Goal: Task Accomplishment & Management: Use online tool/utility

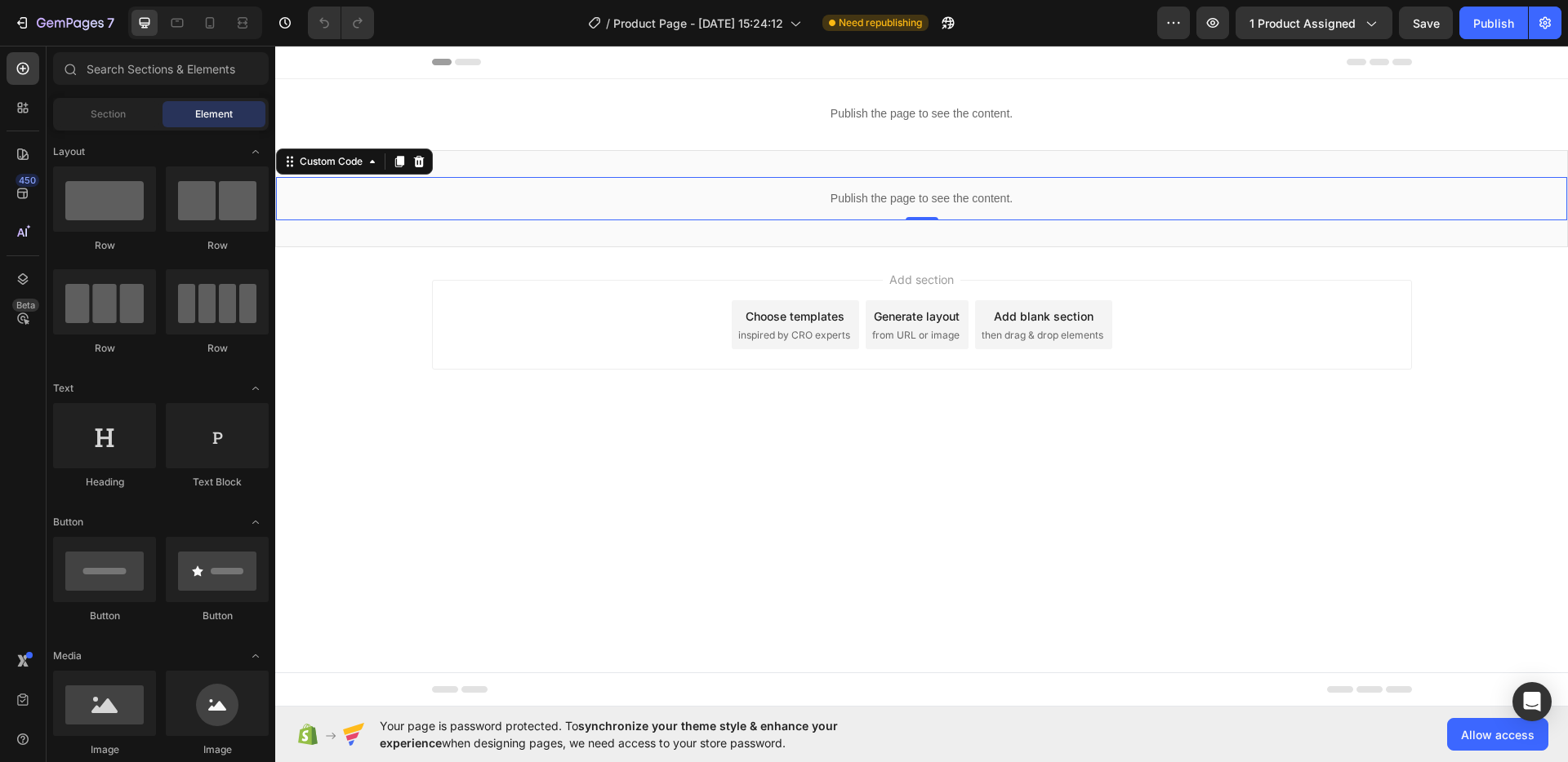
click at [866, 212] on div "Publish the page to see the content." at bounding box center [922, 198] width 1292 height 43
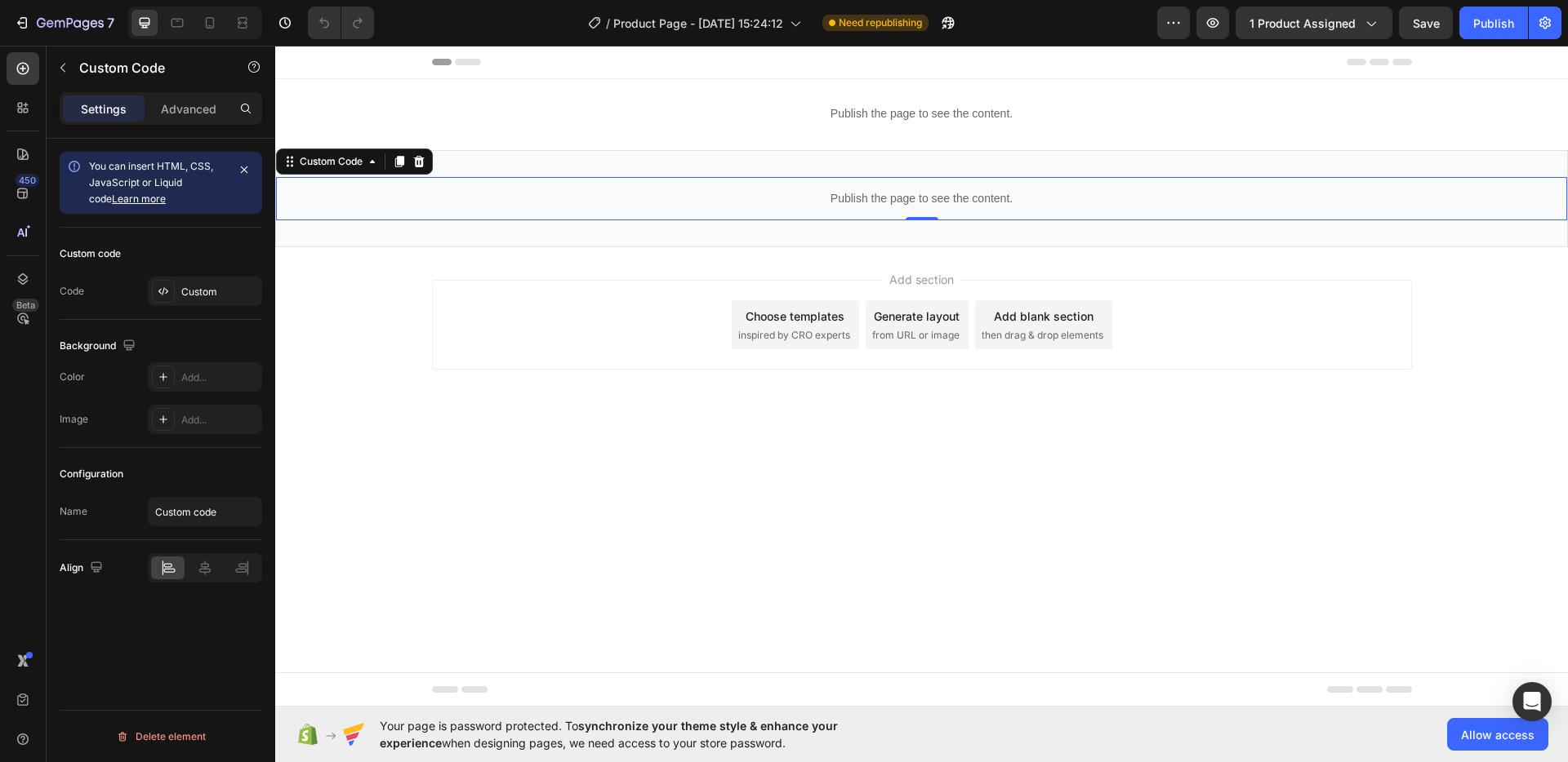
click at [866, 212] on div "Publish the page to see the content." at bounding box center [922, 198] width 1292 height 43
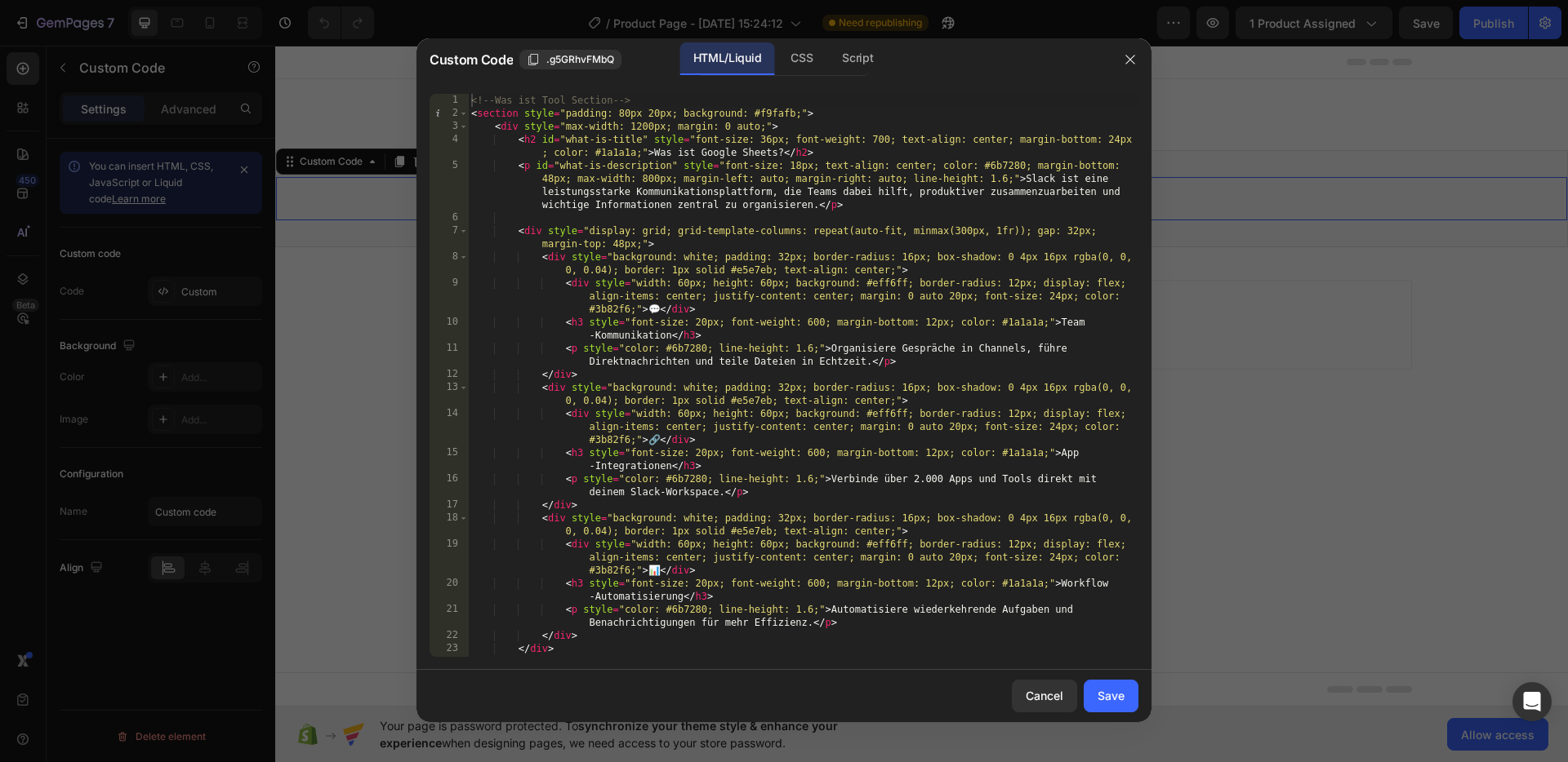
type textarea "<div style="width: 60px; height: 60px; background: #eff6ff; border-radius: 12px…"
click at [925, 291] on div "<!-- Was ist Tool Section --> < section style = "padding: 80px 20px; background…" at bounding box center [803, 388] width 671 height 589
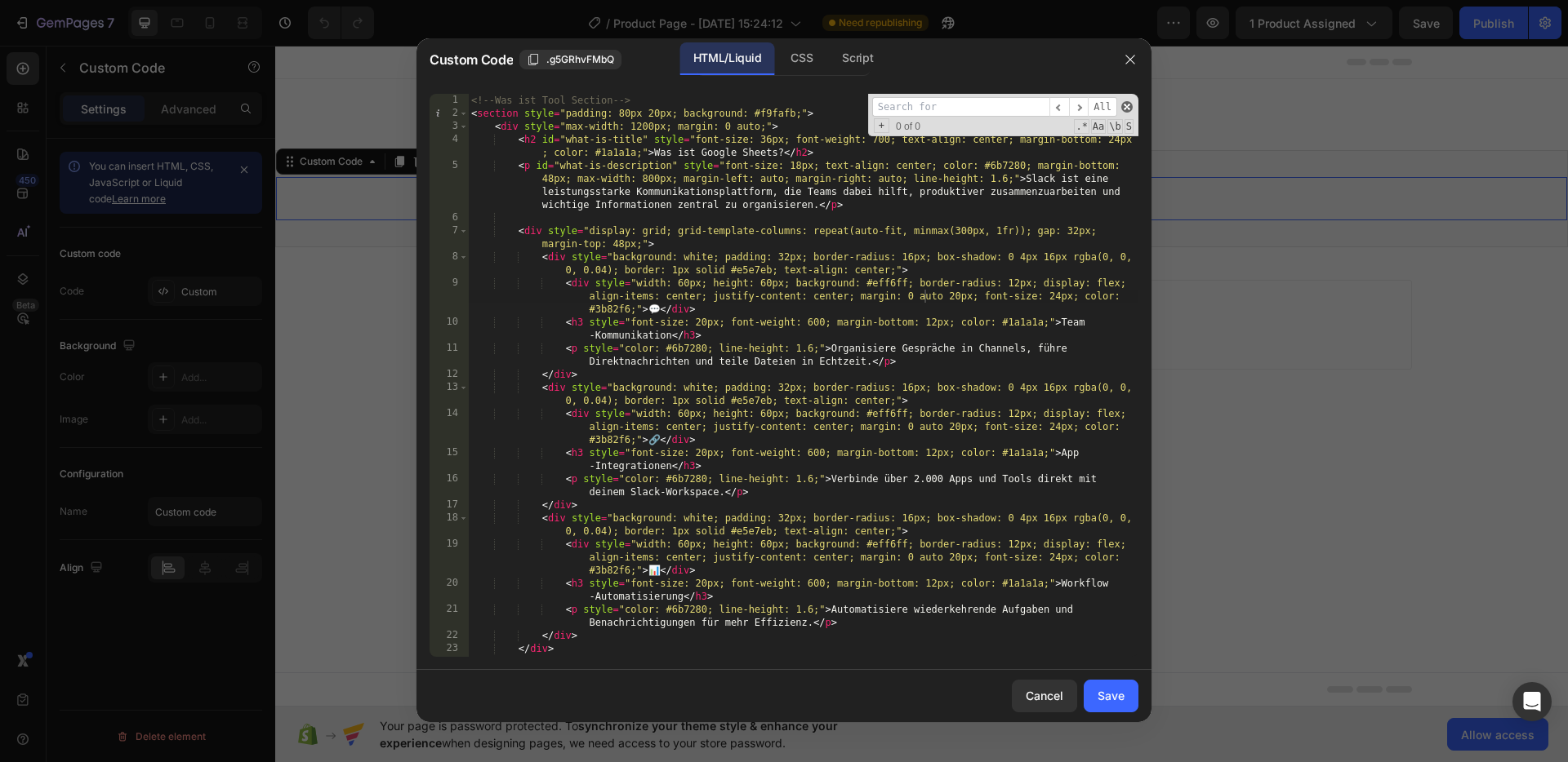
click at [1123, 103] on span at bounding box center [1127, 106] width 11 height 11
paste input "border-bottom: 1px solid #e5e7eb;"
type input "border-bottom: 1px solid #e5e7eb;"
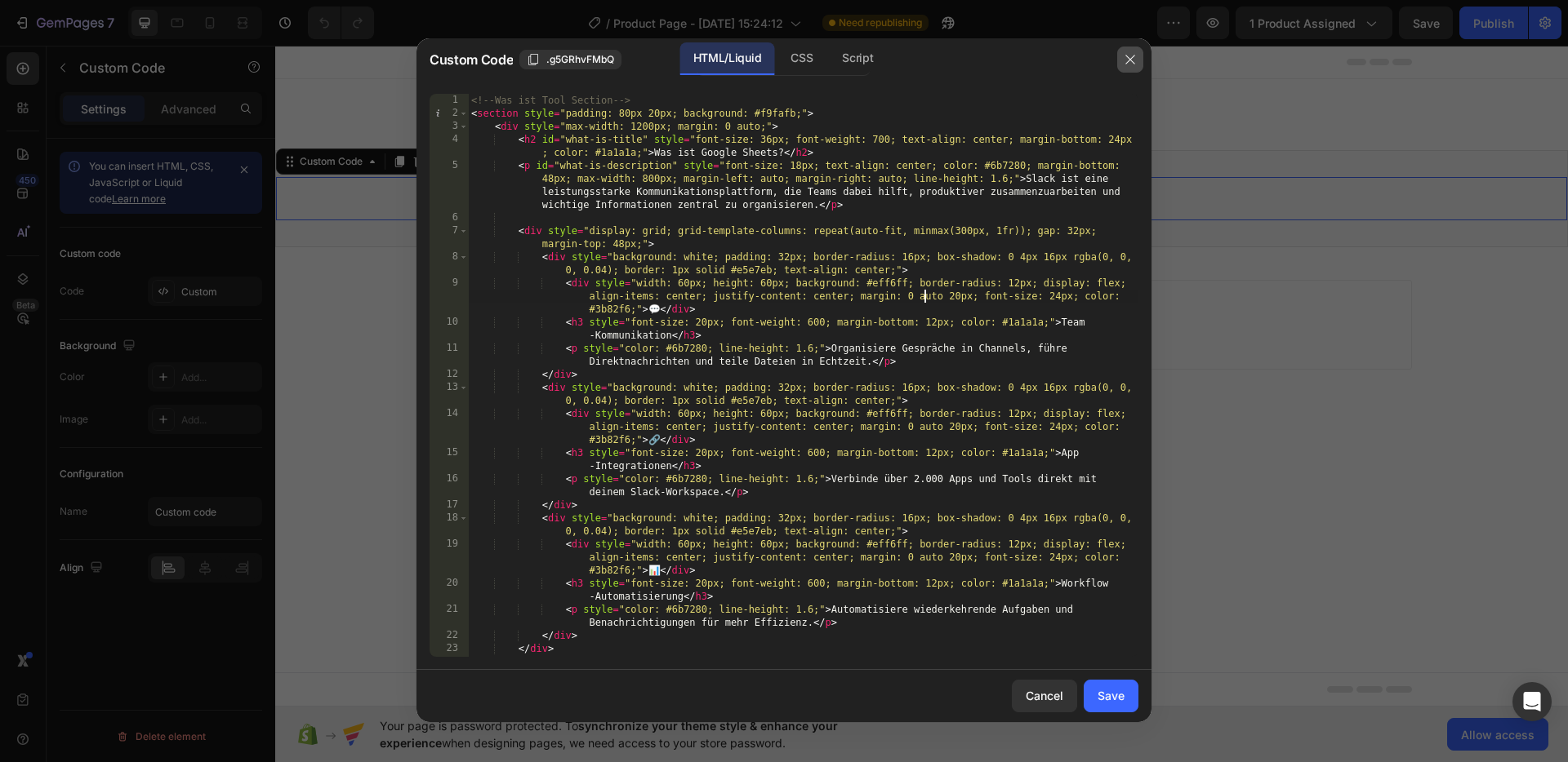
click at [1119, 64] on button "button" at bounding box center [1130, 60] width 26 height 26
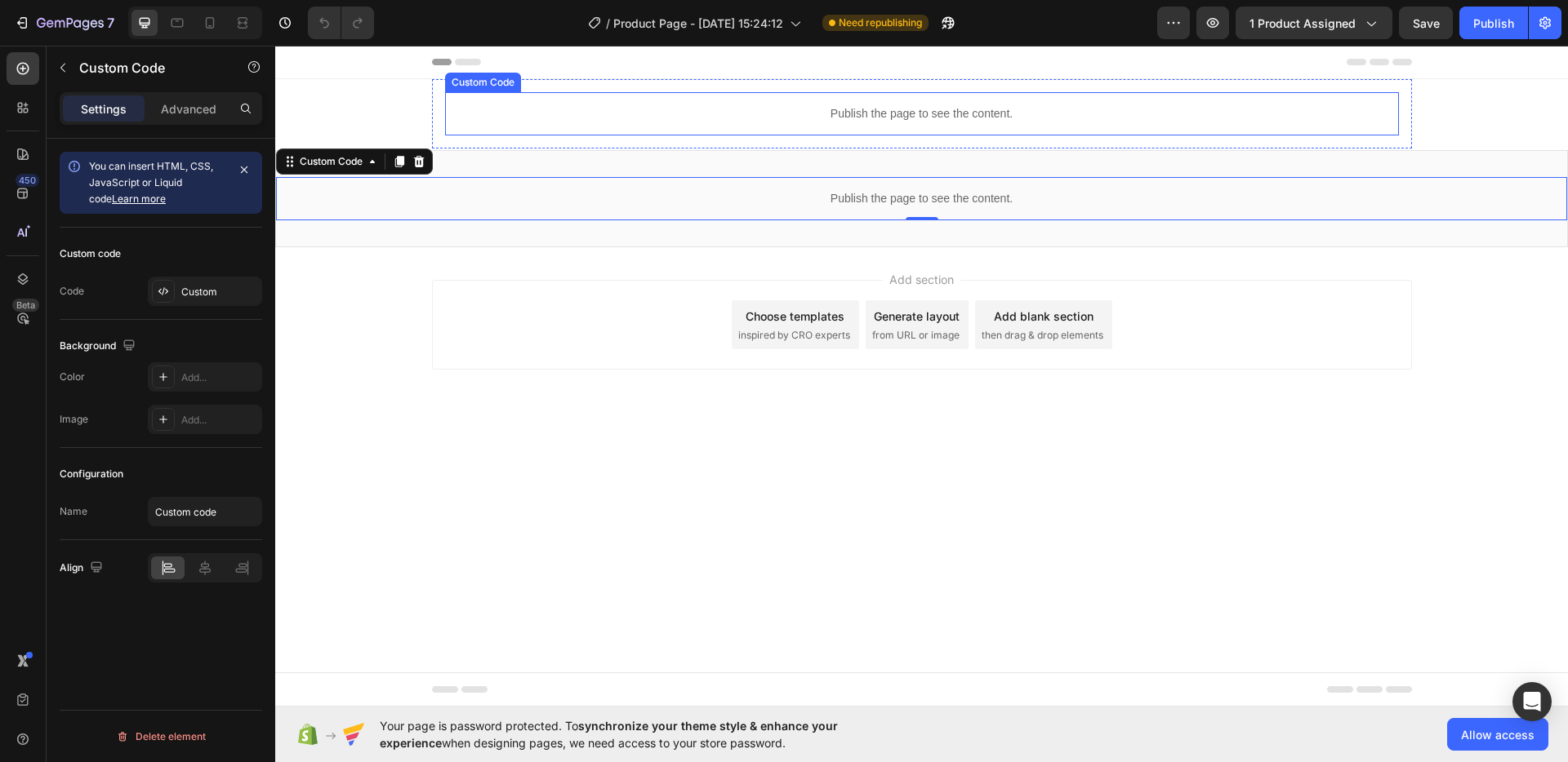
click at [915, 105] on div "Publish the page to see the content." at bounding box center [922, 113] width 953 height 43
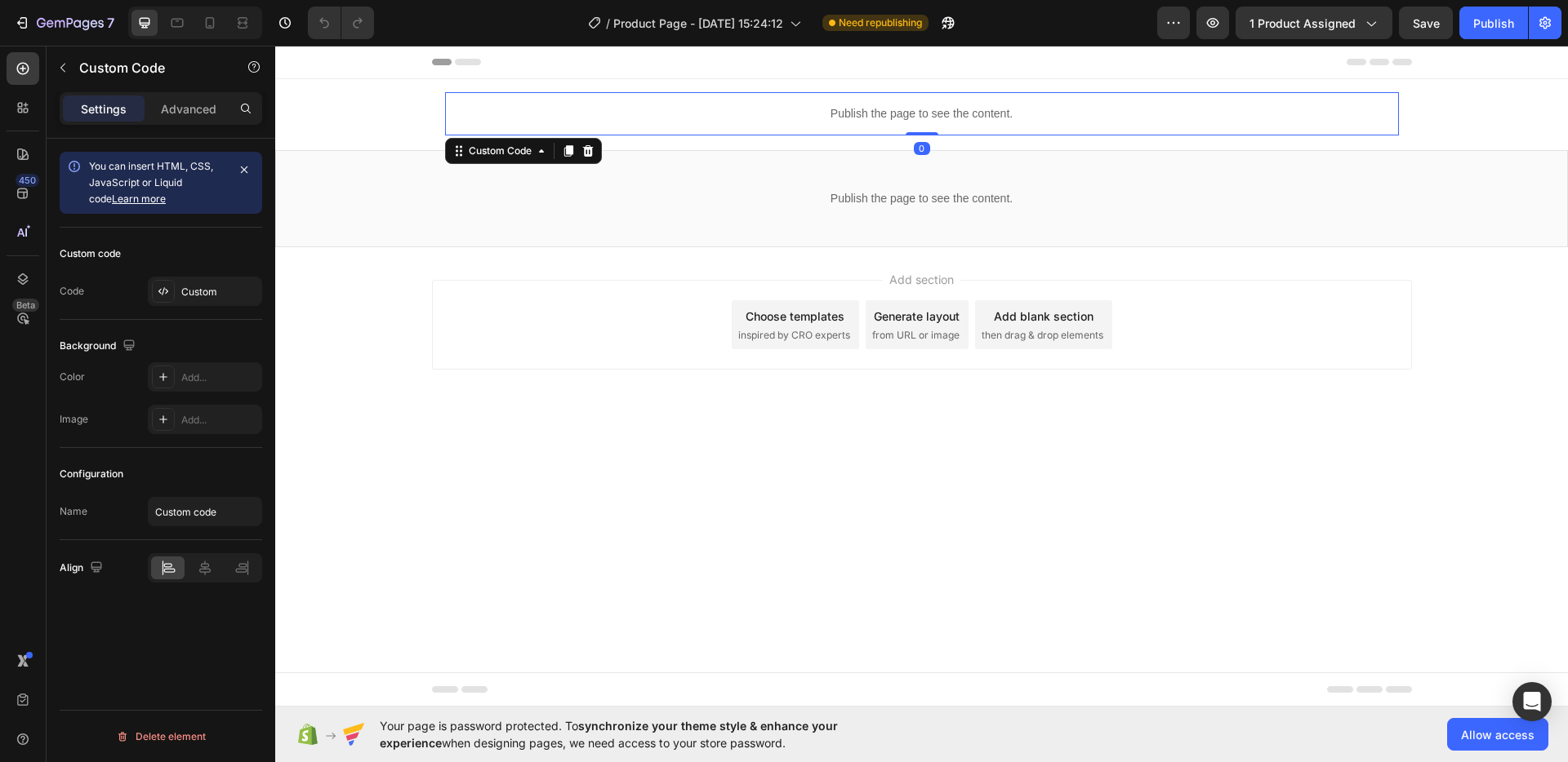
click at [915, 106] on p "Publish the page to see the content." at bounding box center [922, 114] width 953 height 17
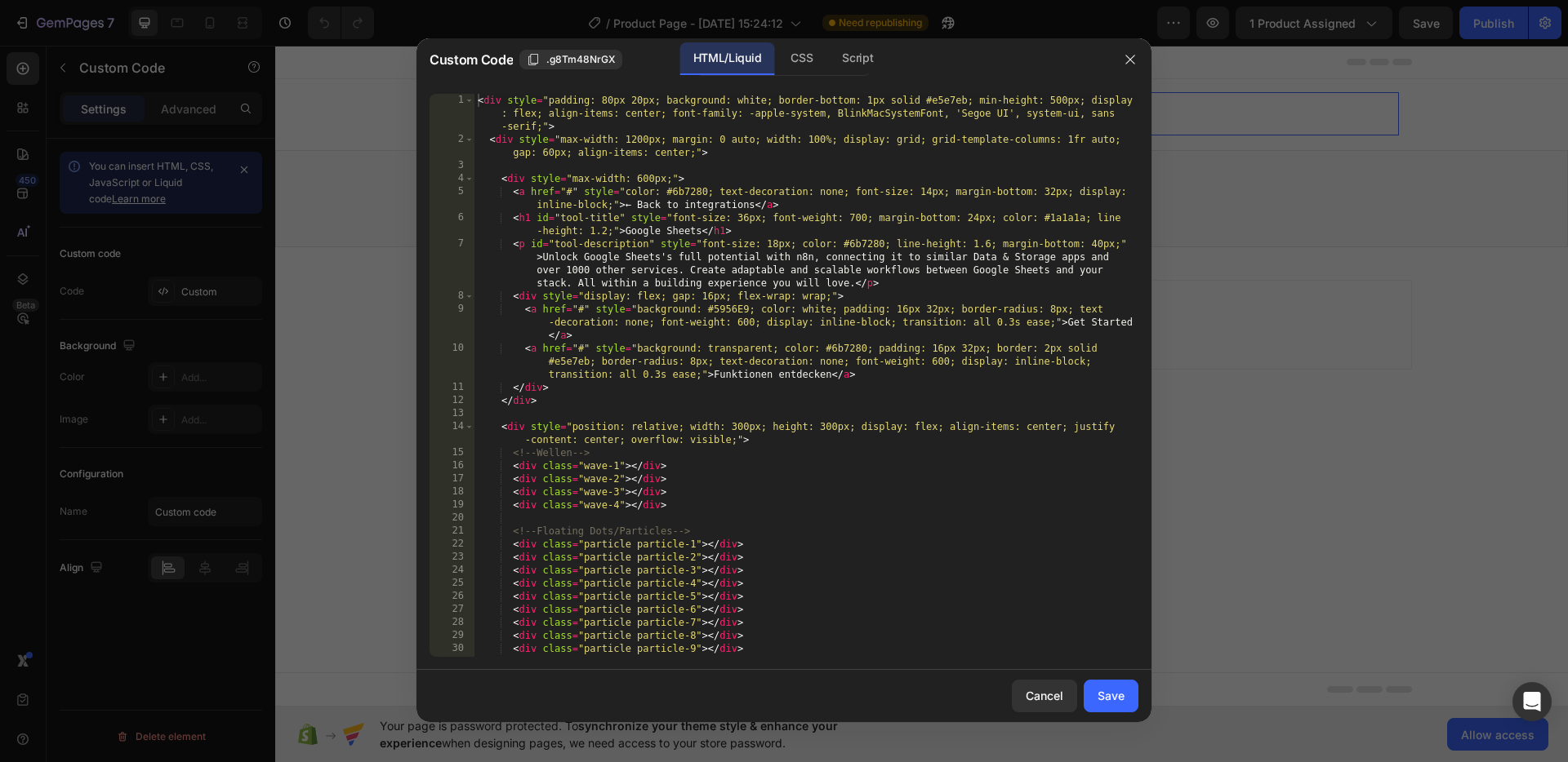
type textarea "<a href="#" style="color: #6b7280; text-decoration: none; font-size: 14px; marg…"
click at [872, 187] on div "< div style = "padding: 80px 20px; background: white; border-bottom: 1px solid …" at bounding box center [807, 401] width 664 height 615
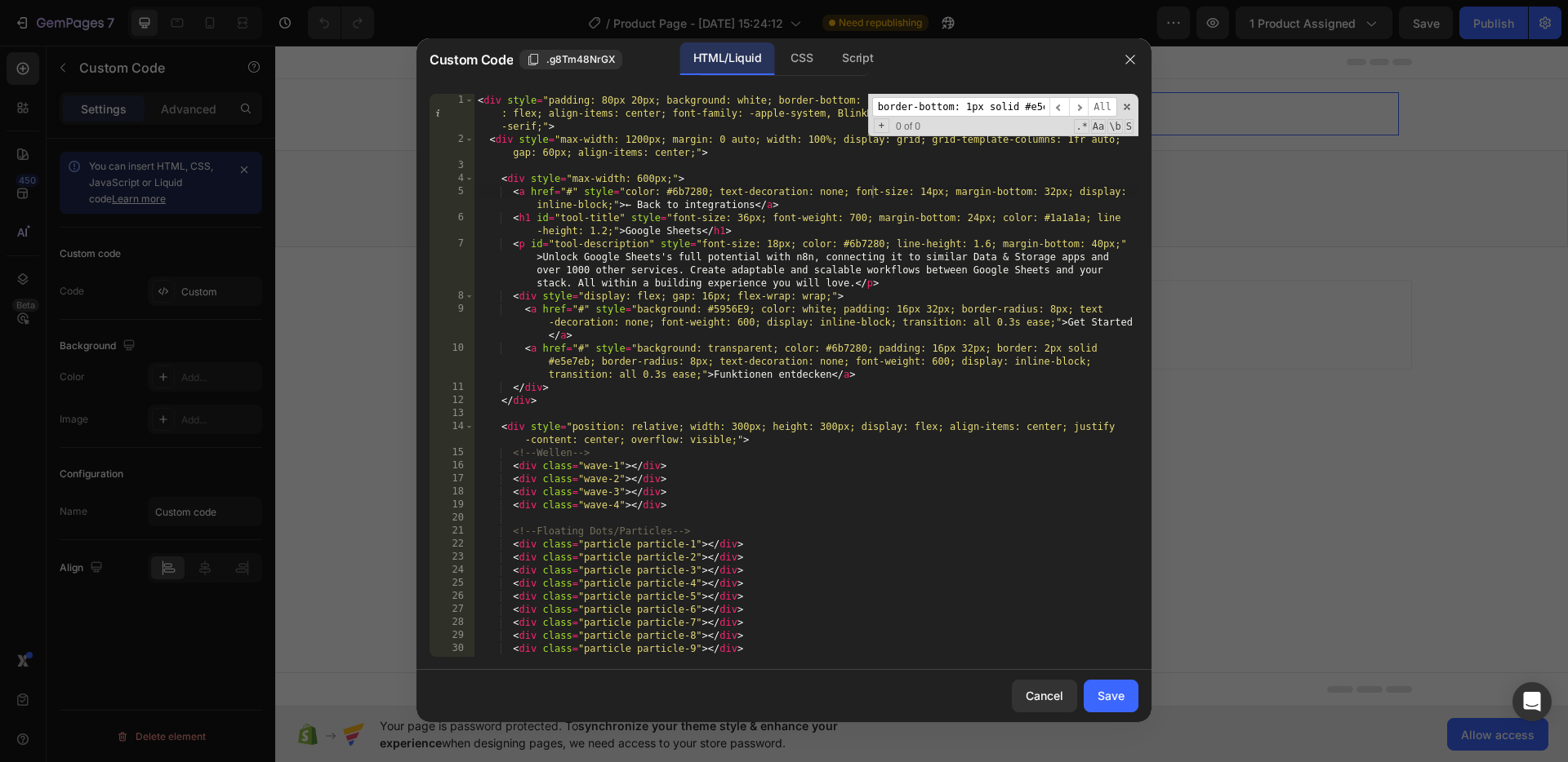
scroll to position [0, 27]
type input "border-bottom: 1px solid #e5e7eb;"
click at [1078, 106] on span "​" at bounding box center [1078, 107] width 19 height 20
click at [833, 148] on div "< div style = "padding: 80px 20px; background: white; border-bottom: 1px solid …" at bounding box center [807, 401] width 664 height 615
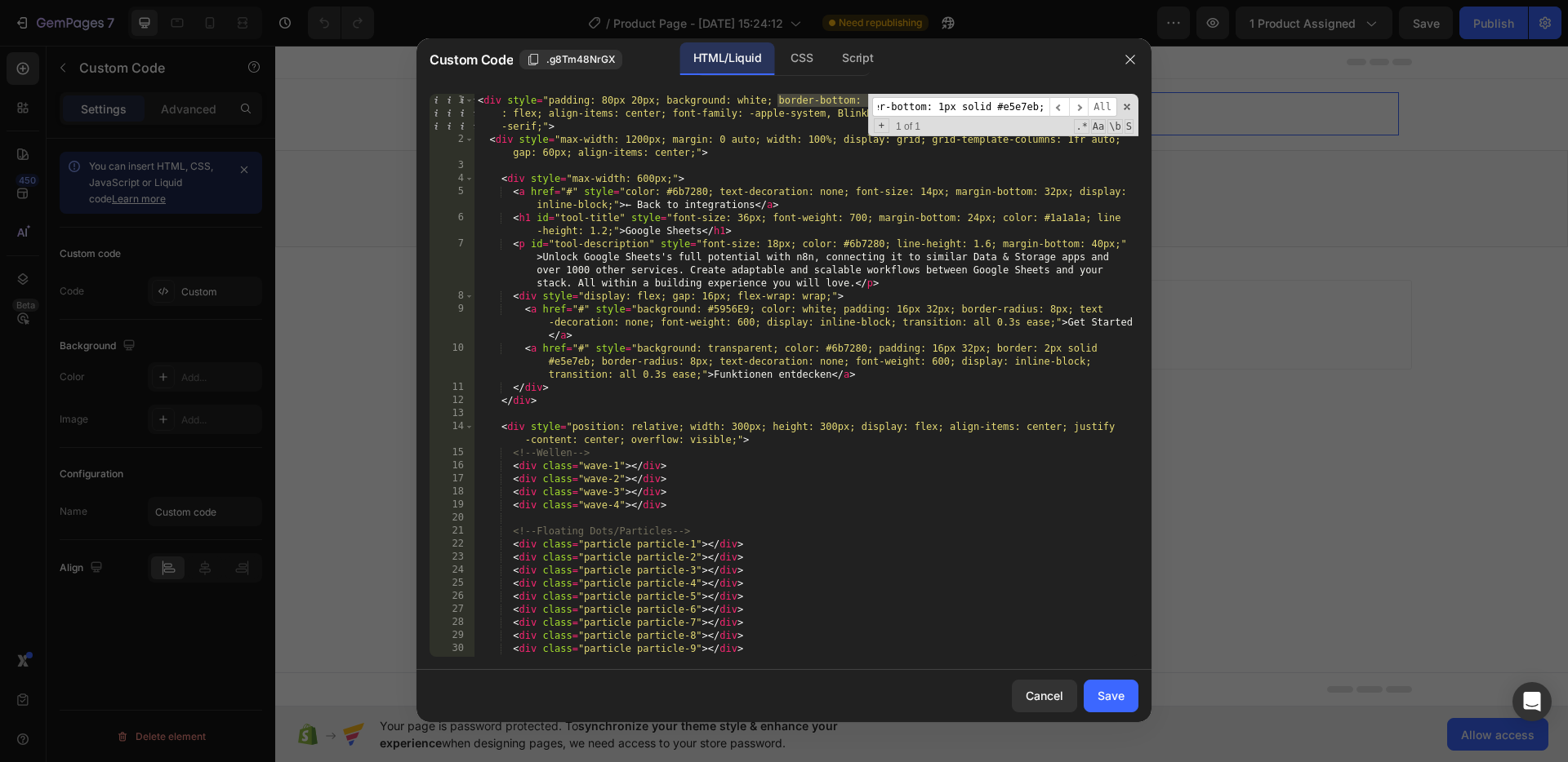
scroll to position [0, 0]
click at [1124, 109] on span at bounding box center [1127, 106] width 11 height 11
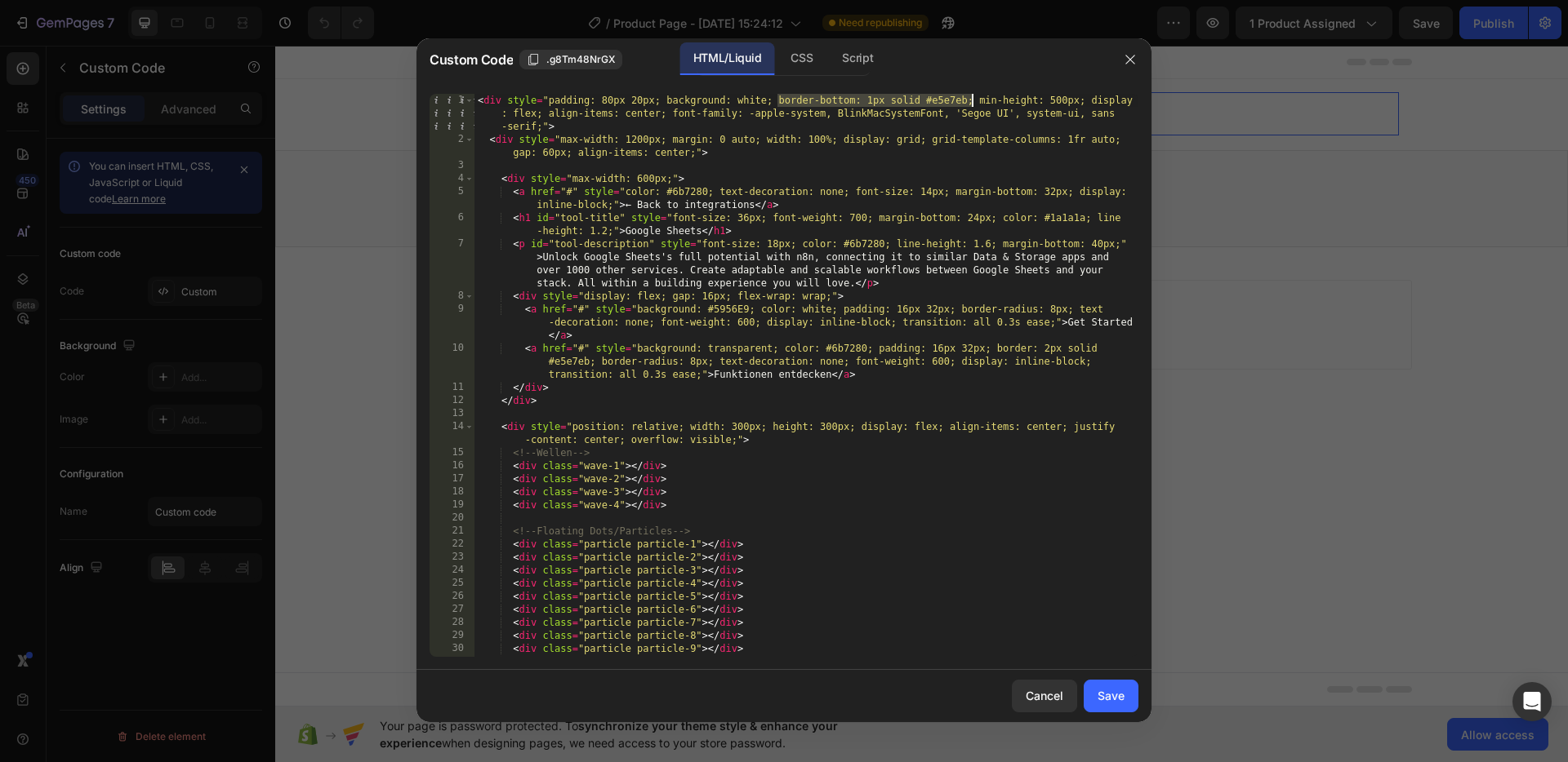
drag, startPoint x: 776, startPoint y: 99, endPoint x: 971, endPoint y: 99, distance: 195.0
click at [971, 99] on div "< div style = "padding: 80px 20px; background: white; border-bottom: 1px solid …" at bounding box center [807, 401] width 664 height 615
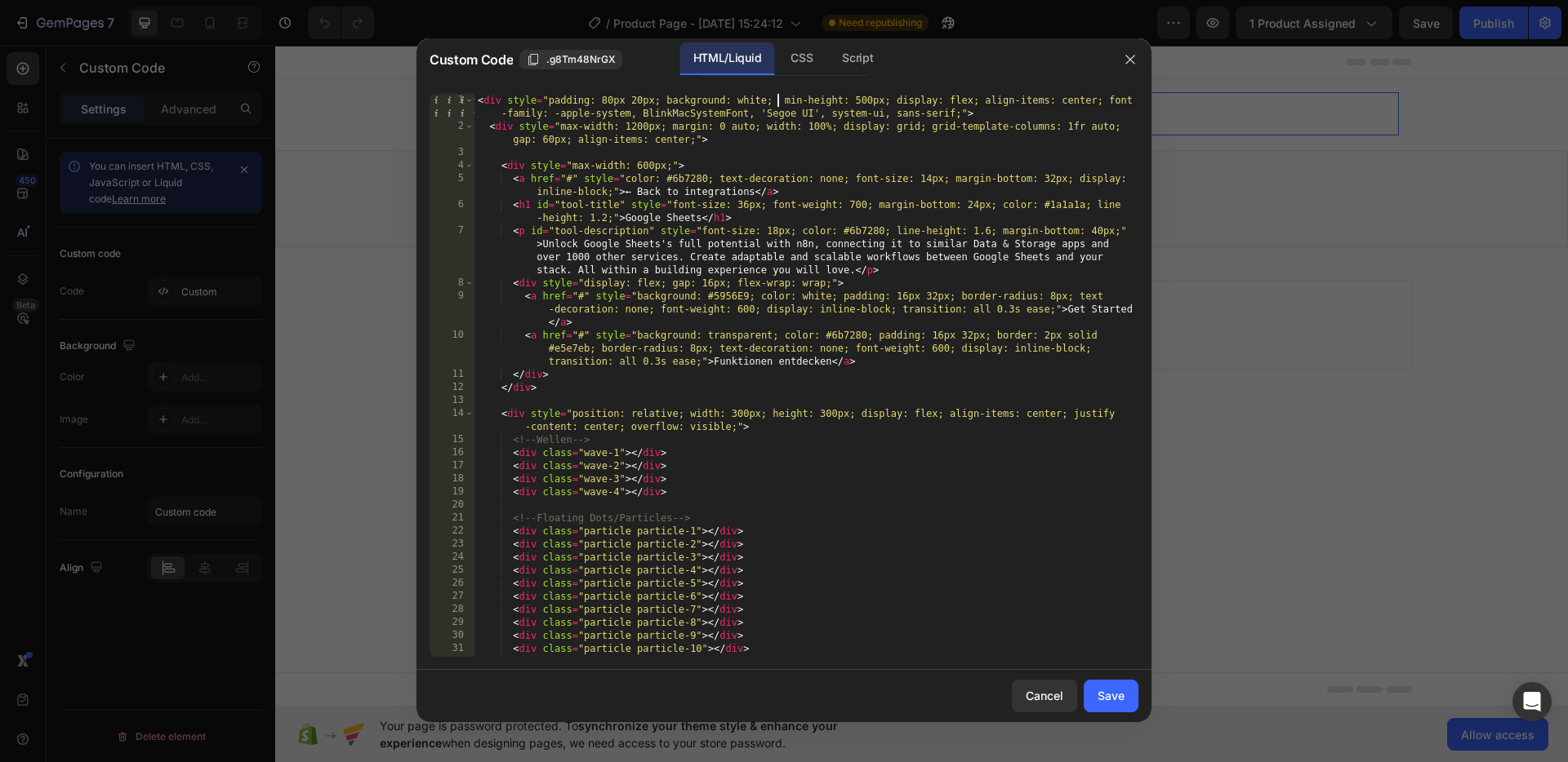
type textarea "<div style="padding: 80px 20px; background: white; min-height: 500px; display: …"
click at [1114, 691] on div "Save" at bounding box center [1111, 696] width 27 height 17
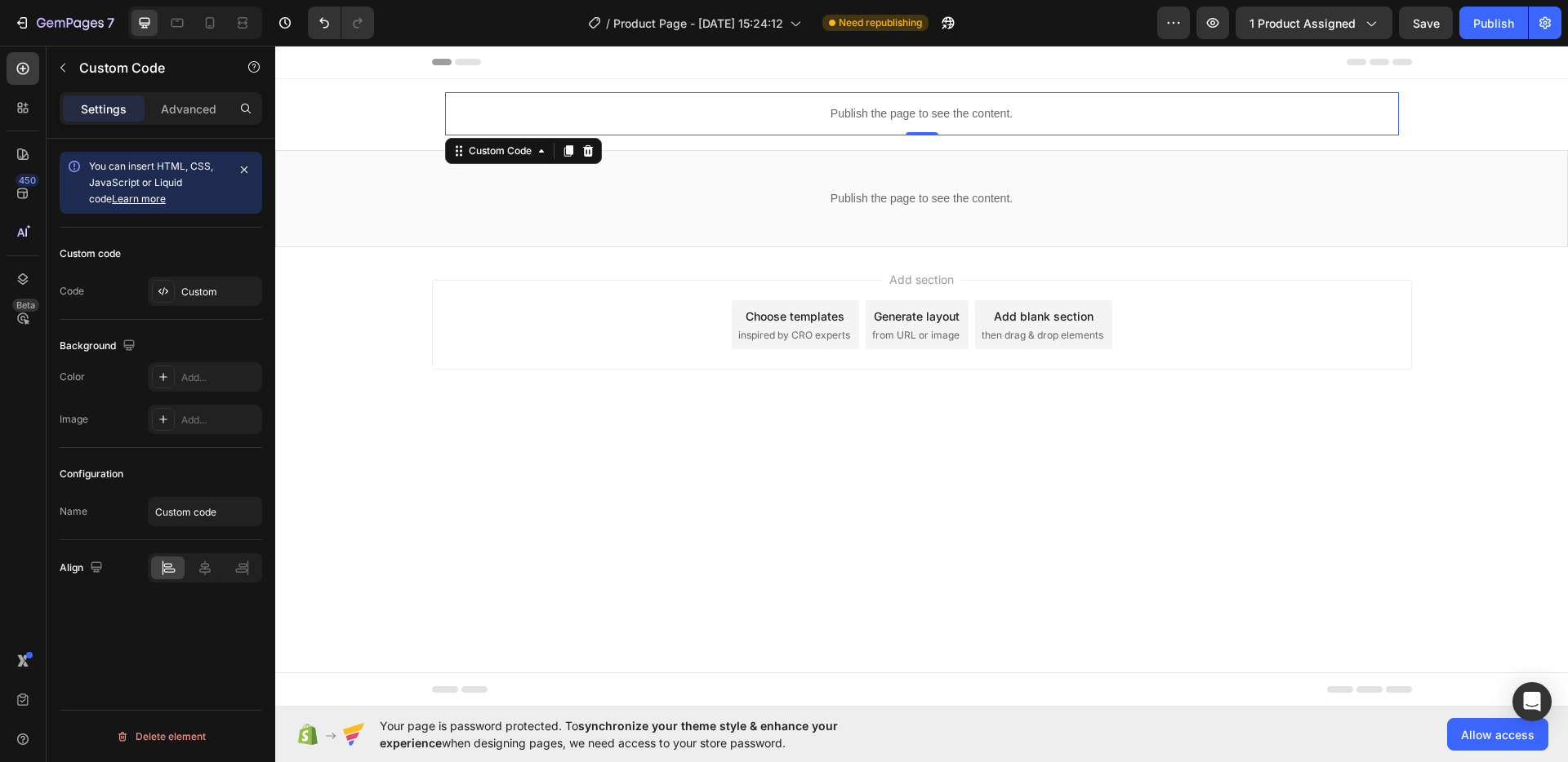
click at [1174, 382] on div "Add section Choose templates inspired by CRO experts Generate layout from URL o…" at bounding box center [921, 347] width 1292 height 201
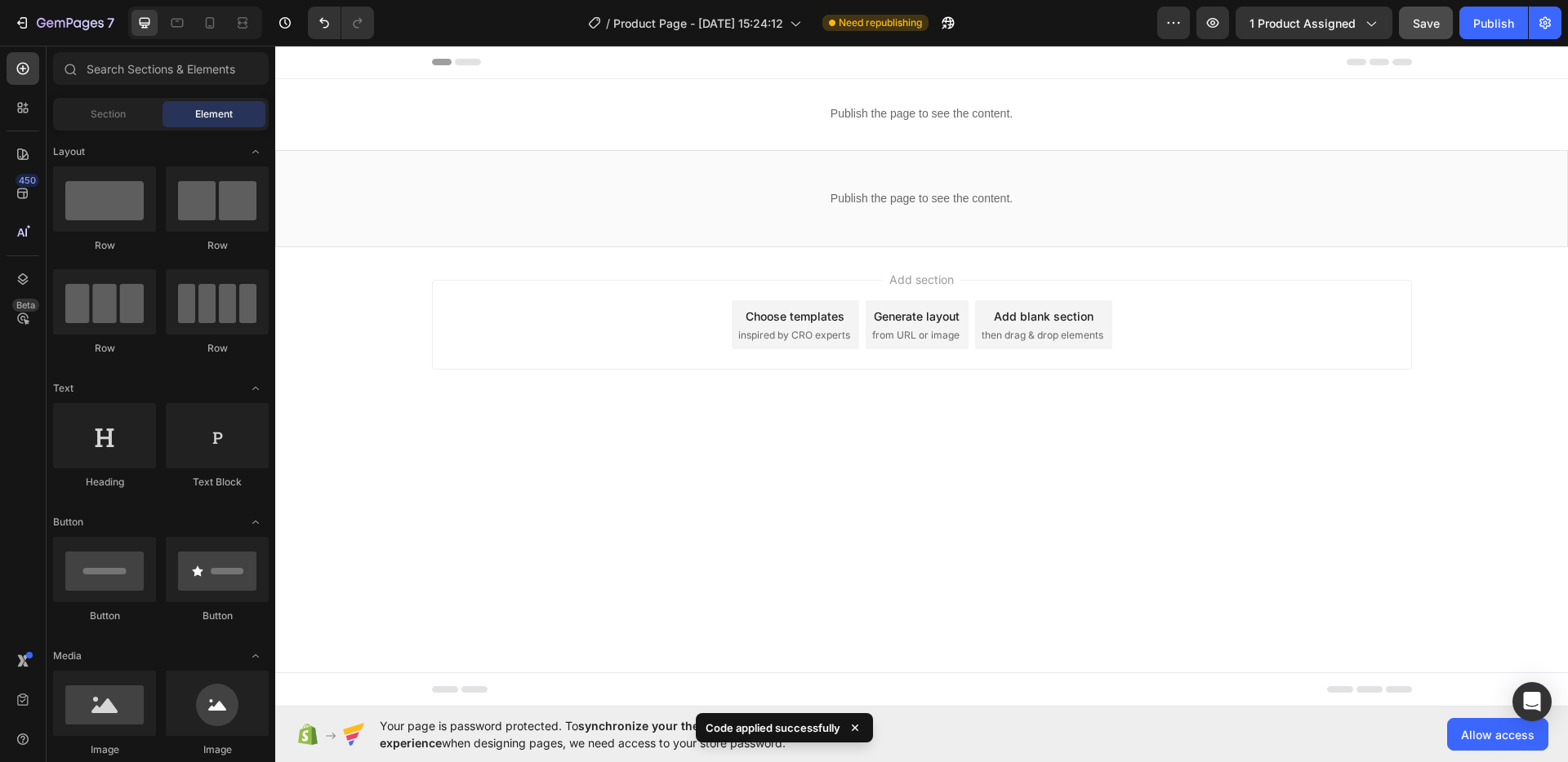
click at [1433, 33] on button "Save" at bounding box center [1426, 23] width 54 height 33
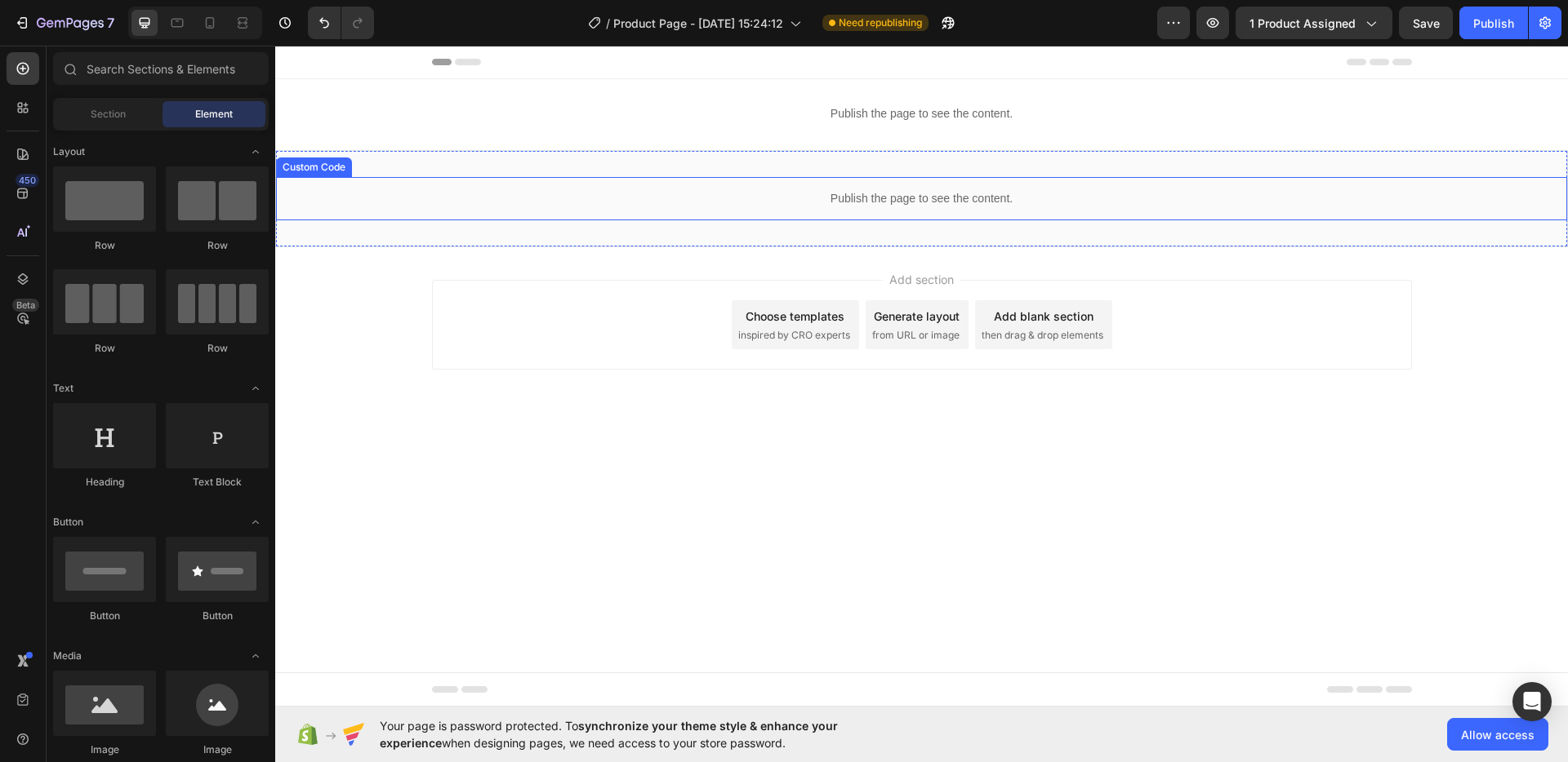
click at [834, 201] on p "Publish the page to see the content." at bounding box center [922, 198] width 1292 height 17
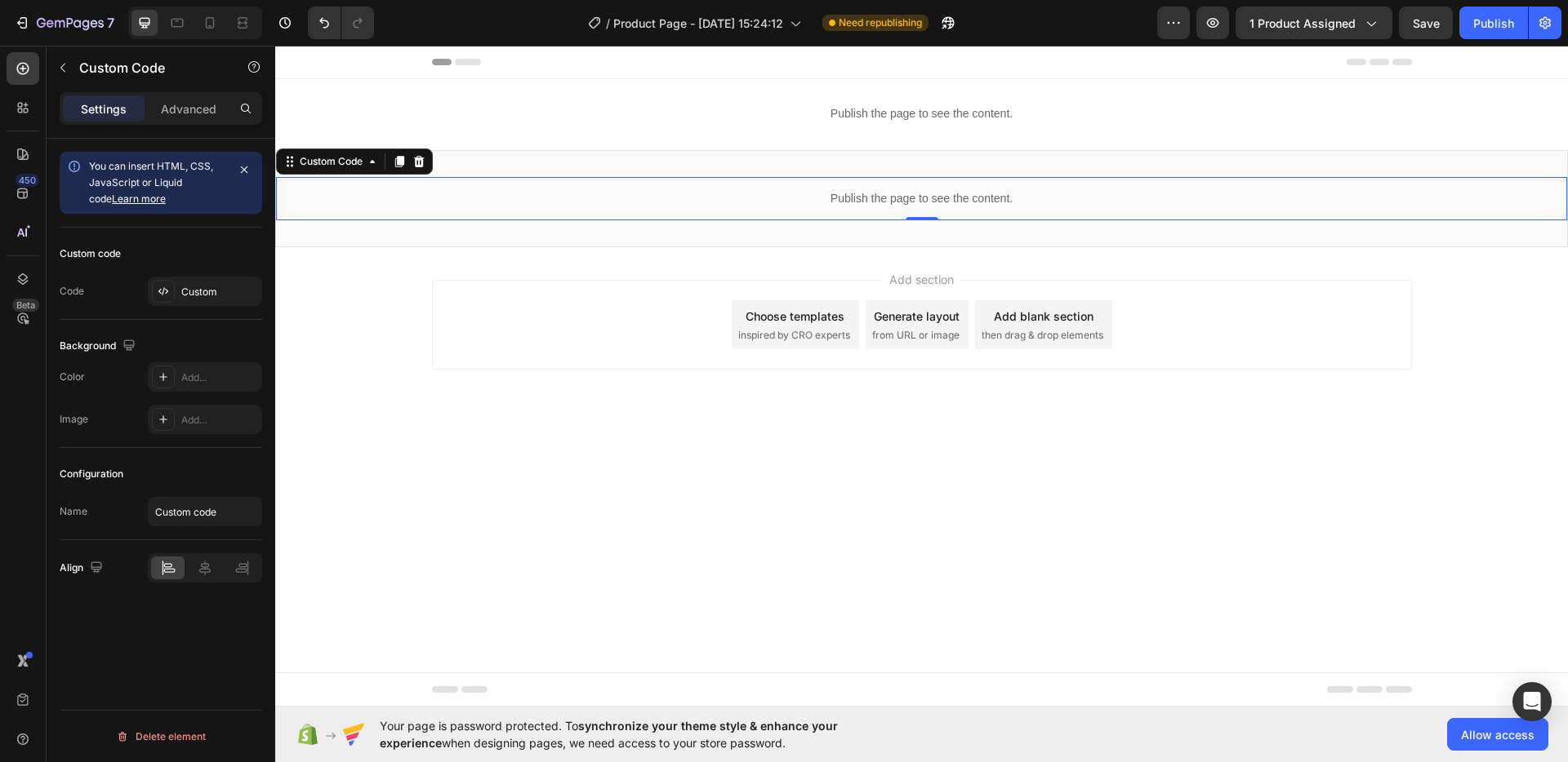
click at [834, 201] on p "Publish the page to see the content." at bounding box center [922, 198] width 1292 height 17
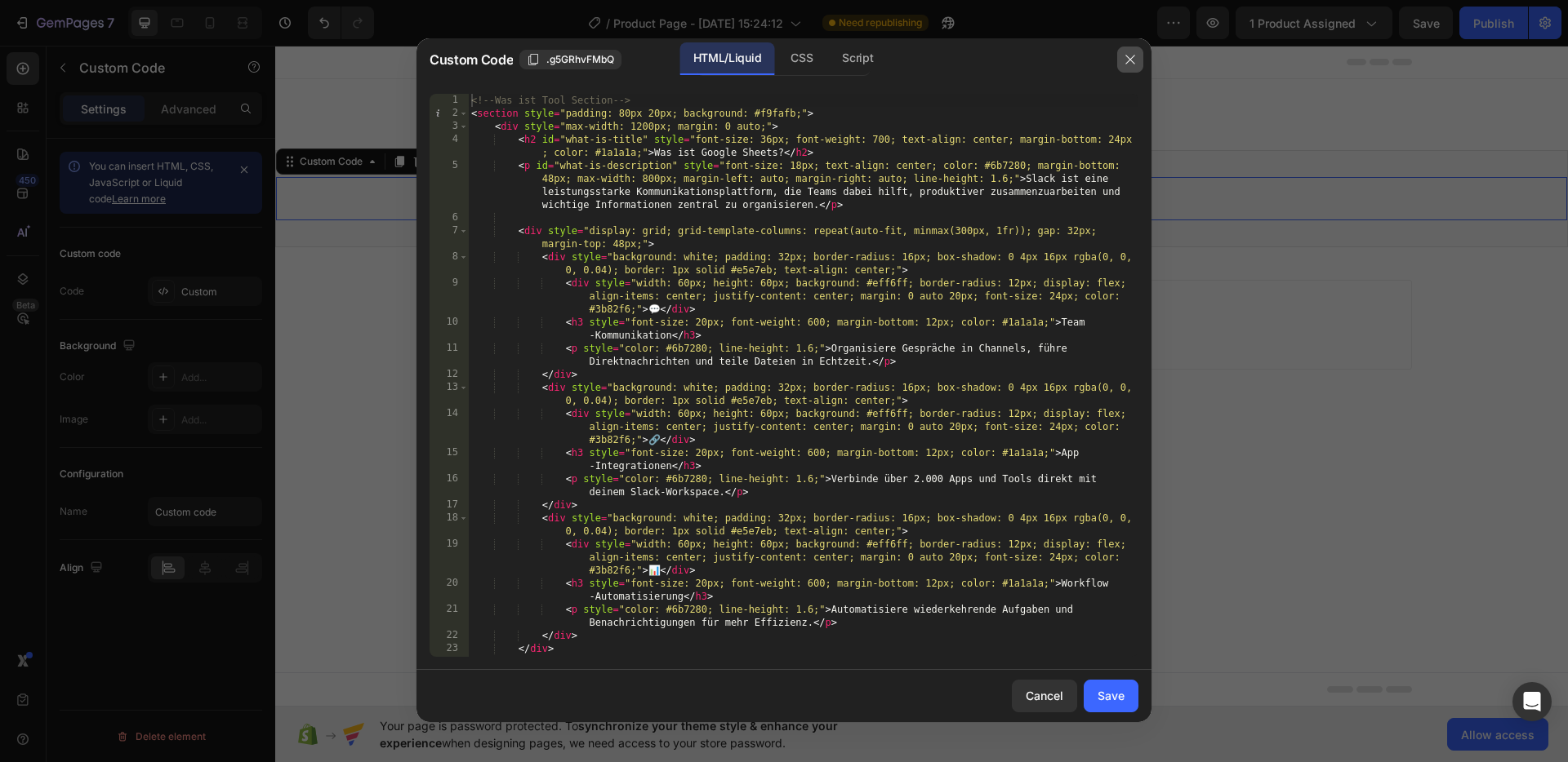
click at [1131, 62] on icon "button" at bounding box center [1130, 60] width 13 height 13
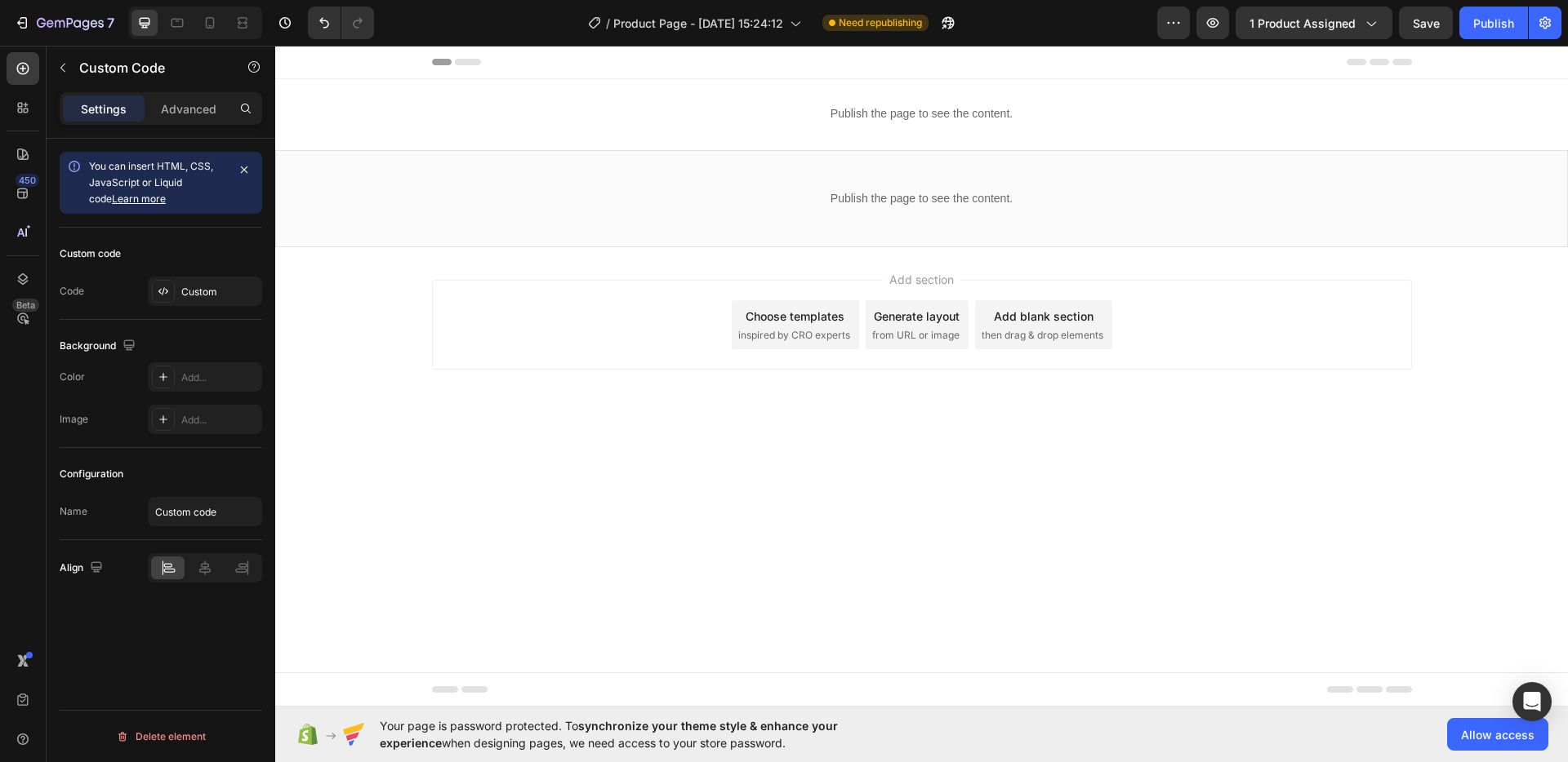
click at [784, 464] on body "Header Publish the page to see the content. Custom Code Row Section 1 Publish t…" at bounding box center [921, 376] width 1292 height 661
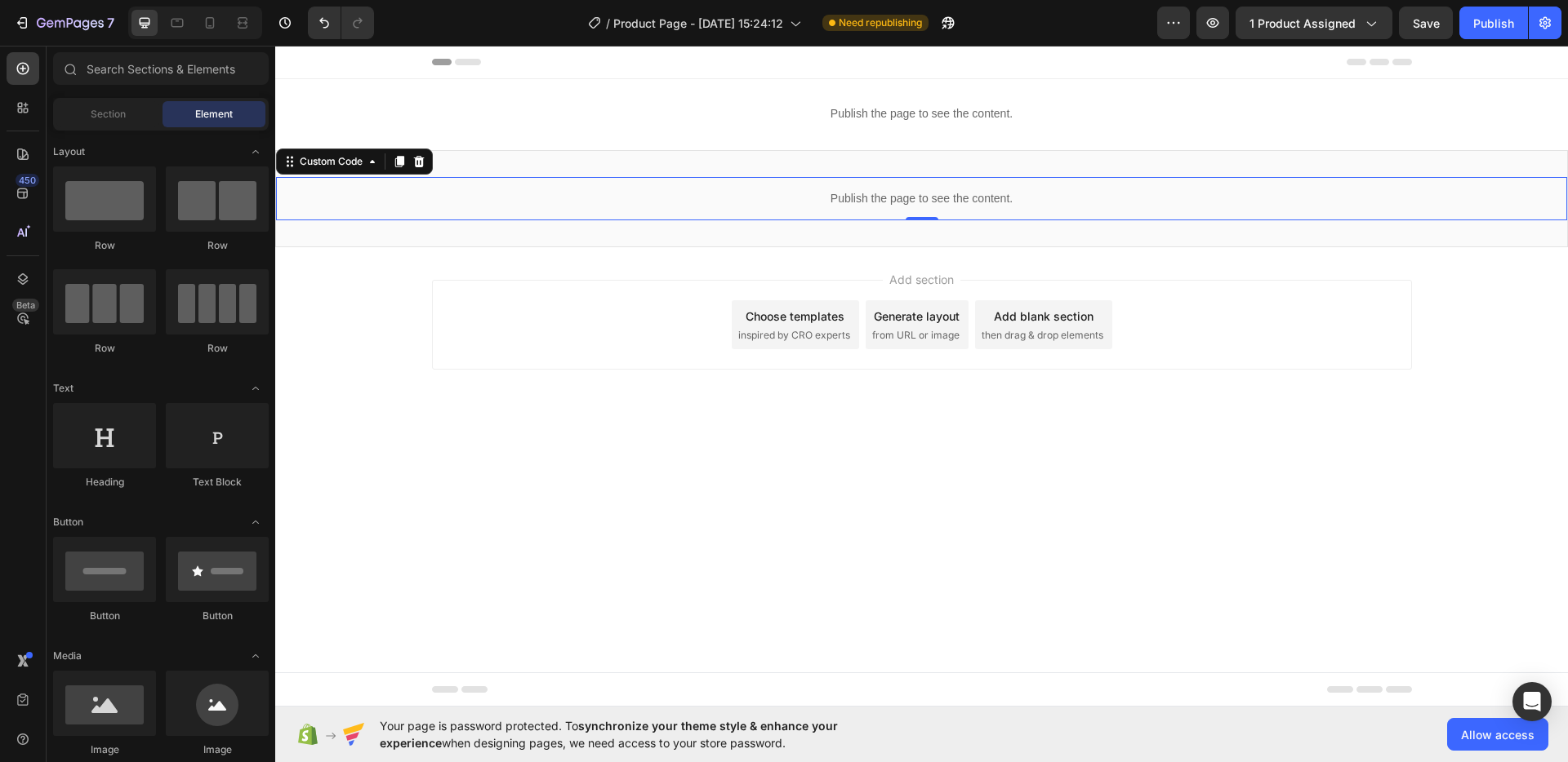
click at [812, 197] on p "Publish the page to see the content." at bounding box center [922, 198] width 1292 height 17
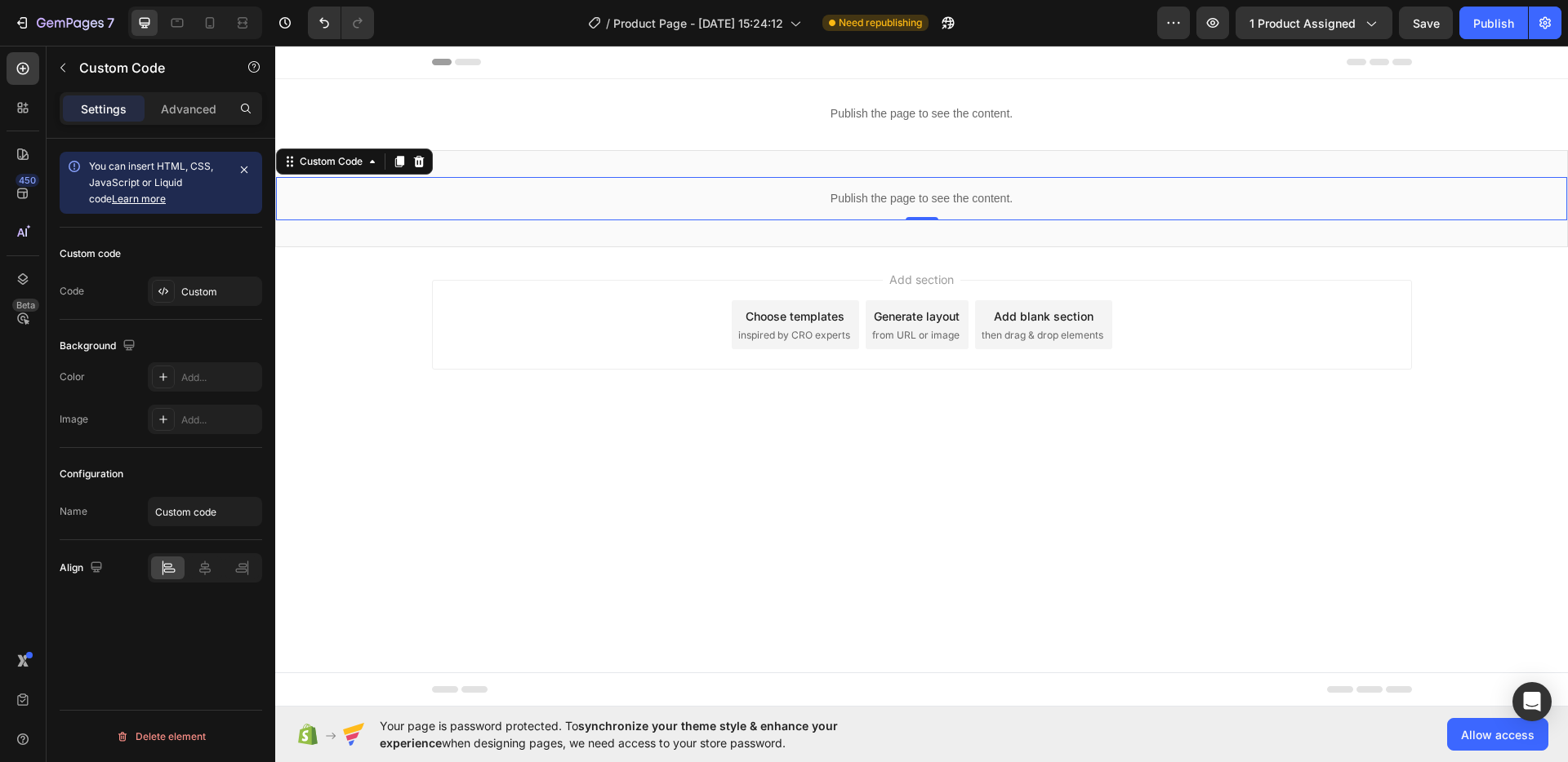
click at [812, 197] on p "Publish the page to see the content." at bounding box center [922, 198] width 1292 height 17
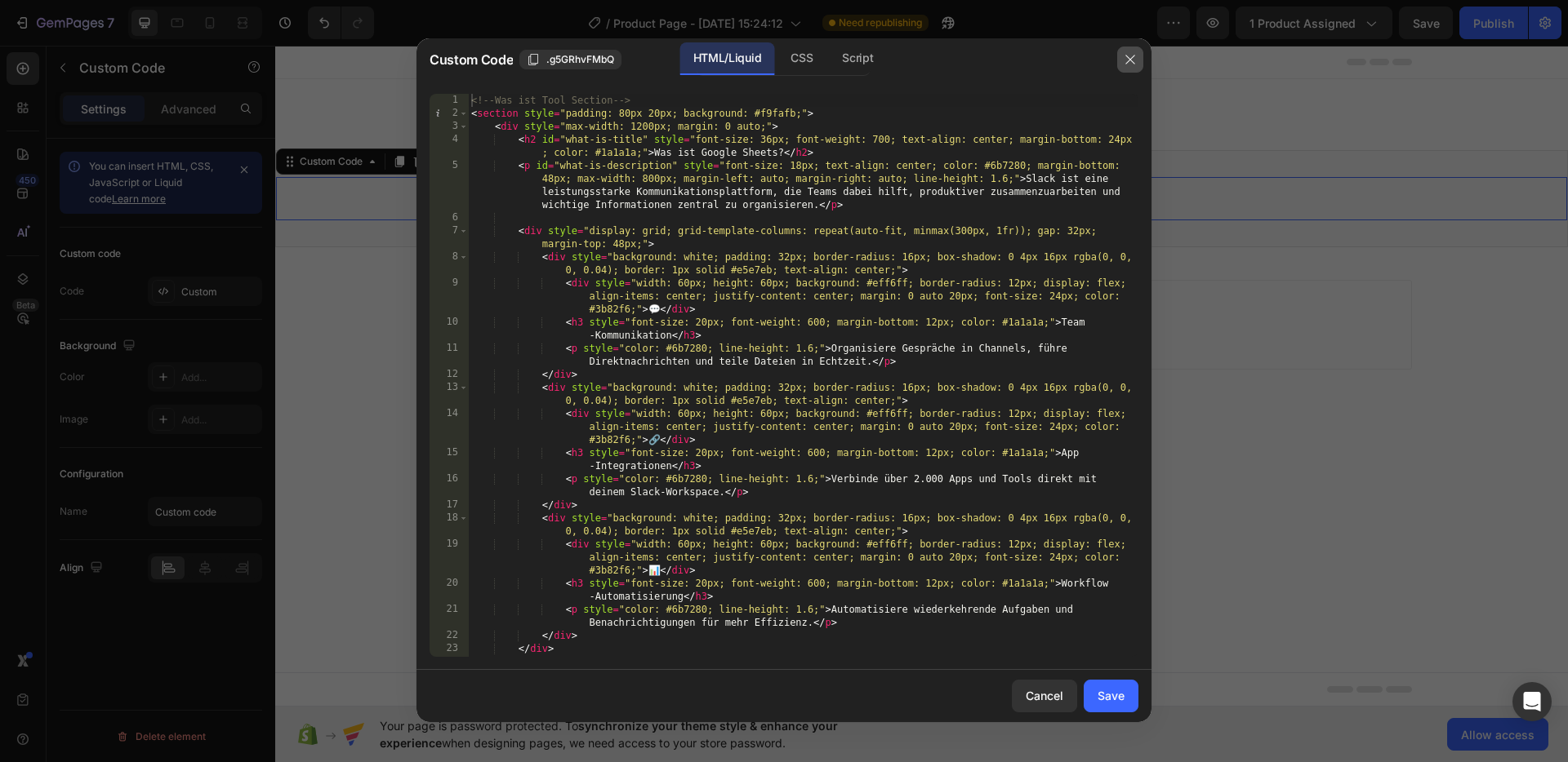
click at [1134, 62] on icon "button" at bounding box center [1130, 60] width 9 height 9
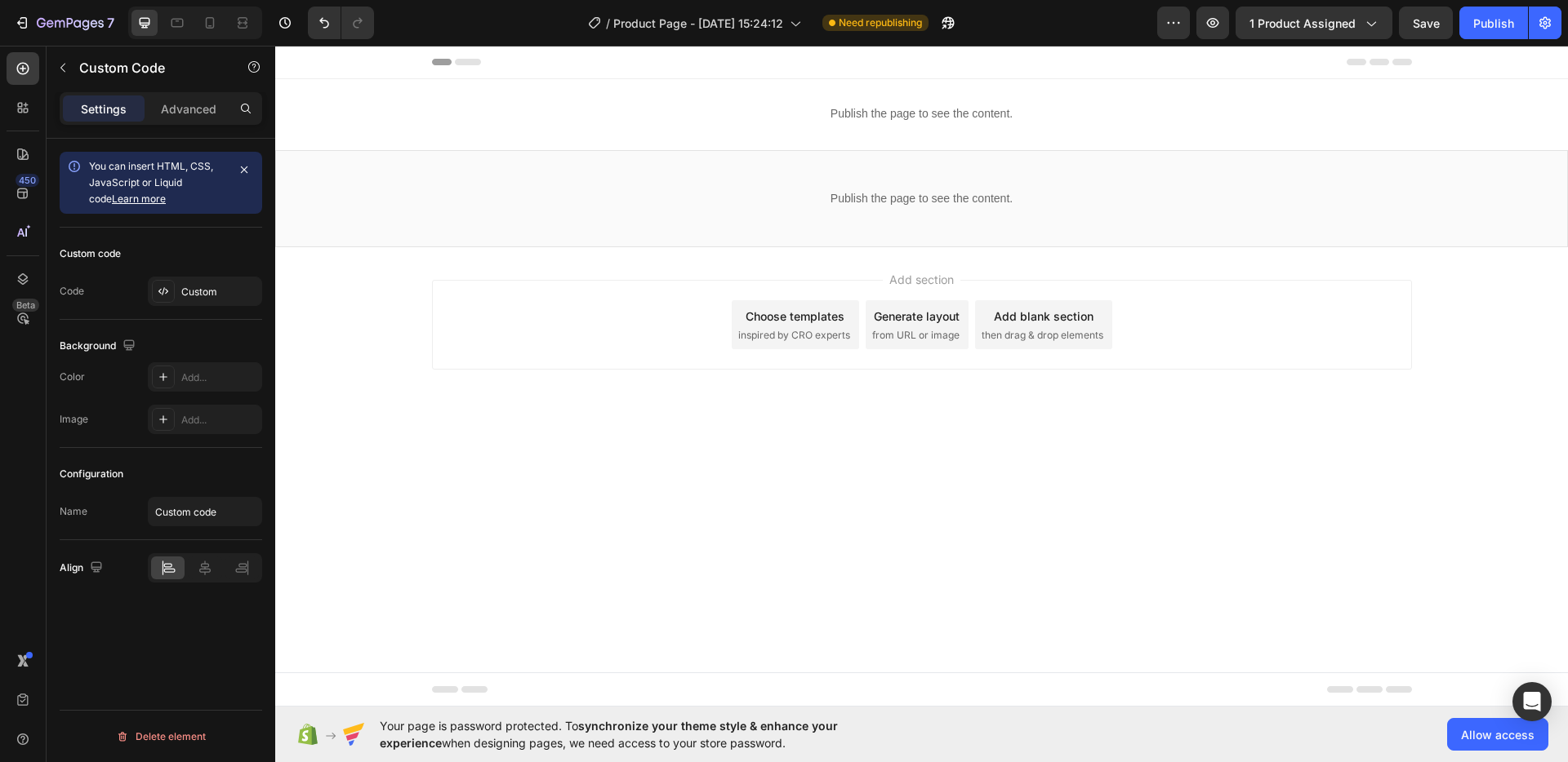
click at [973, 547] on body "Header Publish the page to see the content. Custom Code Row Section 1 Publish t…" at bounding box center [921, 376] width 1292 height 661
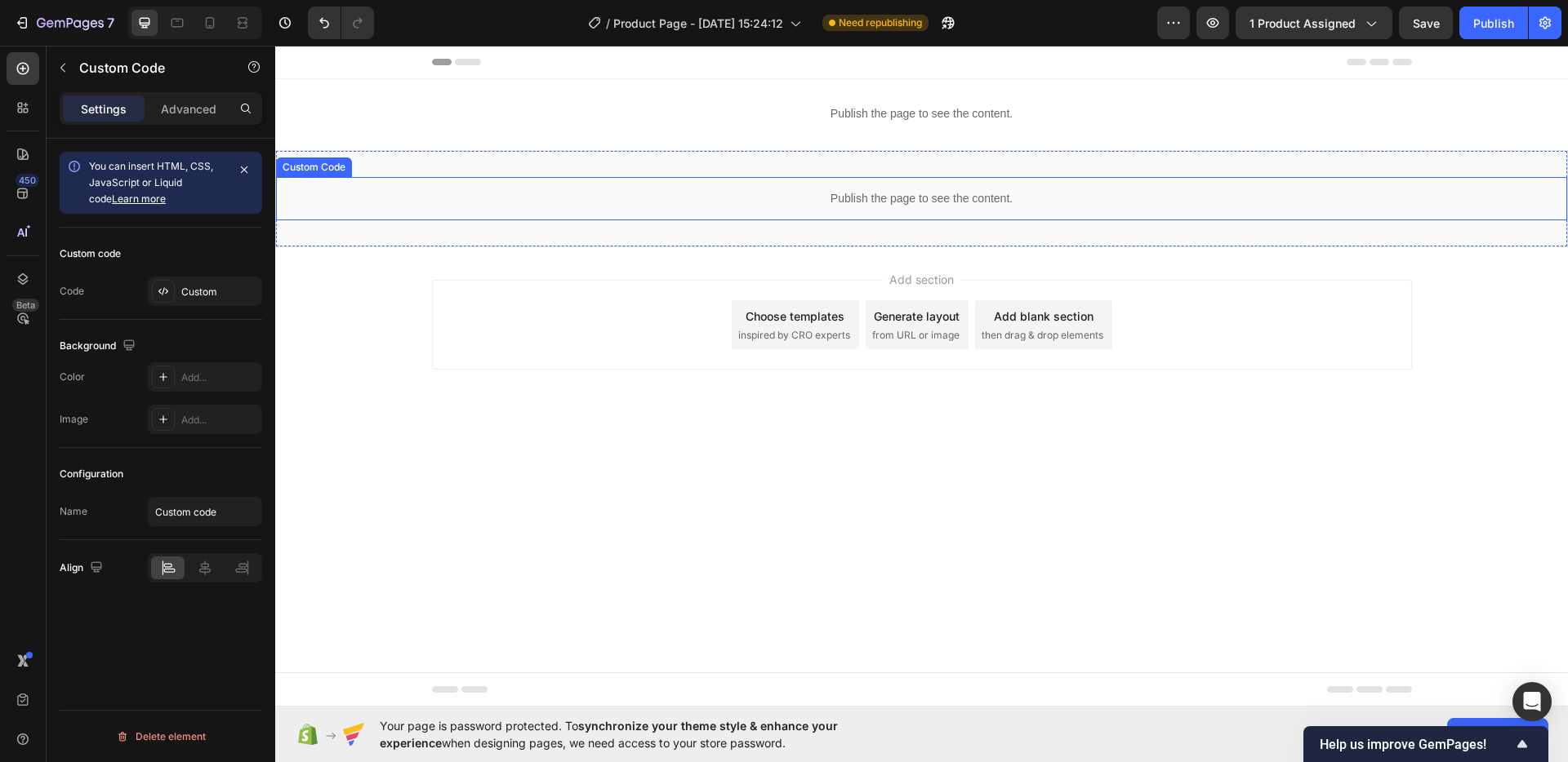
click at [811, 210] on div "Publish the page to see the content." at bounding box center [922, 198] width 1292 height 43
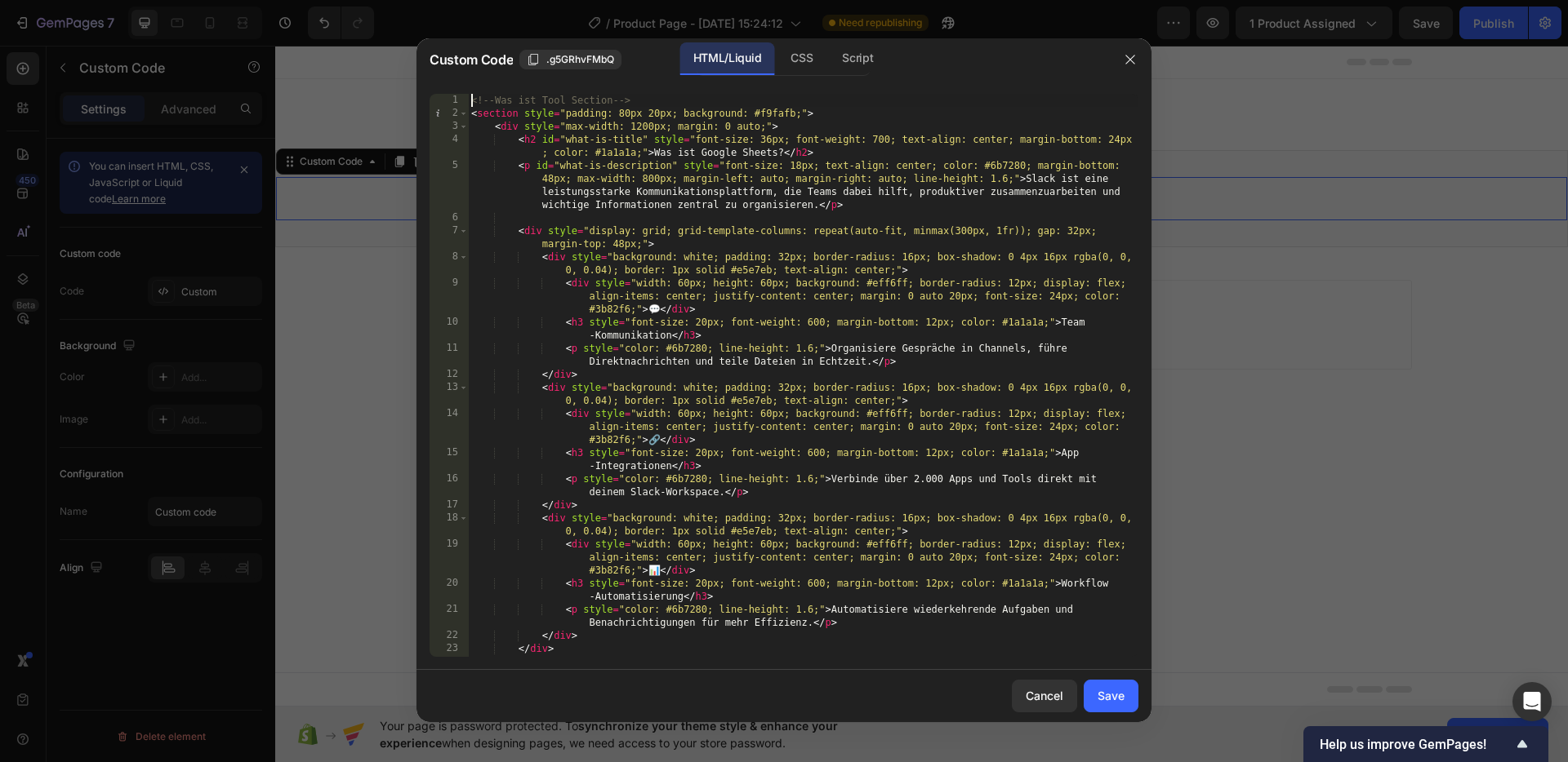
click at [471, 99] on div "<!-- Was ist Tool Section --> < section style = "padding: 80px 20px; background…" at bounding box center [803, 388] width 671 height 589
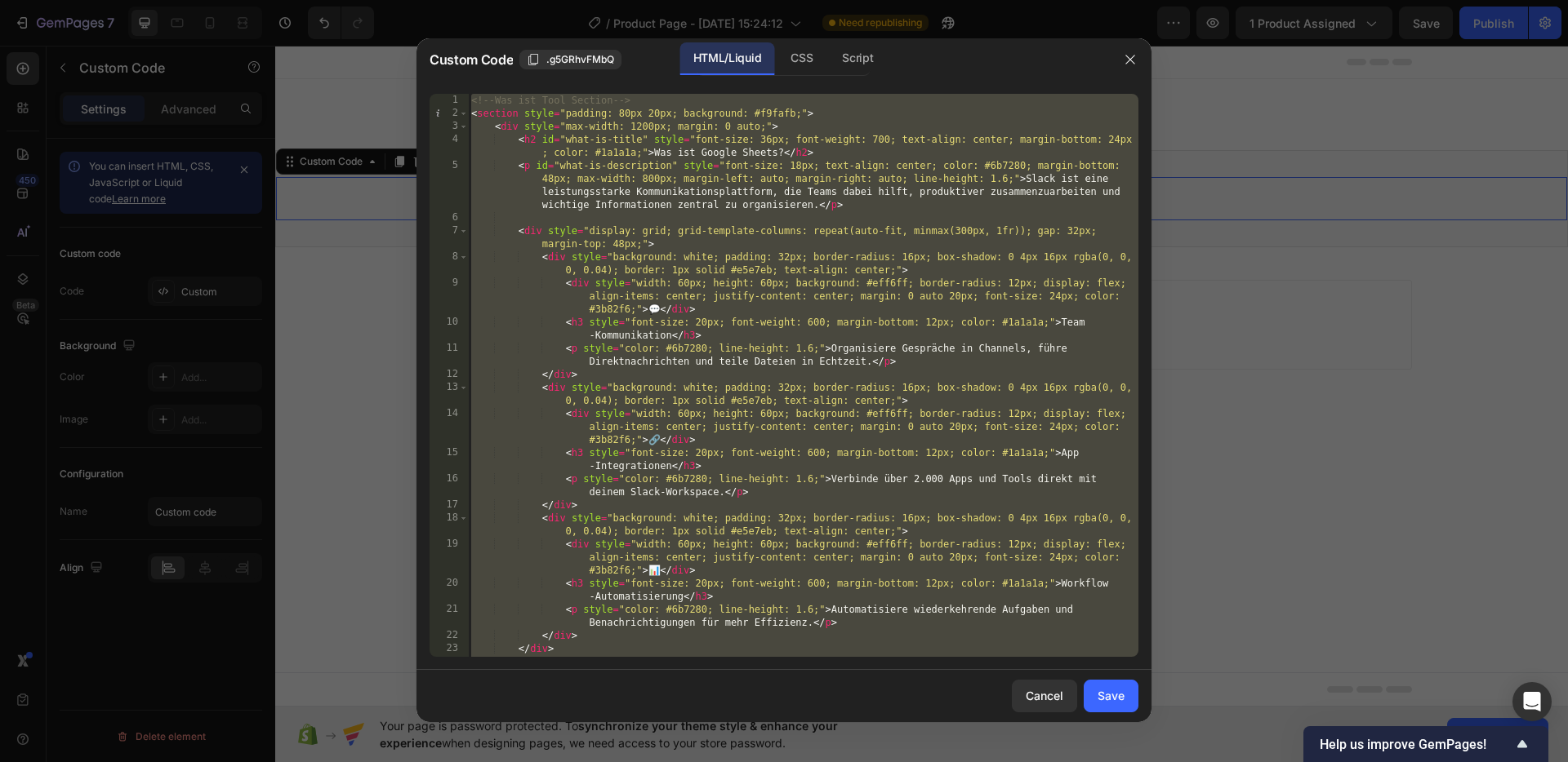
paste textarea "</style"
type textarea "</style>"
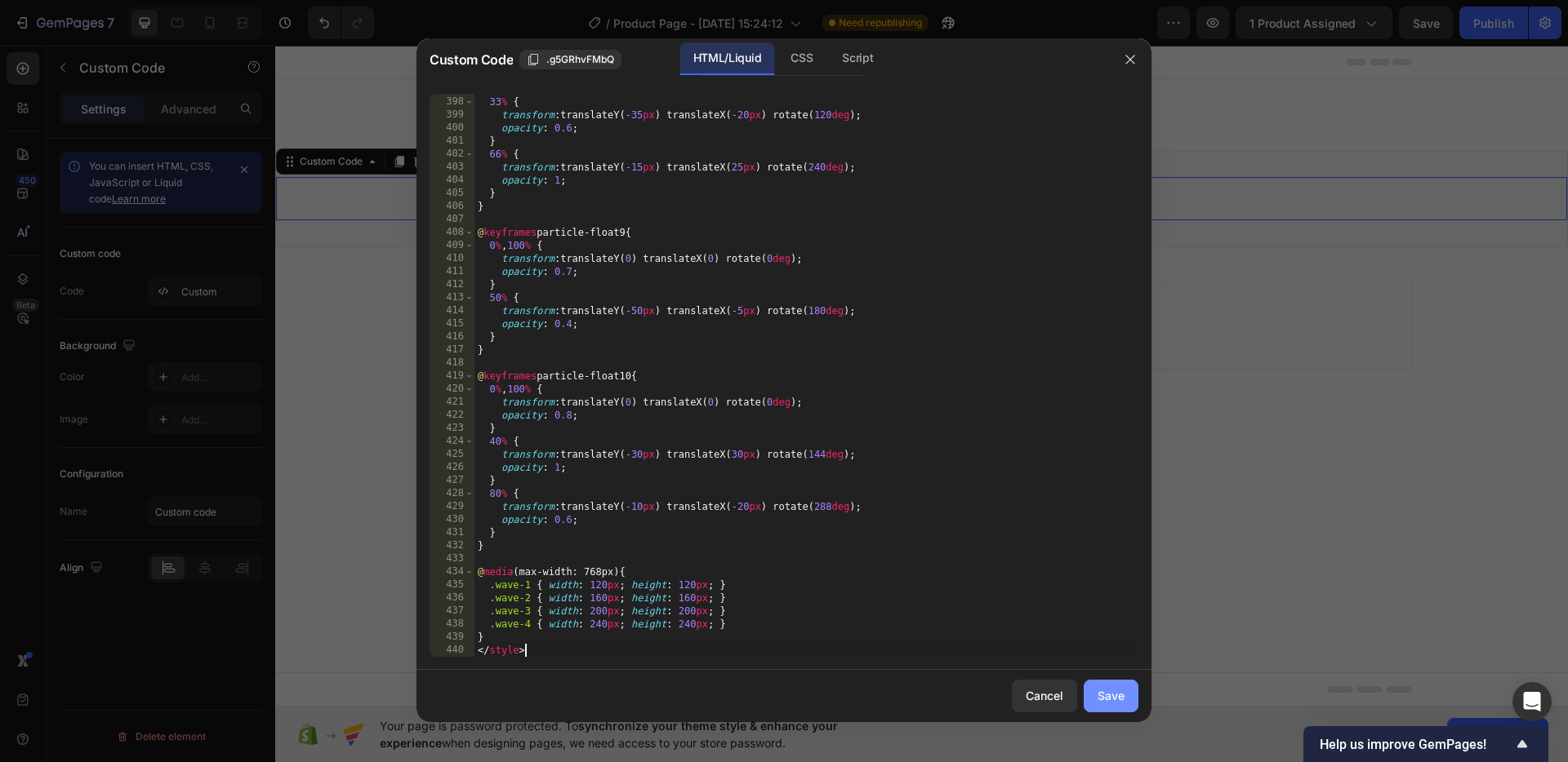
click at [1124, 688] on button "Save" at bounding box center [1111, 697] width 55 height 33
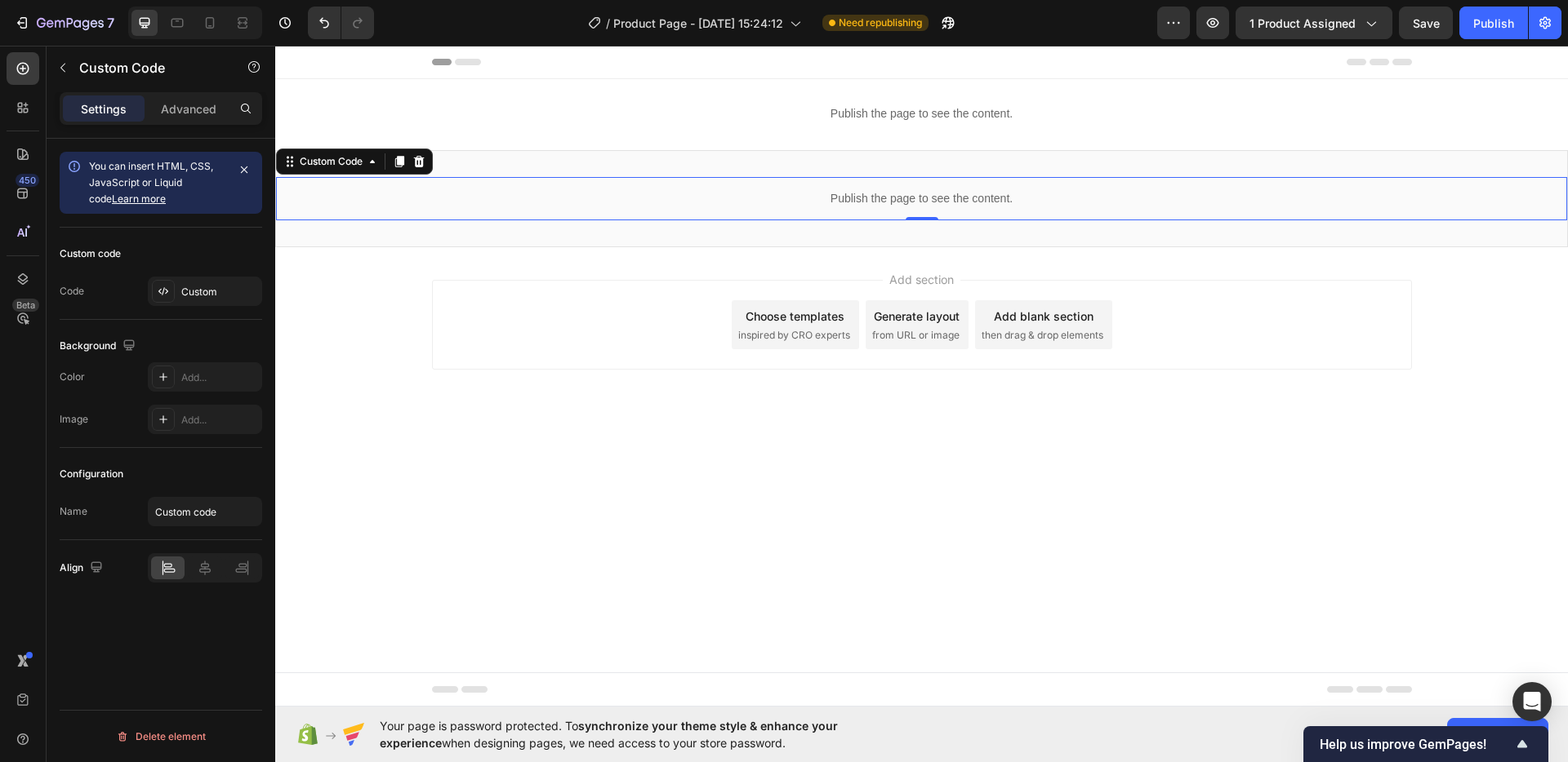
click at [1056, 489] on body "Header Publish the page to see the content. Custom Code Row Section 1 Publish t…" at bounding box center [921, 376] width 1292 height 661
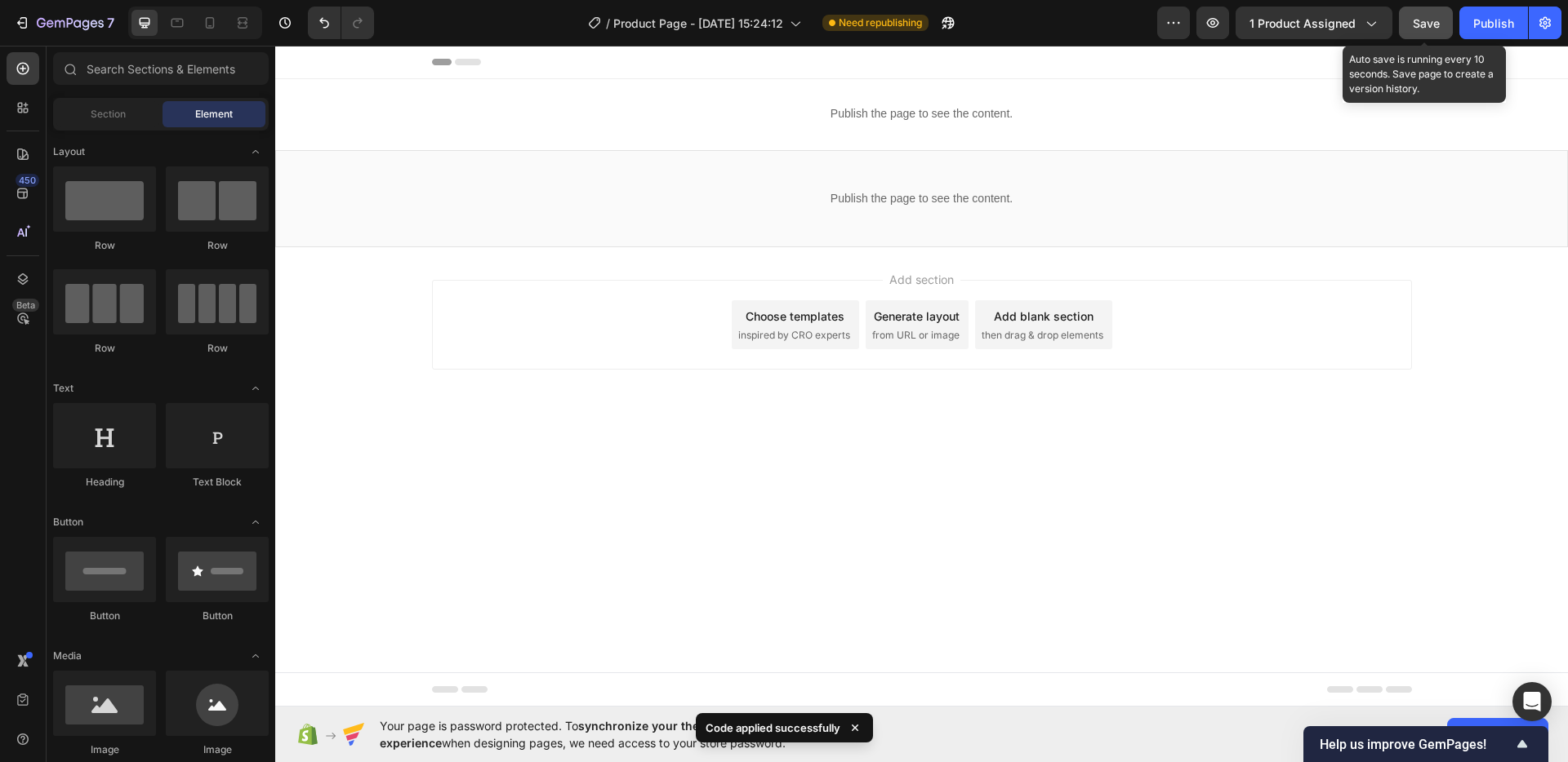
click at [1406, 26] on button "Save" at bounding box center [1426, 23] width 54 height 33
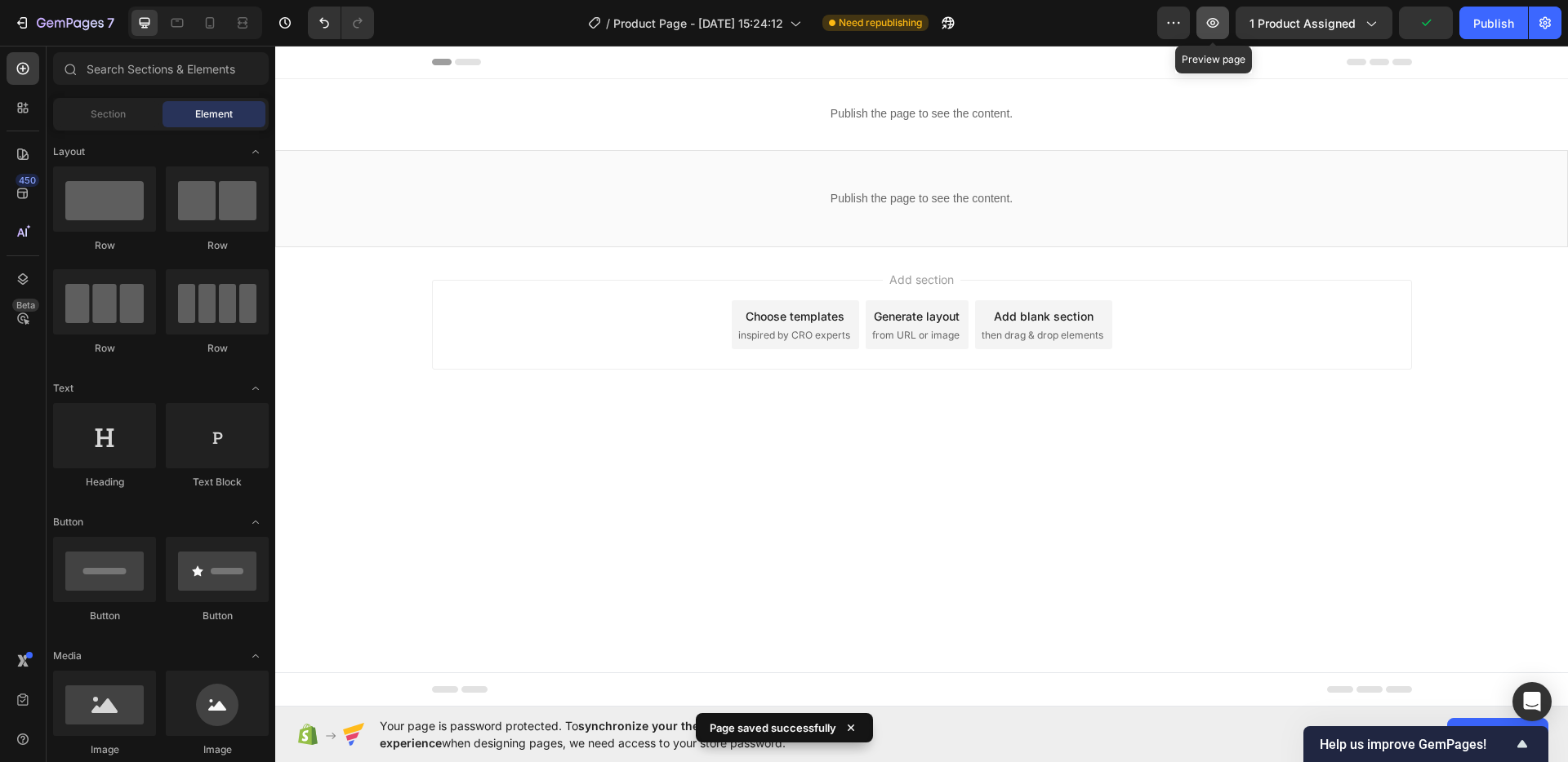
click at [1221, 18] on icon "button" at bounding box center [1213, 23] width 17 height 17
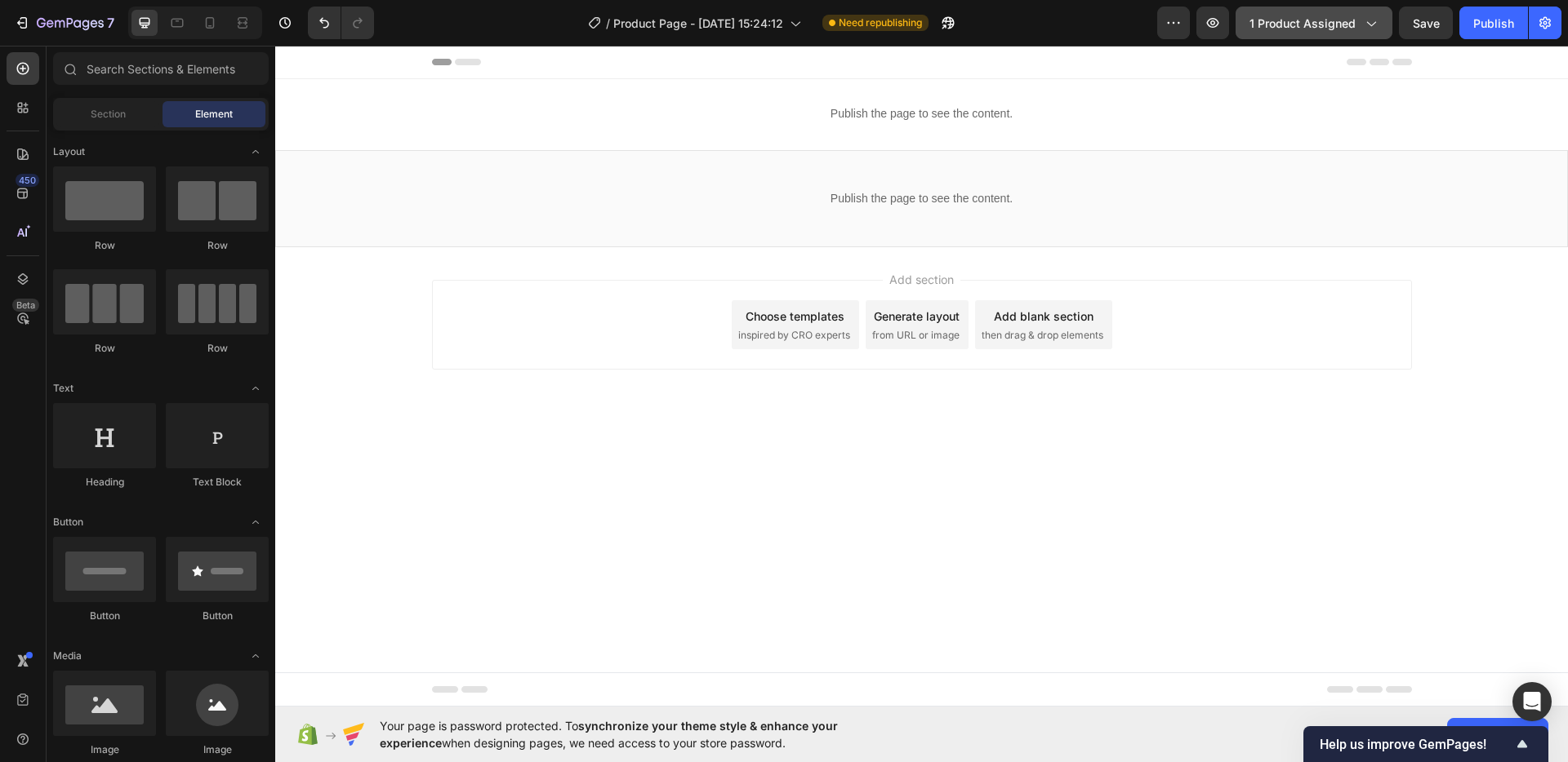
click at [1370, 28] on icon "button" at bounding box center [1371, 23] width 17 height 17
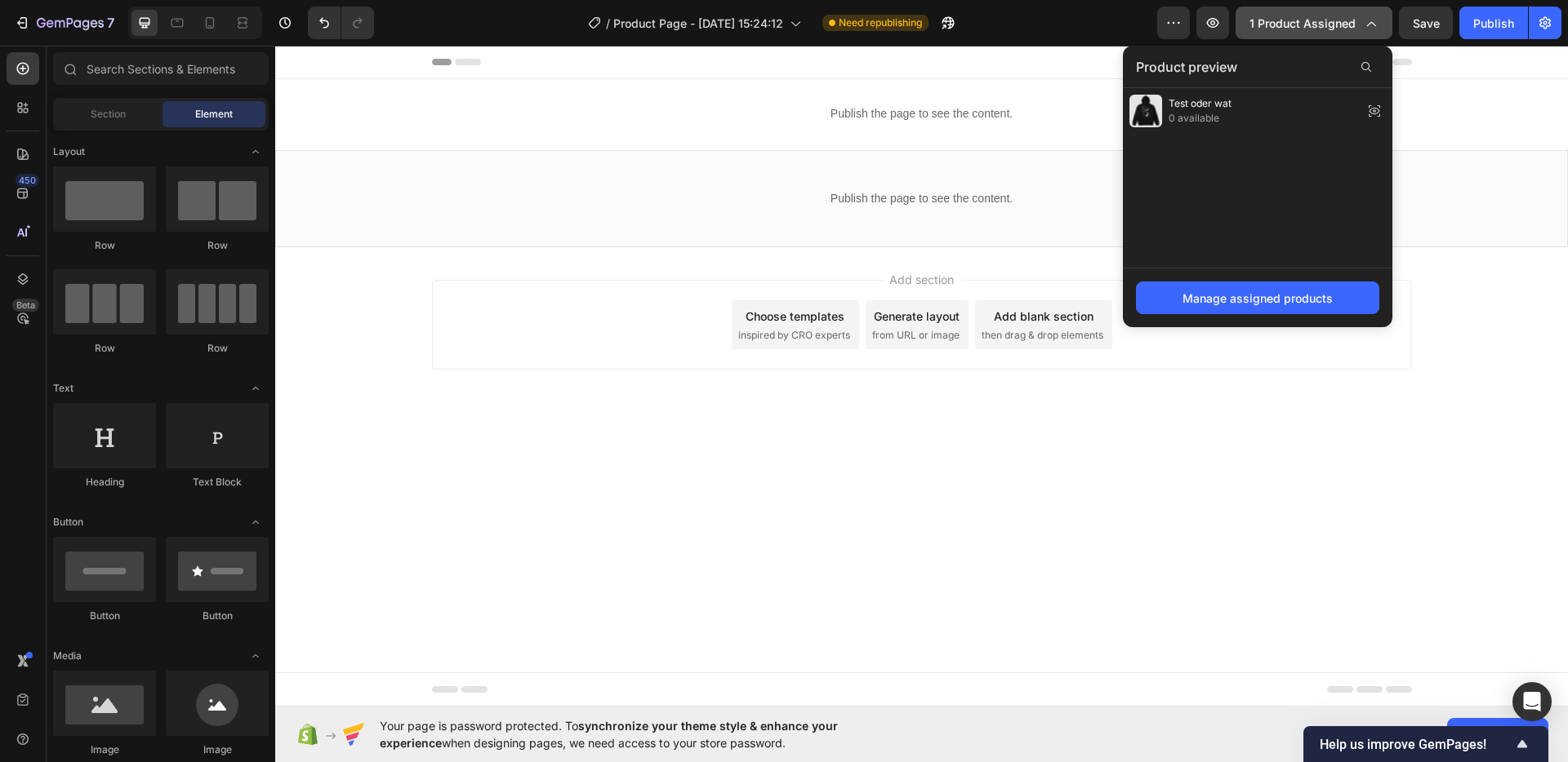
click at [1367, 26] on icon "button" at bounding box center [1371, 24] width 9 height 5
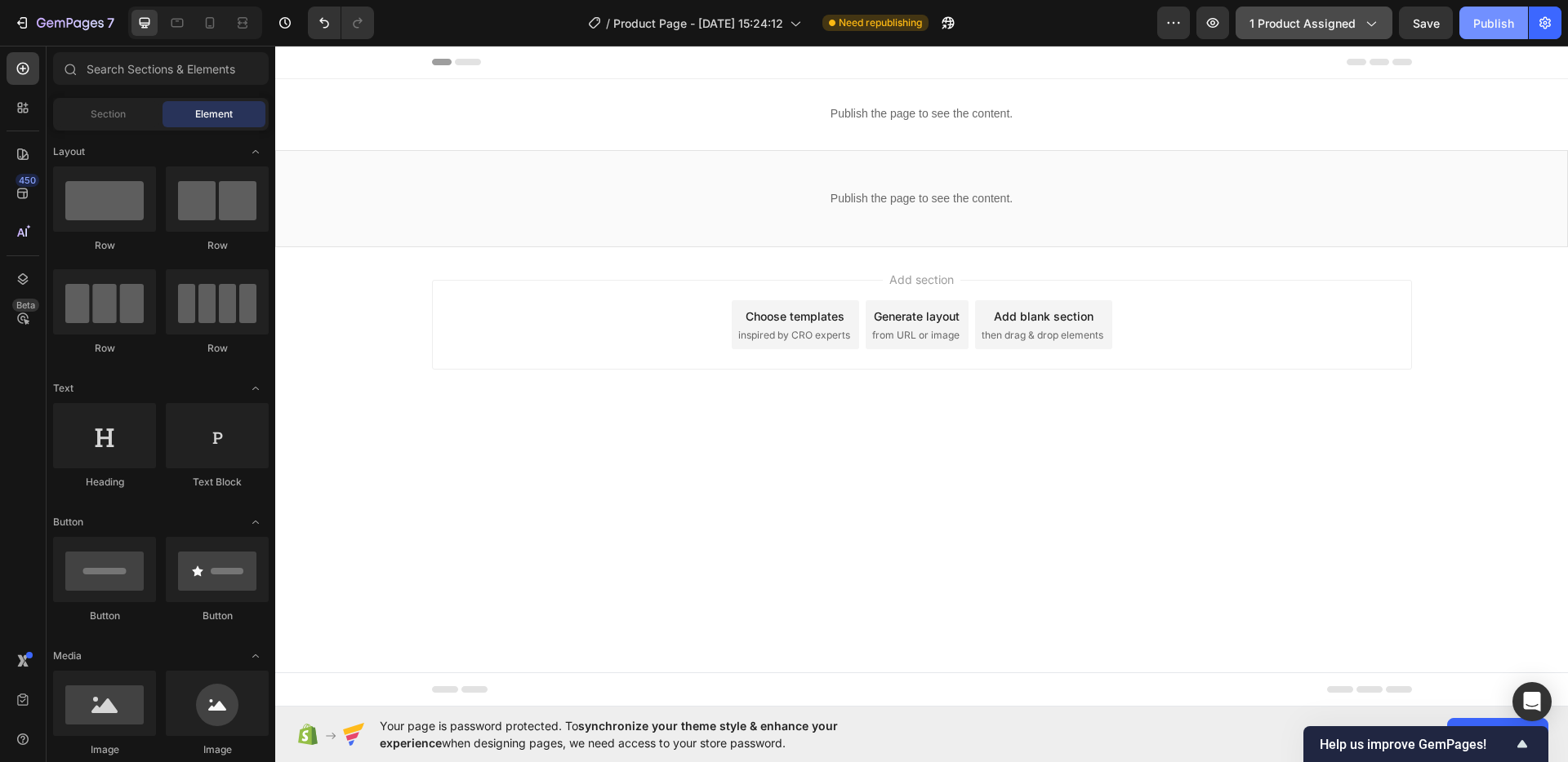
click at [1508, 22] on div "Publish" at bounding box center [1494, 23] width 40 height 17
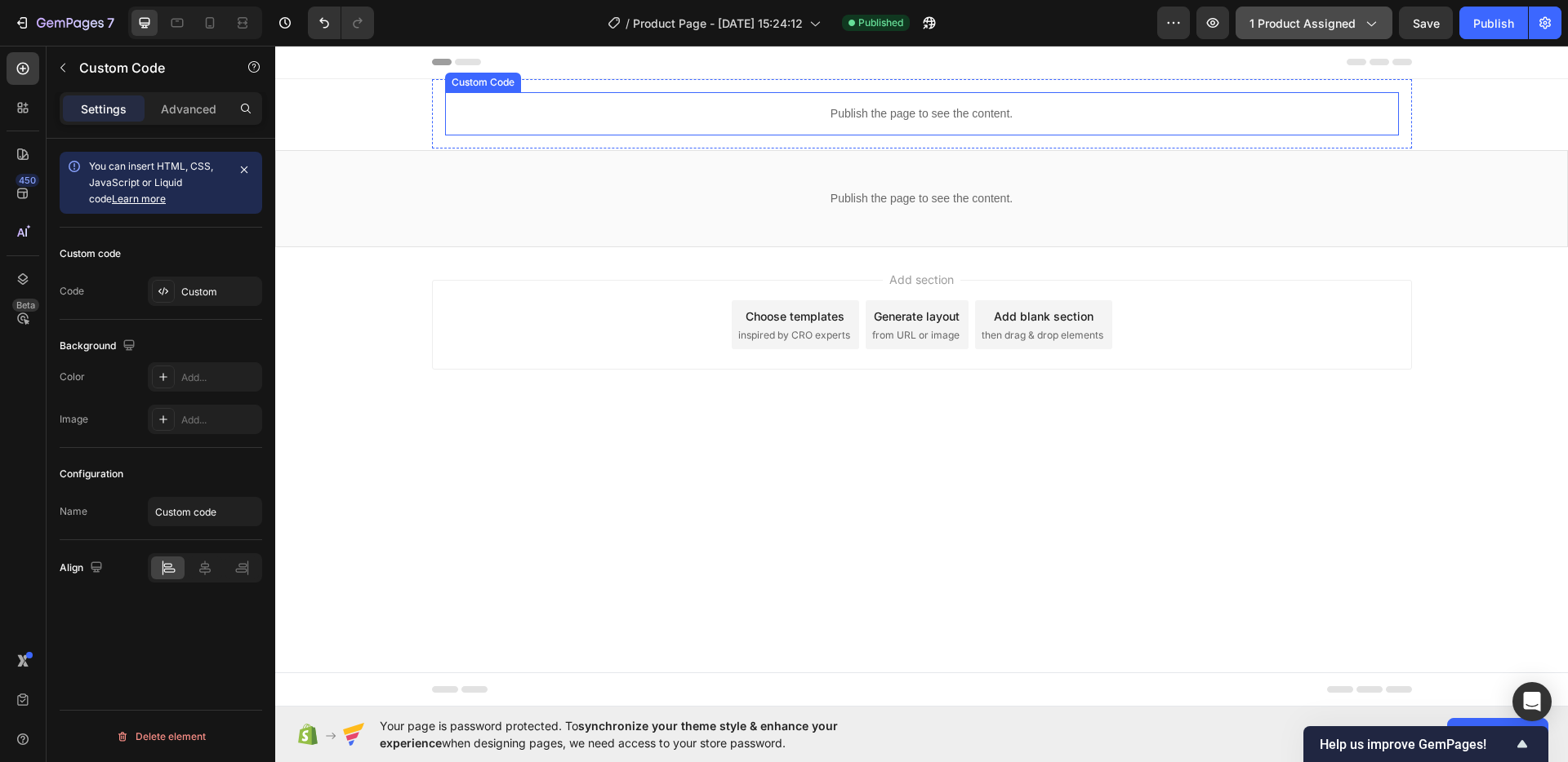
click at [909, 126] on div "Publish the page to see the content." at bounding box center [922, 113] width 953 height 43
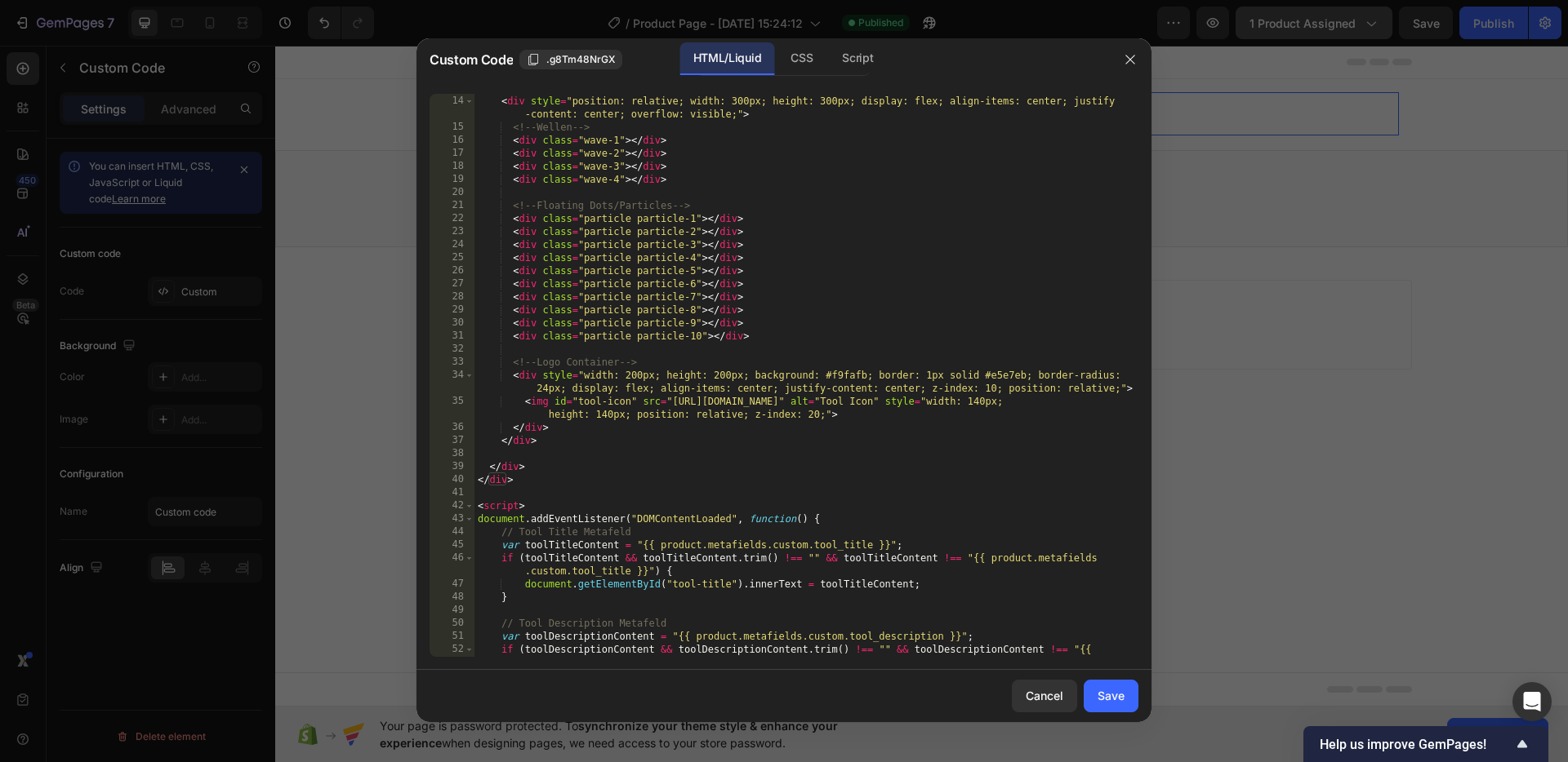
scroll to position [0, 0]
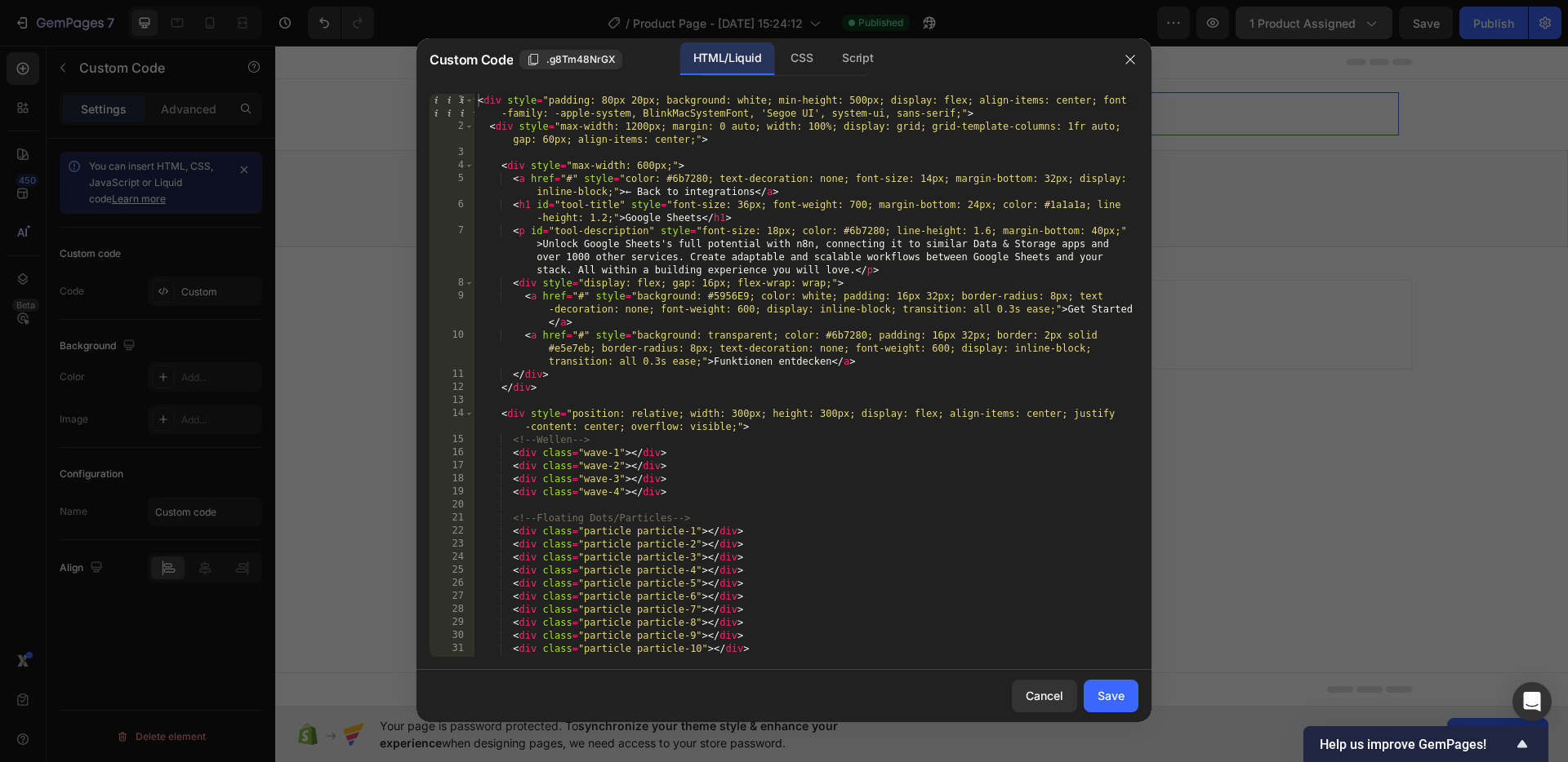
click at [479, 100] on div "< div style = "padding: 80px 20px; background: white; min-height: 500px; displa…" at bounding box center [807, 395] width 664 height 602
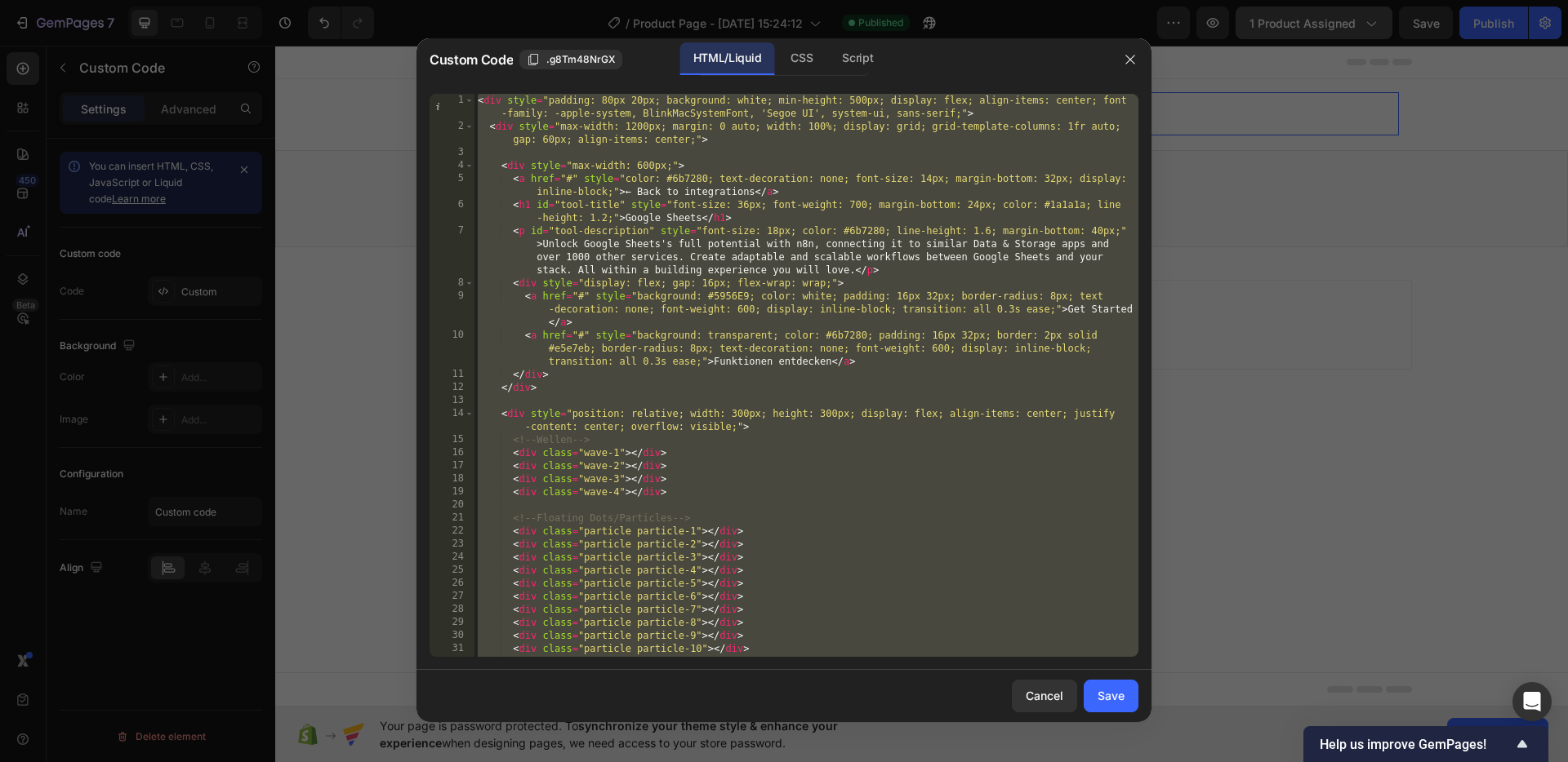
paste textarea
type textarea "</style>"
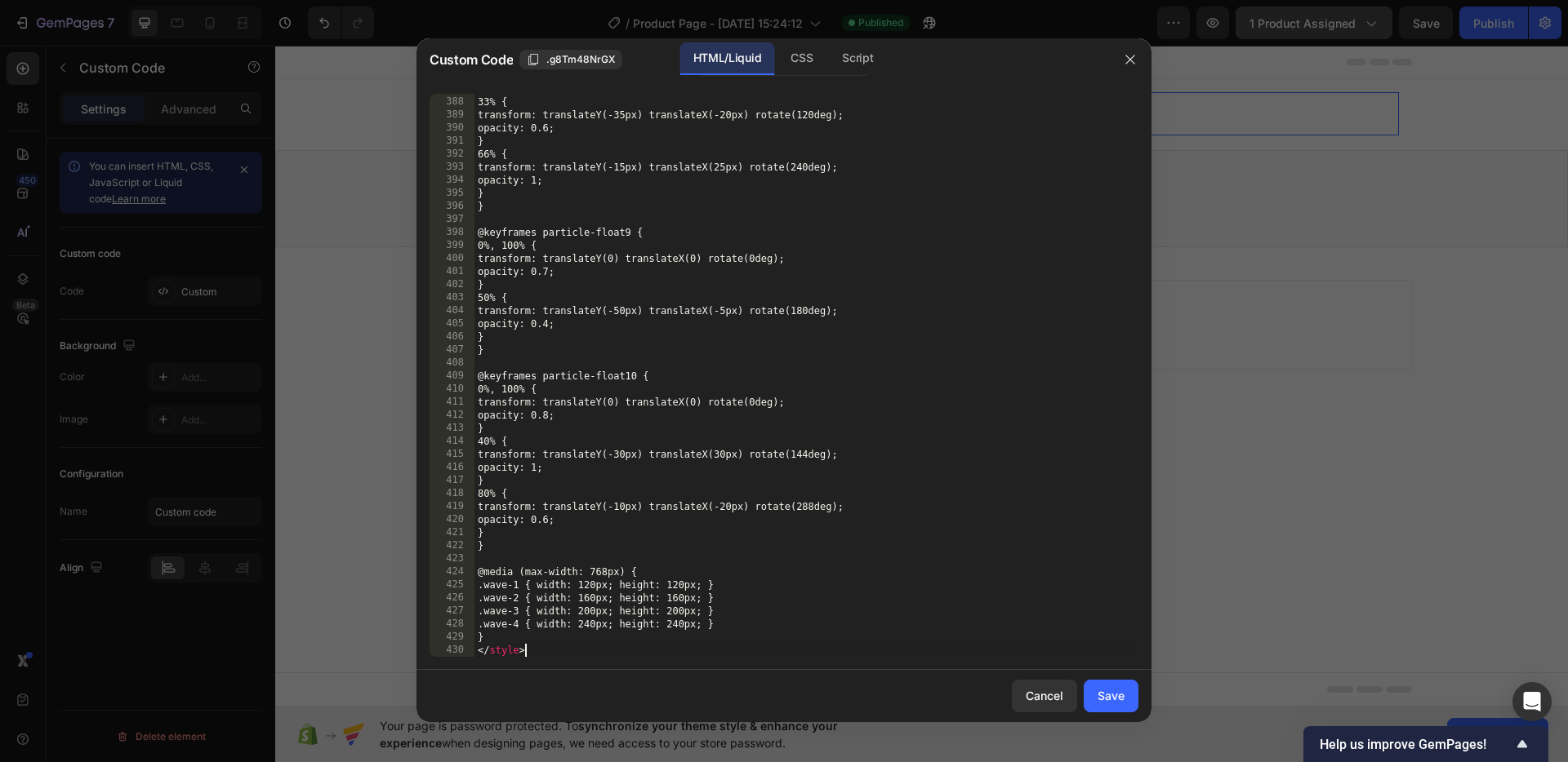
scroll to position [5274, 0]
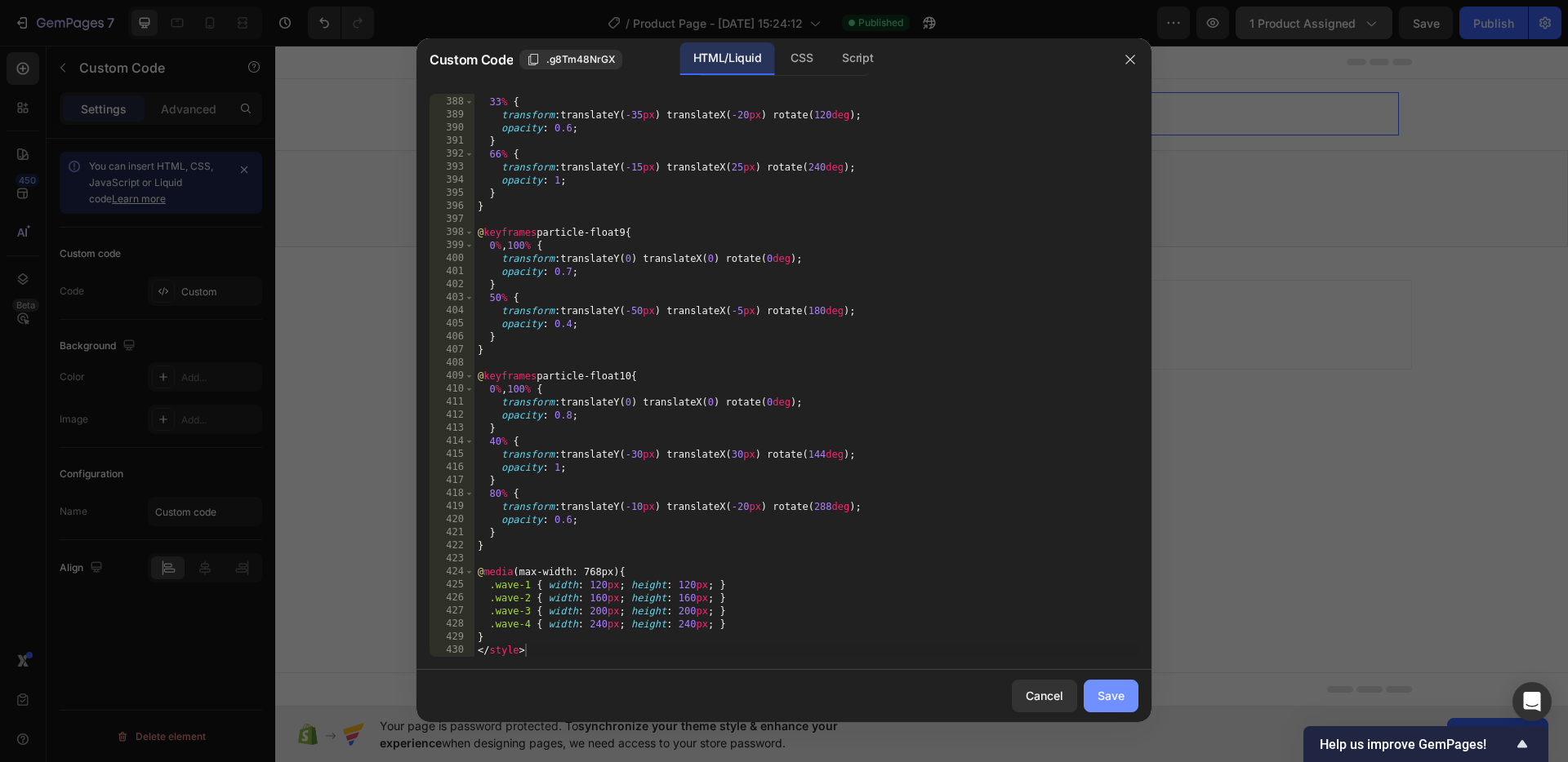
click at [1115, 694] on div "Save" at bounding box center [1111, 696] width 27 height 17
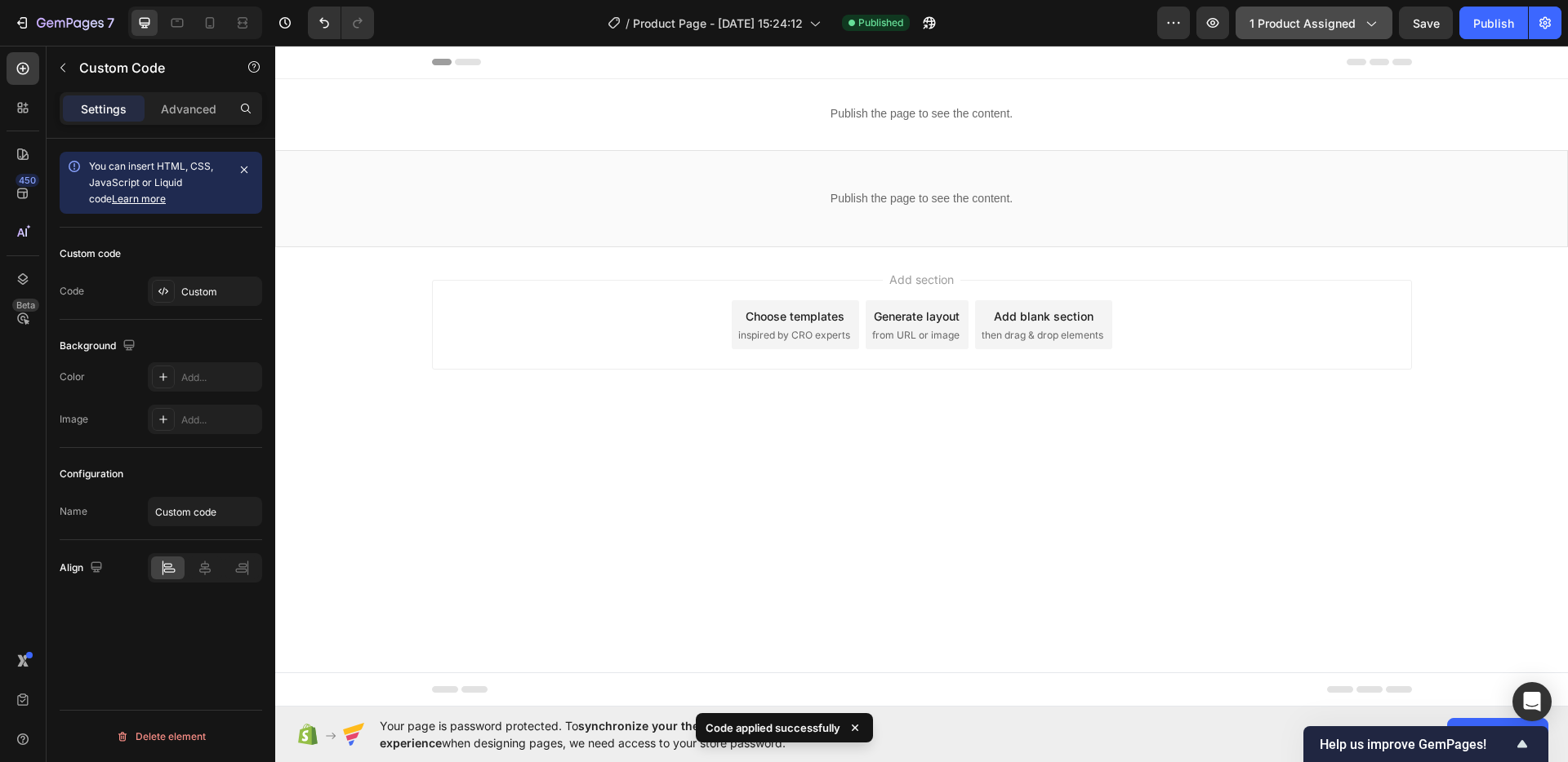
click at [1201, 452] on body "Header Publish the page to see the content. Custom Code Row Section 1 Publish t…" at bounding box center [921, 376] width 1292 height 661
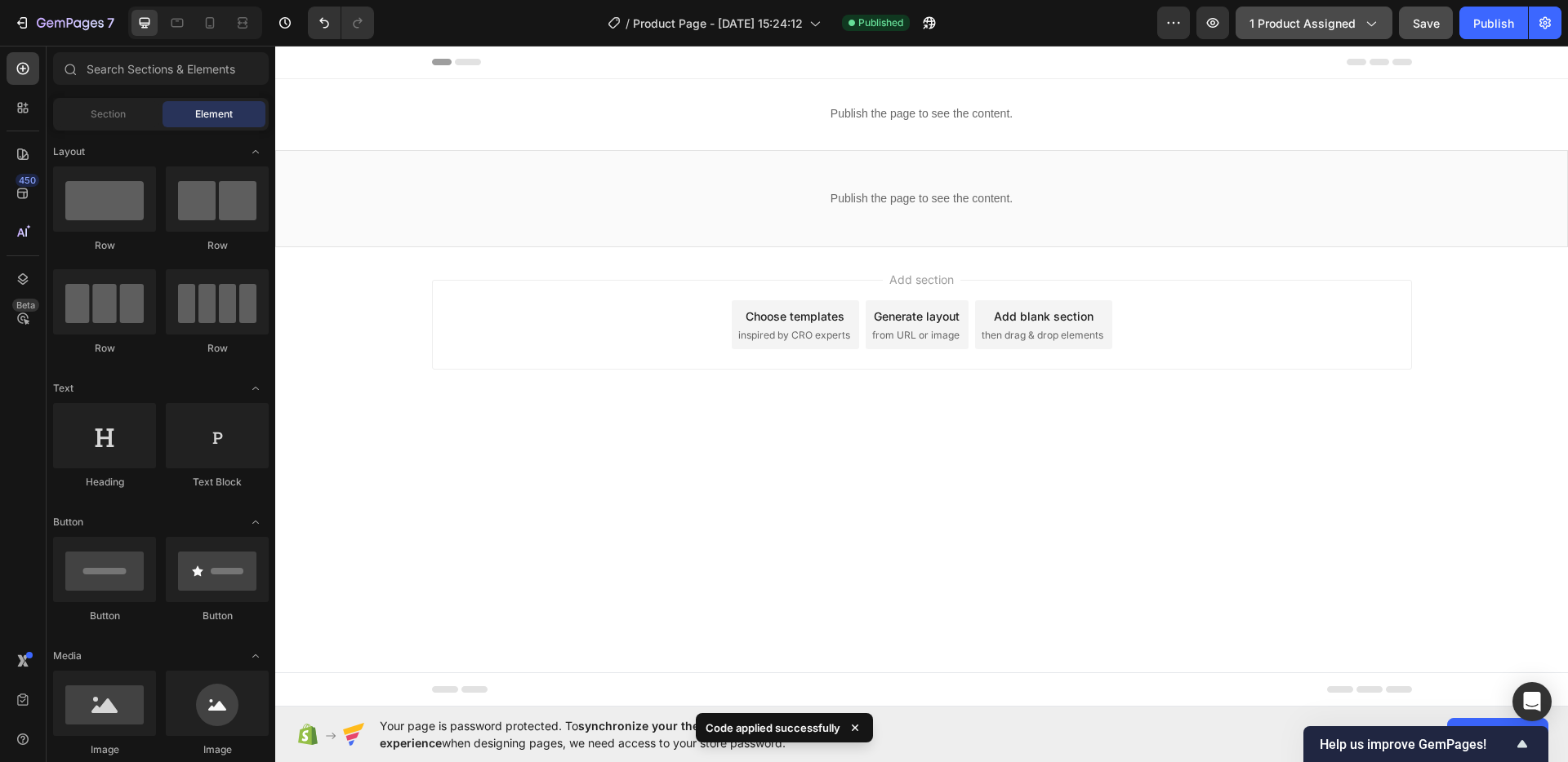
click at [1424, 37] on button "Save" at bounding box center [1426, 23] width 54 height 33
click at [1050, 191] on p "Publish the page to see the content." at bounding box center [922, 198] width 1292 height 17
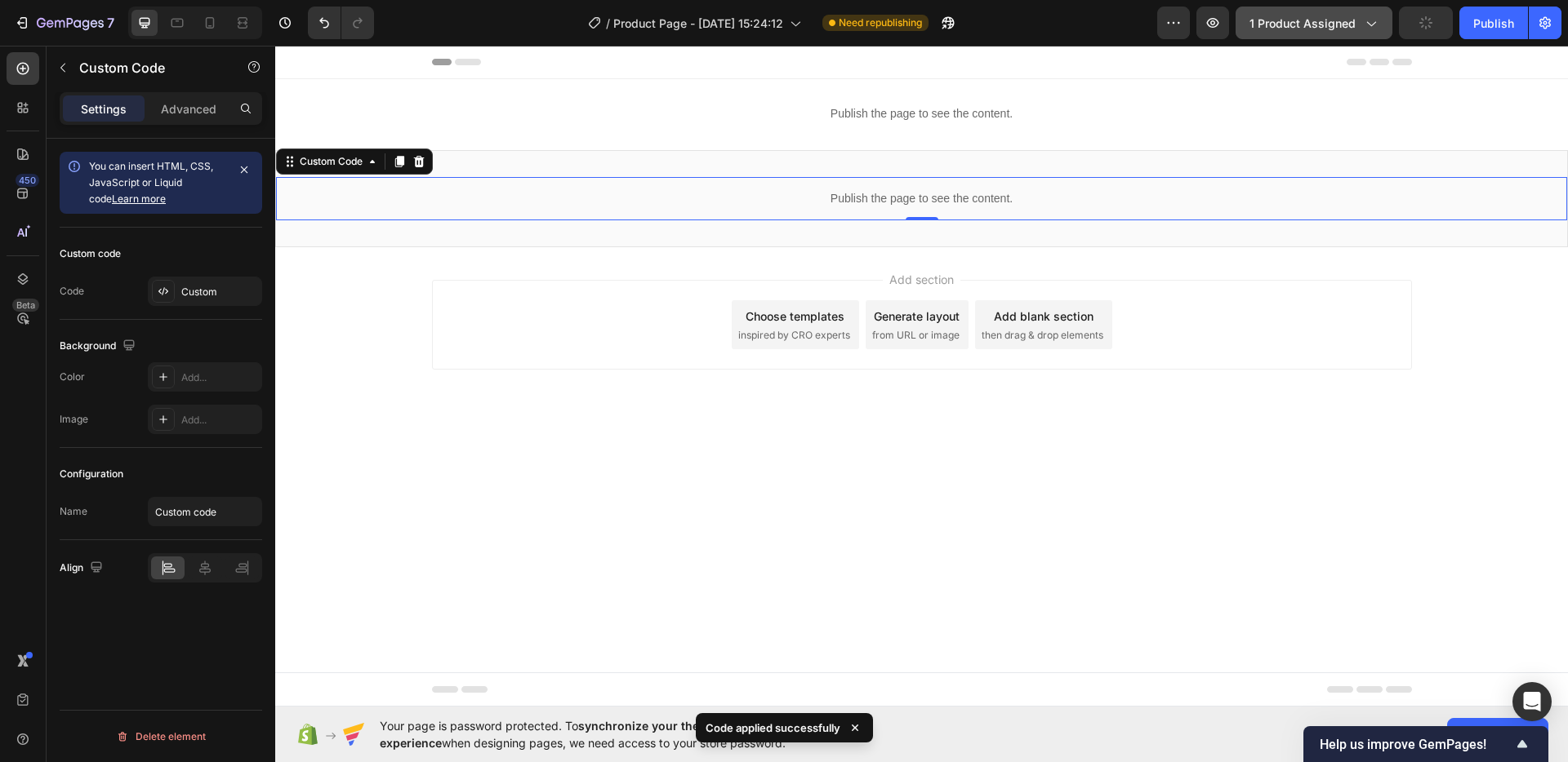
click at [999, 201] on p "Publish the page to see the content." at bounding box center [922, 198] width 1292 height 17
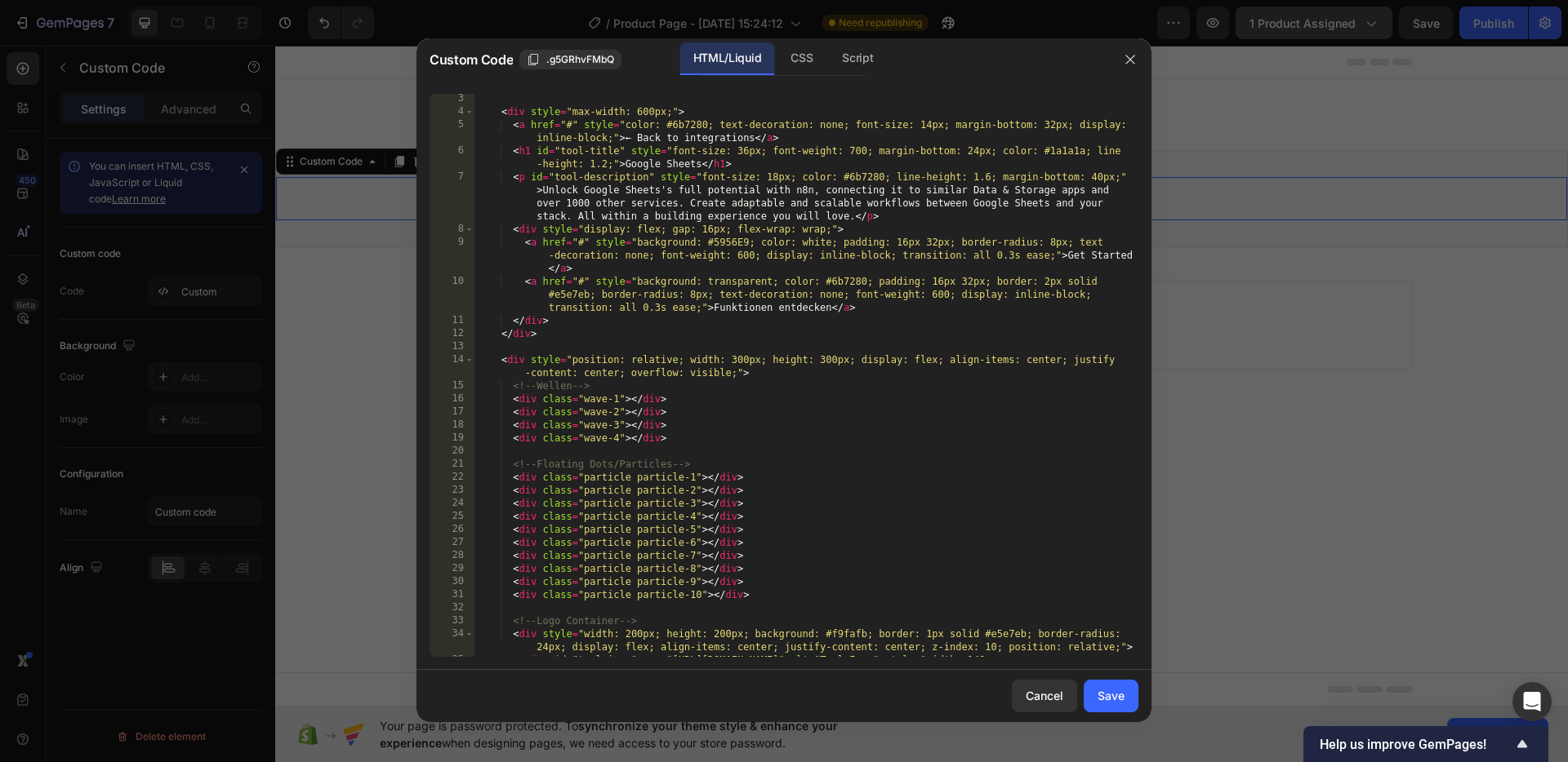
scroll to position [0, 0]
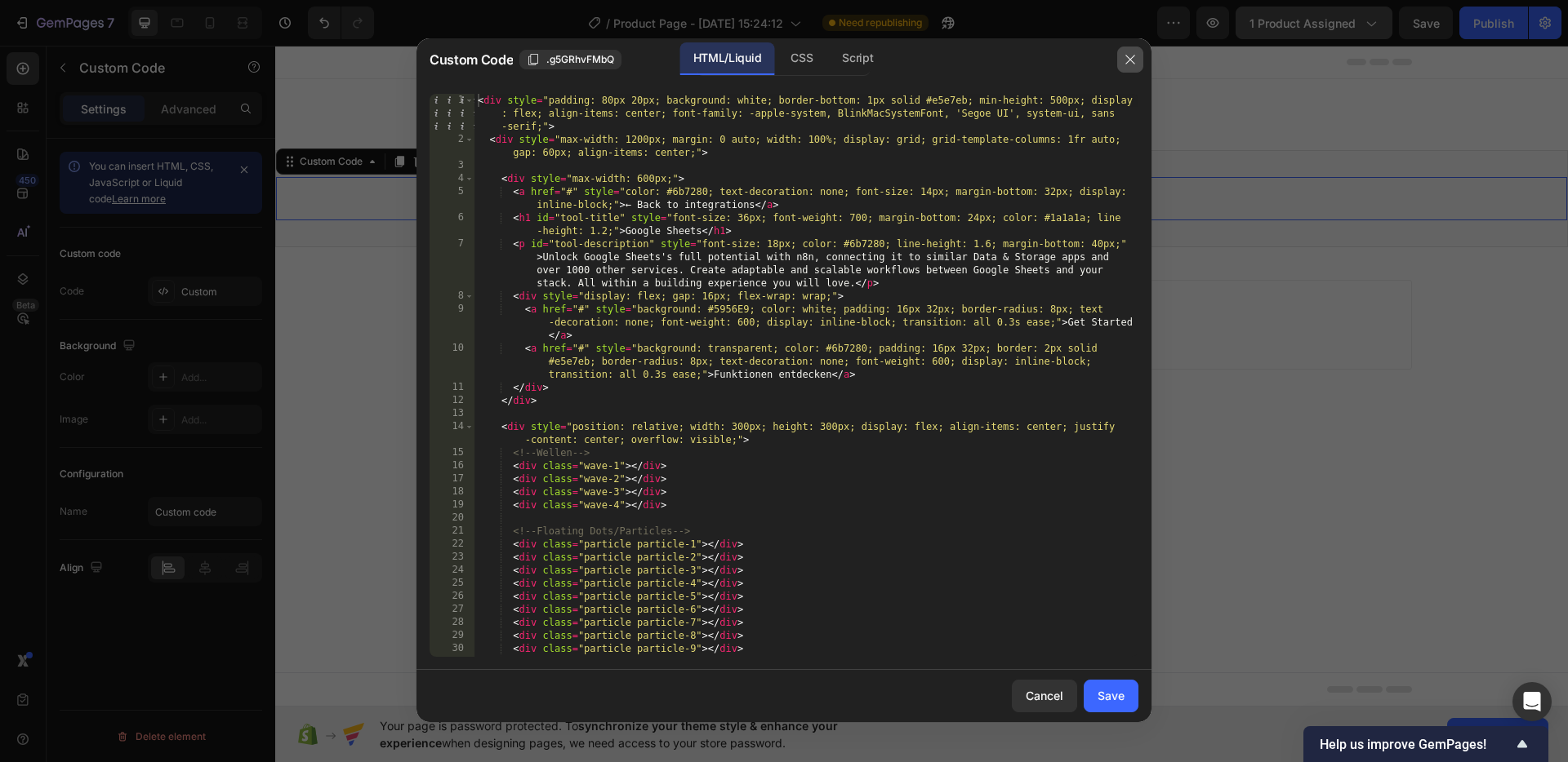
click at [1134, 59] on icon "button" at bounding box center [1130, 60] width 13 height 13
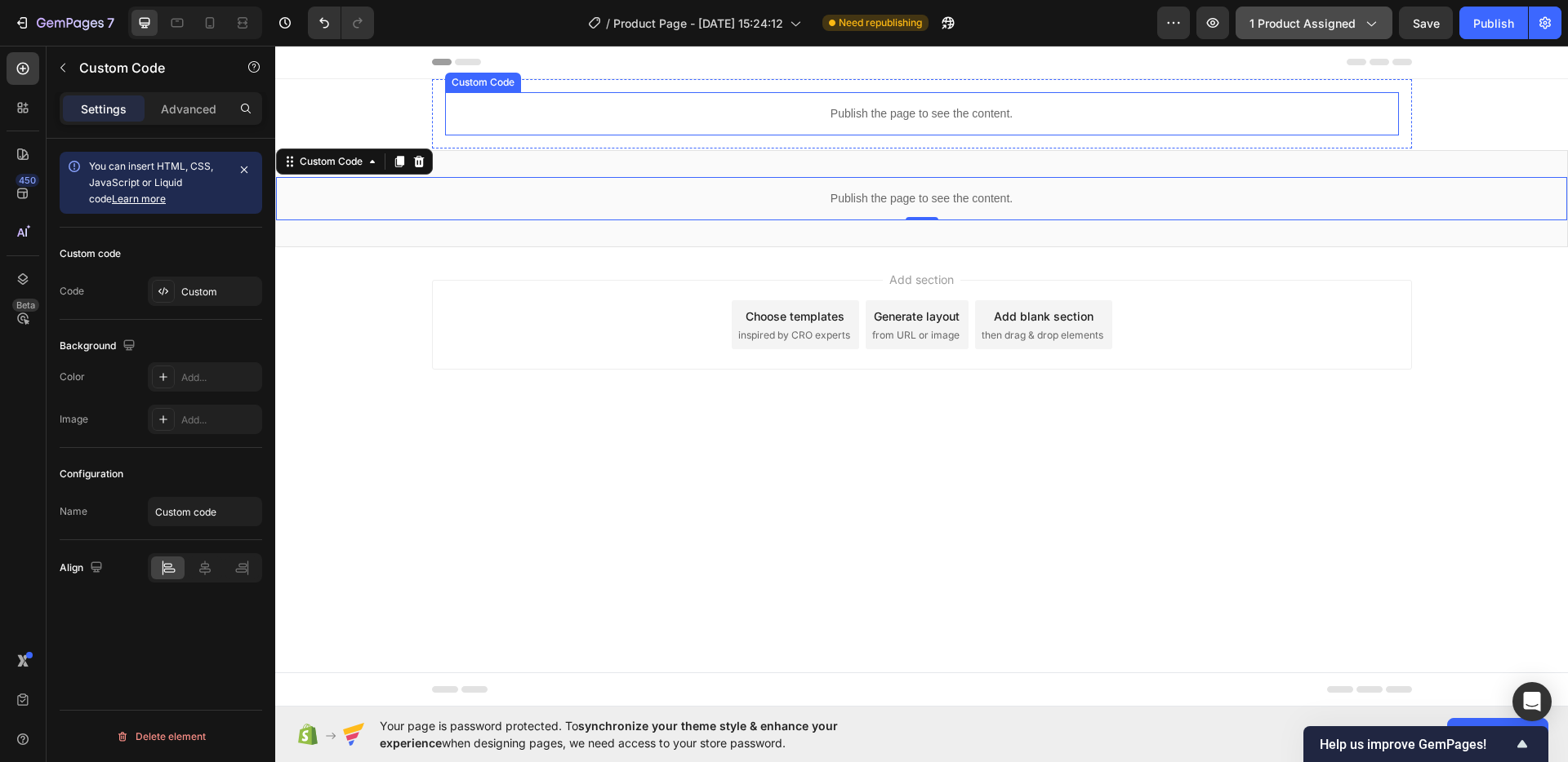
click at [873, 121] on p "Publish the page to see the content." at bounding box center [922, 114] width 953 height 17
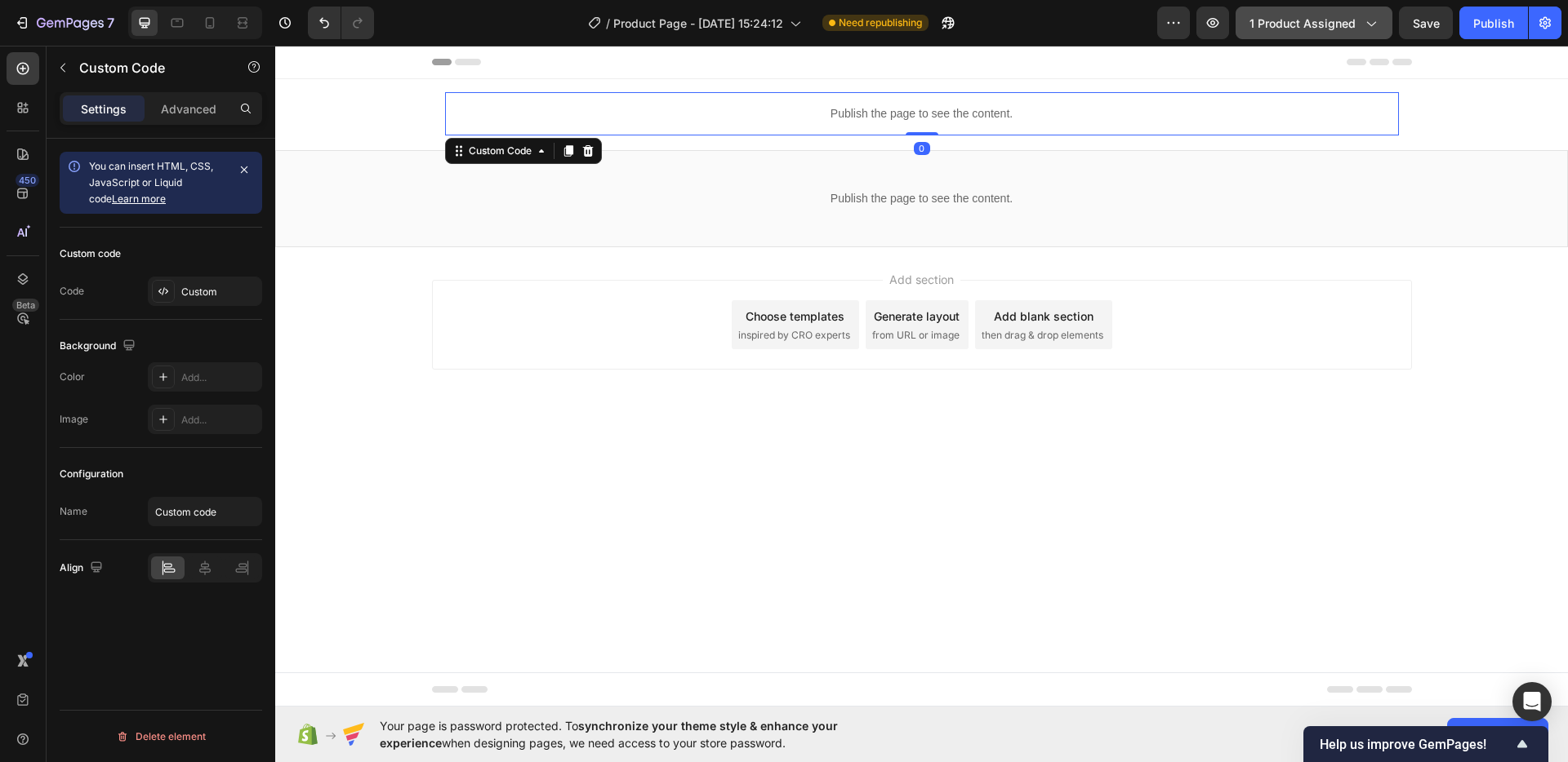
click at [873, 121] on p "Publish the page to see the content." at bounding box center [922, 114] width 953 height 17
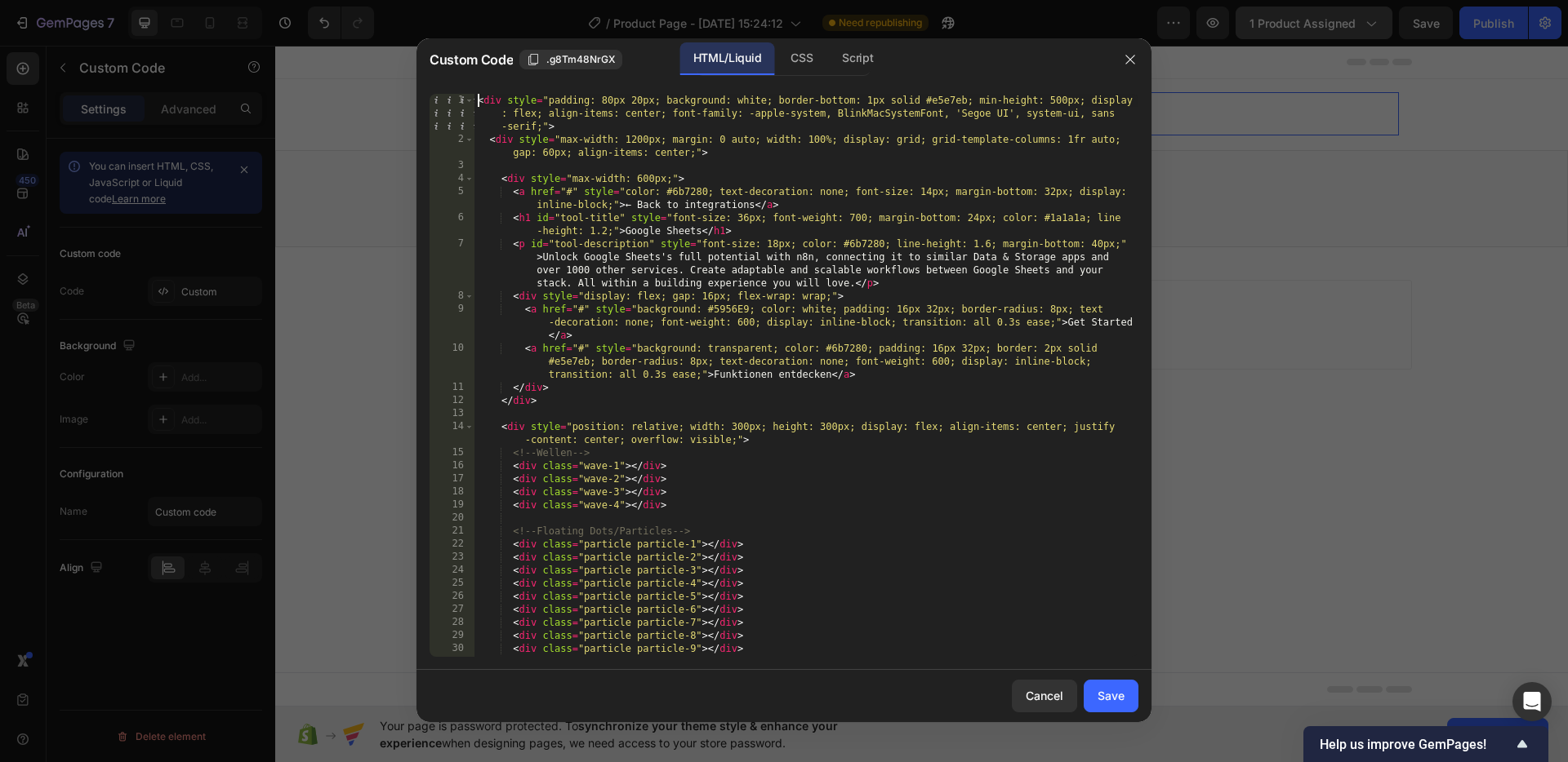
click at [479, 101] on div "< div style = "padding: 80px 20px; background: white; border-bottom: 1px solid …" at bounding box center [807, 401] width 664 height 615
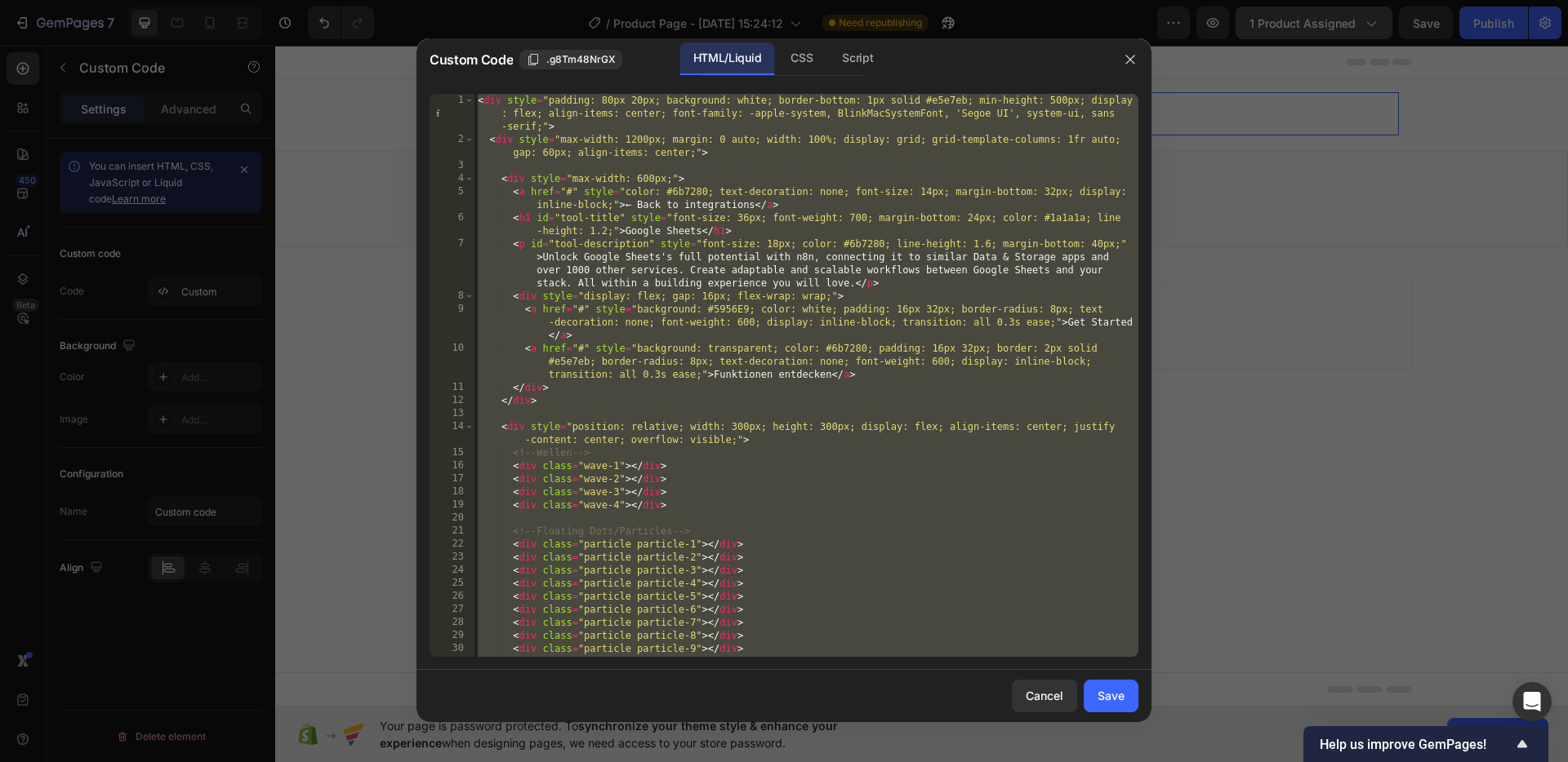
paste textarea
type textarea "</style>"
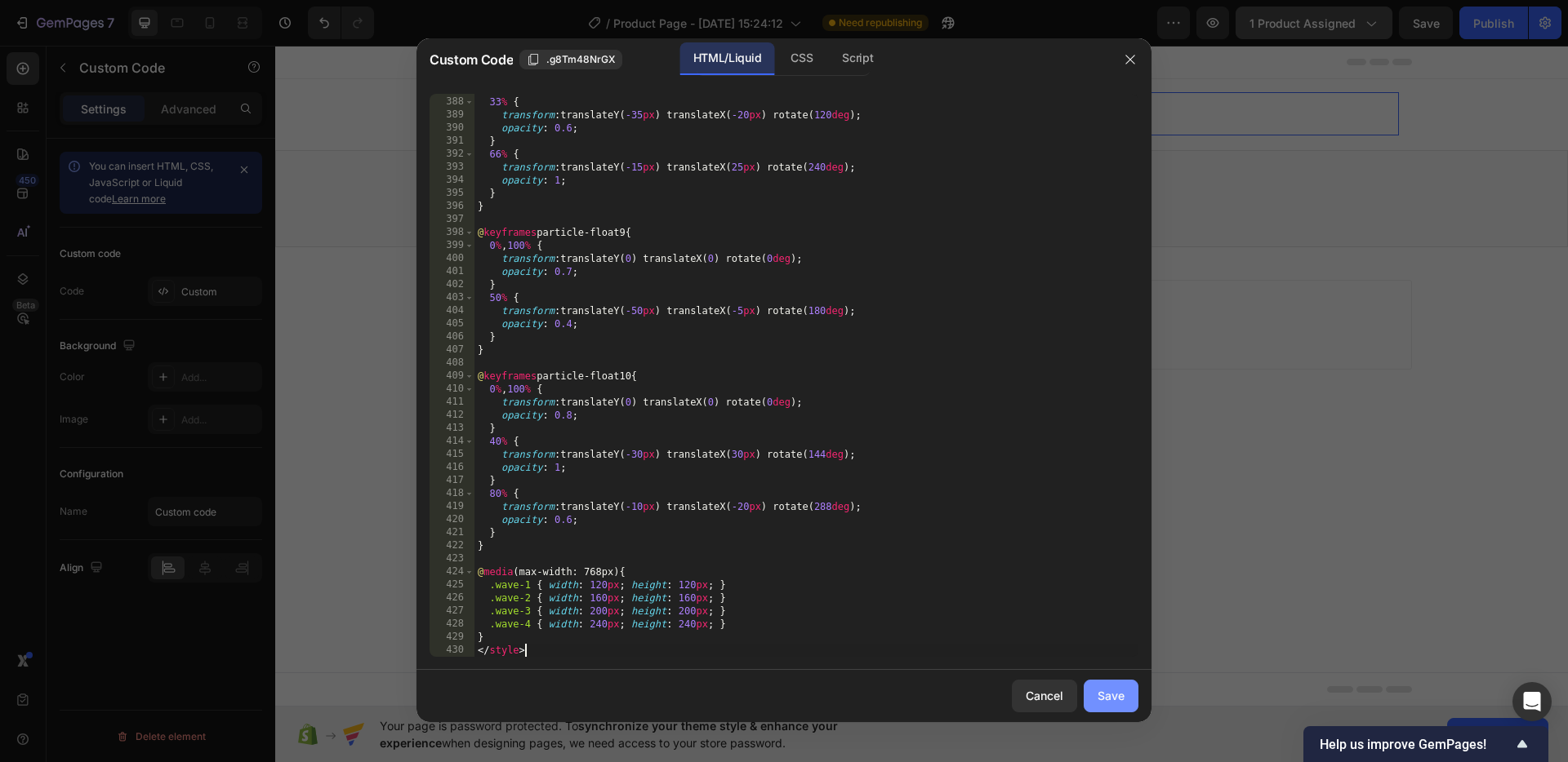
click at [1111, 700] on div "Save" at bounding box center [1111, 696] width 27 height 17
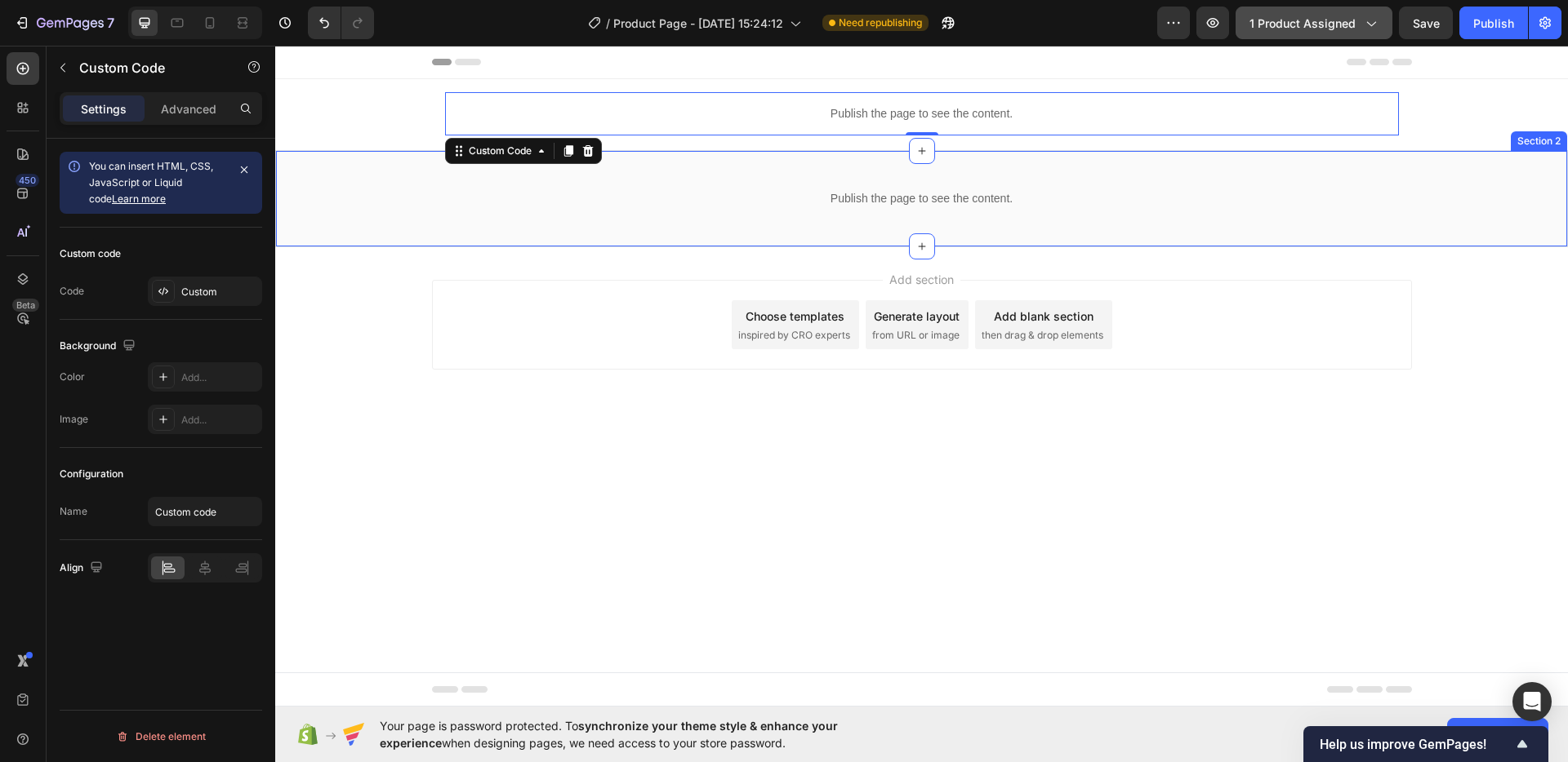
click at [1066, 214] on div "Publish the page to see the content." at bounding box center [922, 198] width 1292 height 43
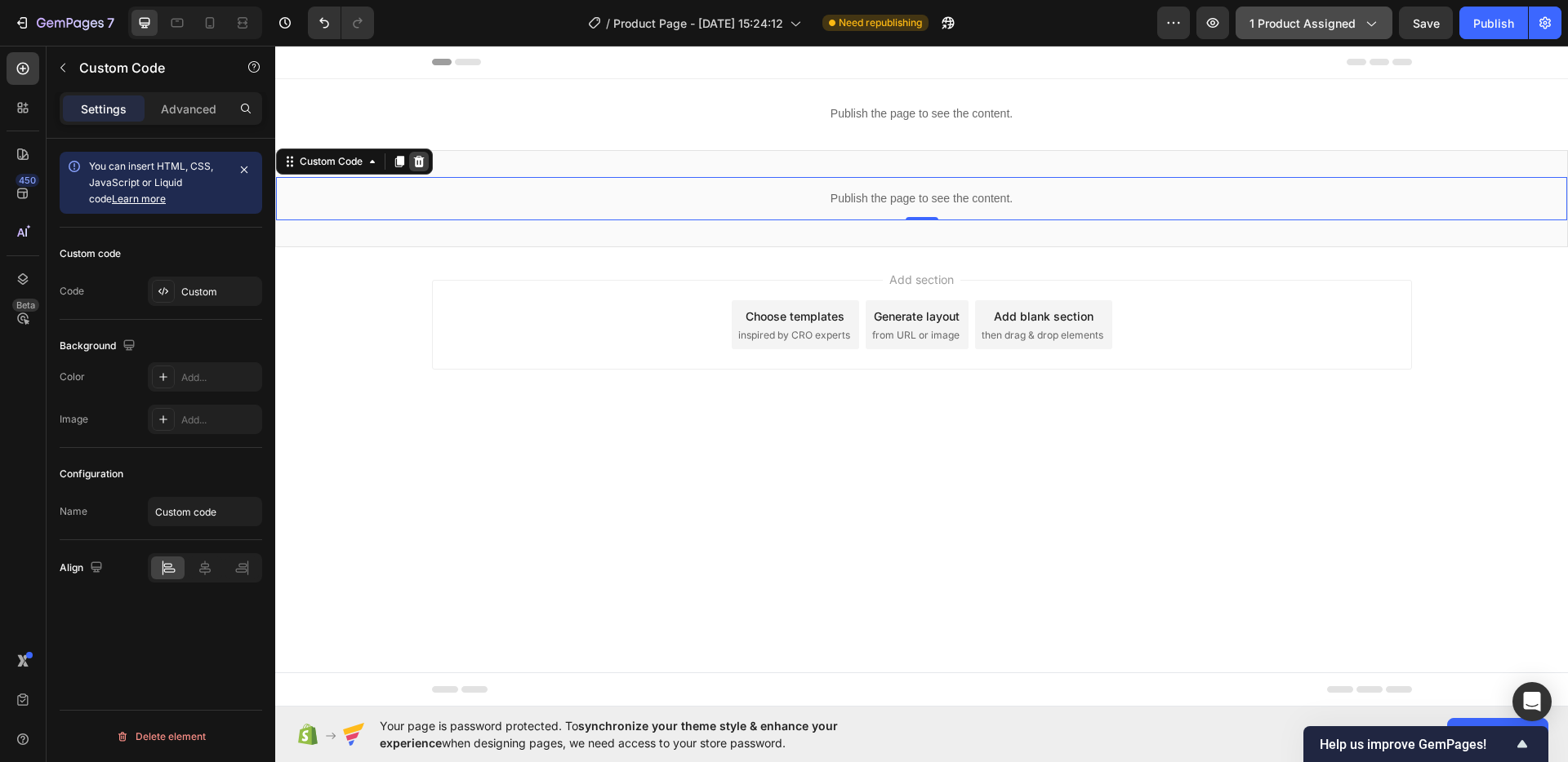
click at [427, 165] on div at bounding box center [418, 161] width 19 height 19
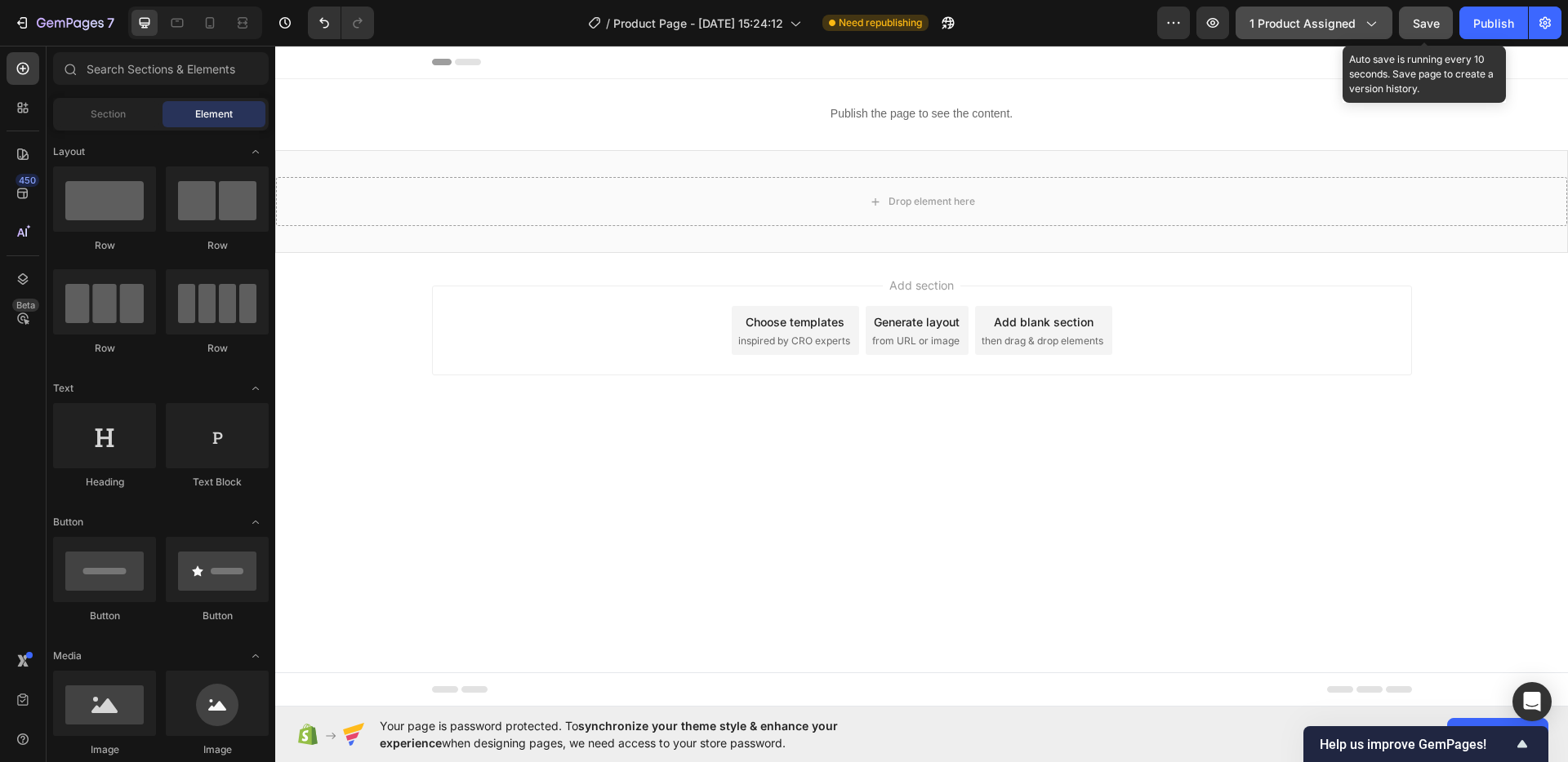
click at [1412, 21] on button "Save" at bounding box center [1426, 23] width 54 height 33
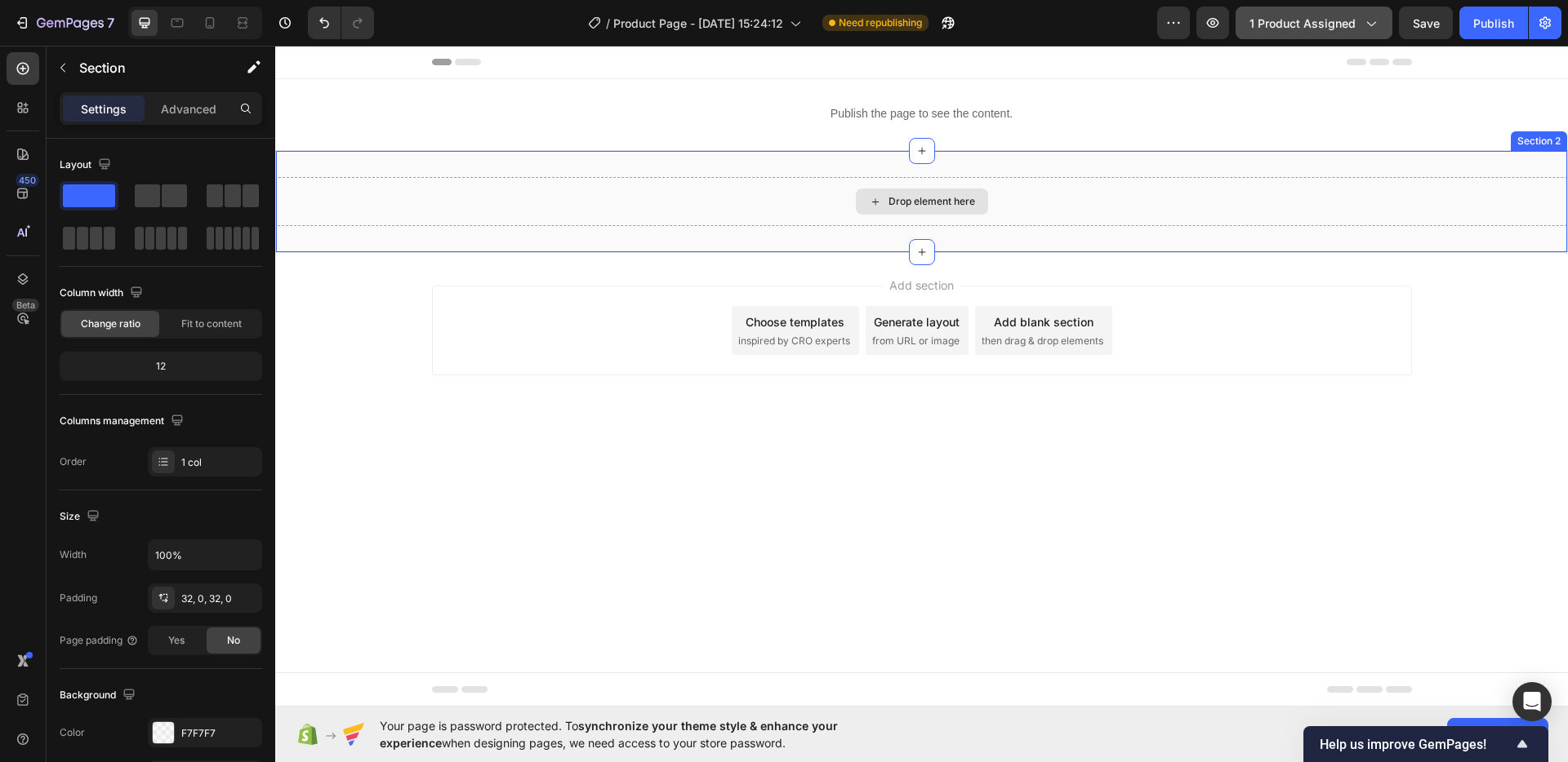
click at [776, 204] on div "Drop element here" at bounding box center [922, 201] width 1292 height 49
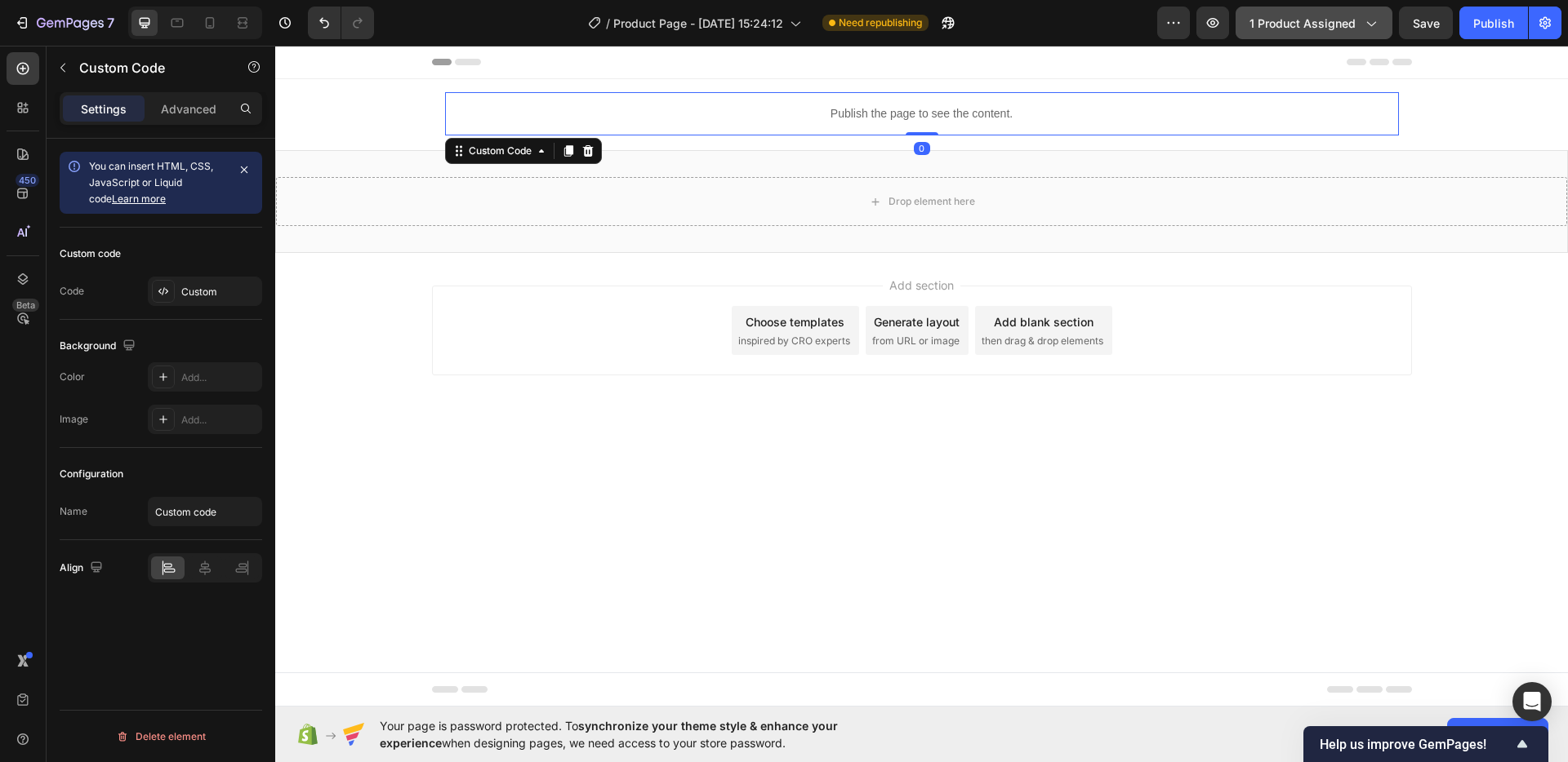
click at [828, 110] on p "Publish the page to see the content." at bounding box center [922, 114] width 953 height 17
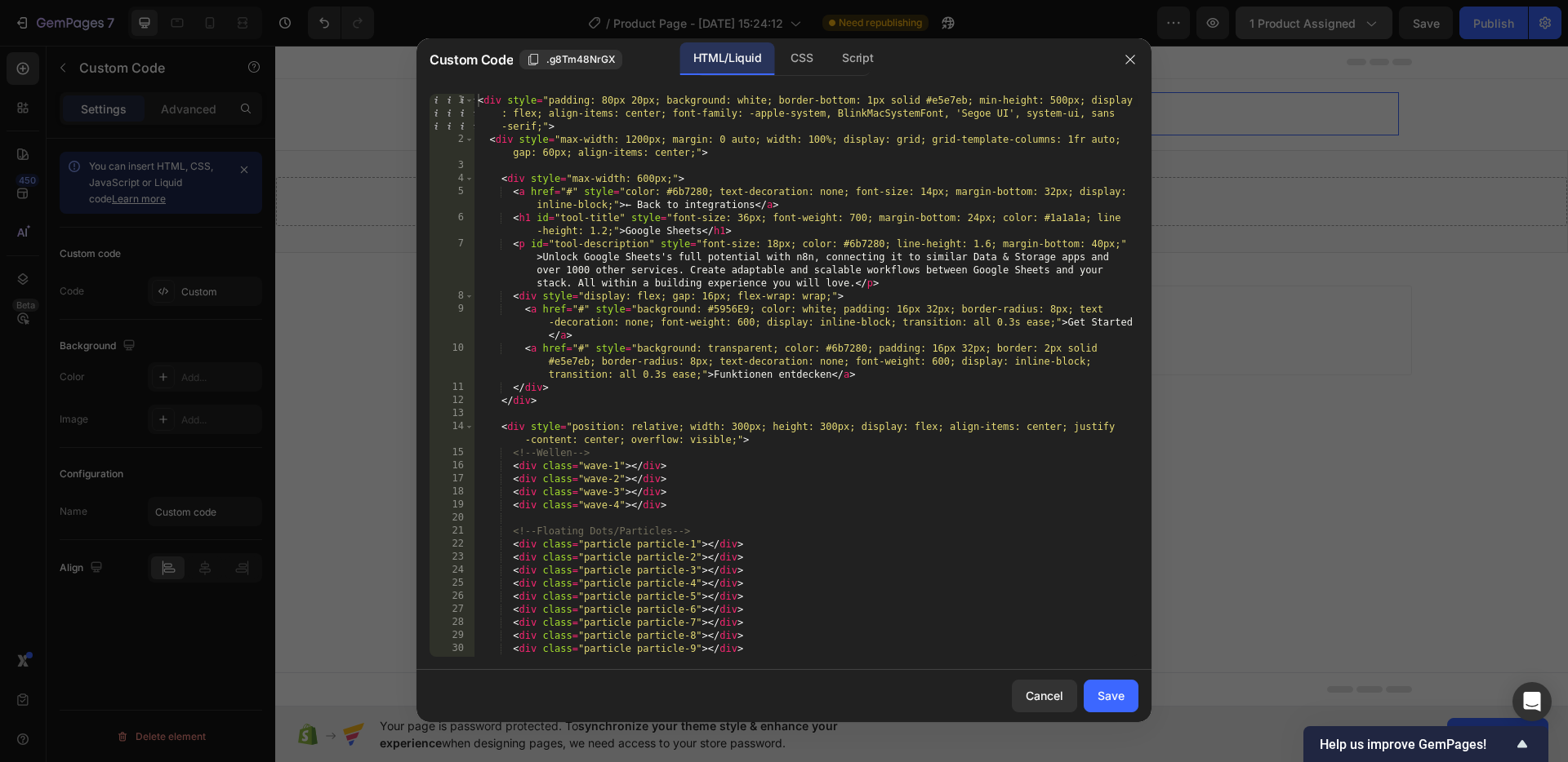
click at [476, 108] on div "< div style = "padding: 80px 20px; background: white; border-bottom: 1px solid …" at bounding box center [807, 401] width 664 height 615
click at [475, 95] on div "< div style = "padding: 80px 20px; background: white; border-bottom: 1px solid …" at bounding box center [807, 401] width 664 height 615
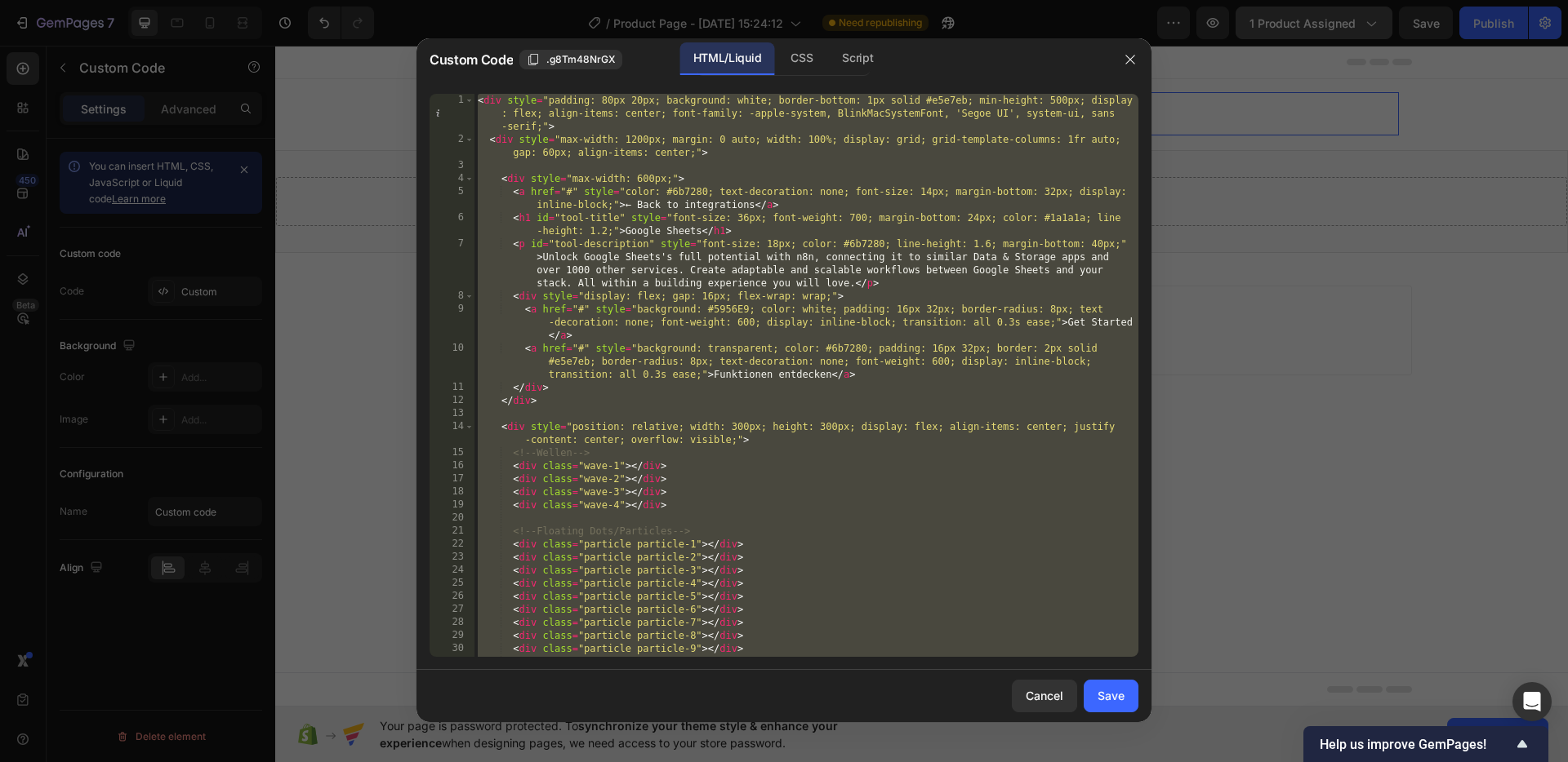
paste textarea
type textarea "</style>"
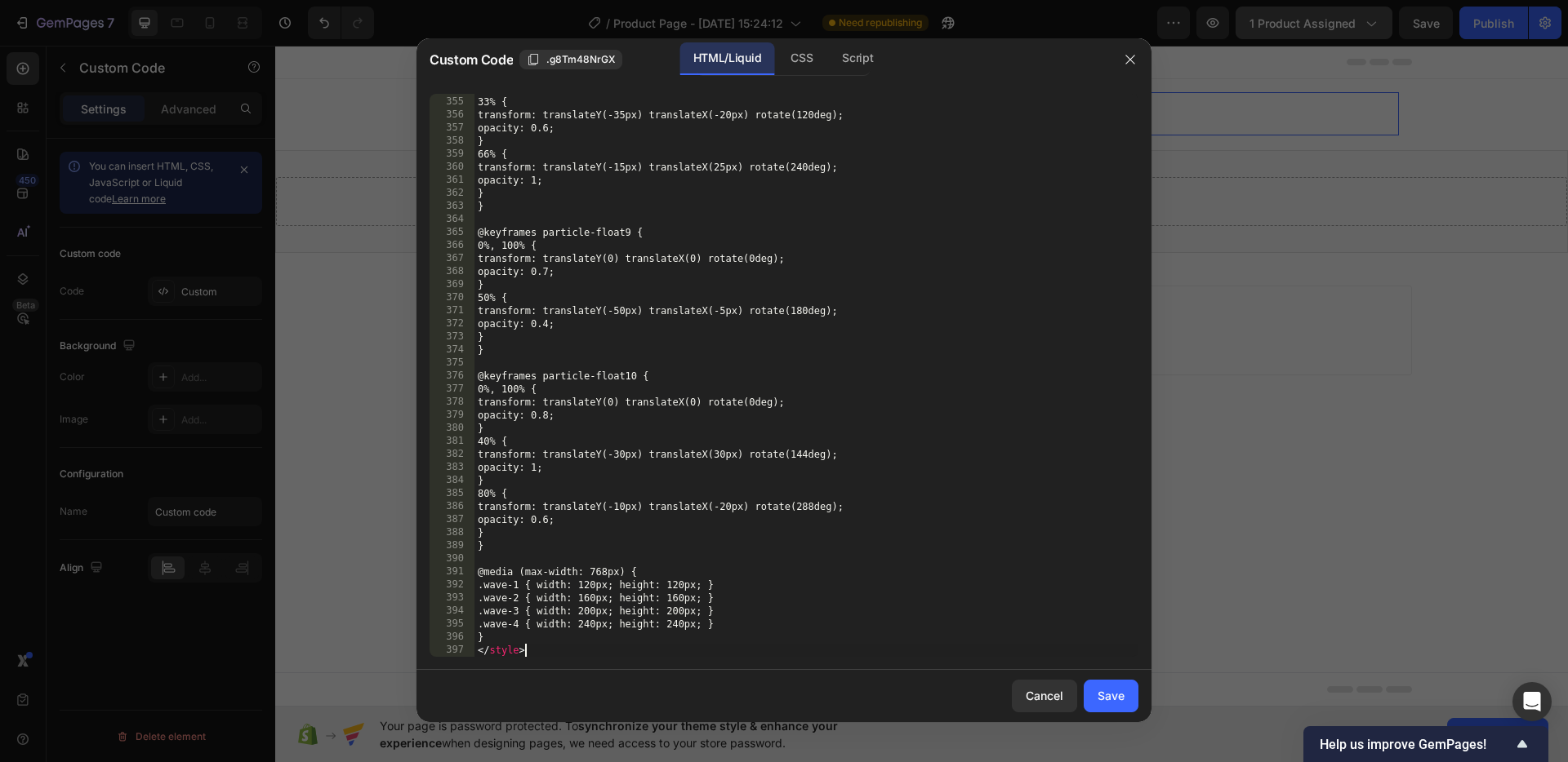
scroll to position [4857, 0]
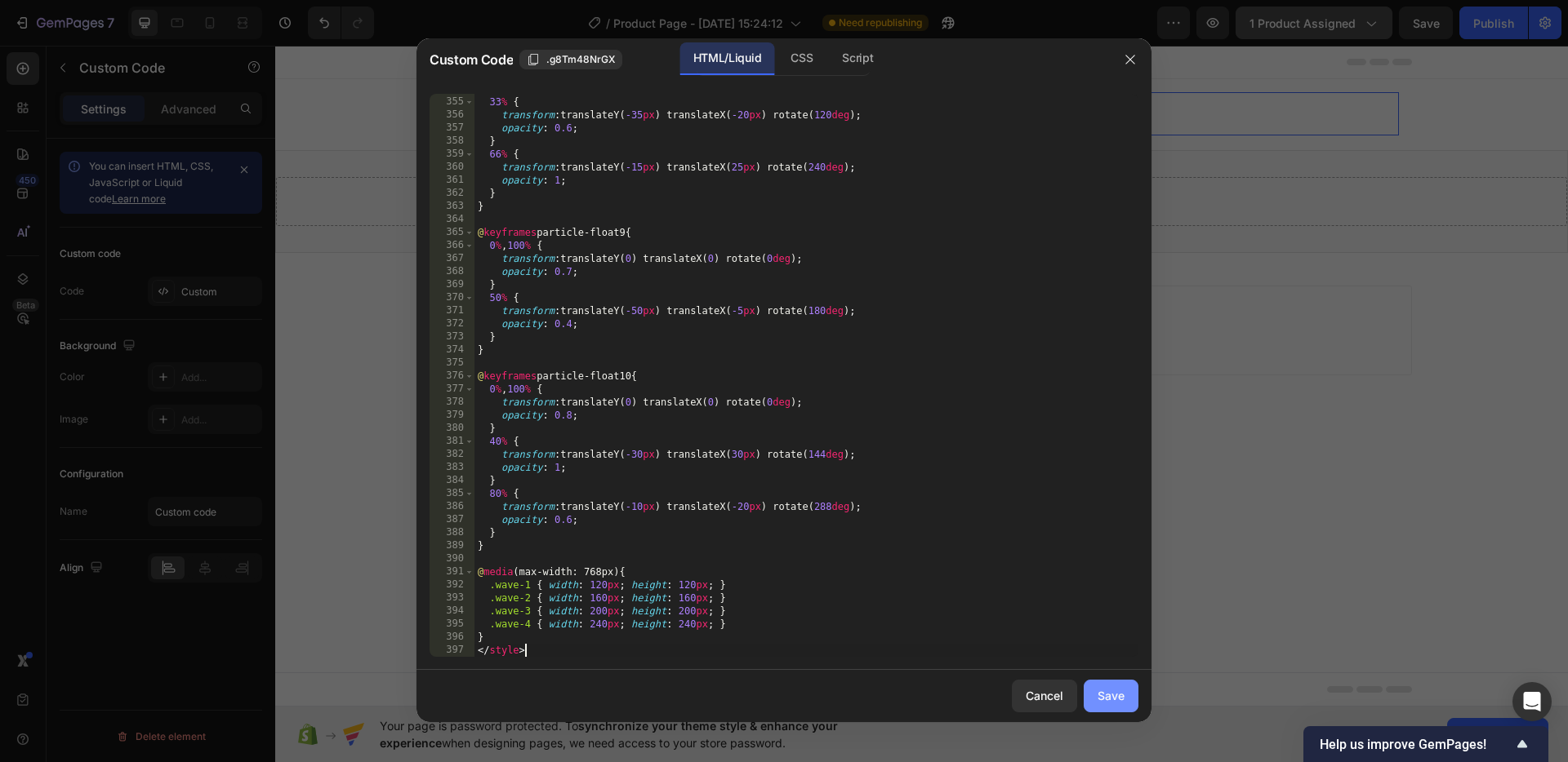
click at [1108, 699] on div "Save" at bounding box center [1111, 696] width 27 height 17
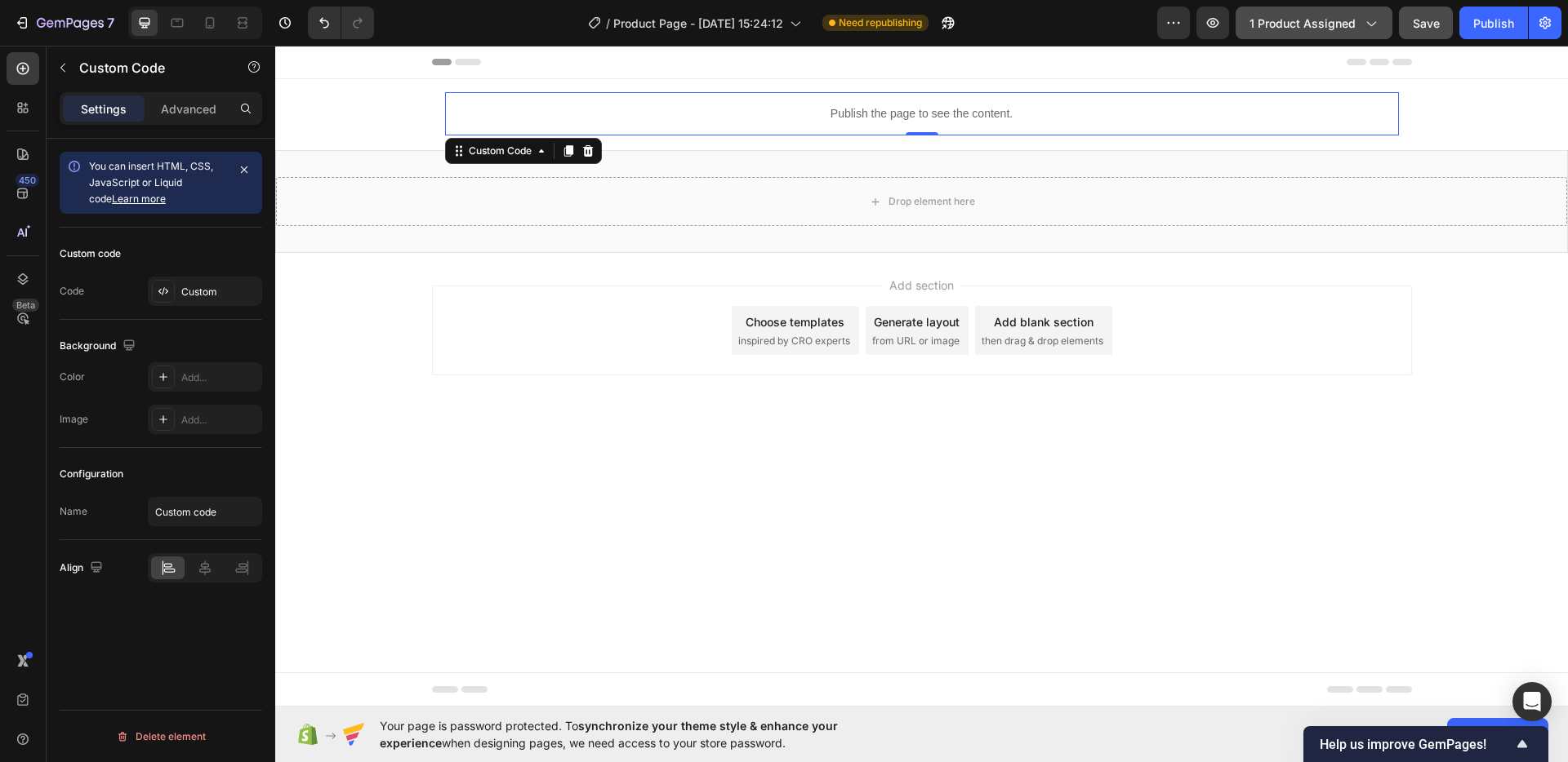
click at [1418, 28] on span "Save" at bounding box center [1426, 23] width 27 height 14
click at [852, 119] on p "Publish the page to see the content." at bounding box center [922, 114] width 953 height 17
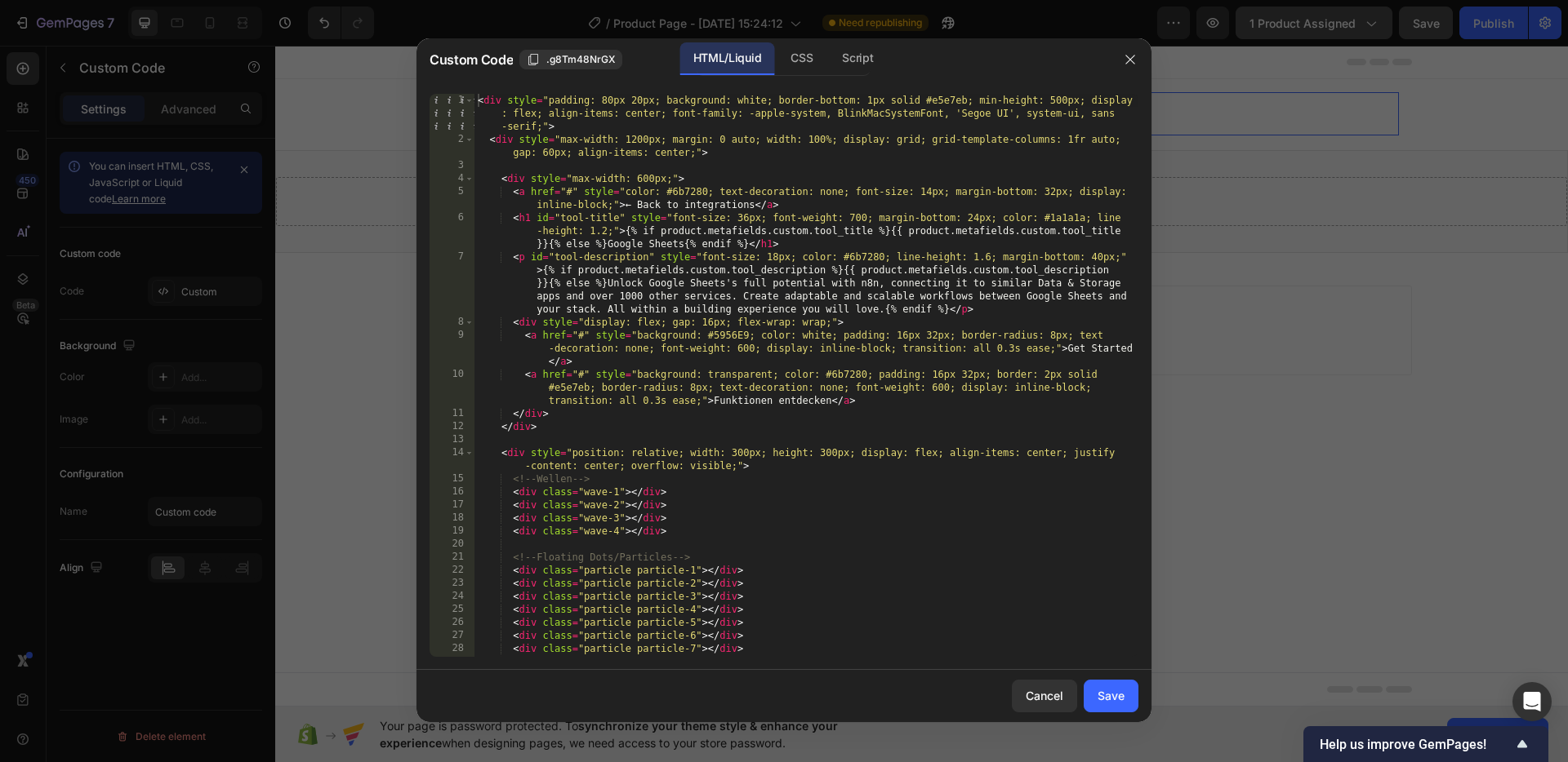
click at [476, 101] on div "< div style = "padding: 80px 20px; background: white; border-bottom: 1px solid …" at bounding box center [807, 401] width 664 height 615
type textarea "} </style>"
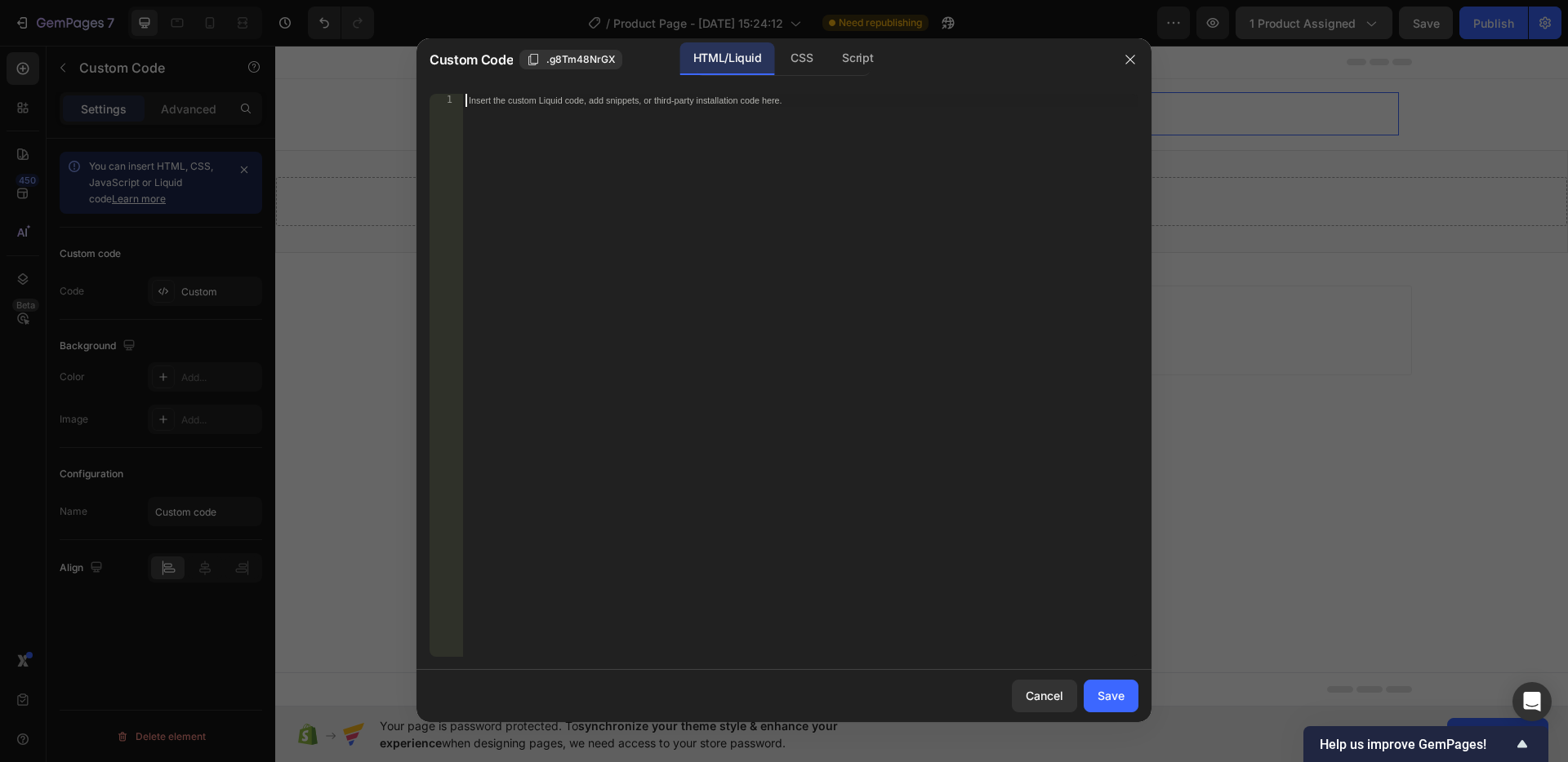
paste textarea "</style>"
type textarea "</style>"
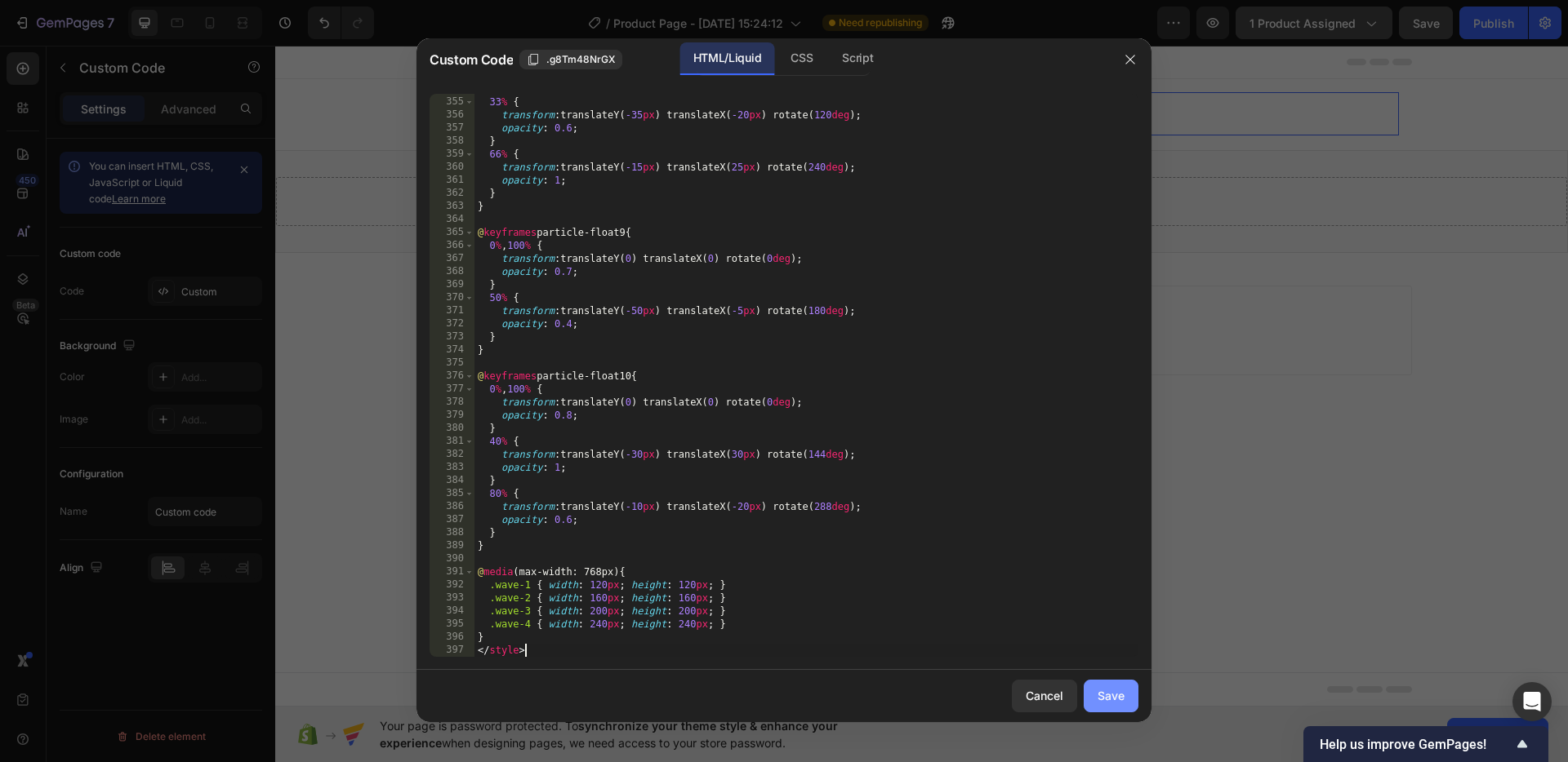
click at [1101, 690] on div "Save" at bounding box center [1111, 696] width 27 height 17
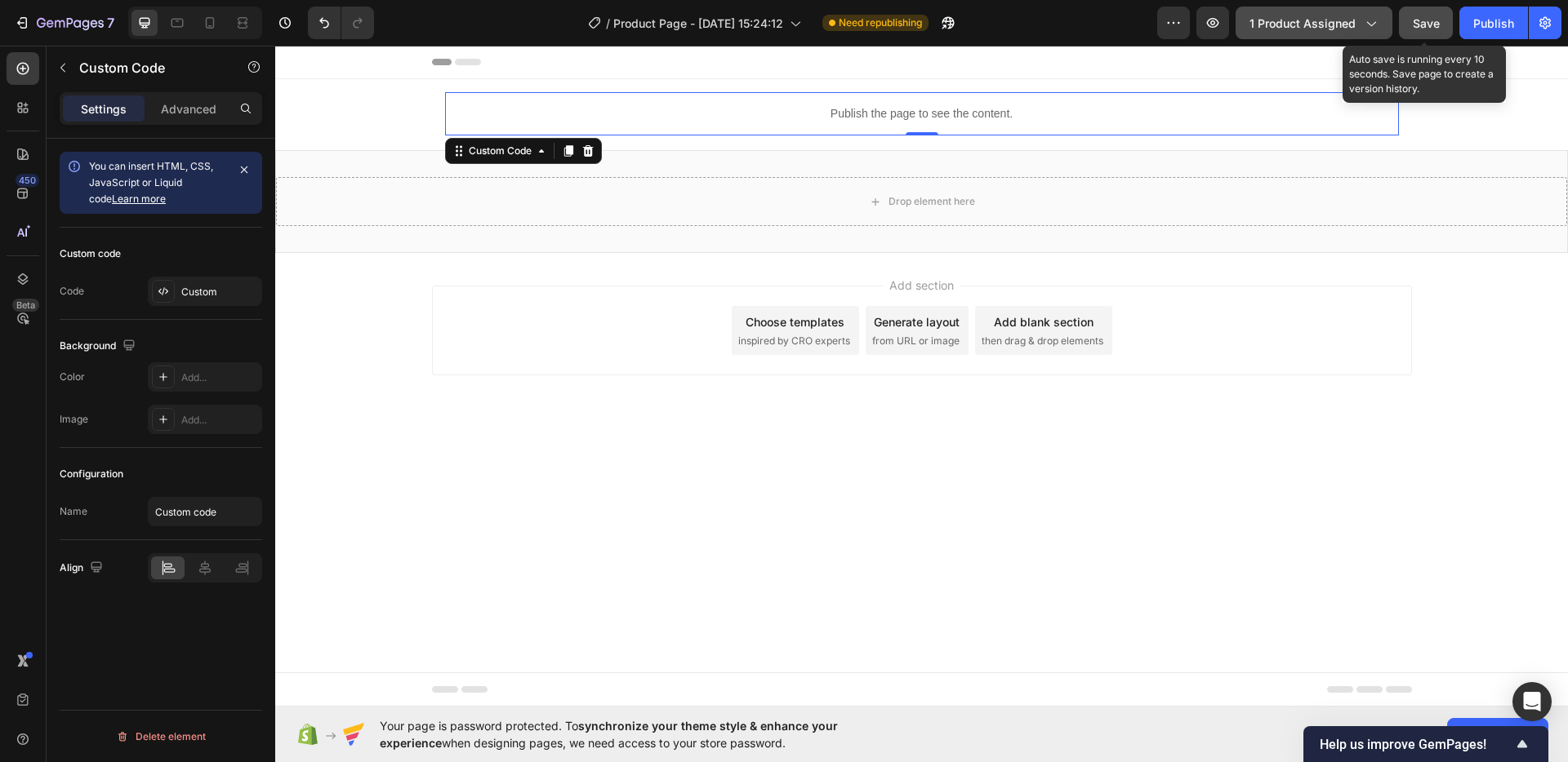
click at [1443, 17] on button "Save" at bounding box center [1426, 23] width 54 height 33
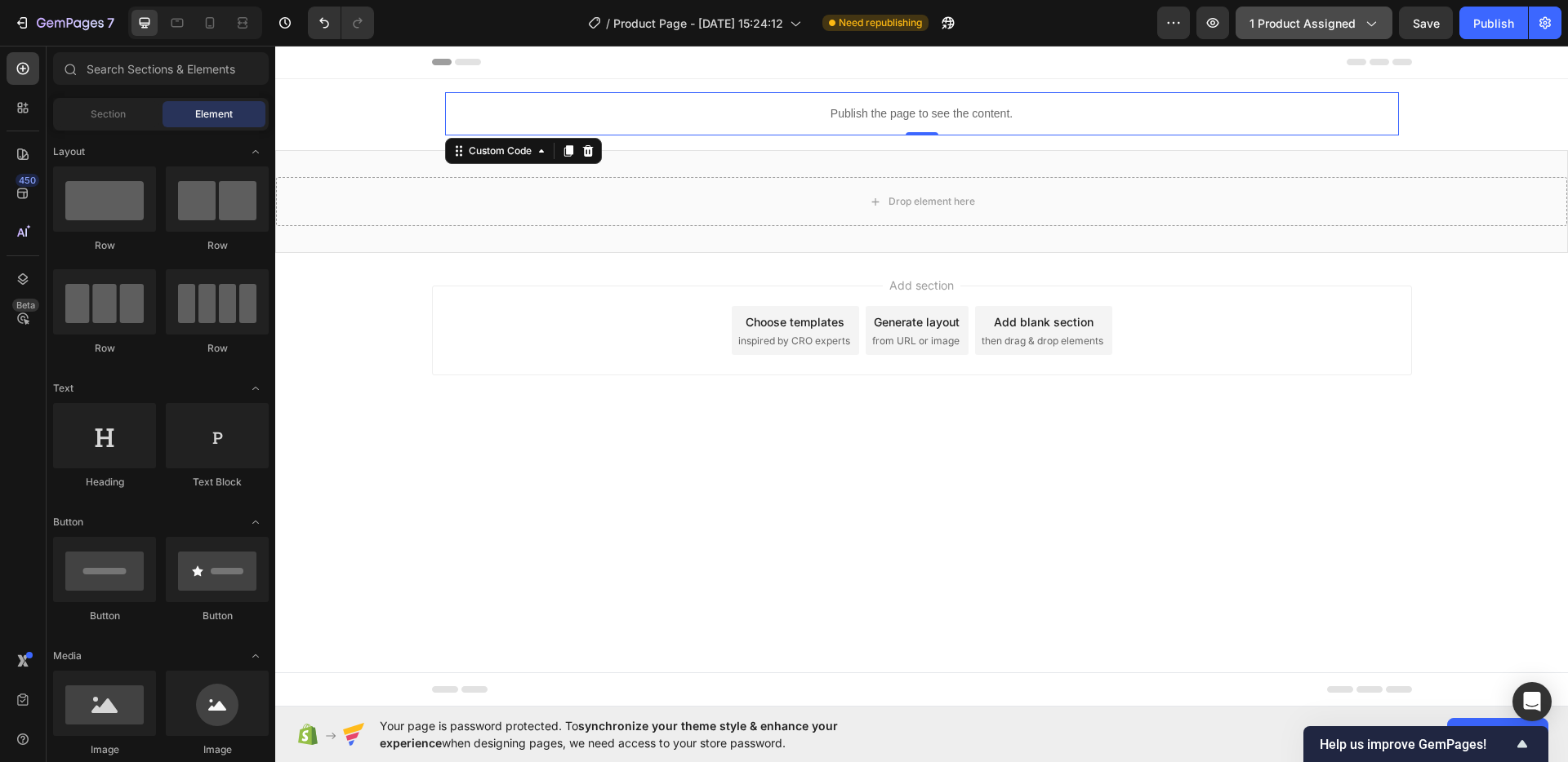
click at [597, 372] on div "Add section Choose templates inspired by CRO experts Generate layout from URL o…" at bounding box center [921, 331] width 980 height 90
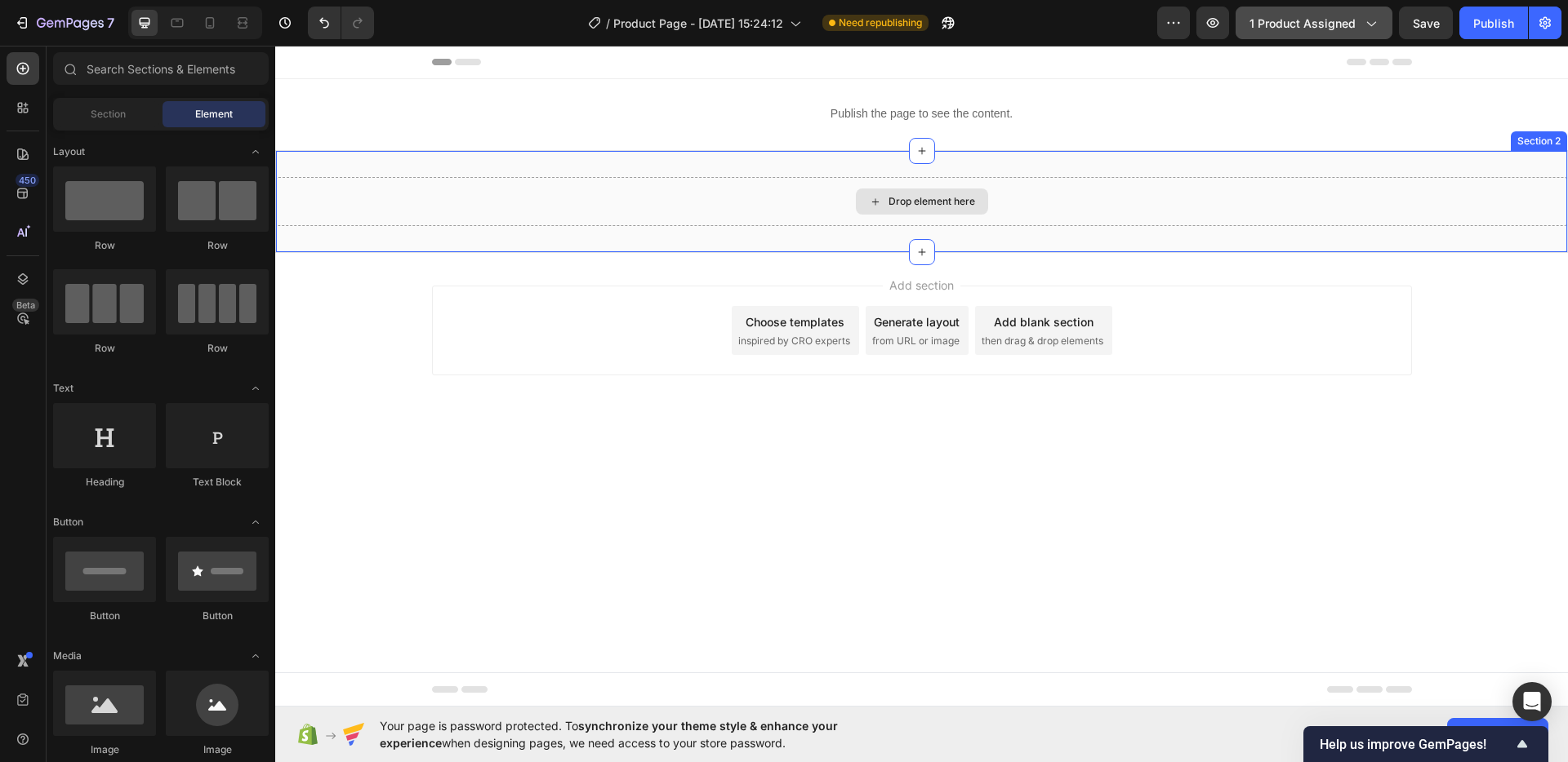
click at [865, 208] on div "Drop element here" at bounding box center [922, 201] width 132 height 26
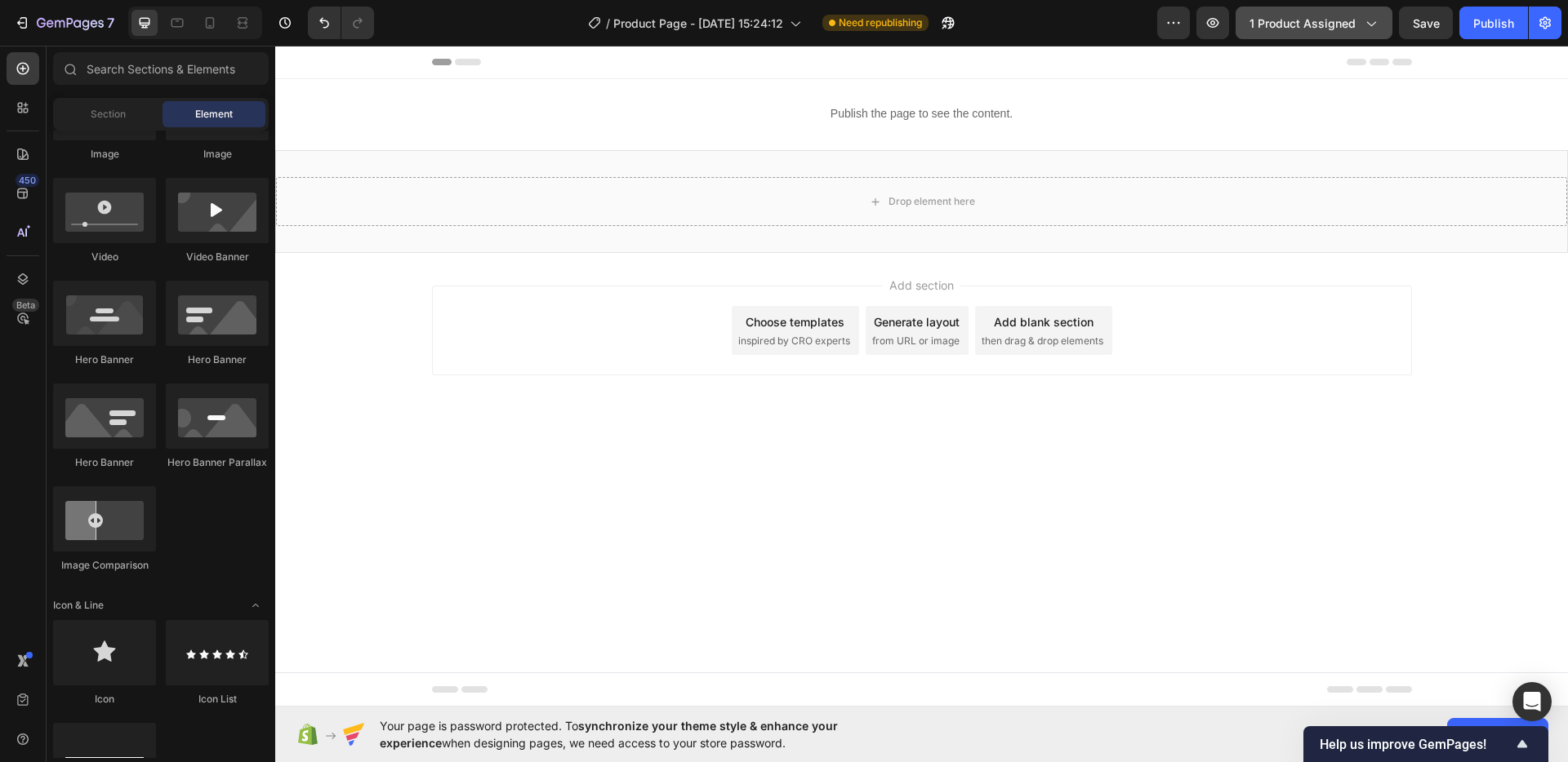
scroll to position [0, 0]
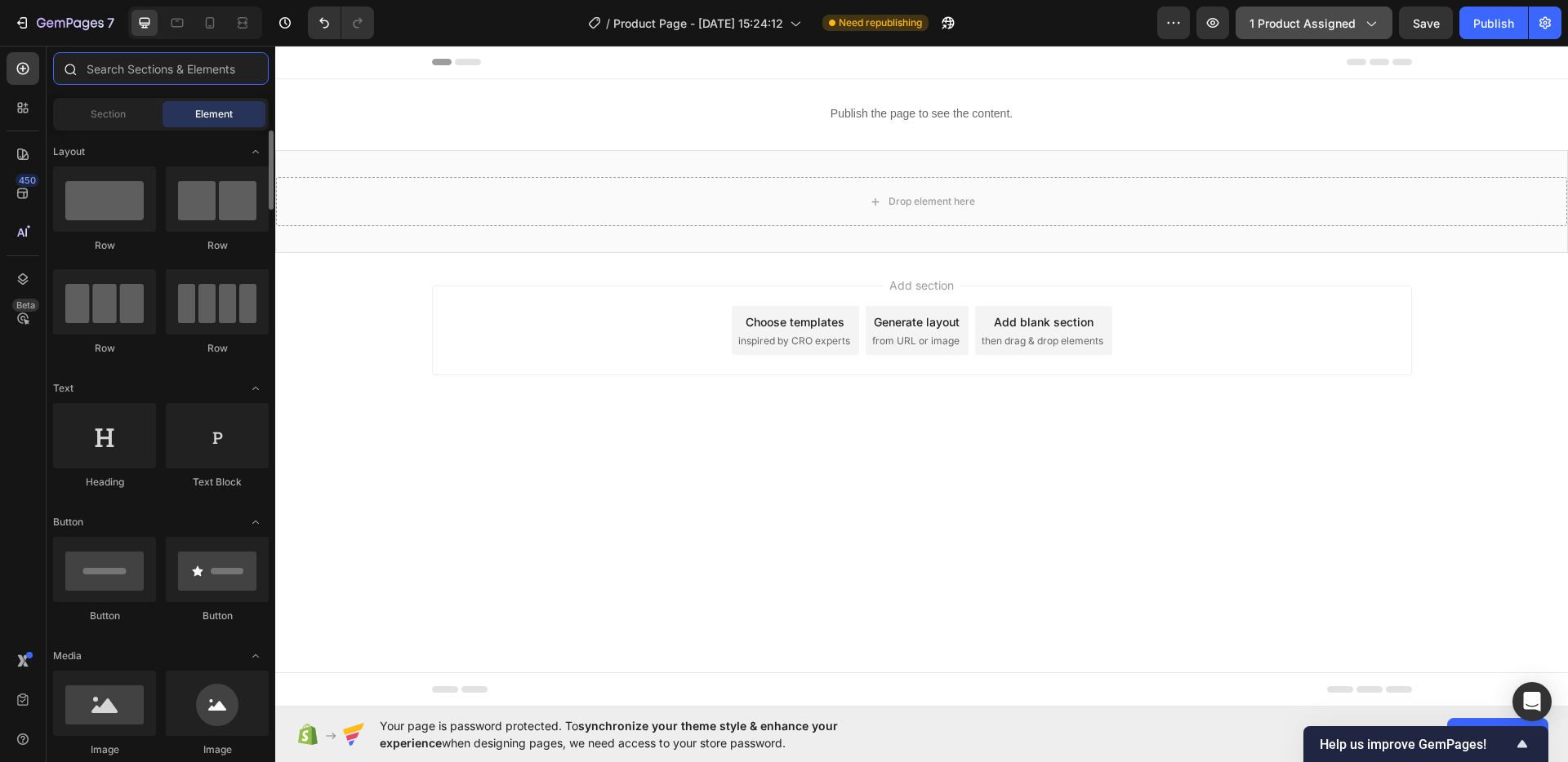
click at [141, 75] on input "text" at bounding box center [161, 69] width 216 height 33
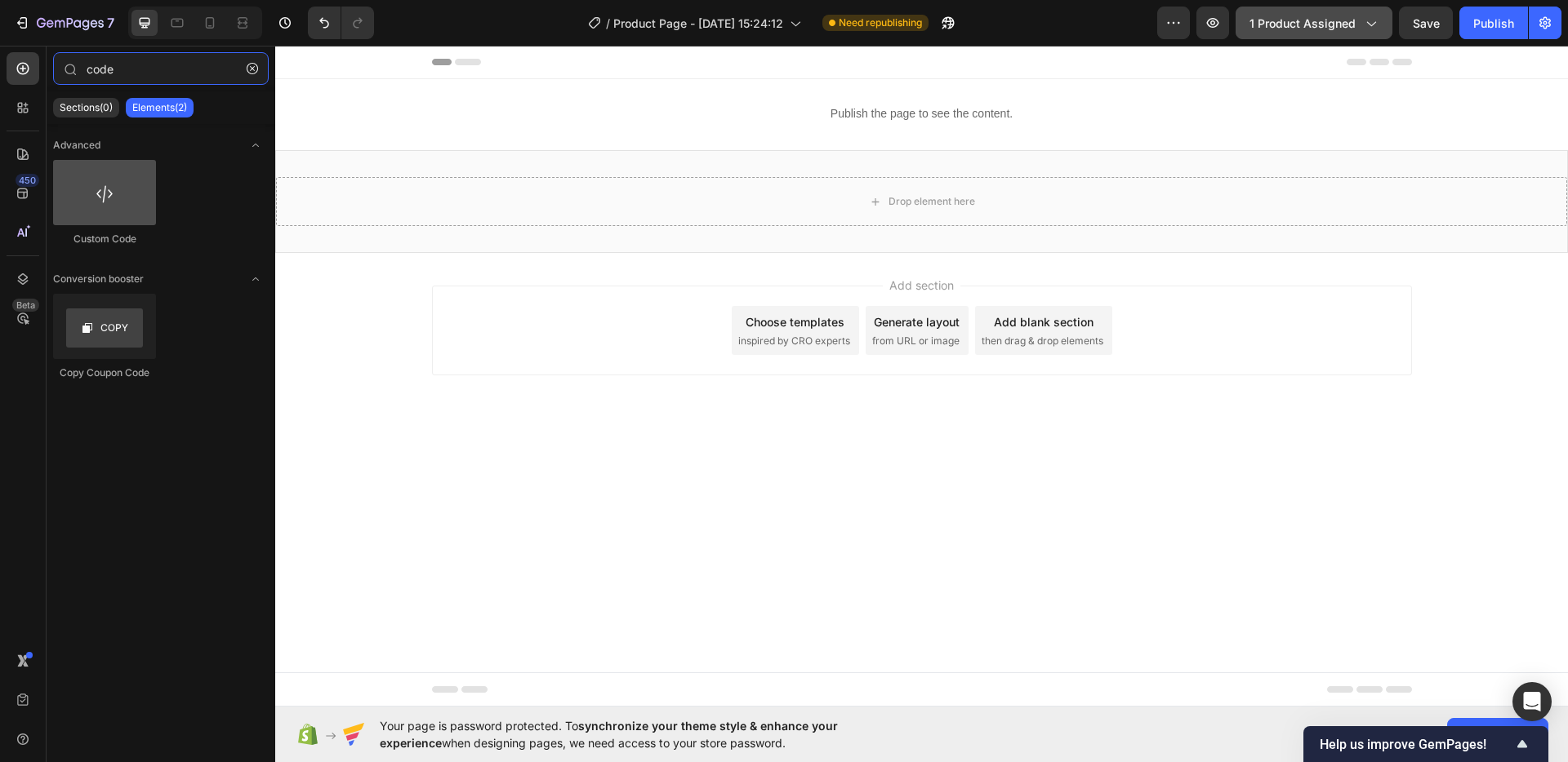
type input "code"
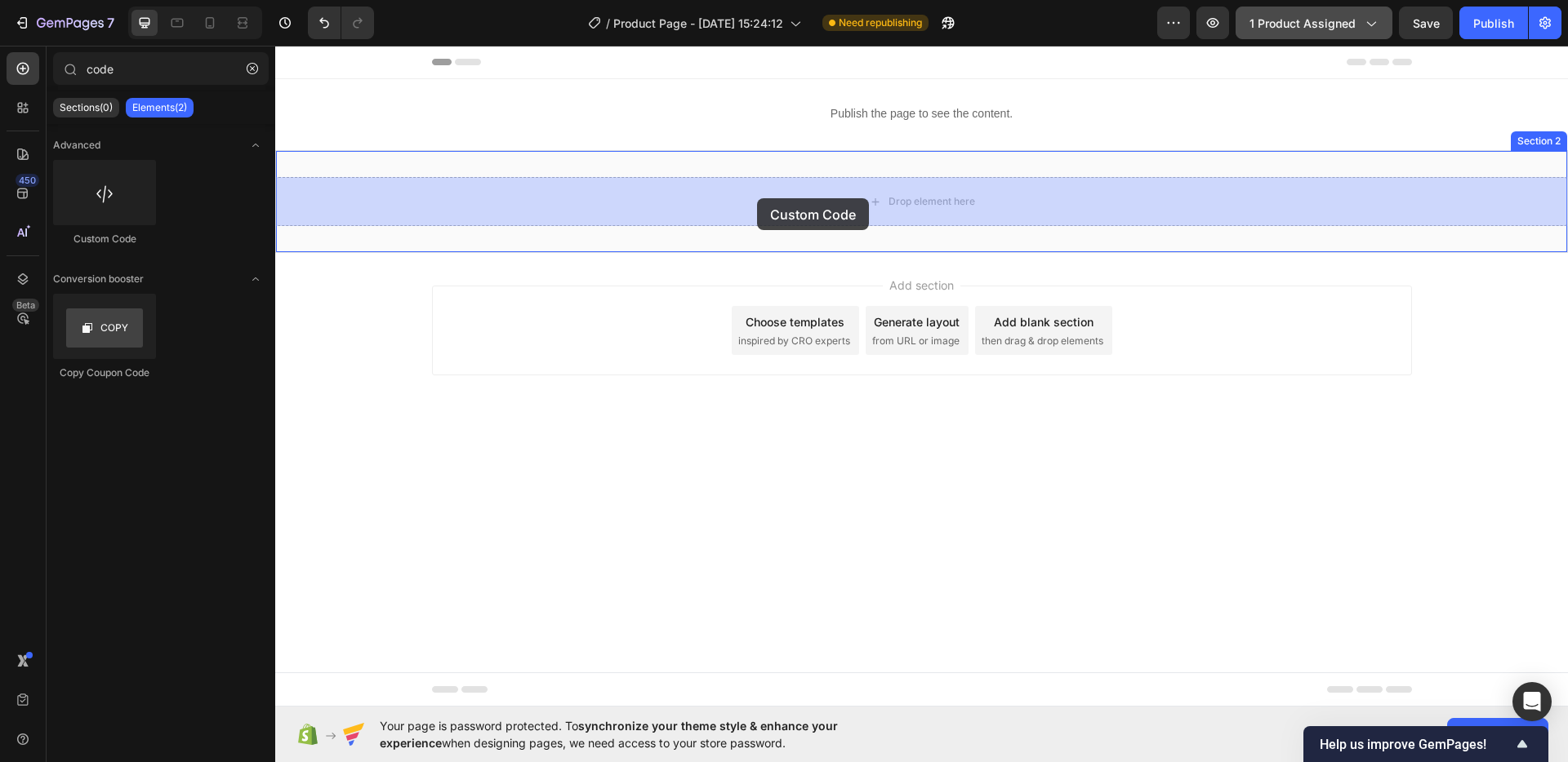
drag, startPoint x: 372, startPoint y: 252, endPoint x: 757, endPoint y: 197, distance: 388.9
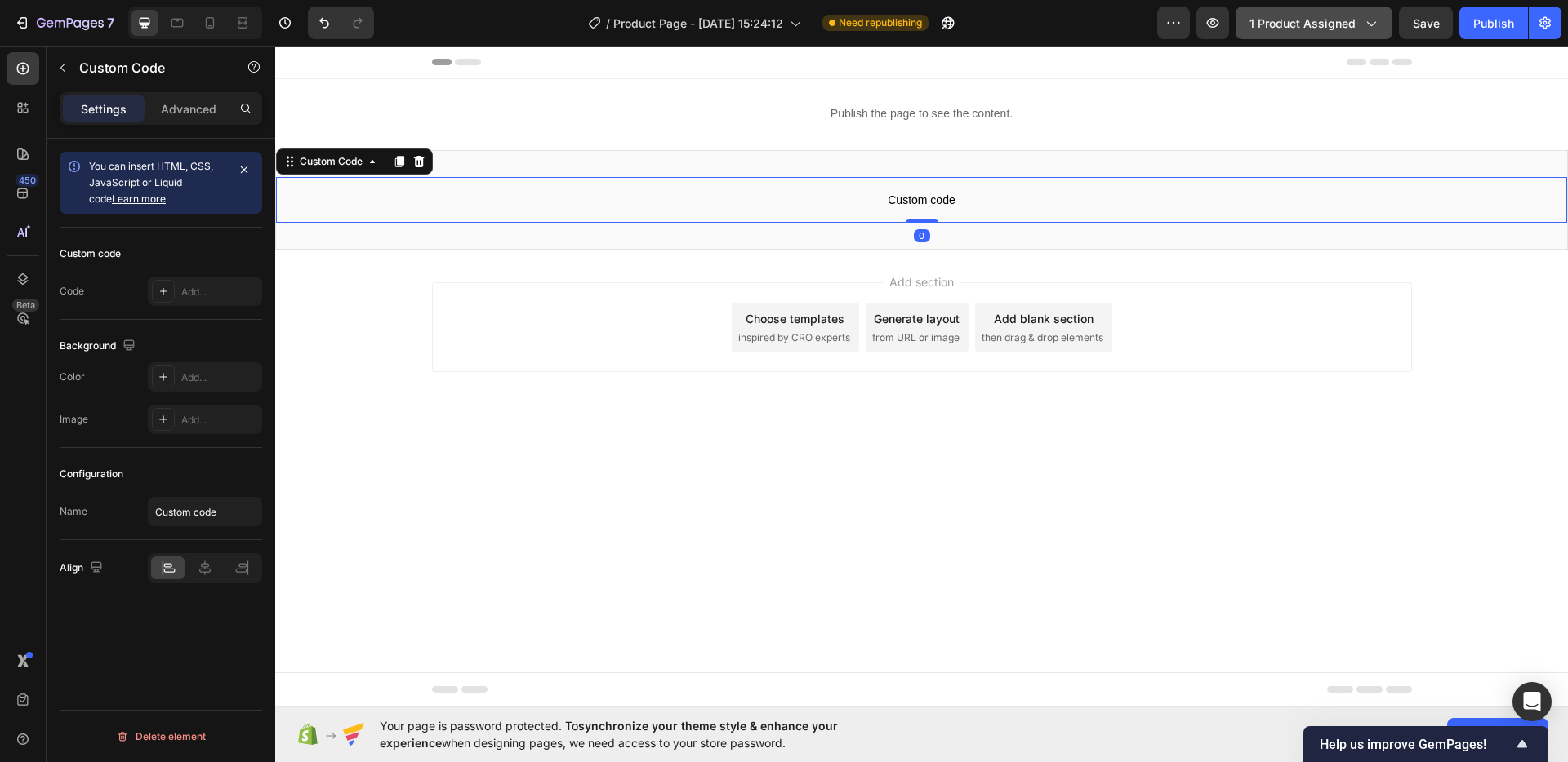
click at [805, 203] on span "Custom code" at bounding box center [922, 199] width 1292 height 19
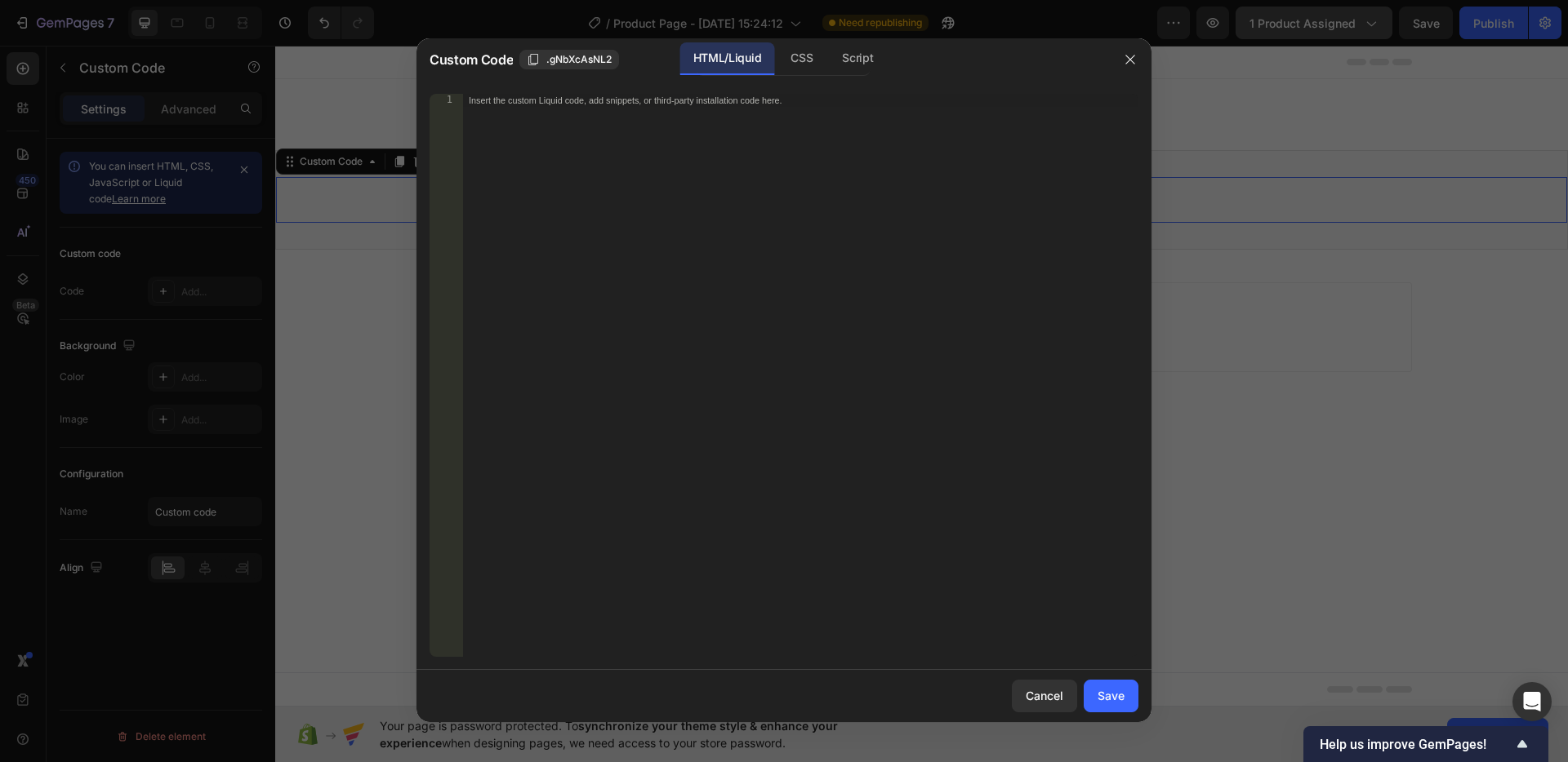
click at [572, 92] on div "1 Insert the custom Liquid code, add snippets, or third-party installation code…" at bounding box center [784, 375] width 735 height 589
click at [567, 127] on div "Insert the custom Liquid code, add snippets, or third-party installation code h…" at bounding box center [800, 388] width 676 height 589
click at [1134, 61] on icon "button" at bounding box center [1130, 60] width 13 height 13
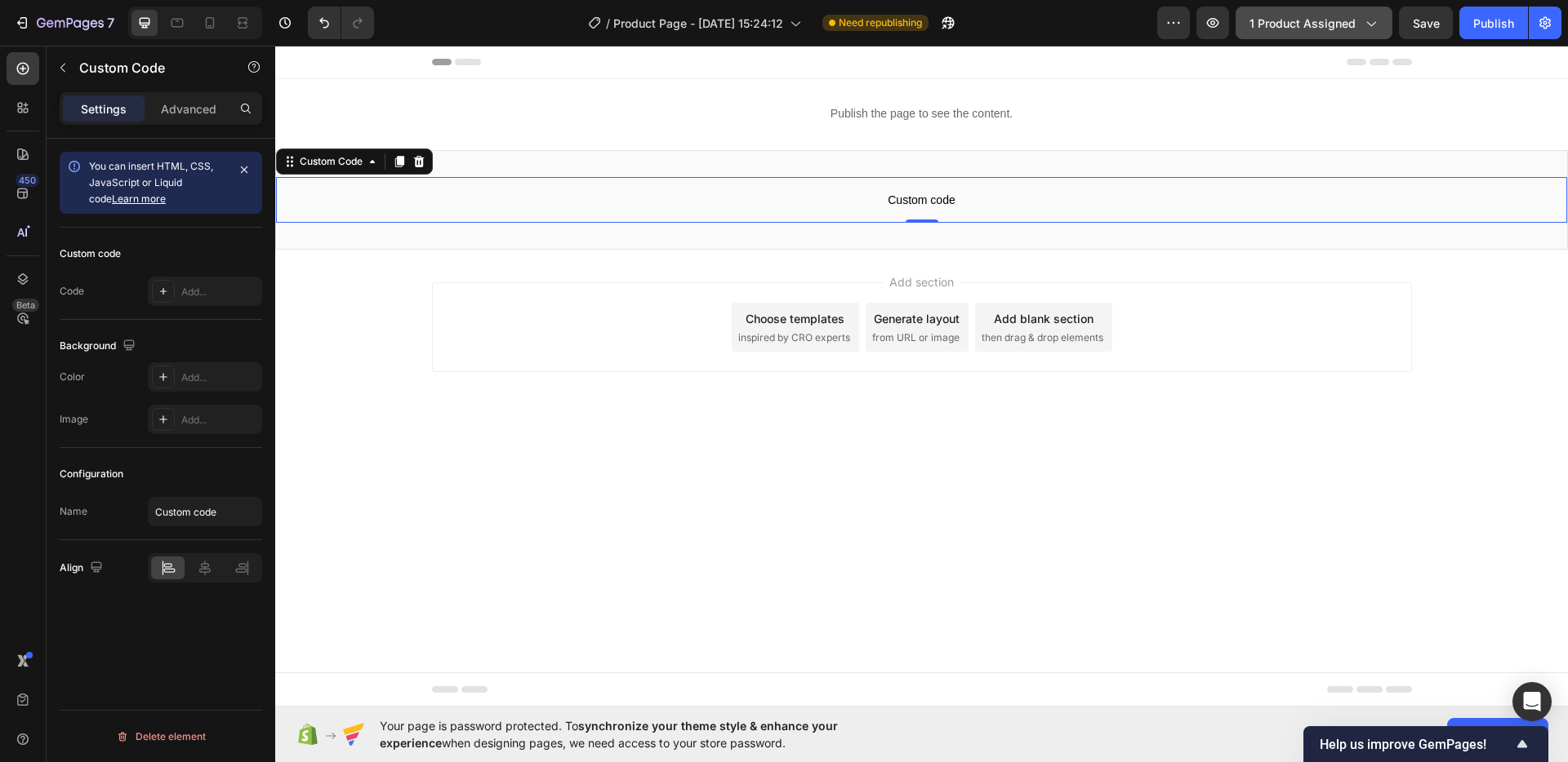
click at [822, 206] on span "Custom code" at bounding box center [922, 199] width 1292 height 19
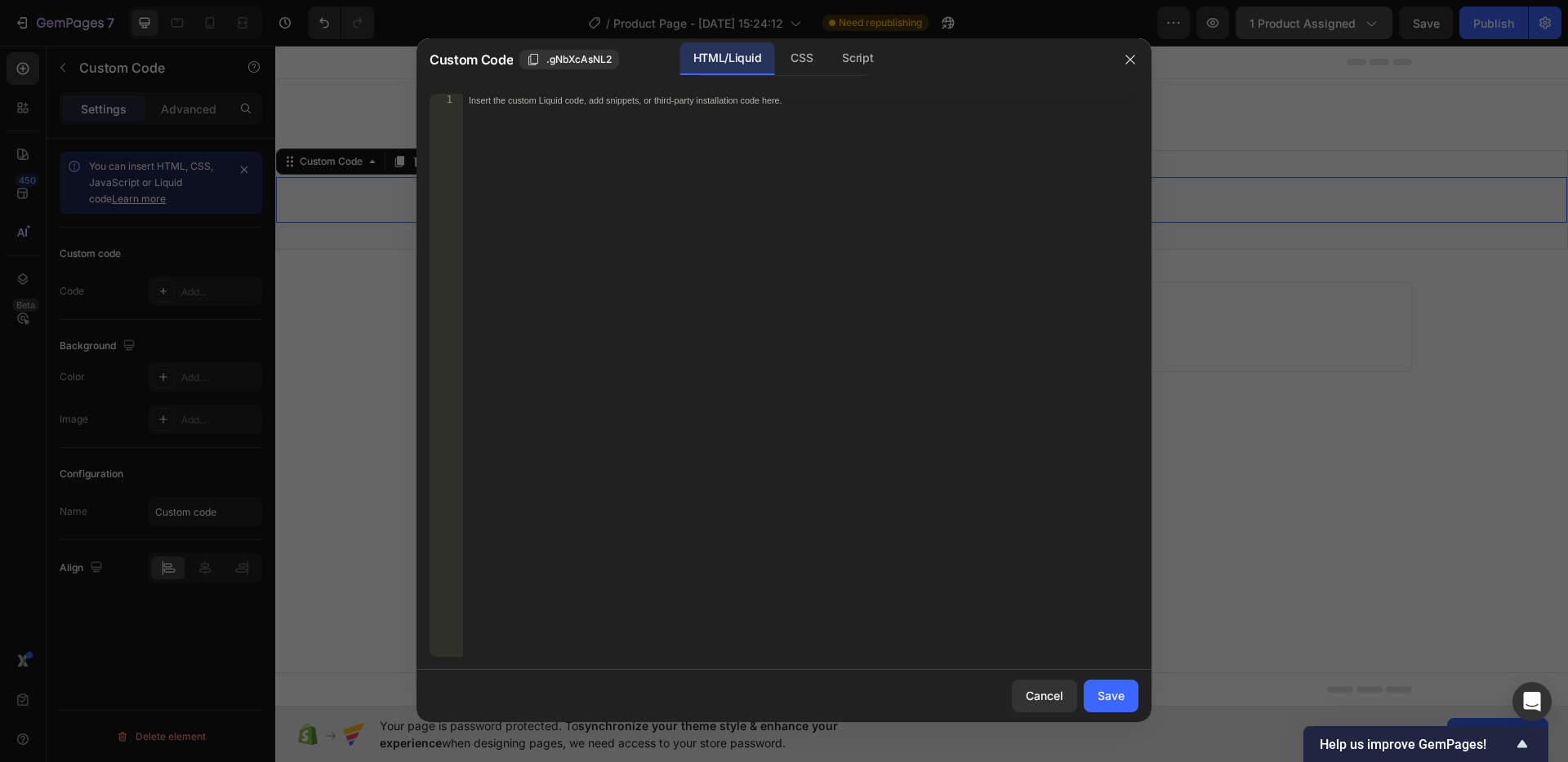
click at [617, 151] on div "Insert the custom Liquid code, add snippets, or third-party installation code h…" at bounding box center [800, 388] width 676 height 589
paste textarea "</script>"
type textarea "</script>"
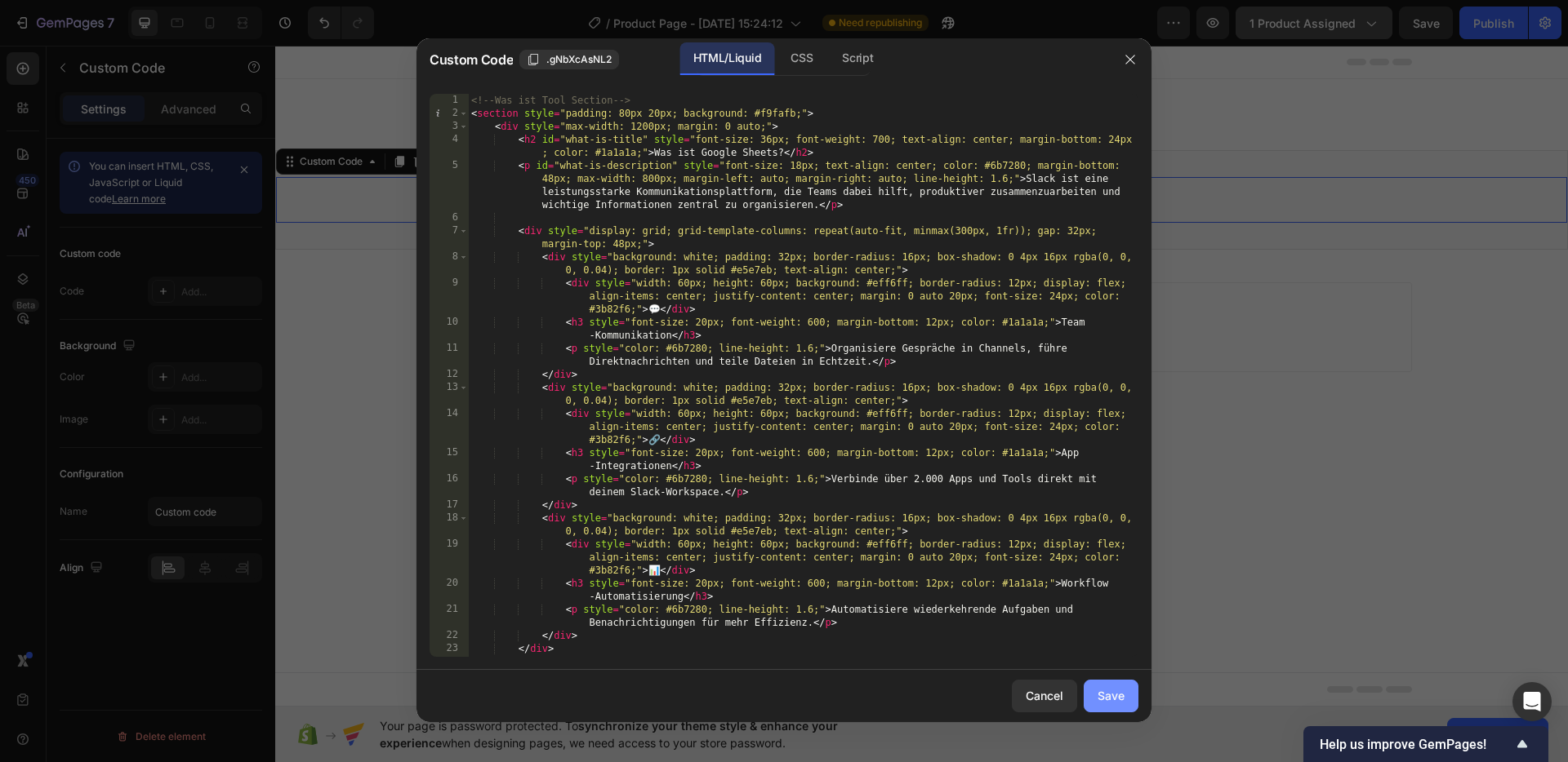
click at [1096, 689] on button "Save" at bounding box center [1111, 697] width 55 height 33
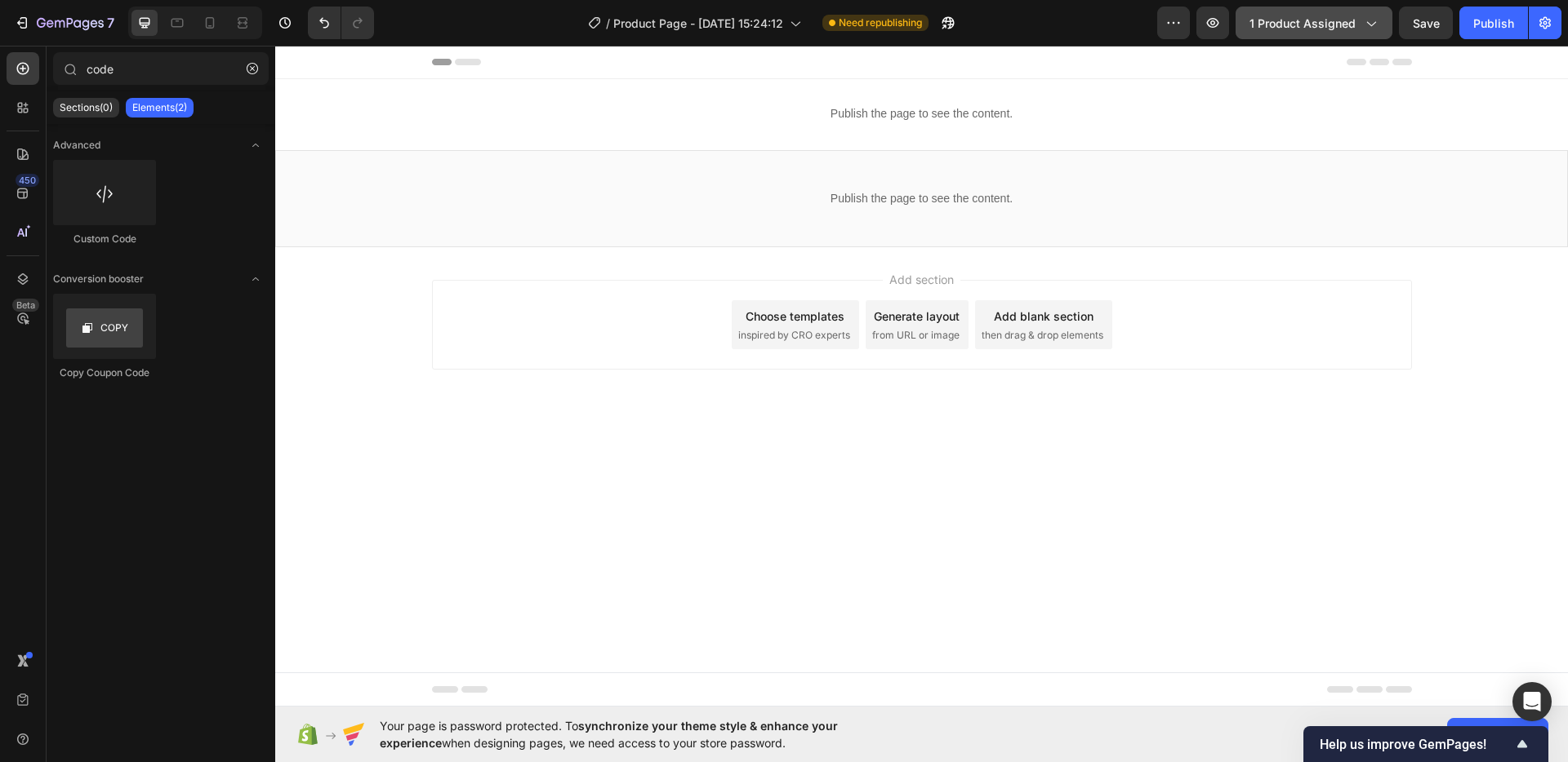
click at [947, 430] on div "Add section Choose templates inspired by CRO experts Generate layout from URL o…" at bounding box center [921, 347] width 1292 height 201
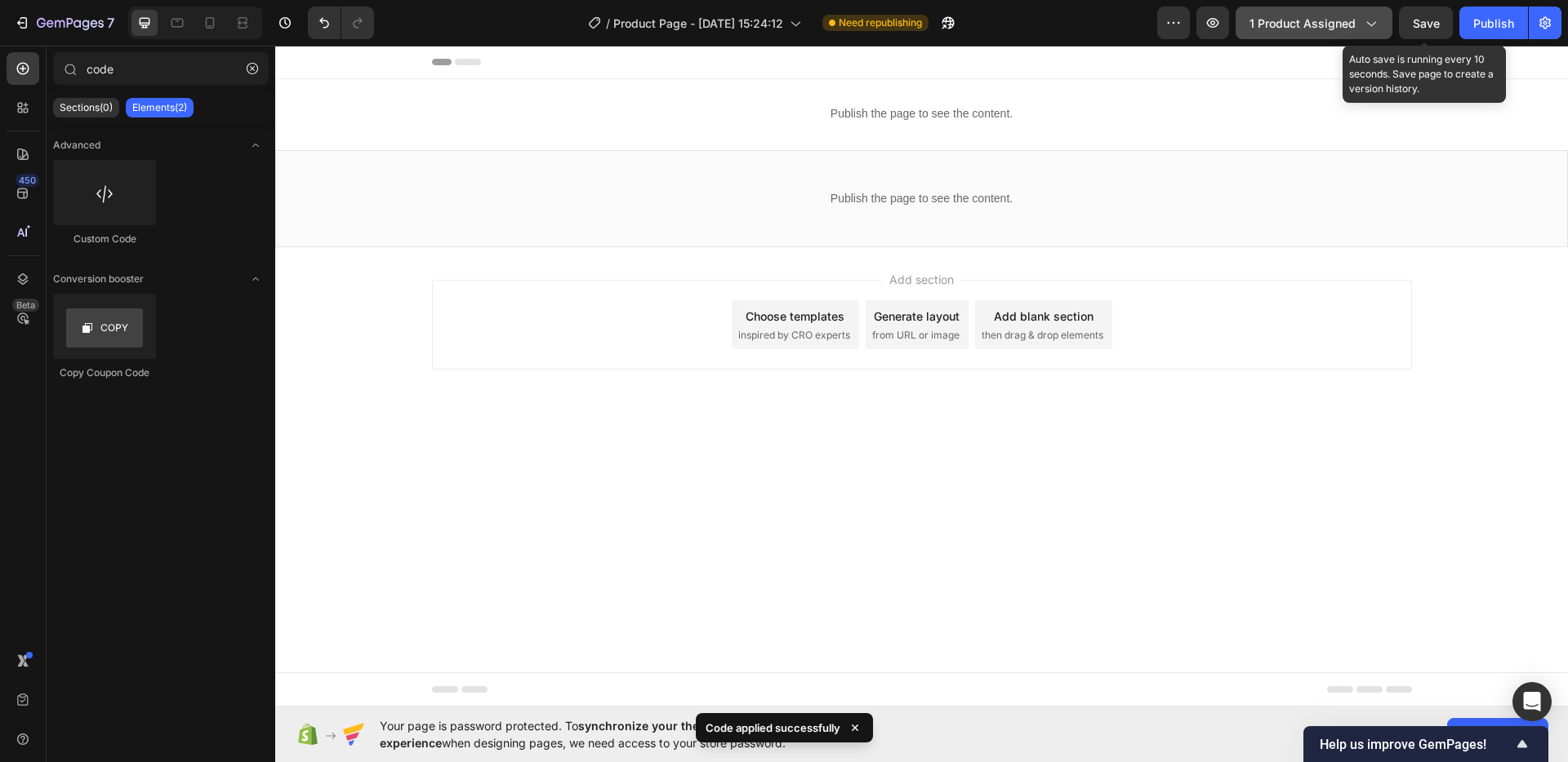
click at [1432, 24] on span "Save" at bounding box center [1426, 23] width 27 height 14
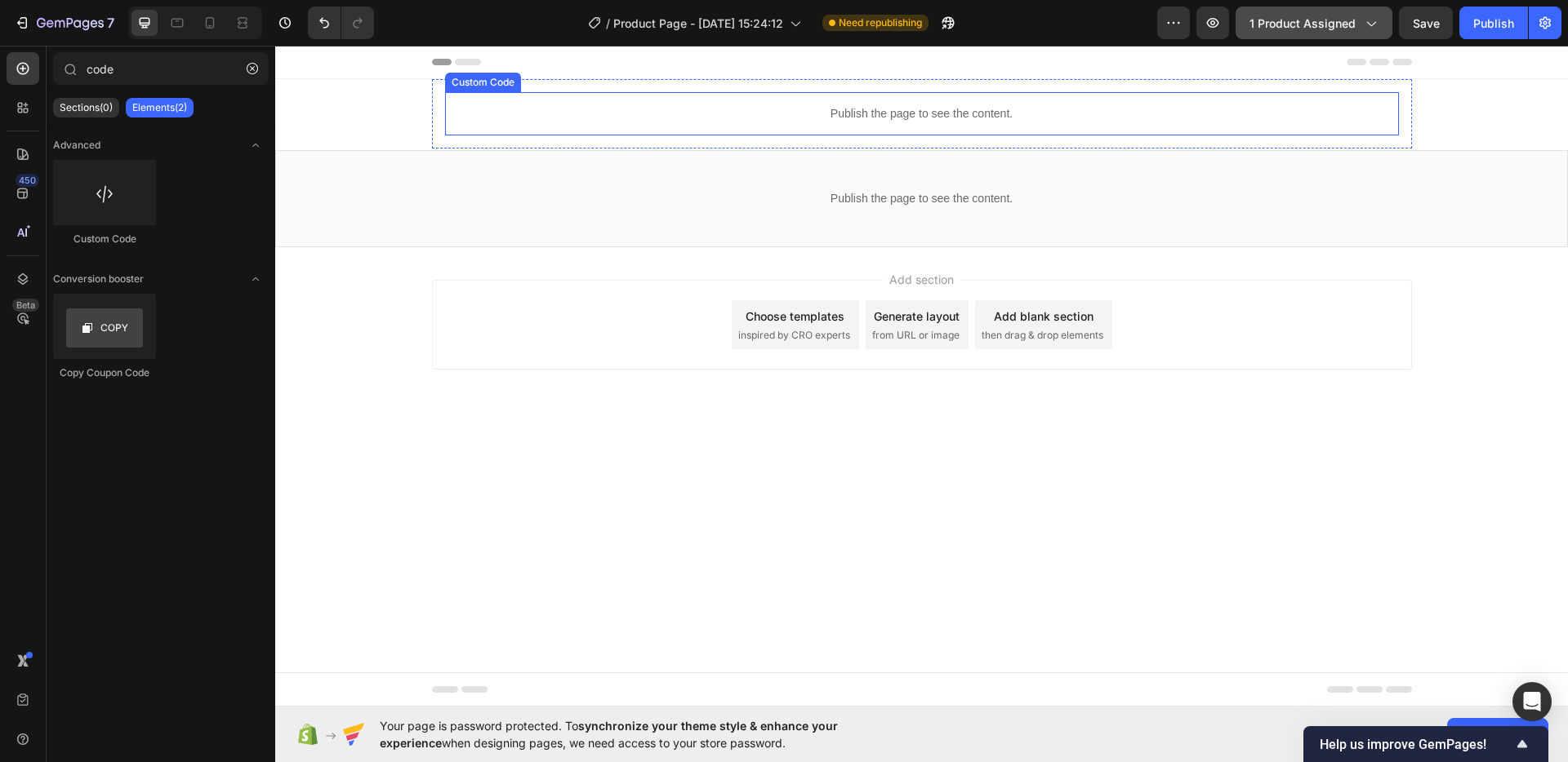
click at [939, 106] on p "Publish the page to see the content." at bounding box center [922, 114] width 953 height 17
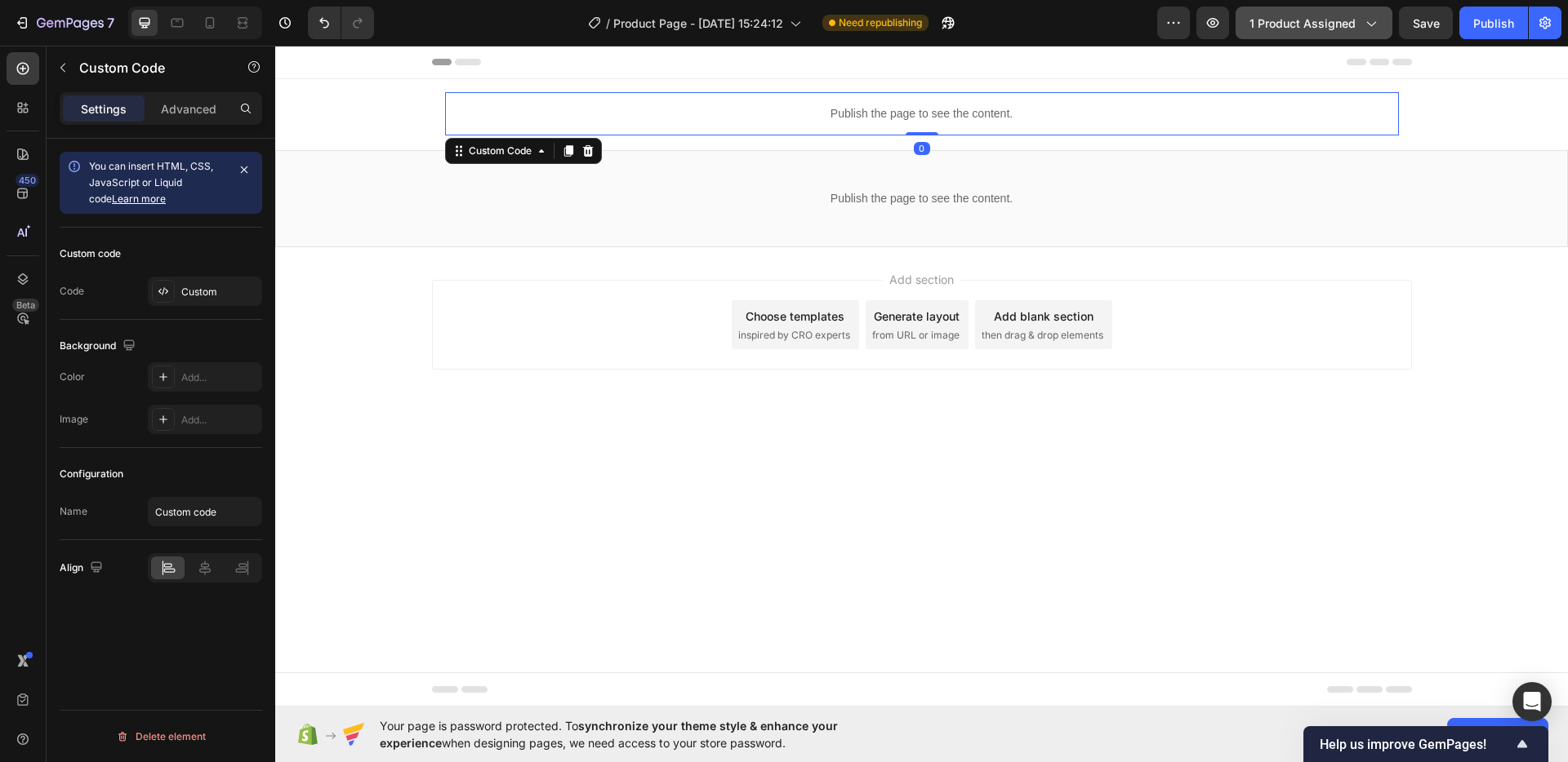
click at [939, 106] on p "Publish the page to see the content." at bounding box center [922, 114] width 953 height 17
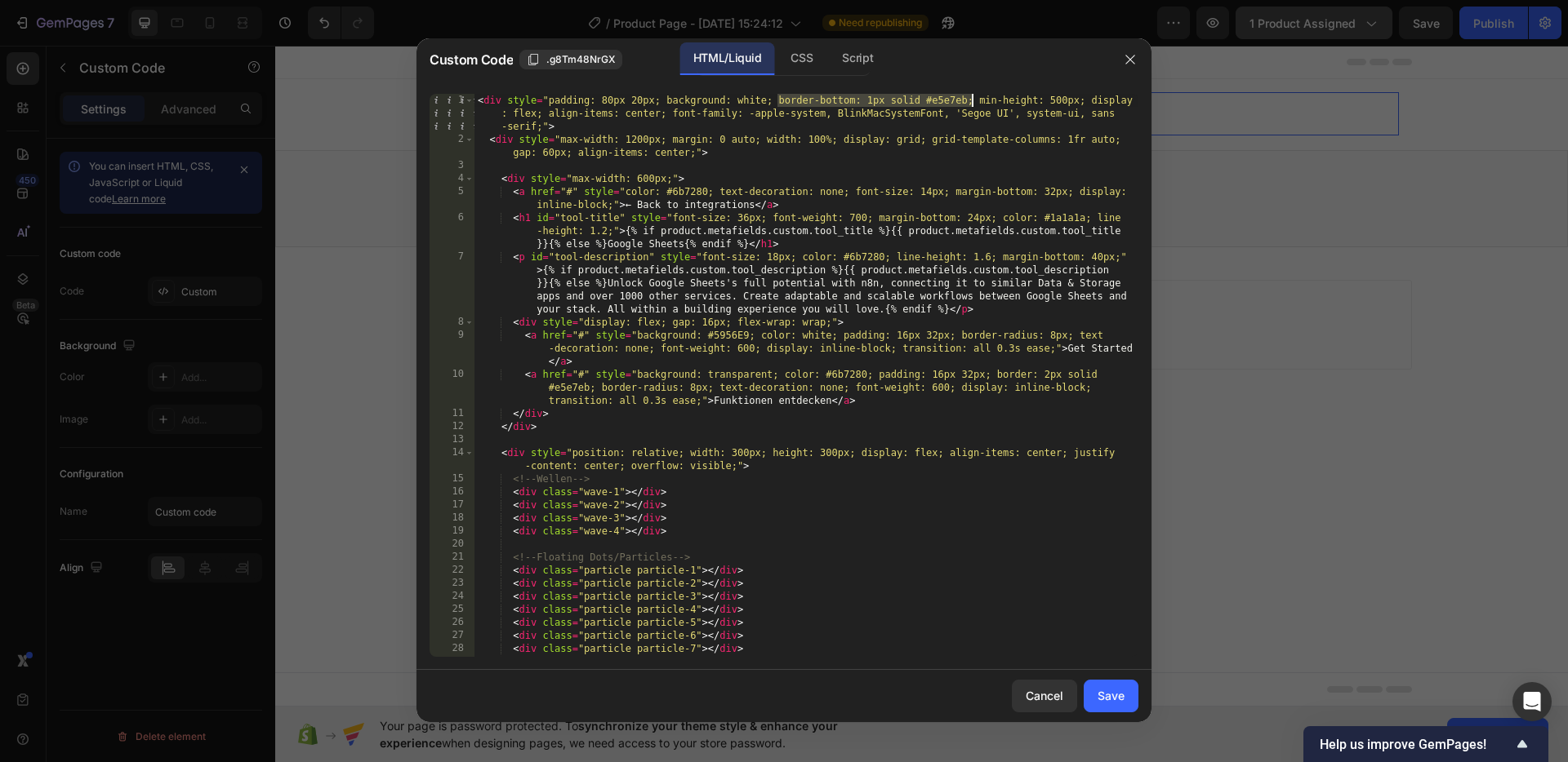
drag, startPoint x: 777, startPoint y: 99, endPoint x: 972, endPoint y: 100, distance: 195.0
click at [972, 100] on div "< div style = "padding: 80px 20px; background: white; border-bottom: 1px solid …" at bounding box center [807, 401] width 664 height 615
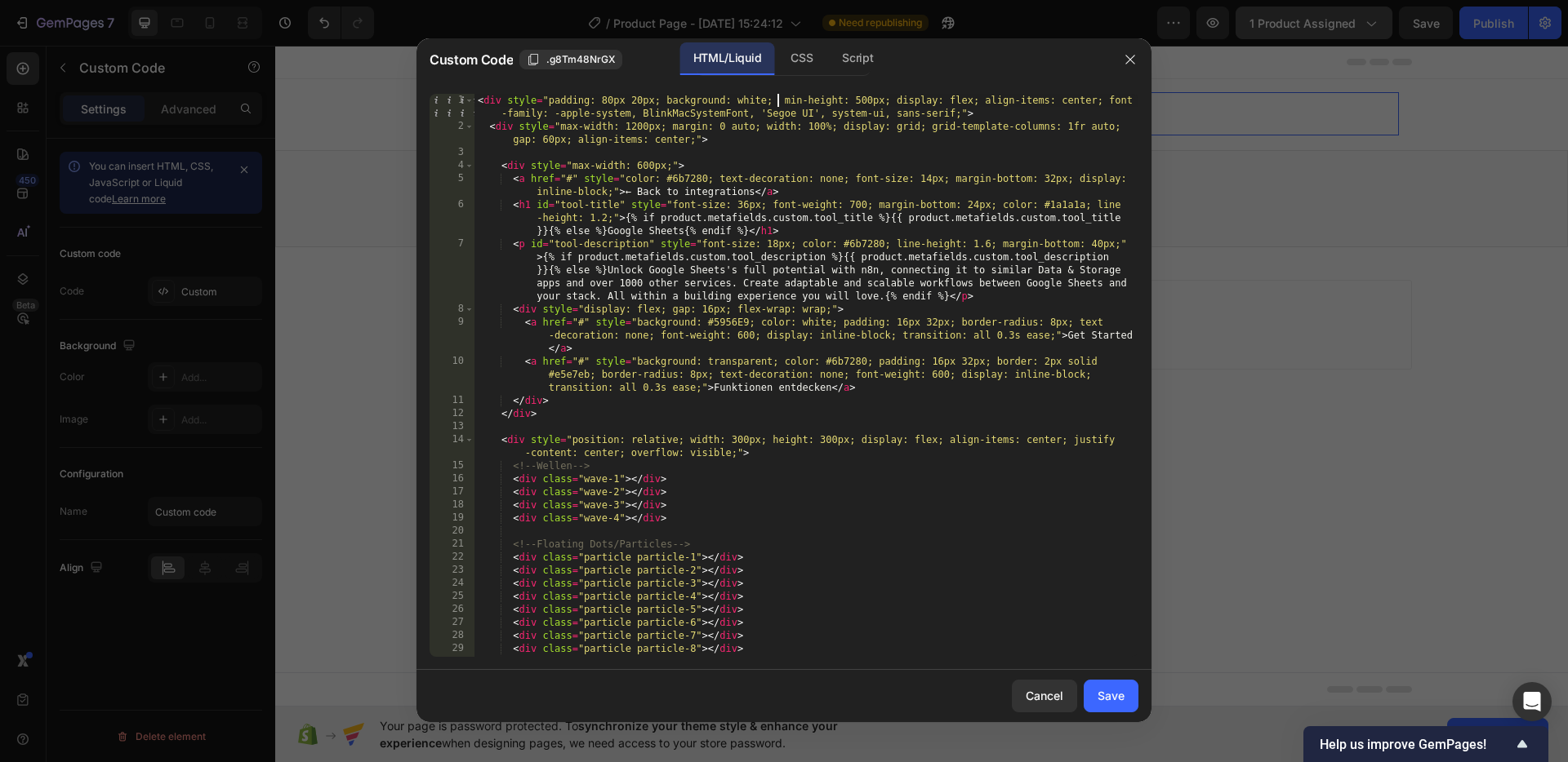
type textarea "<div style="padding: 80px 20px; background: white; min-height: 500px; display: …"
click at [1112, 691] on div "Save" at bounding box center [1111, 696] width 27 height 17
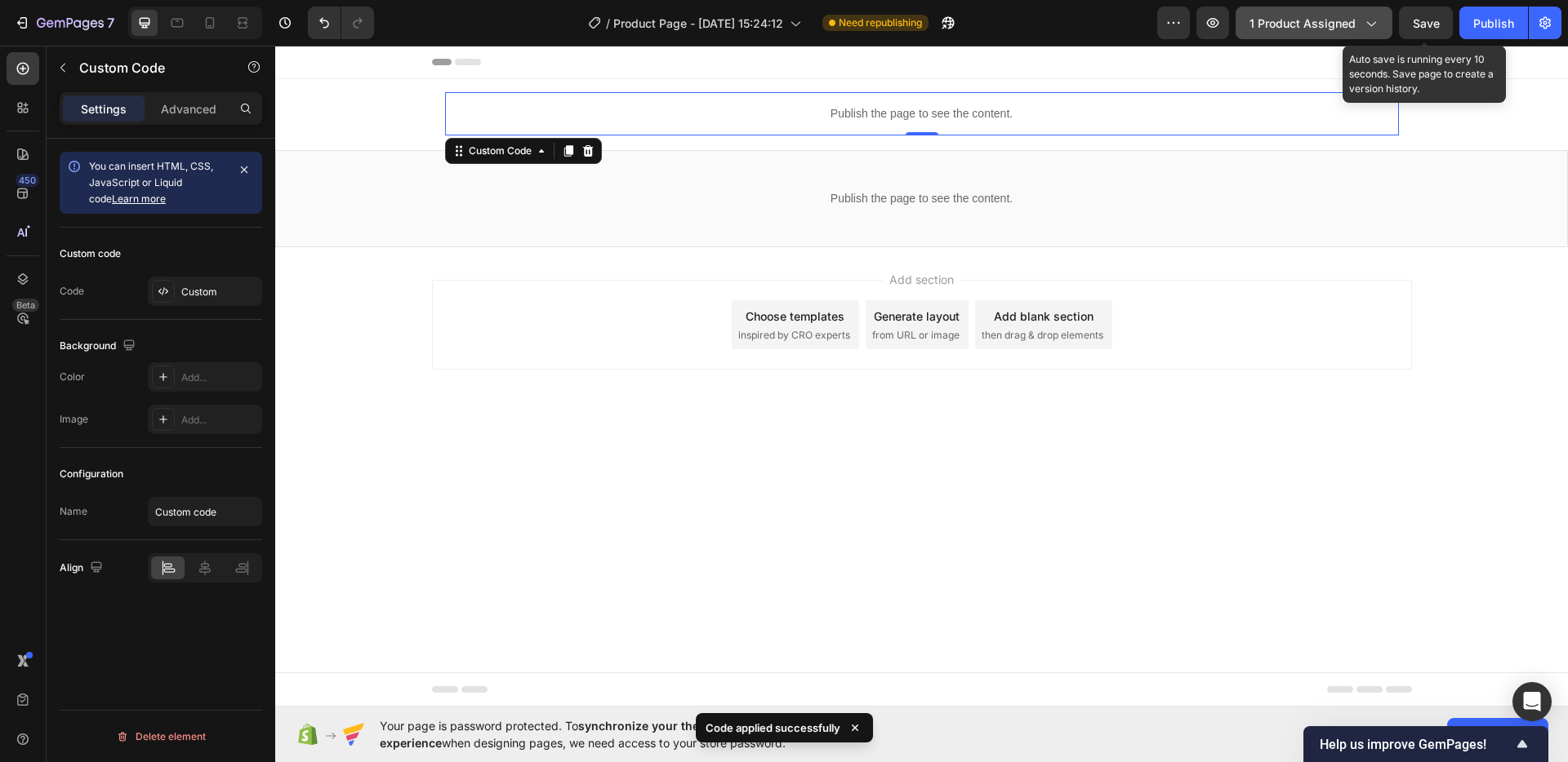
click at [1438, 17] on span "Save" at bounding box center [1426, 23] width 27 height 14
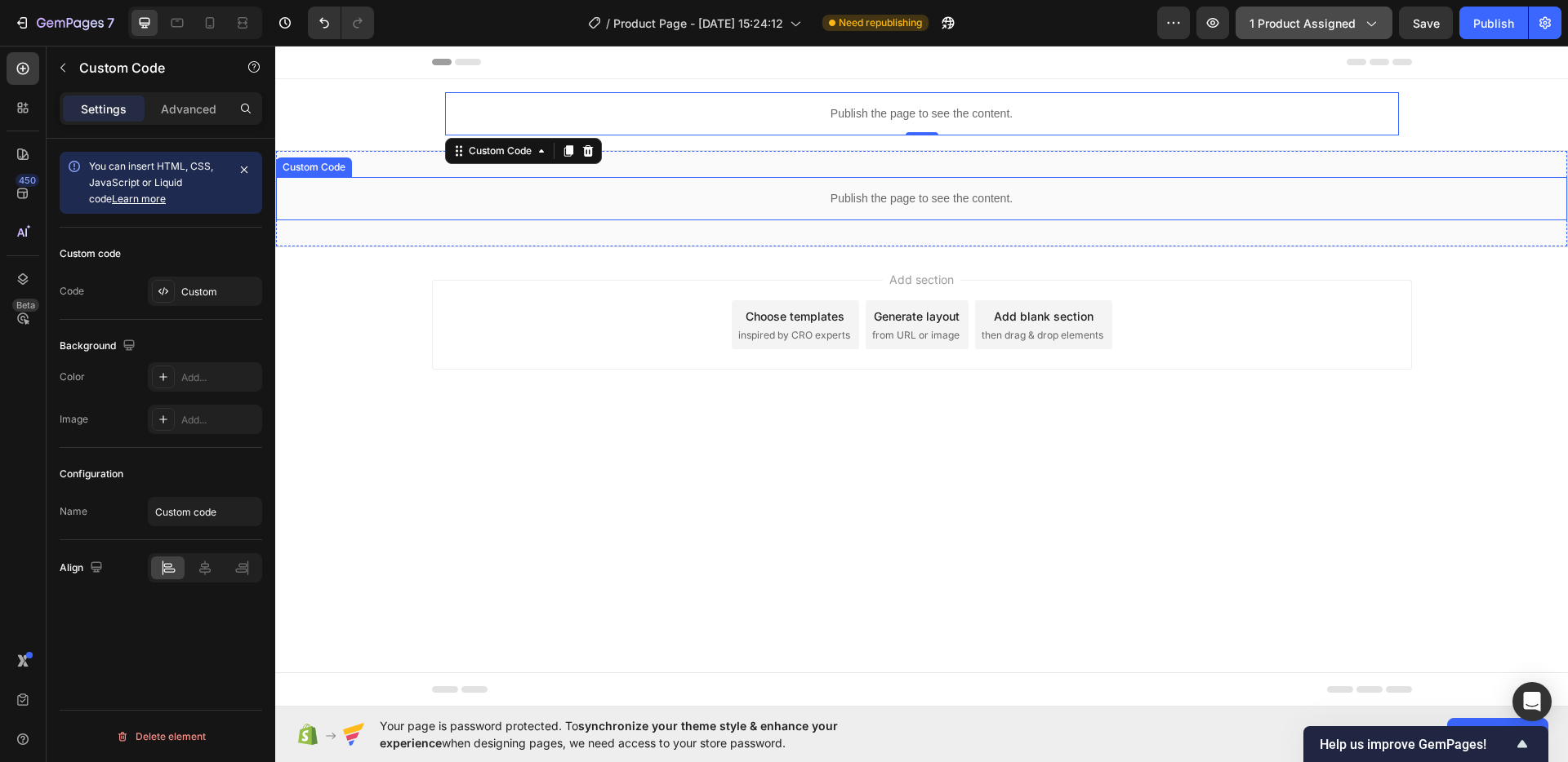
click at [917, 204] on p "Publish the page to see the content." at bounding box center [922, 198] width 1292 height 17
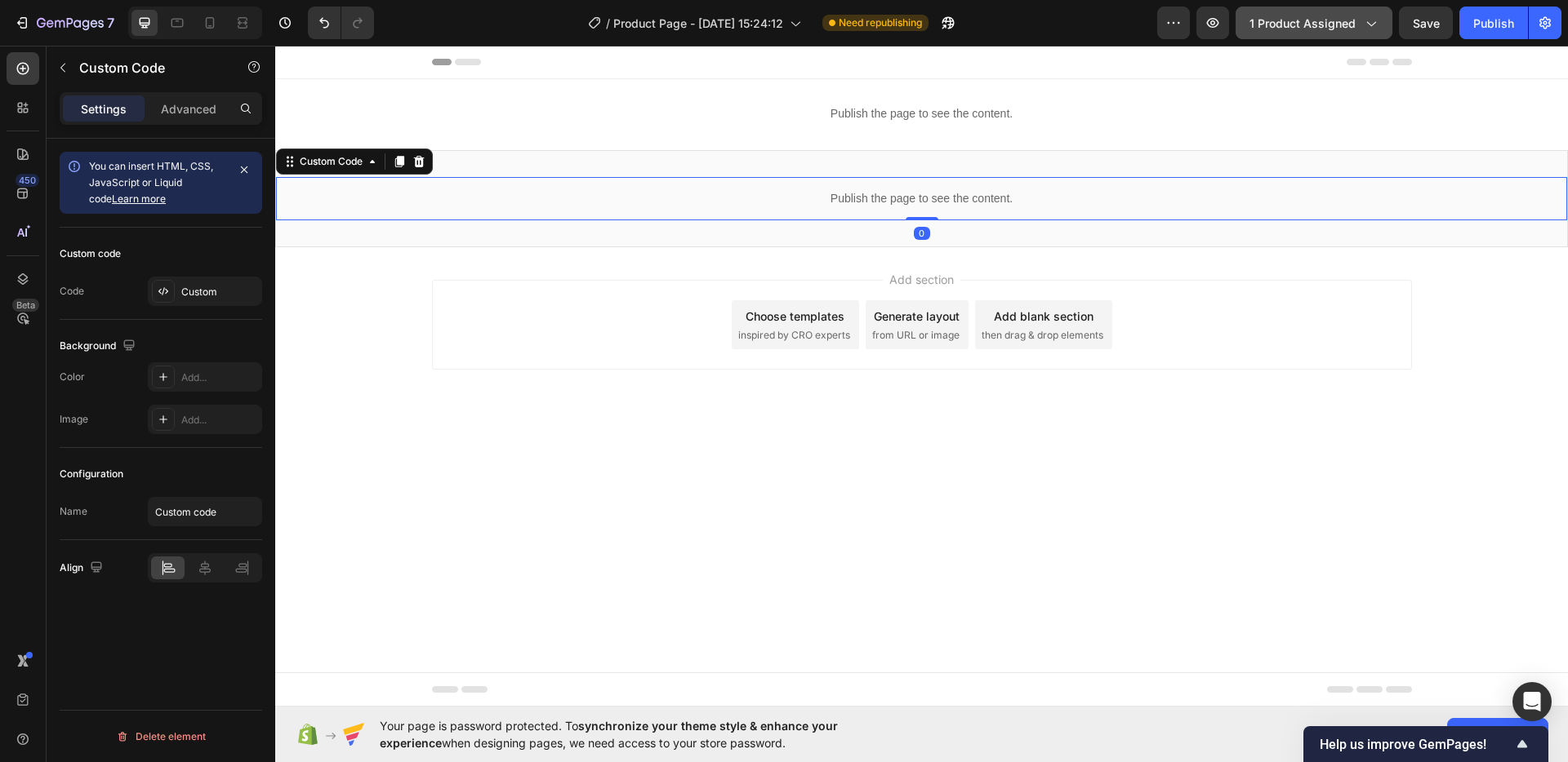
click at [917, 204] on p "Publish the page to see the content." at bounding box center [922, 198] width 1292 height 17
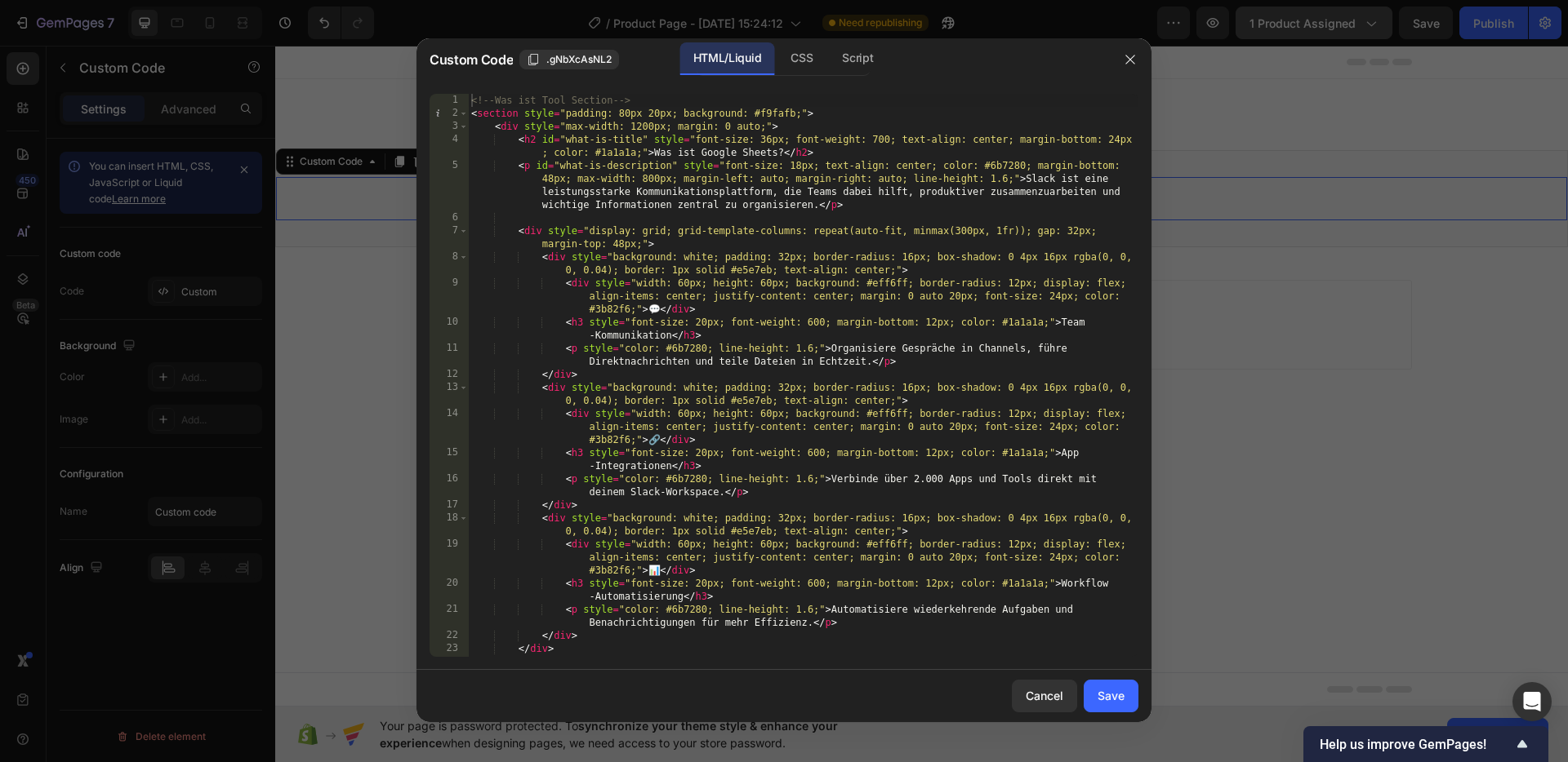
click at [471, 98] on div "<!-- Was ist Tool Section --> < section style = "padding: 80px 20px; background…" at bounding box center [803, 388] width 671 height 589
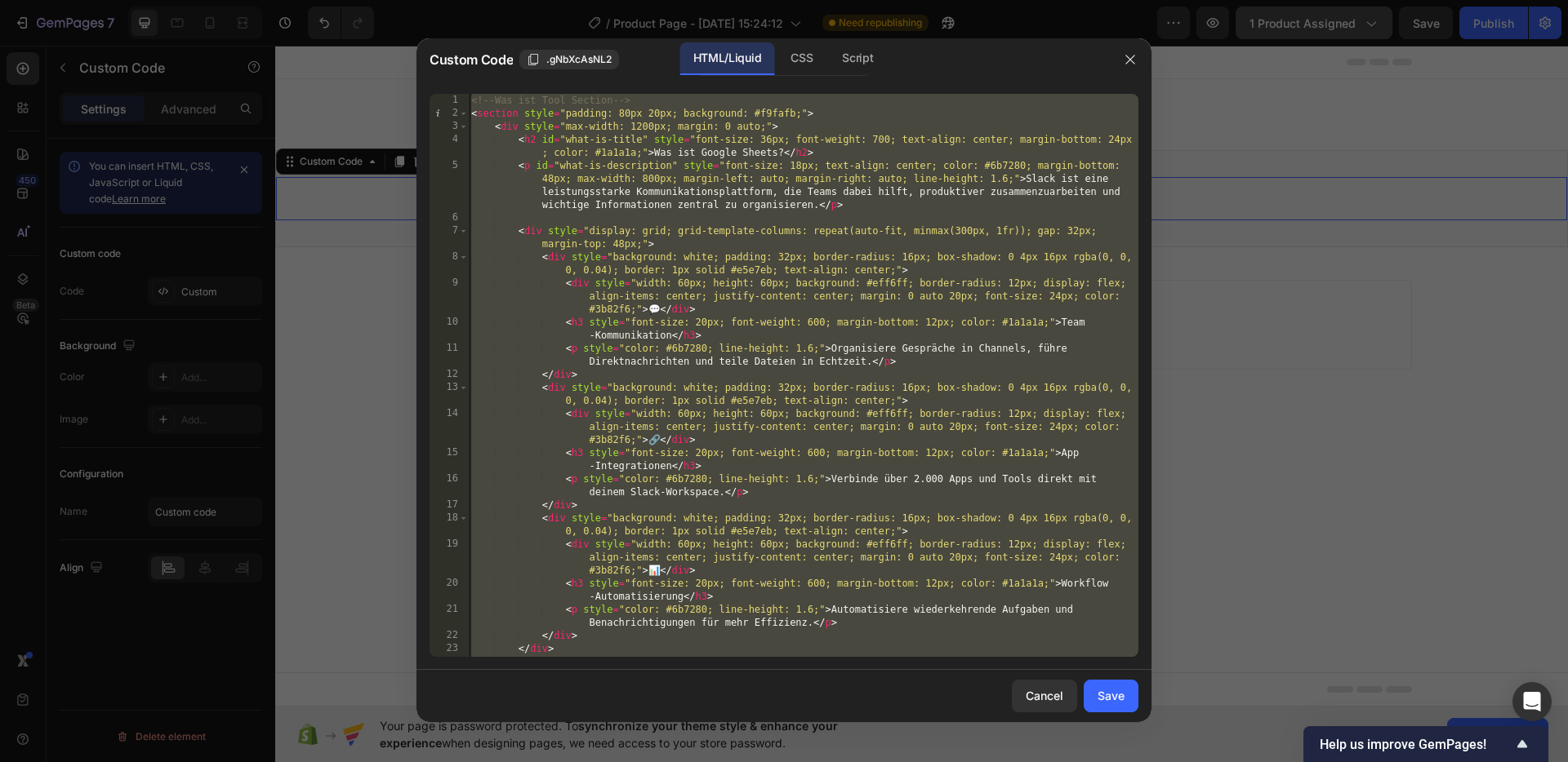
paste textarea
type textarea "</script>"
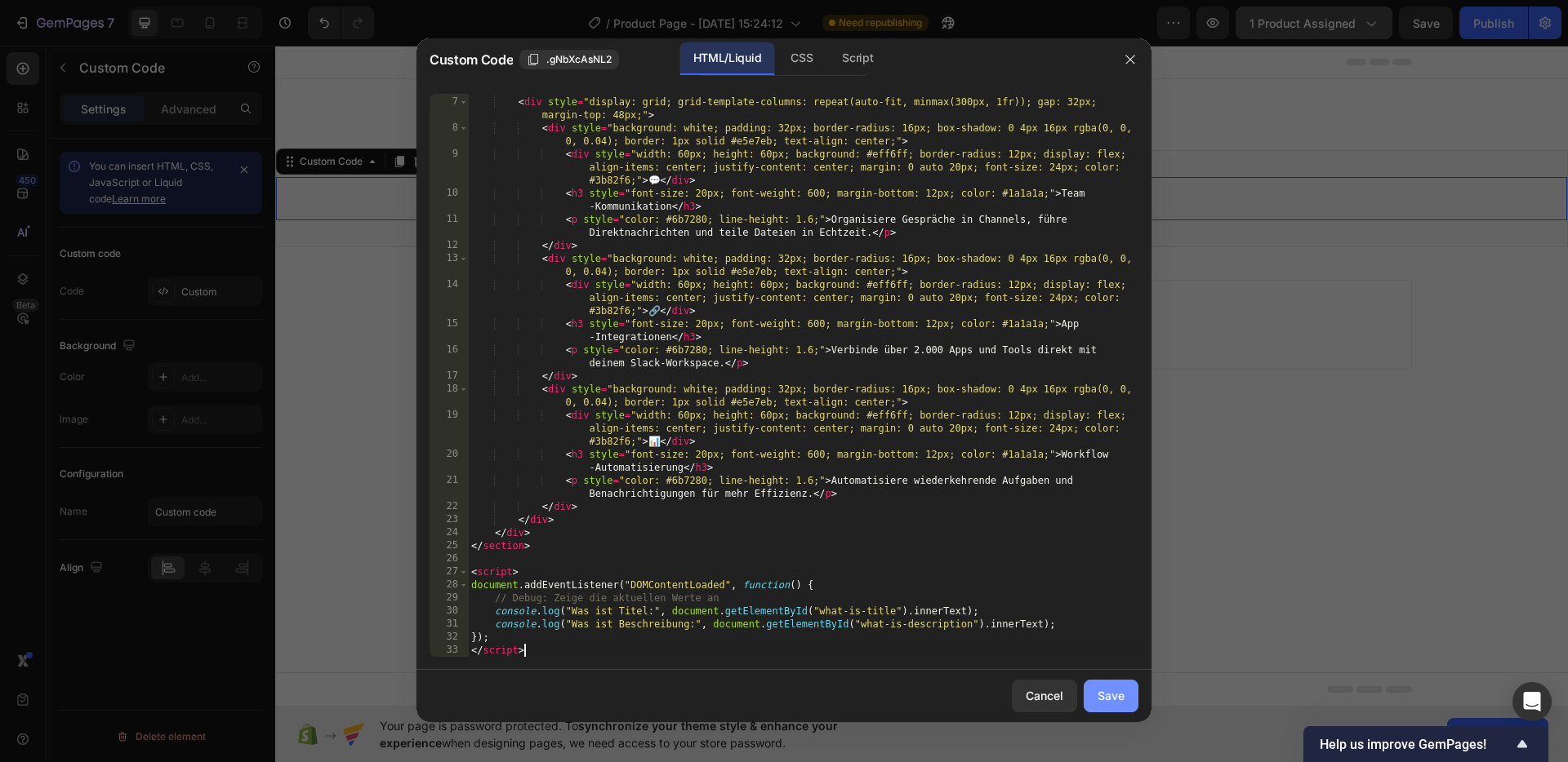
click at [1111, 698] on div "Save" at bounding box center [1111, 696] width 27 height 17
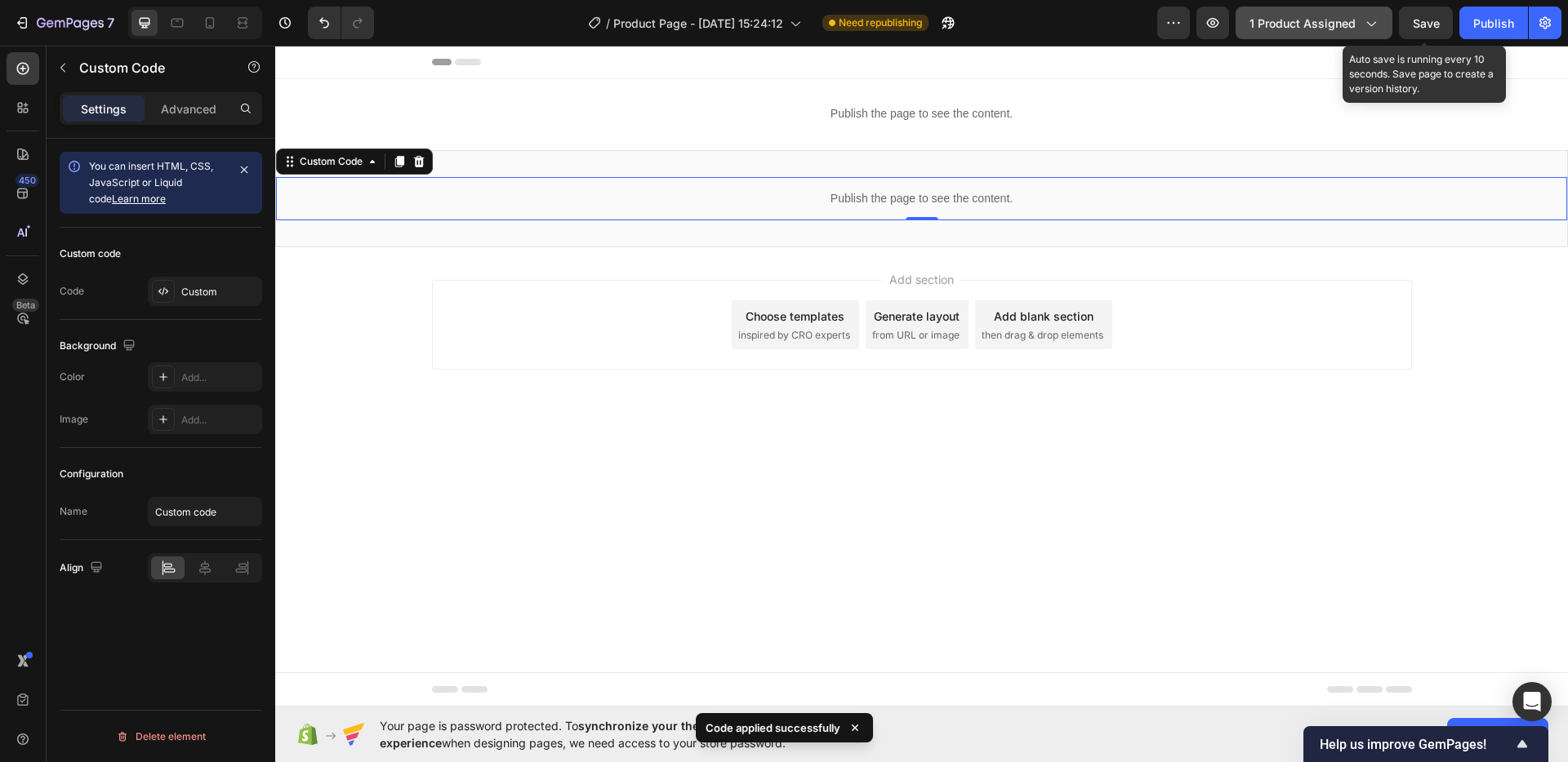
click at [1432, 27] on span "Save" at bounding box center [1426, 23] width 27 height 14
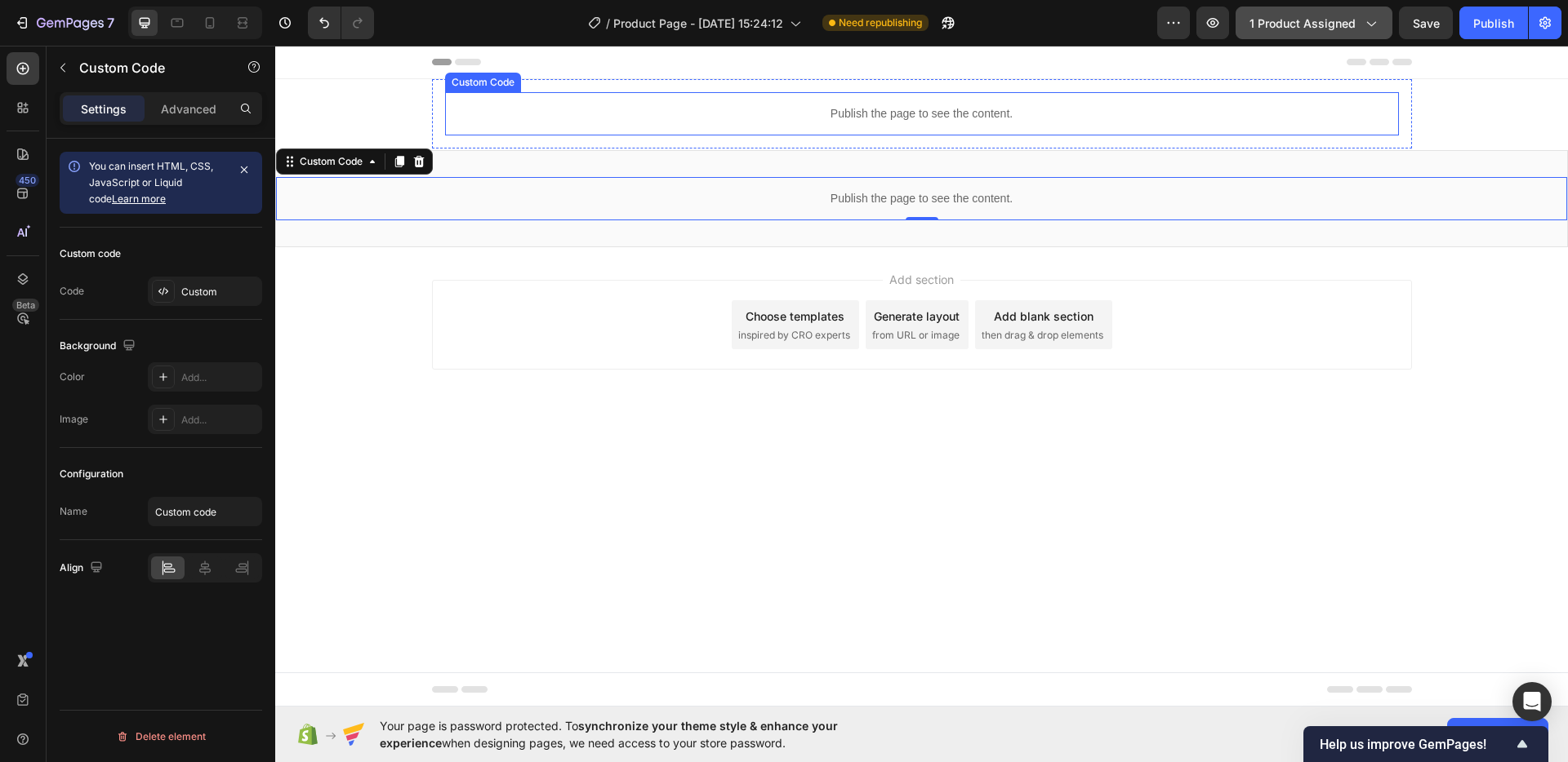
click at [762, 106] on p "Publish the page to see the content." at bounding box center [922, 114] width 953 height 17
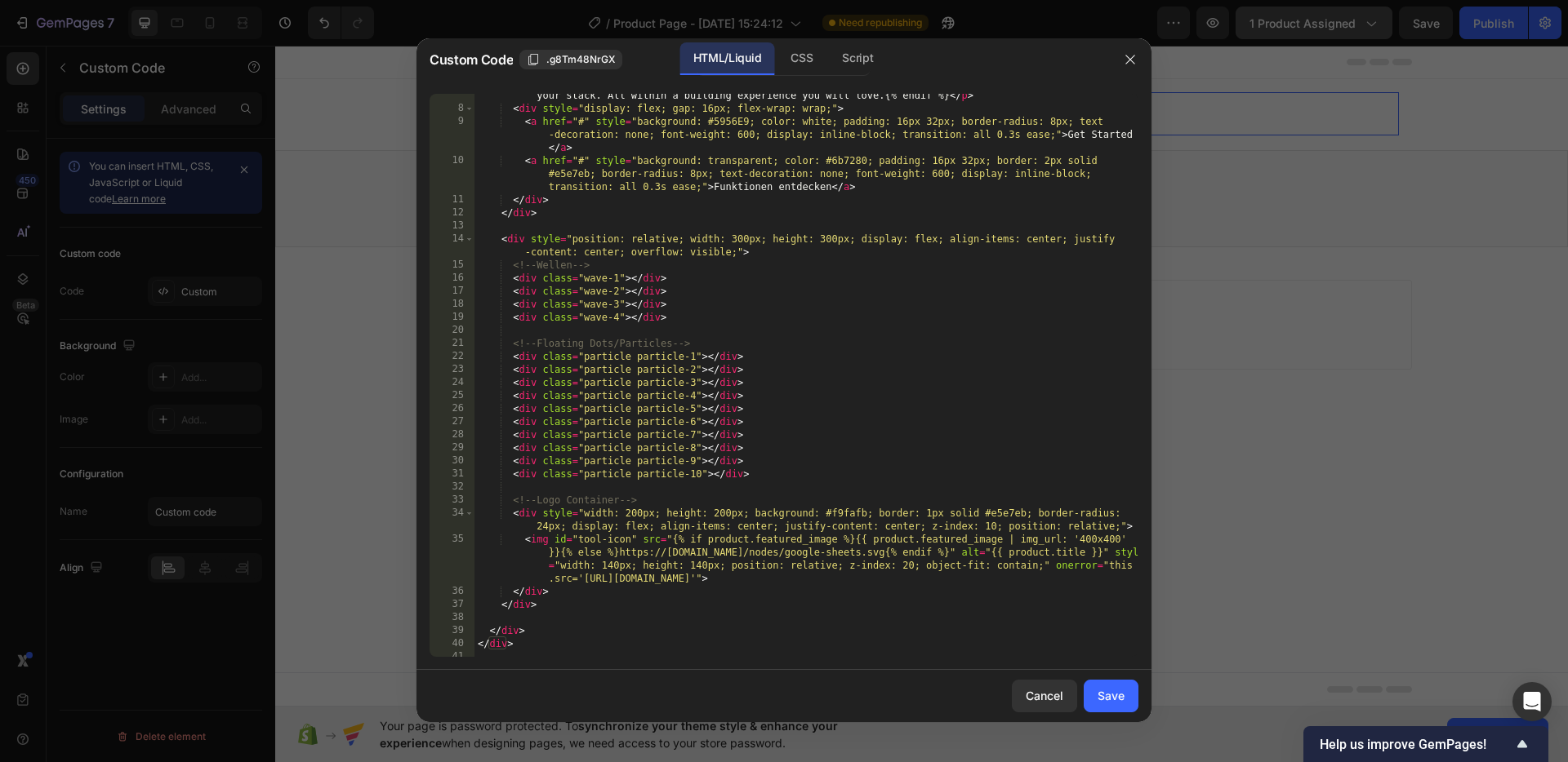
scroll to position [0, 0]
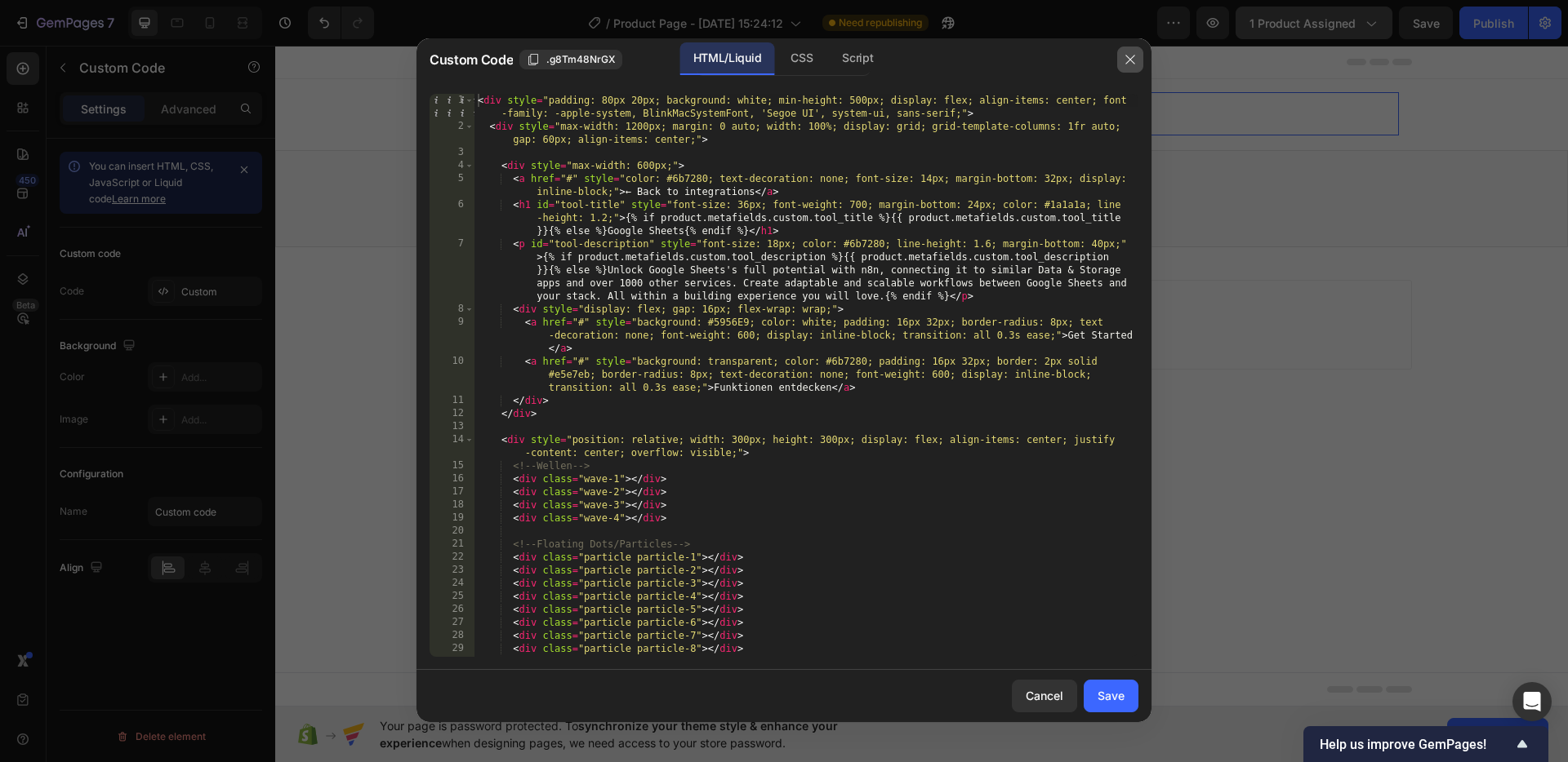
click at [1128, 67] on button "button" at bounding box center [1130, 60] width 26 height 26
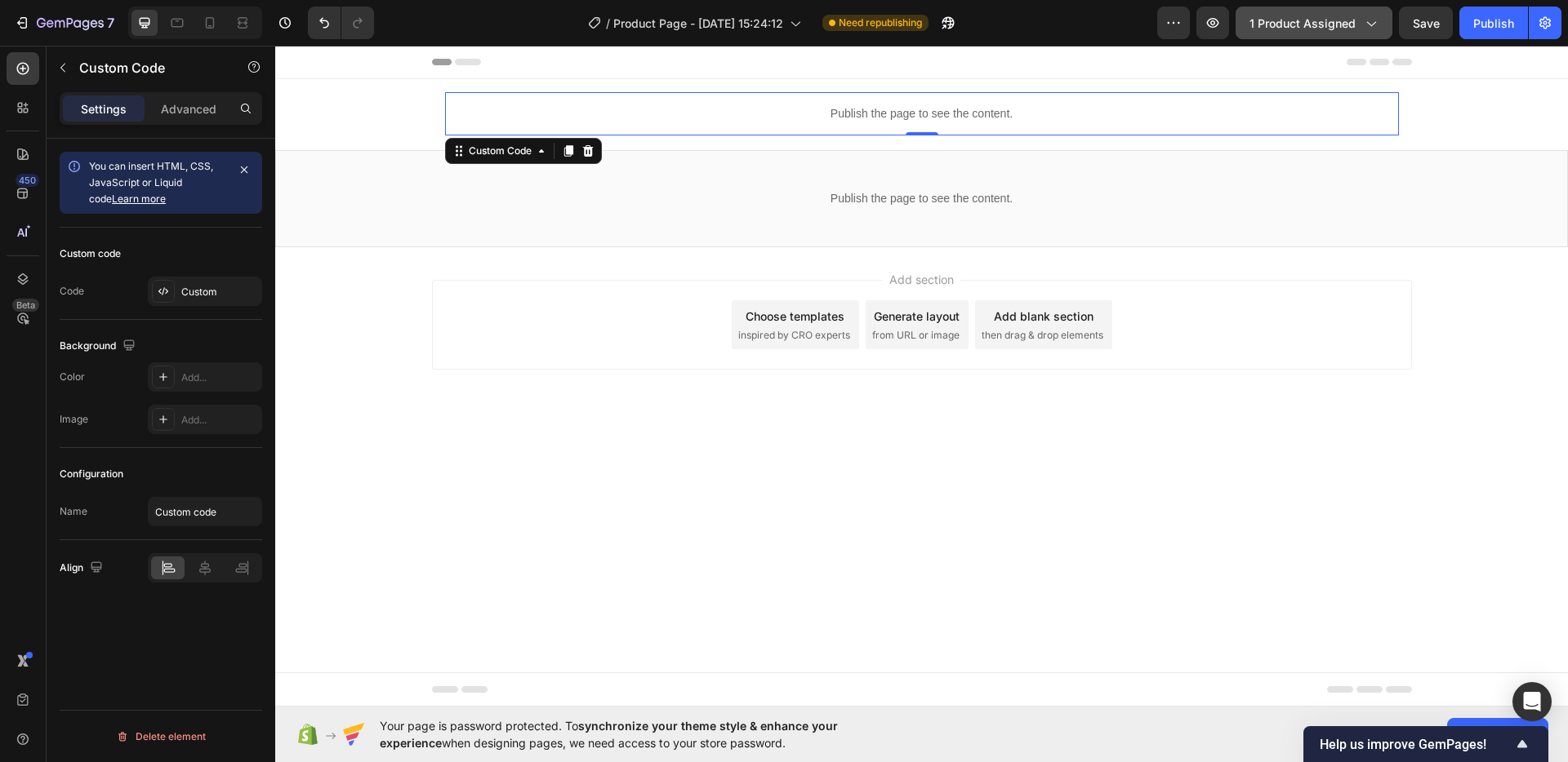
click at [900, 106] on p "Publish the page to see the content." at bounding box center [922, 114] width 953 height 17
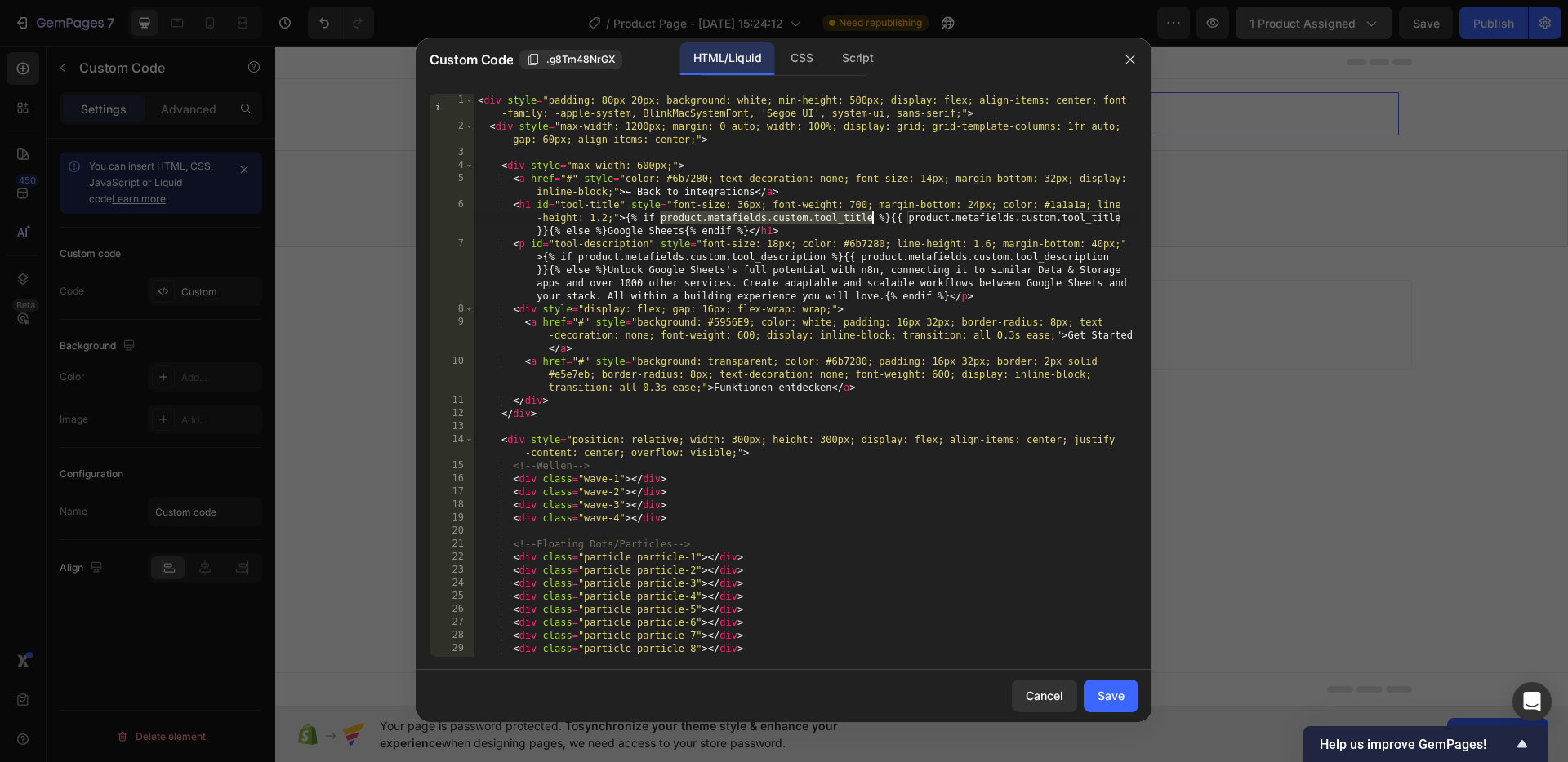
drag, startPoint x: 661, startPoint y: 217, endPoint x: 873, endPoint y: 218, distance: 212.0
click at [873, 218] on div "< div style = "padding: 80px 20px; background: white; min-height: 500px; displa…" at bounding box center [807, 395] width 664 height 602
click at [481, 100] on div "< div style = "padding: 80px 20px; background: white; min-height: 500px; displa…" at bounding box center [807, 395] width 664 height 602
click at [479, 100] on div "< div style = "padding: 80px 20px; background: white; min-height: 500px; displa…" at bounding box center [807, 395] width 664 height 602
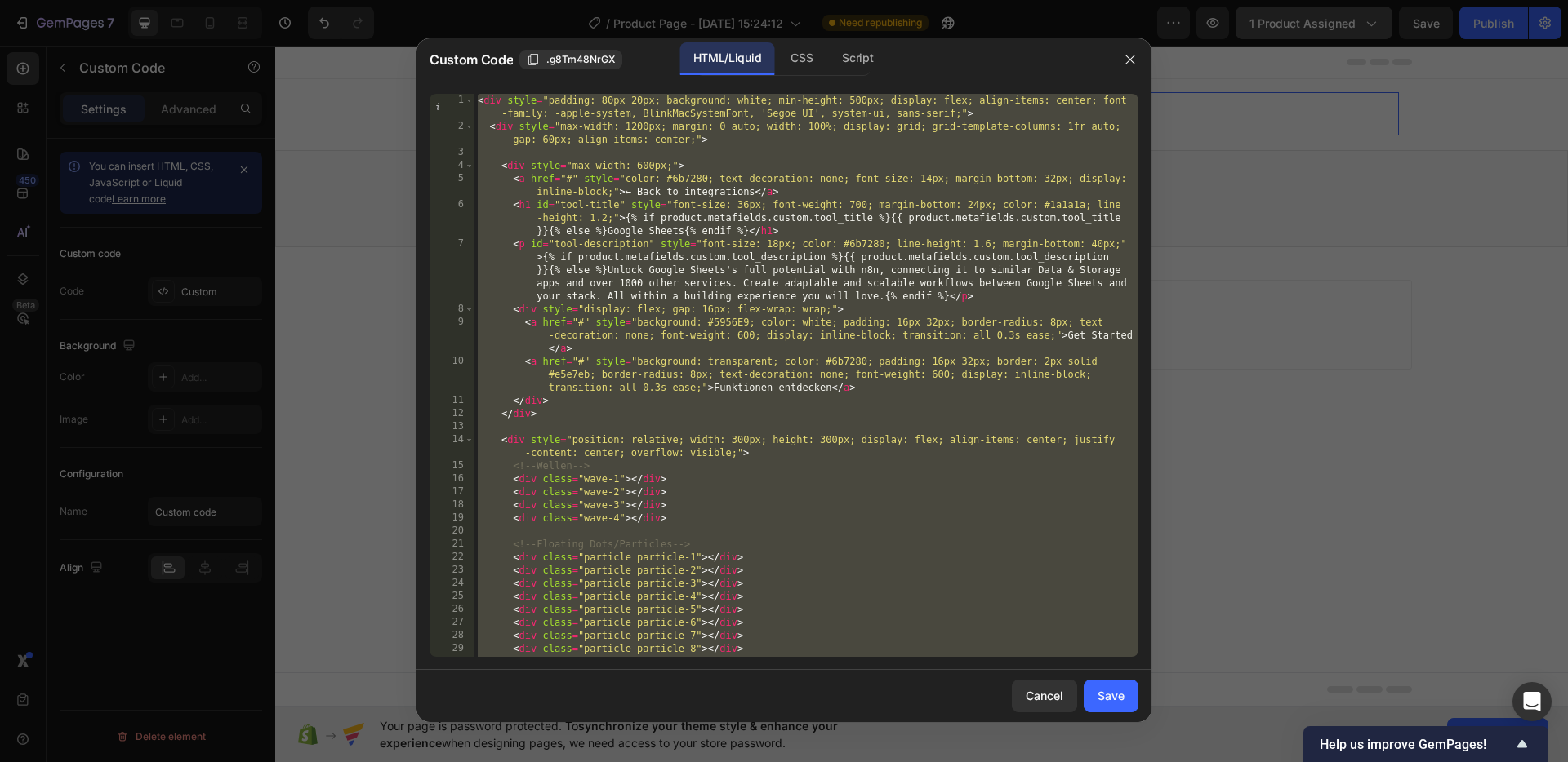
paste textarea
type textarea "</style>"
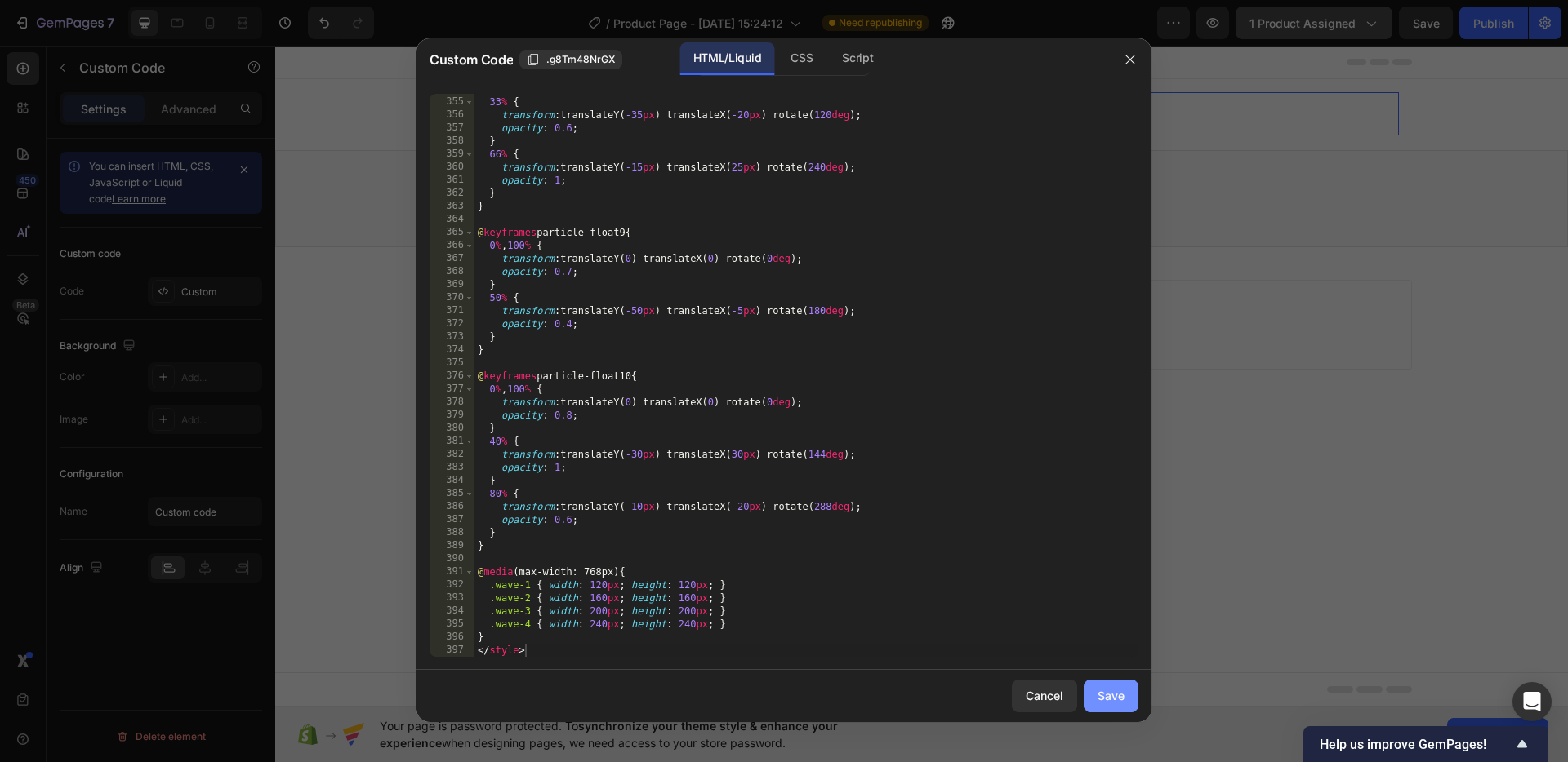
click at [1115, 689] on div "Save" at bounding box center [1111, 696] width 27 height 17
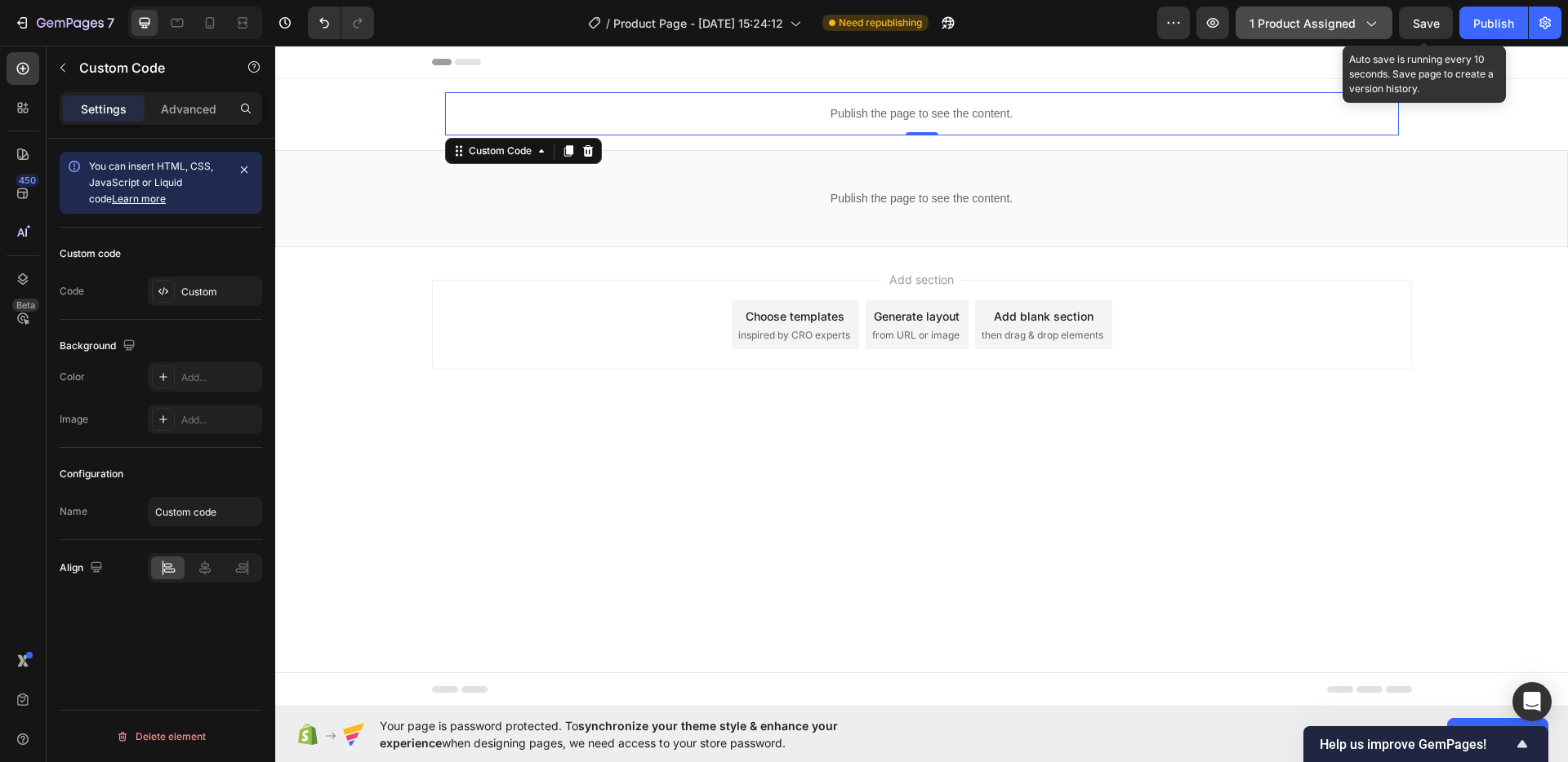
click at [1429, 22] on span "Save" at bounding box center [1426, 23] width 27 height 14
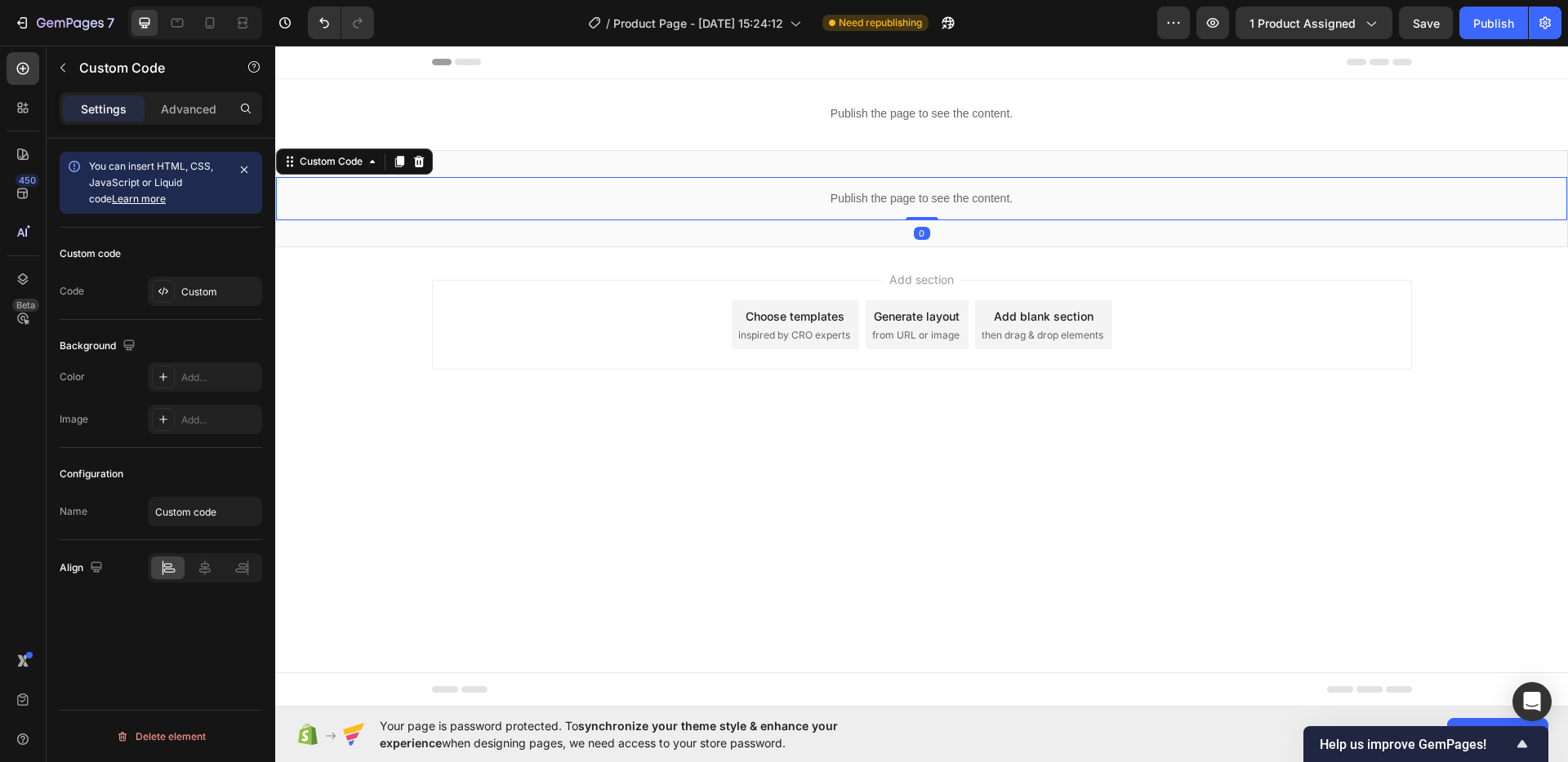
click at [815, 209] on div "Publish the page to see the content." at bounding box center [922, 198] width 1292 height 43
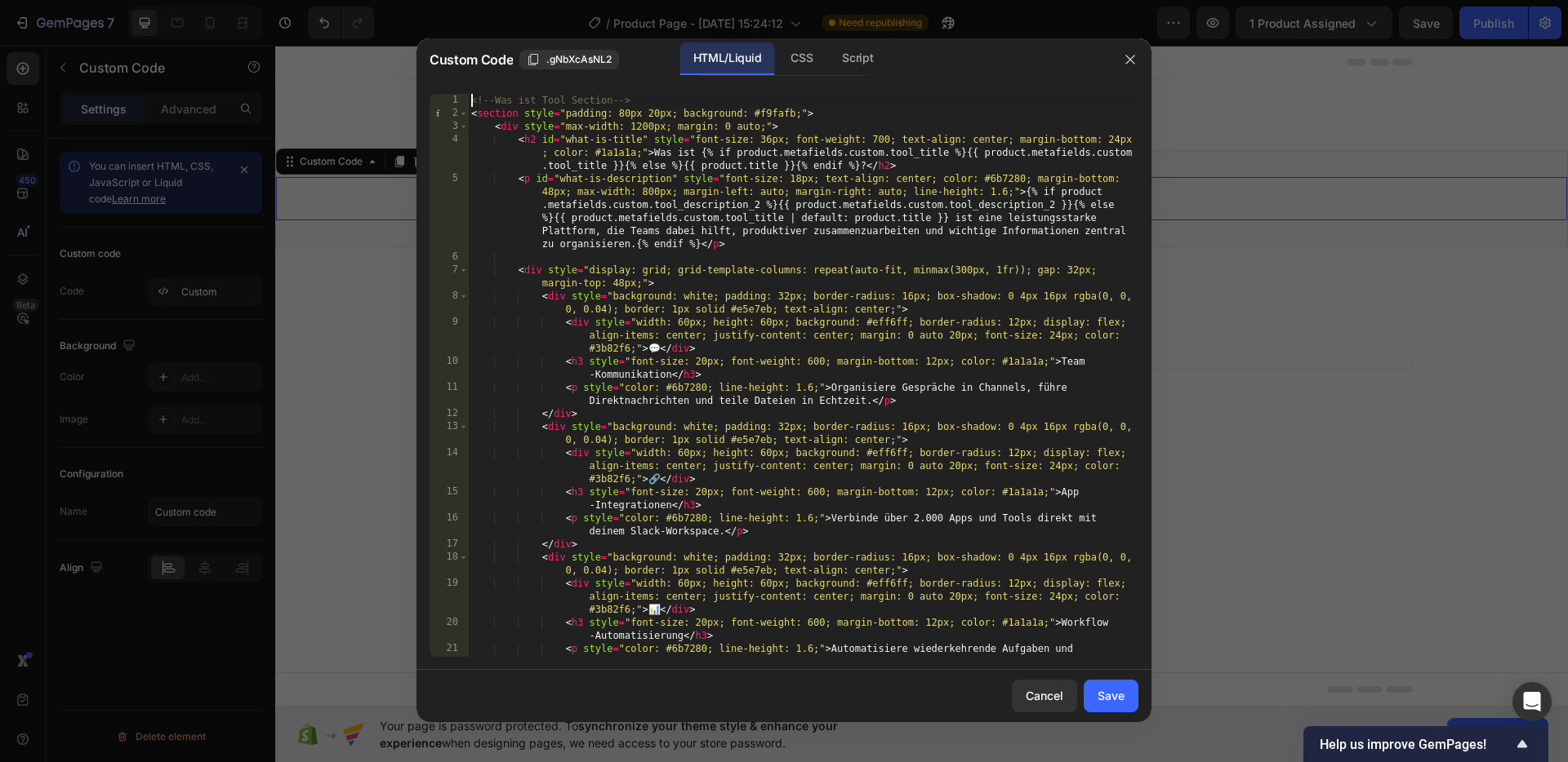
click at [473, 97] on div "<!-- Was ist Tool Section --> < section style = "padding: 80px 20px; background…" at bounding box center [803, 388] width 671 height 589
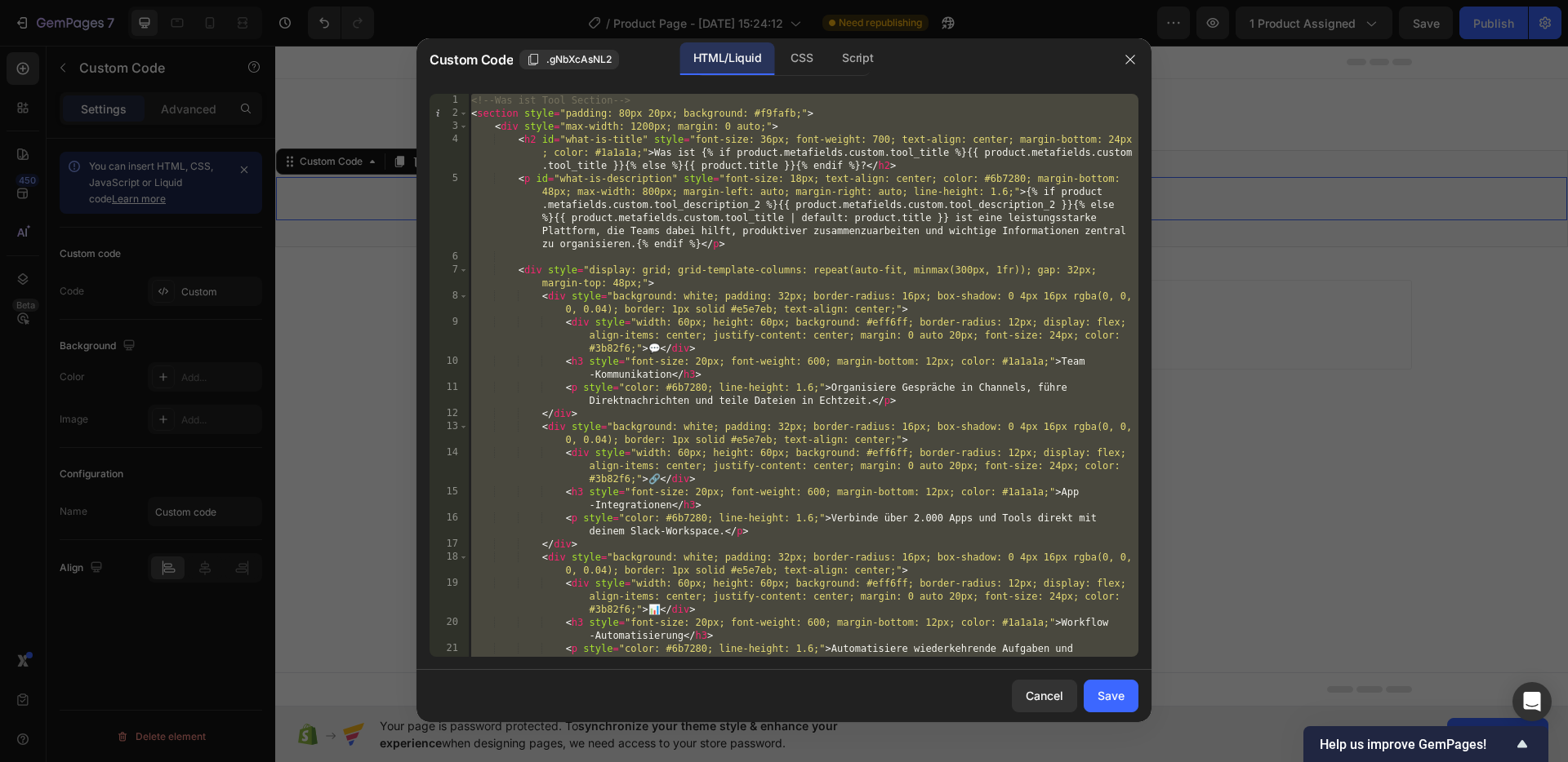
paste textarea
type textarea "</script>"
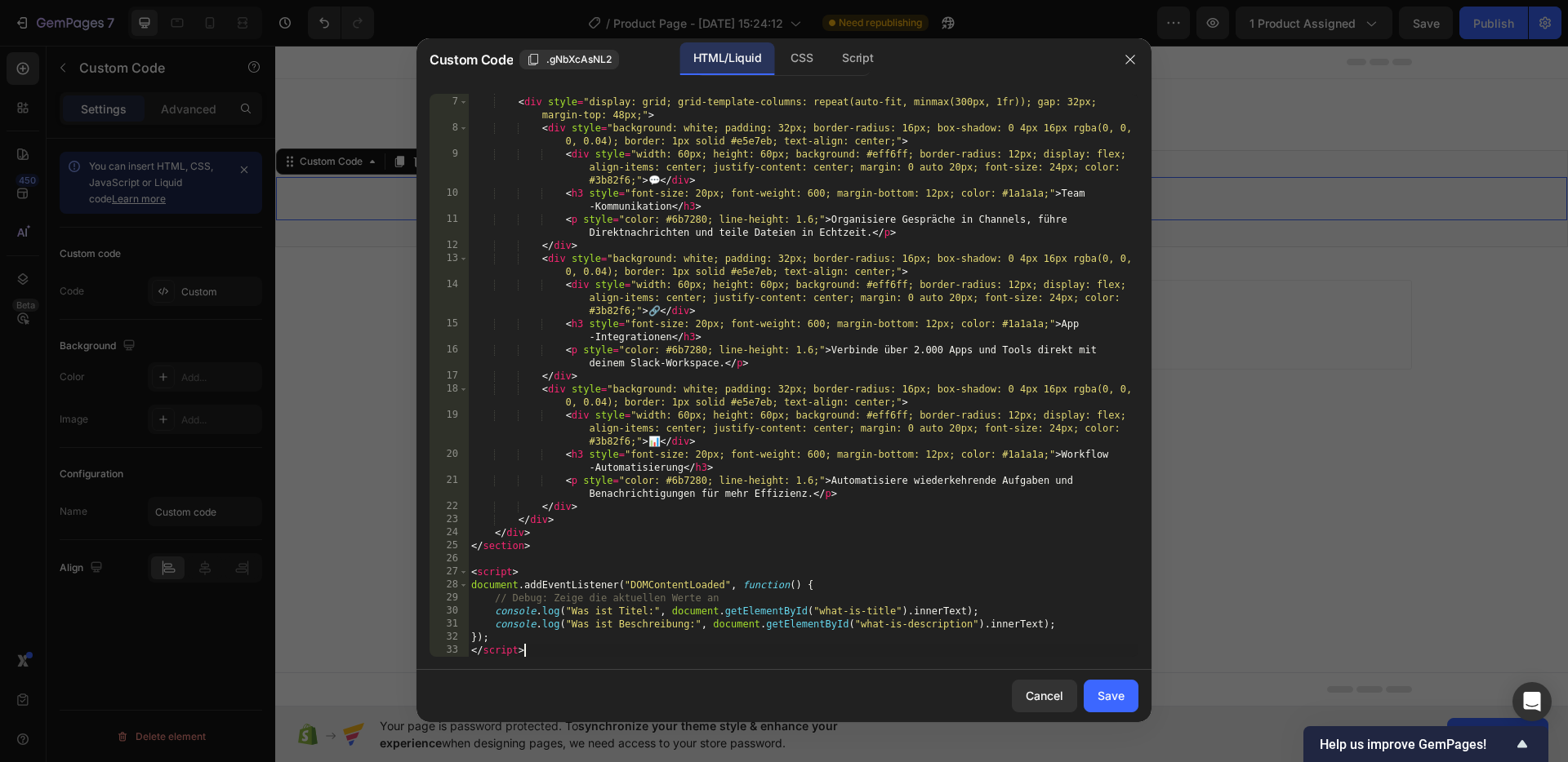
scroll to position [142, 0]
click at [1127, 689] on button "Save" at bounding box center [1111, 697] width 55 height 33
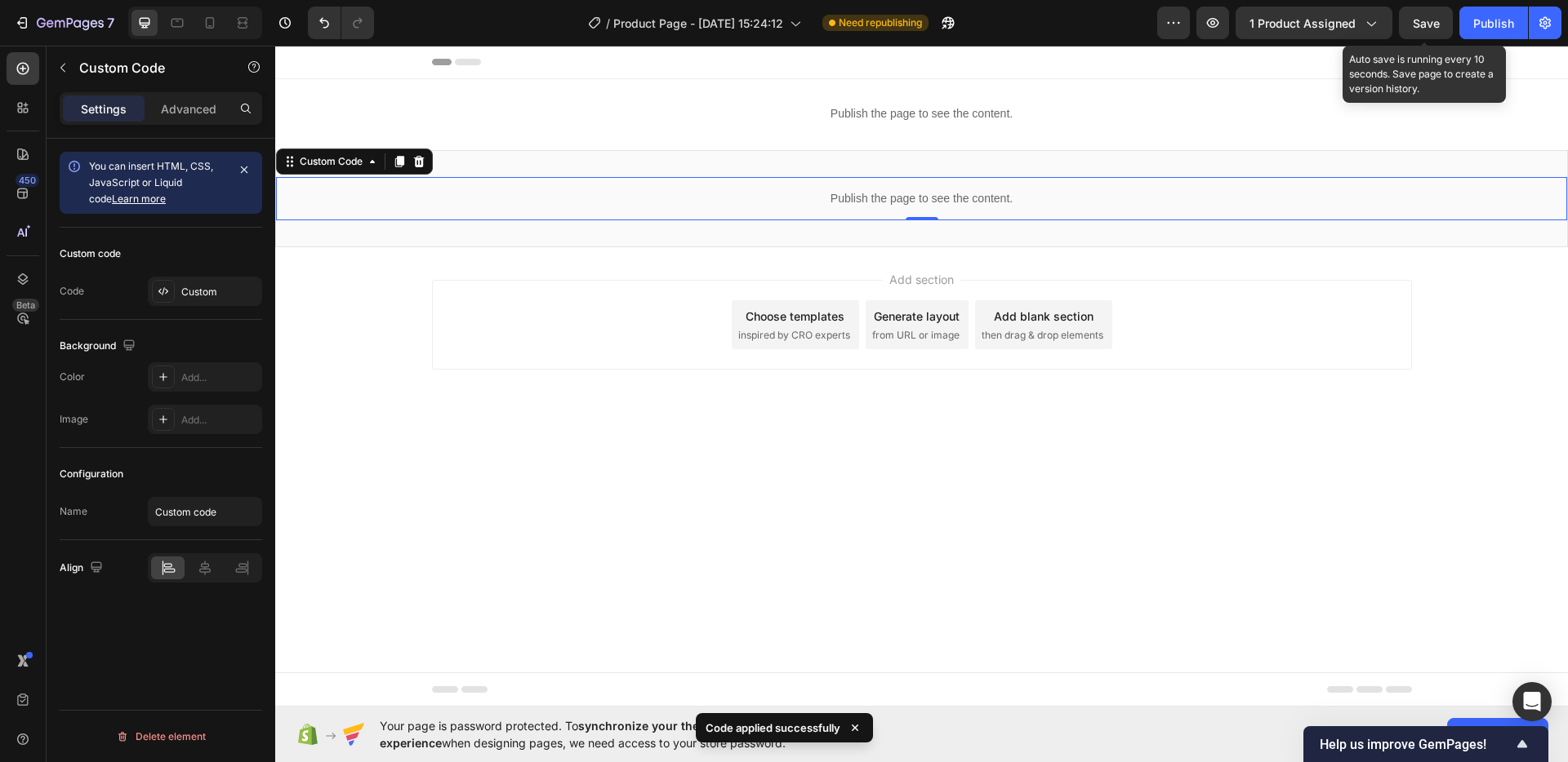
click at [1421, 23] on span "Save" at bounding box center [1426, 23] width 27 height 14
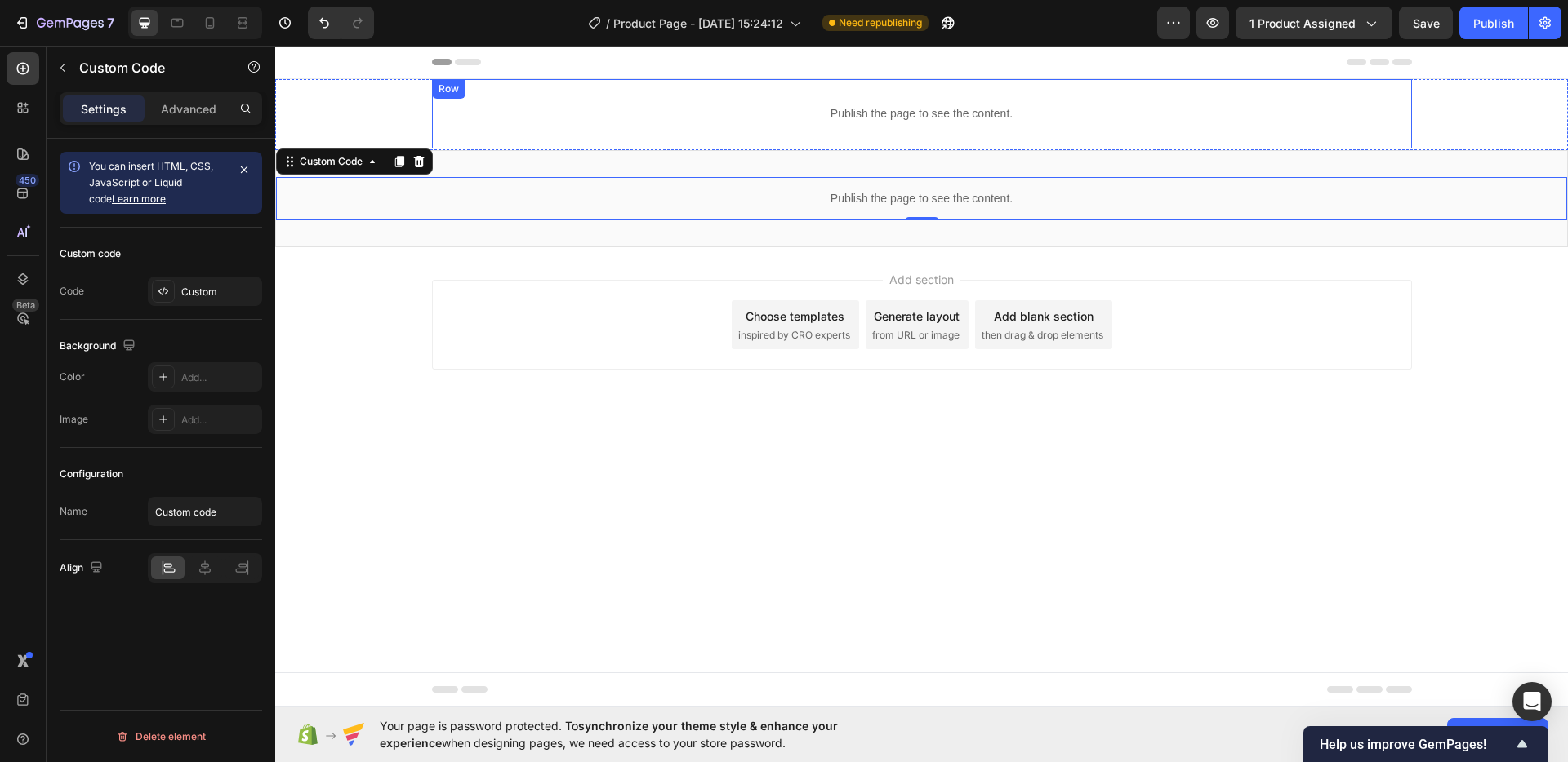
click at [900, 124] on div "Publish the page to see the content." at bounding box center [922, 113] width 953 height 43
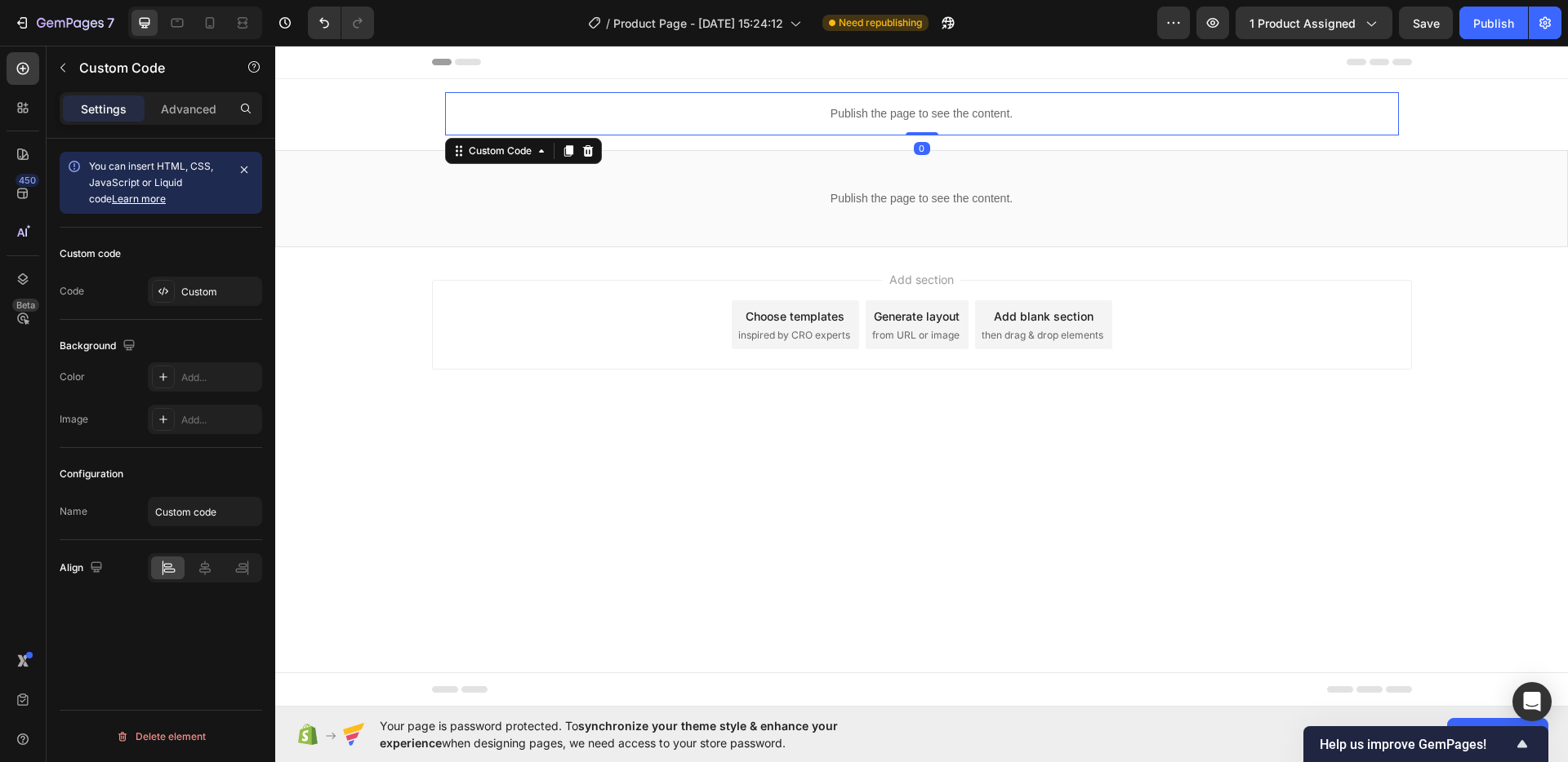
click at [900, 124] on div "Publish the page to see the content." at bounding box center [922, 113] width 953 height 43
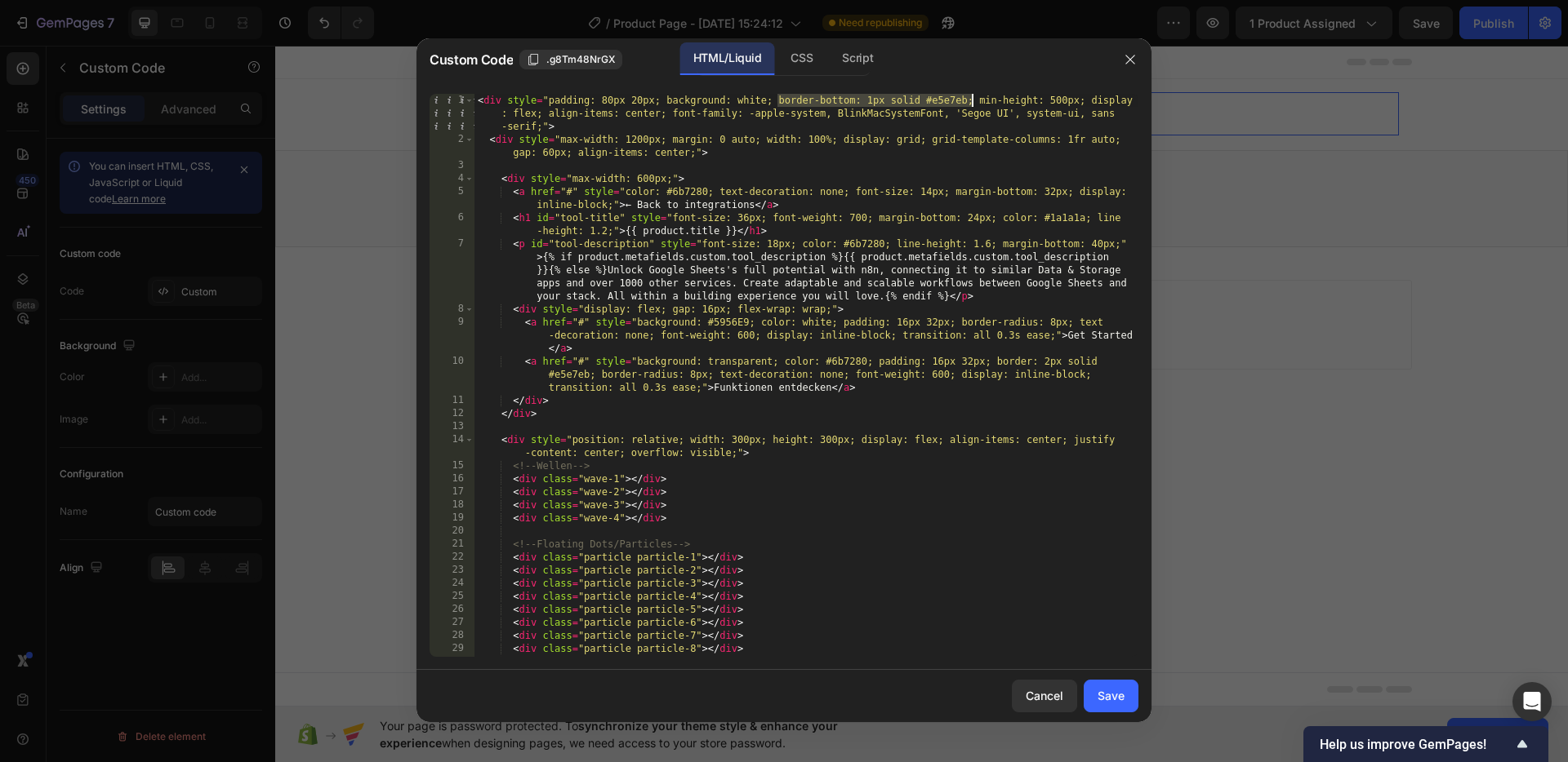
drag, startPoint x: 777, startPoint y: 101, endPoint x: 972, endPoint y: 99, distance: 195.0
click at [972, 99] on div "< div style = "padding: 80px 20px; background: white; border-bottom: 1px solid …" at bounding box center [807, 401] width 664 height 615
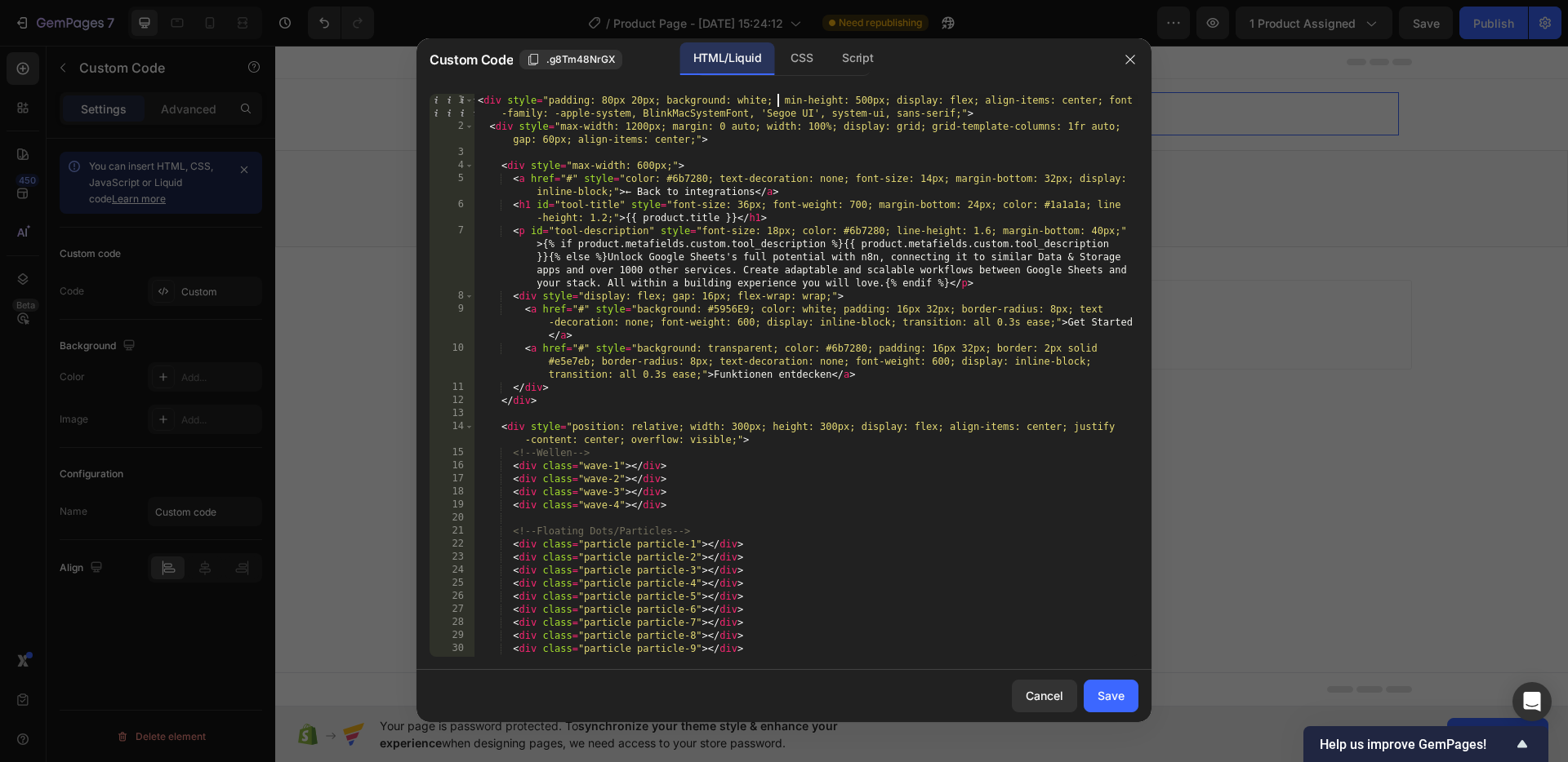
type textarea "<div style="padding: 80px 20px; background: white; min-height: 500px; display: …"
click at [1109, 700] on div "Save" at bounding box center [1111, 696] width 27 height 17
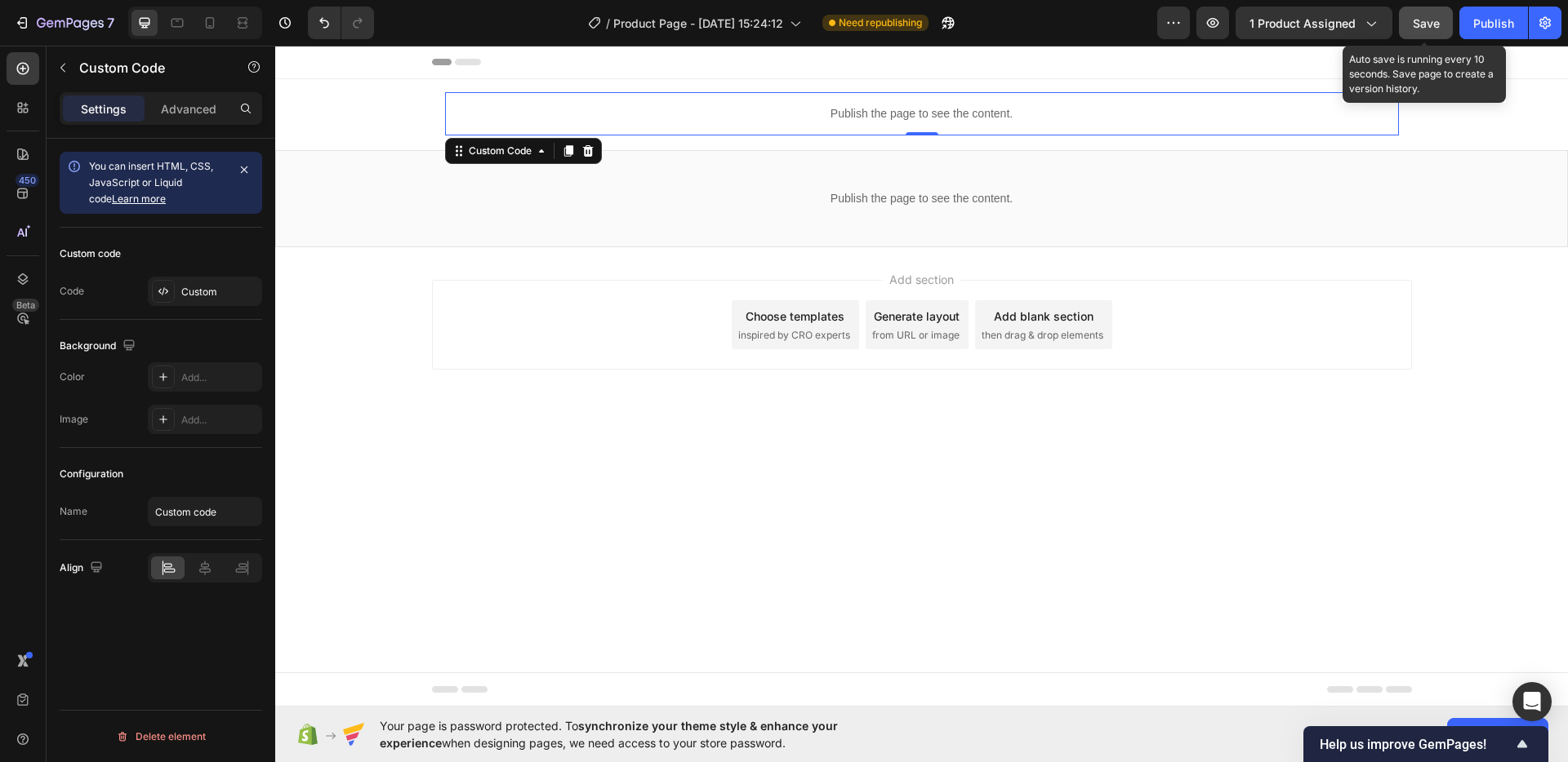
click at [1422, 13] on button "Save" at bounding box center [1426, 23] width 54 height 33
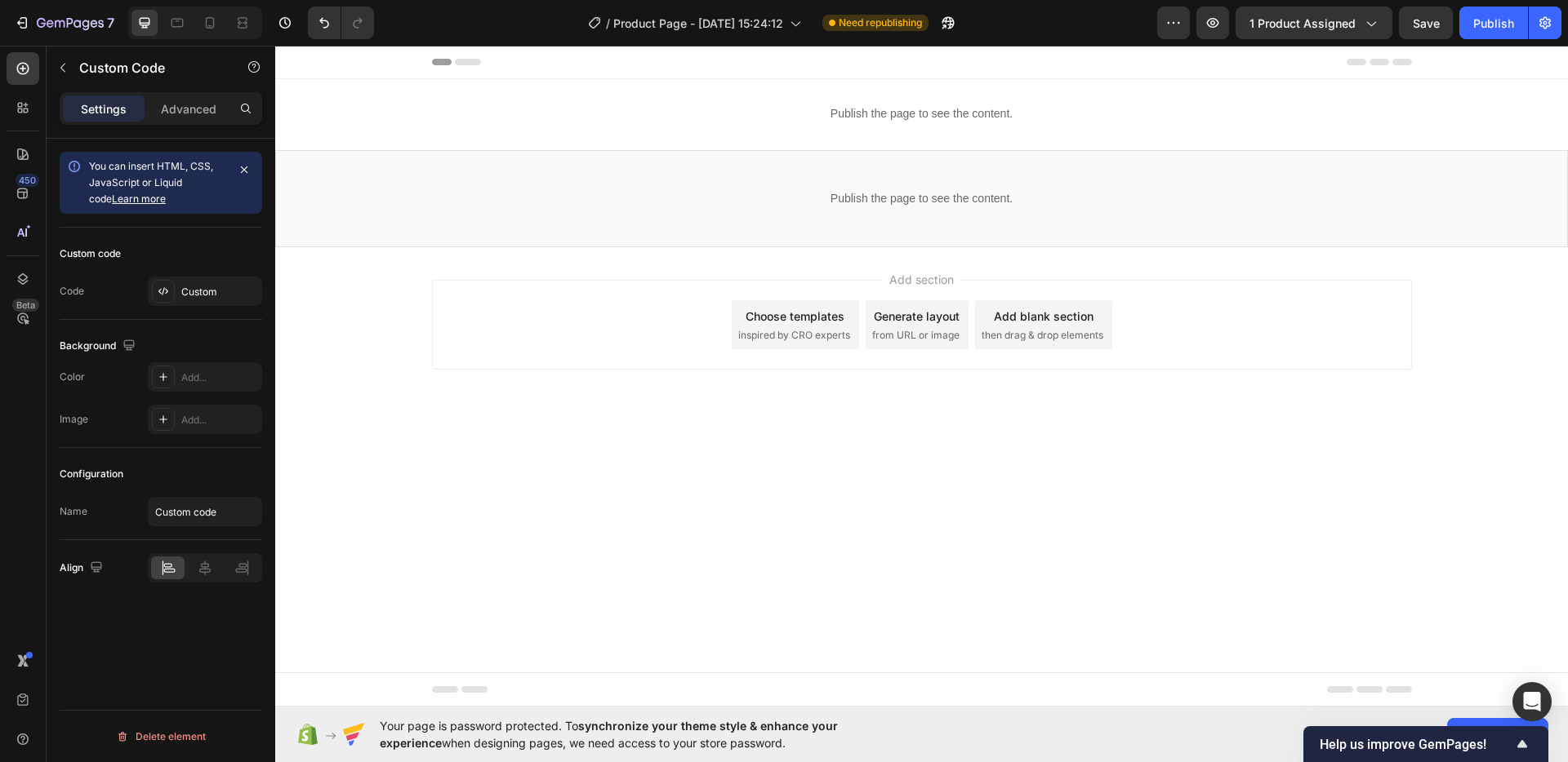
click at [706, 561] on body "Header Publish the page to see the content. Custom Code Row Section 1 Publish t…" at bounding box center [921, 376] width 1292 height 661
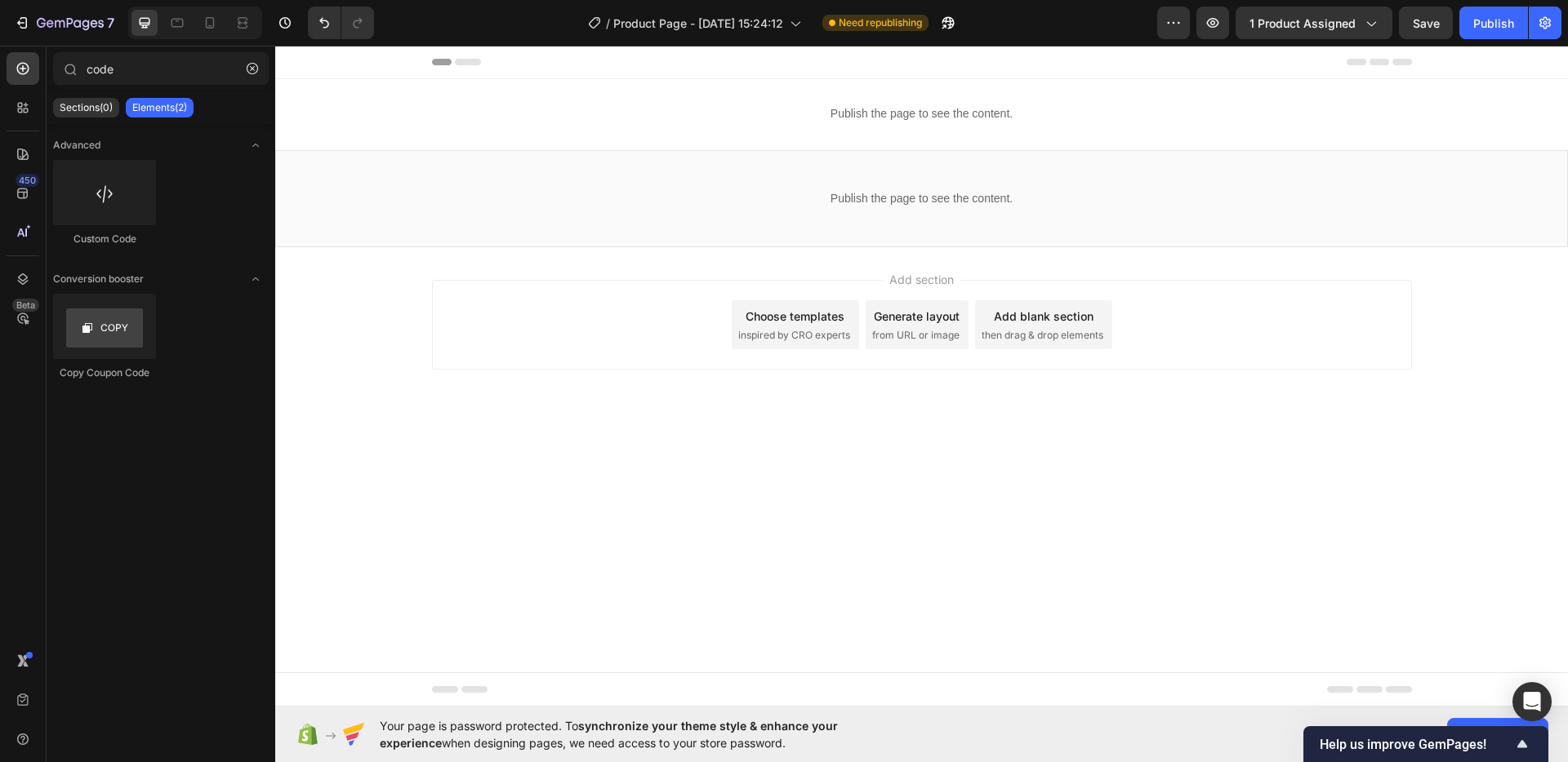
click at [884, 519] on body "Header Publish the page to see the content. Custom Code Row Section 1 Publish t…" at bounding box center [921, 376] width 1292 height 661
click at [1424, 27] on span "Save" at bounding box center [1426, 23] width 27 height 14
click at [1010, 447] on div "Add section Choose templates inspired by CRO experts Generate layout from URL o…" at bounding box center [921, 347] width 1292 height 201
click at [908, 580] on body "Header Publish the page to see the content. Custom Code Row Section 1 Publish t…" at bounding box center [921, 376] width 1292 height 661
click at [902, 538] on body "Header Publish the page to see the content. Custom Code Row Section 1 Publish t…" at bounding box center [921, 376] width 1292 height 661
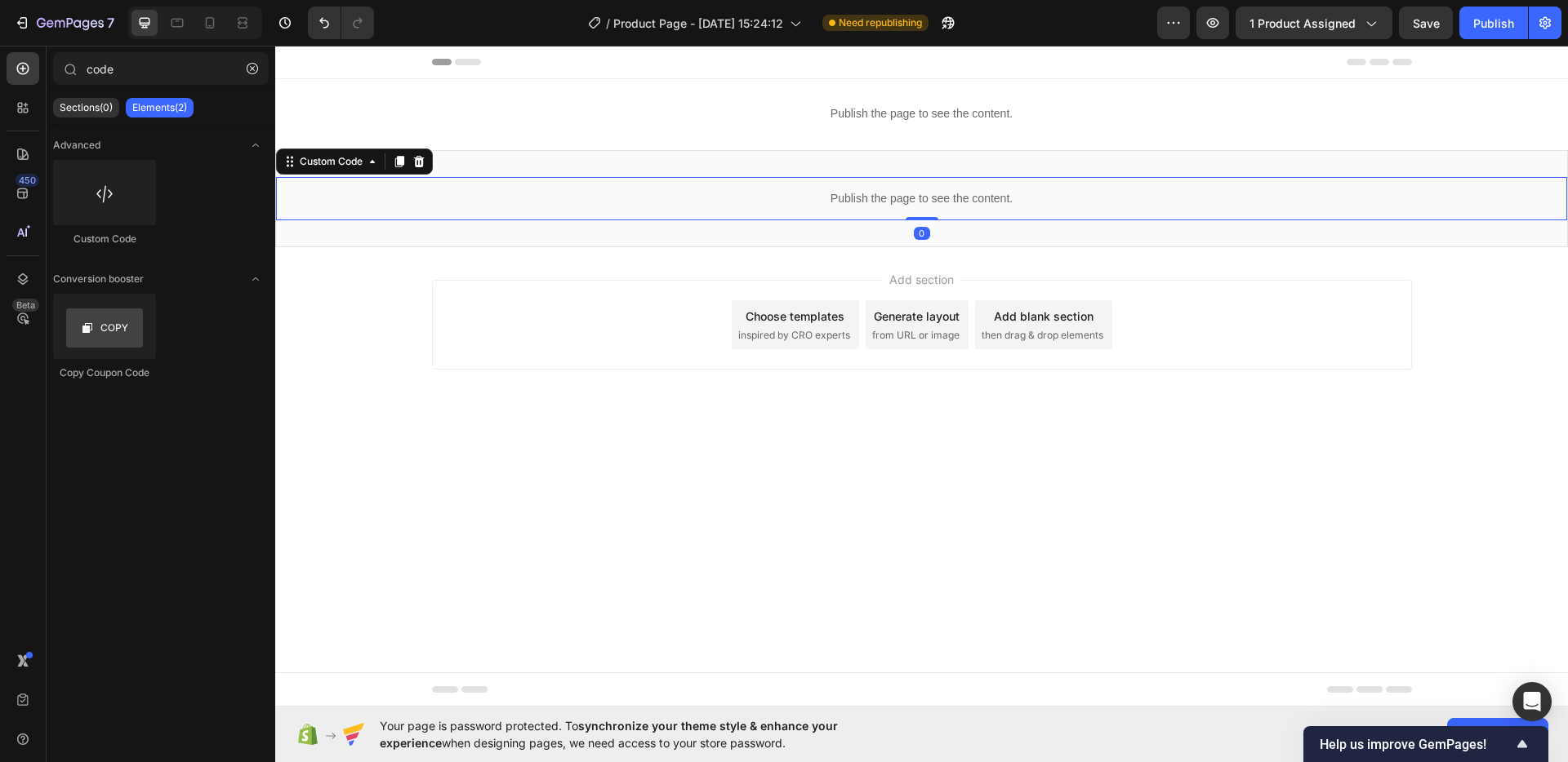
click at [827, 187] on div "Publish the page to see the content." at bounding box center [922, 198] width 1292 height 43
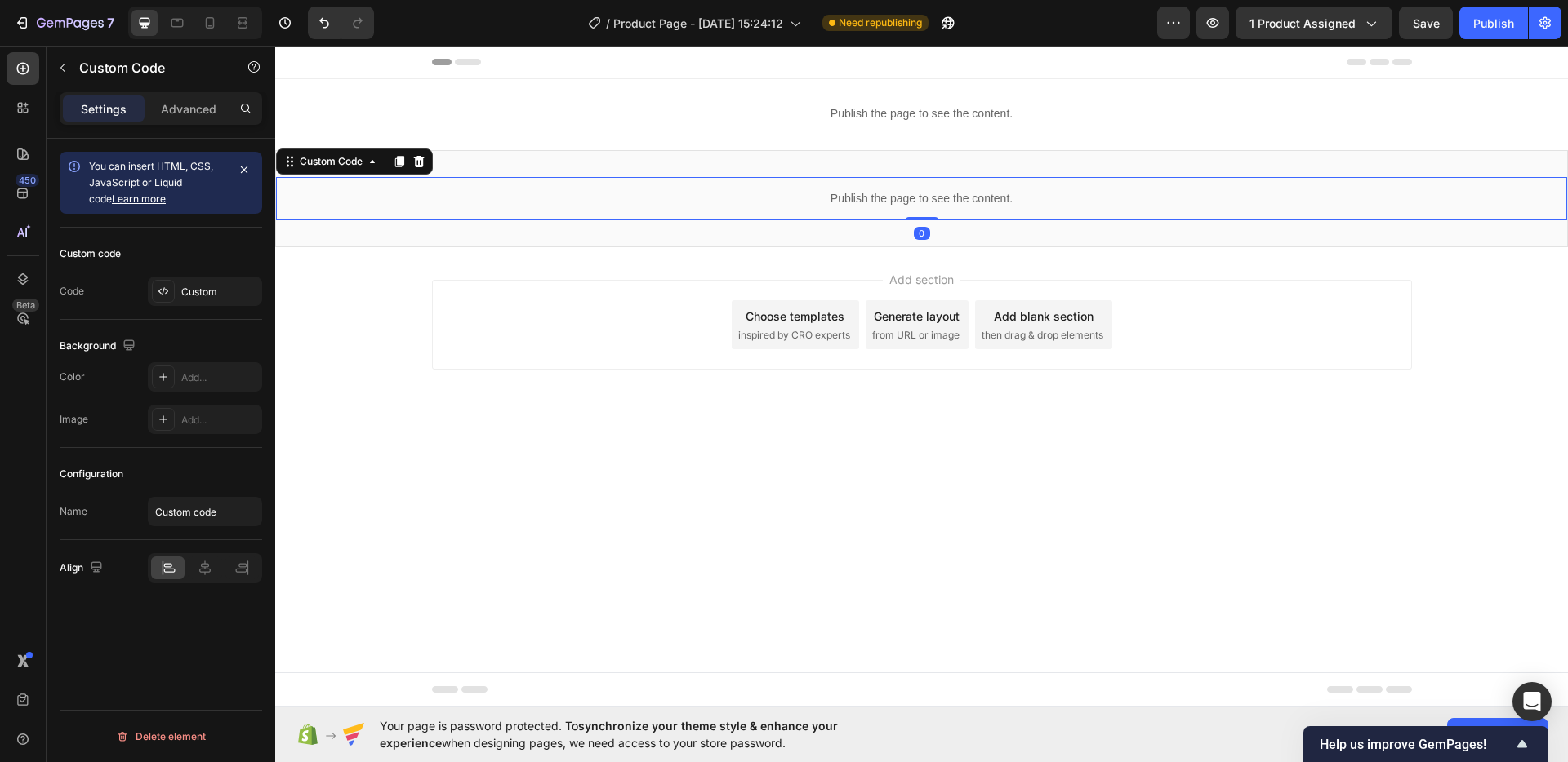
click at [827, 187] on div "Publish the page to see the content." at bounding box center [922, 198] width 1292 height 43
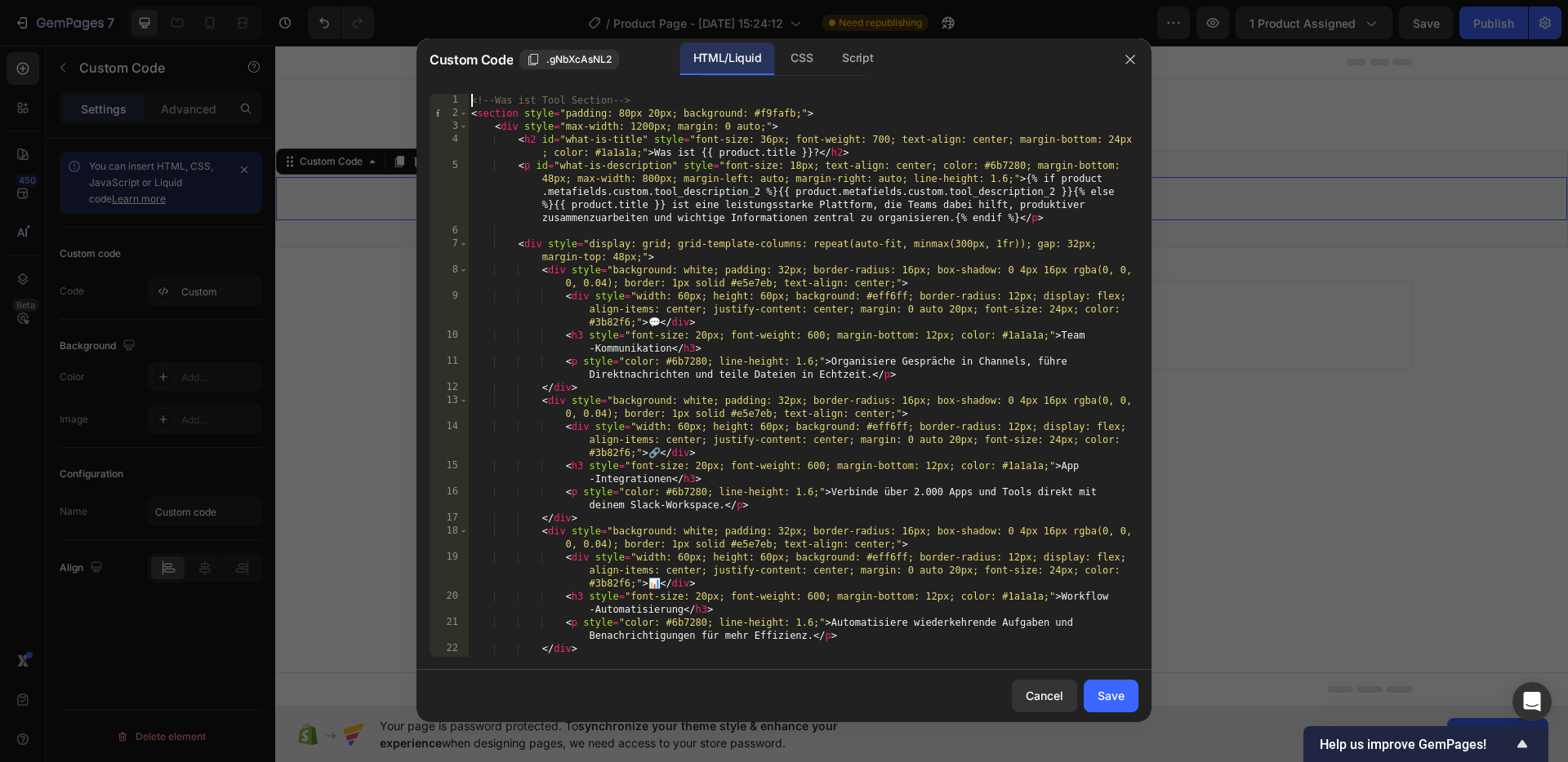
click at [470, 97] on div "<!-- Was ist Tool Section --> < section style = "padding: 80px 20px; background…" at bounding box center [803, 388] width 671 height 589
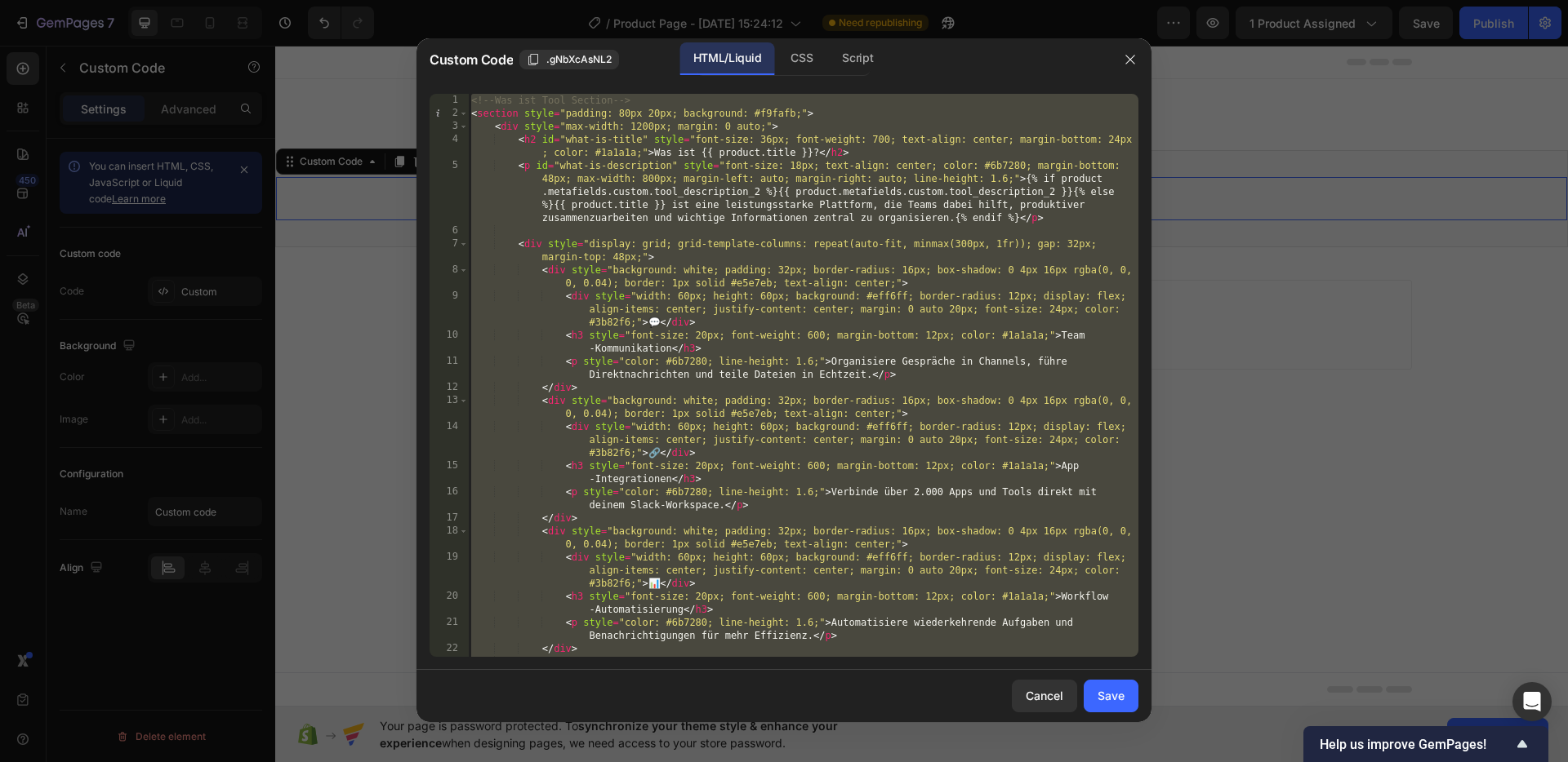
paste textarea
type textarea "</script>"
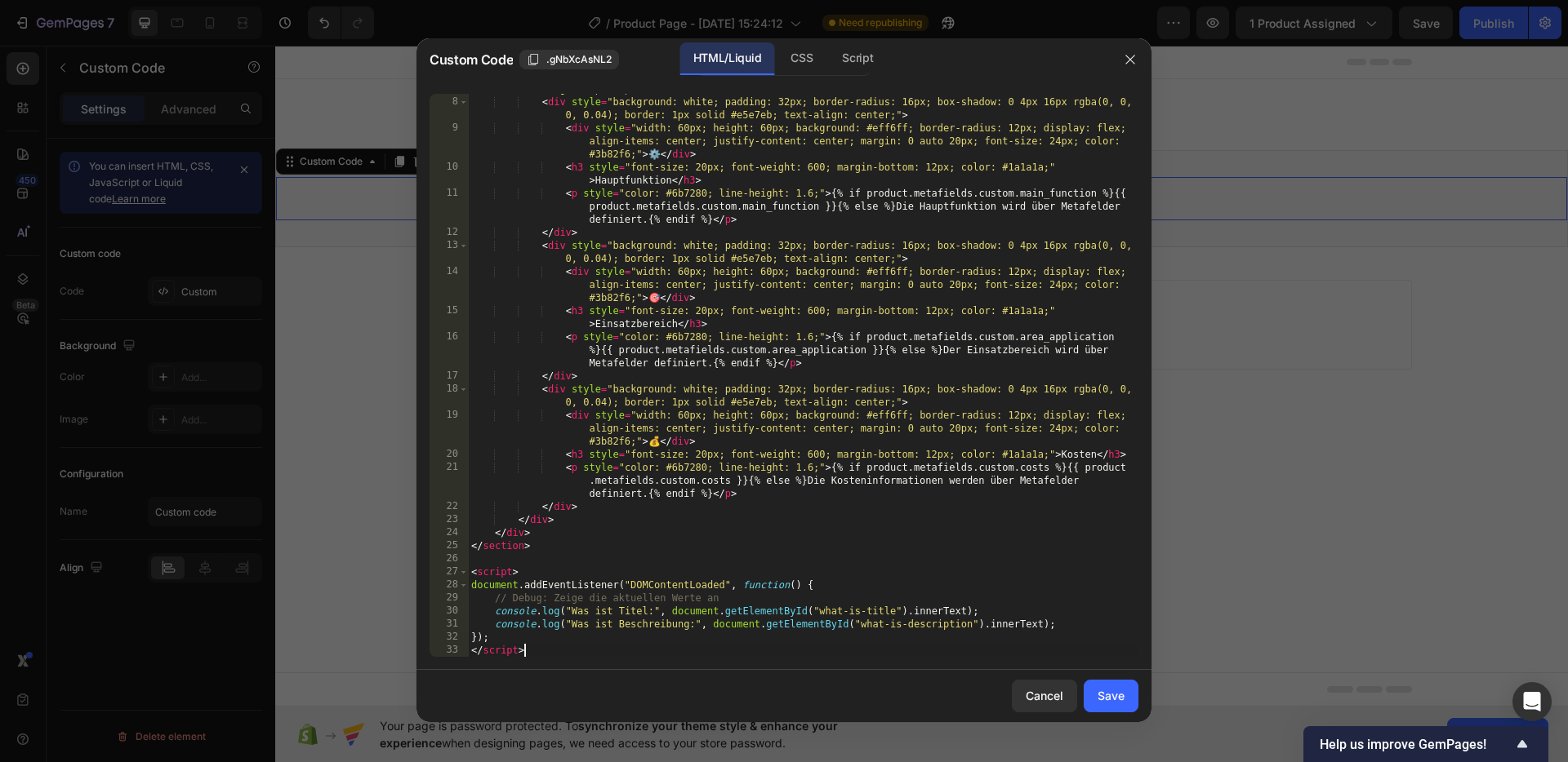
scroll to position [168, 0]
click at [1122, 696] on div "Save" at bounding box center [1111, 696] width 27 height 17
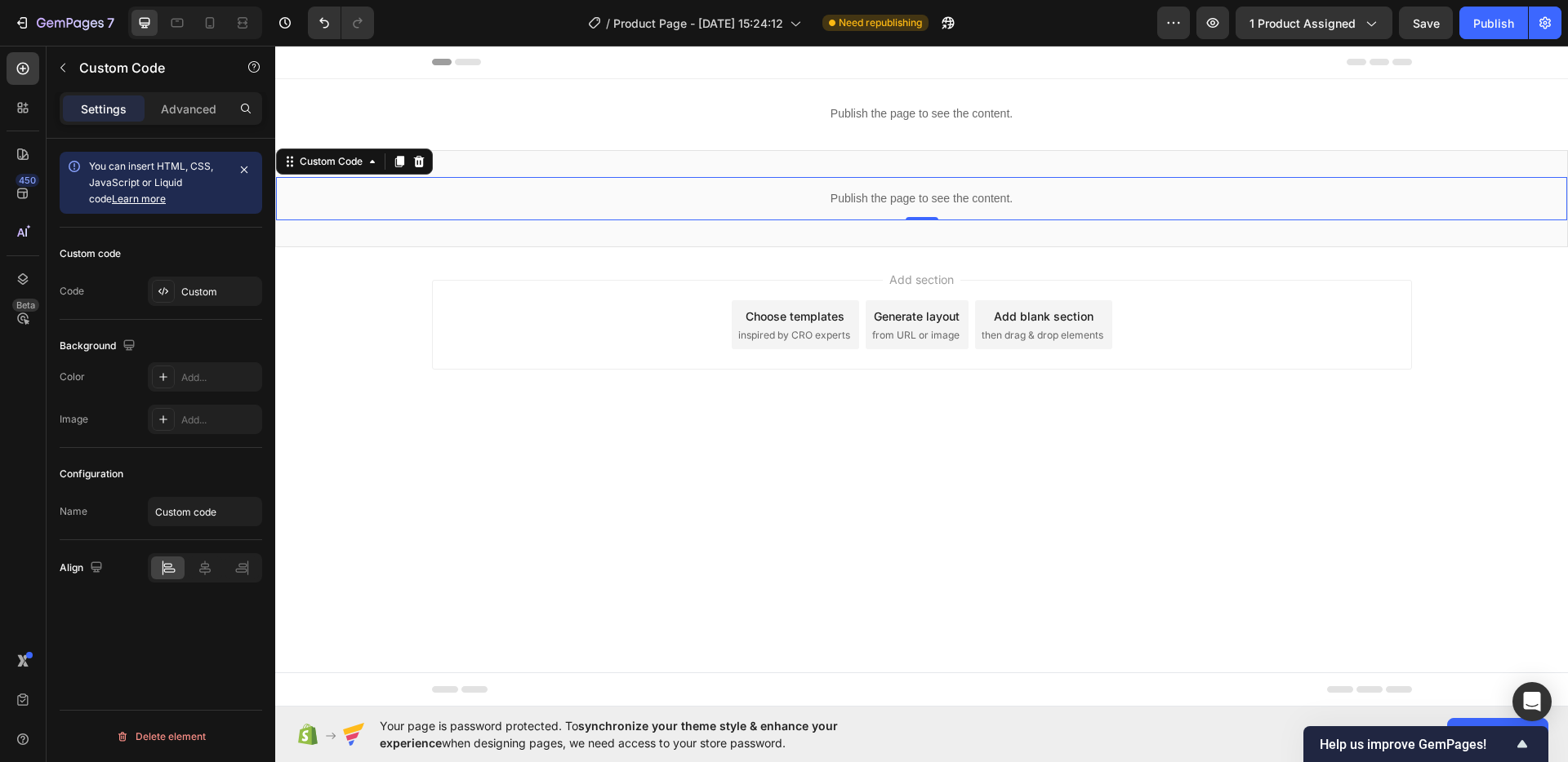
click at [995, 503] on body "Header Publish the page to see the content. Custom Code Row Section 1 Publish t…" at bounding box center [921, 376] width 1292 height 661
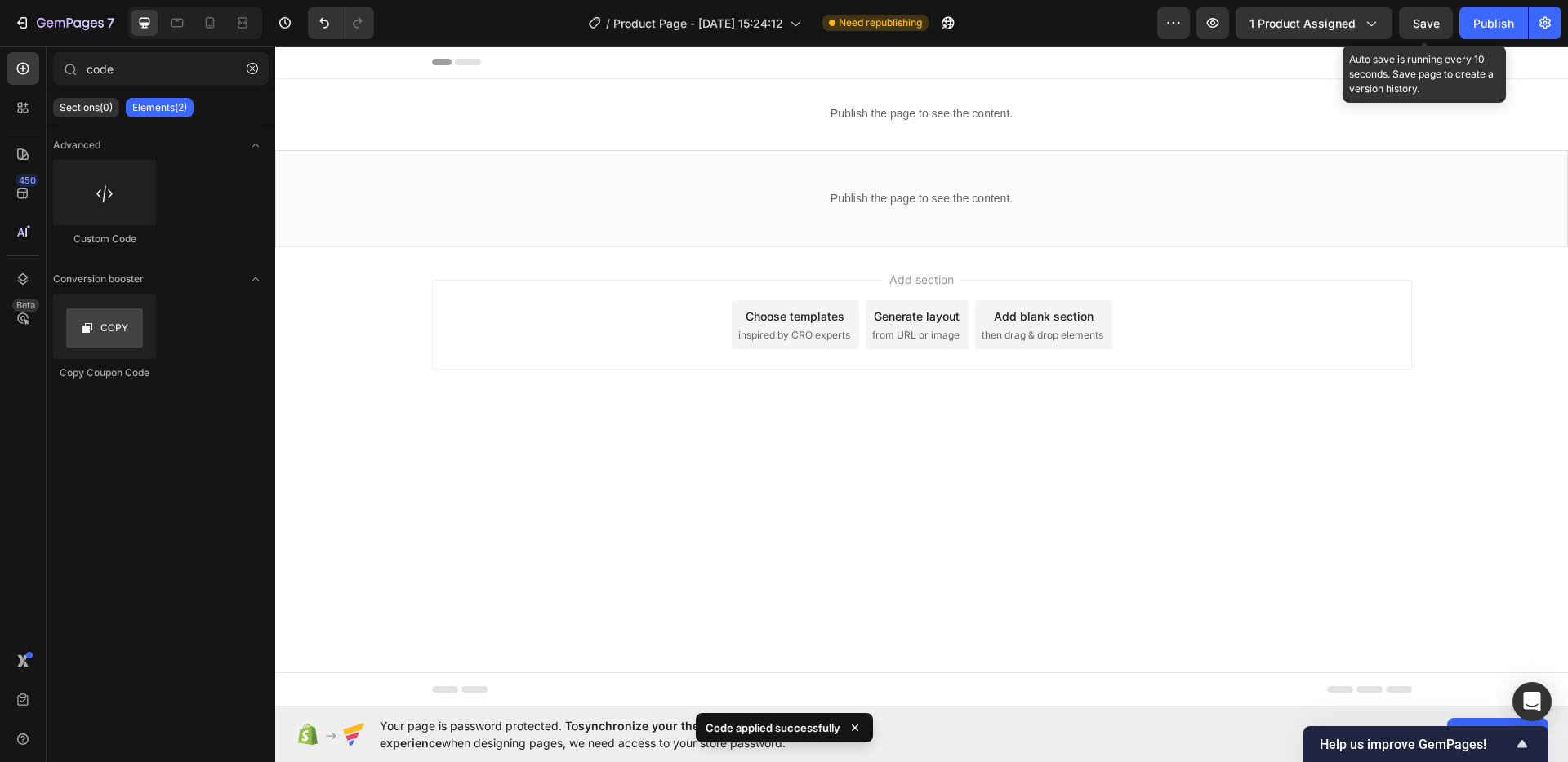
click at [1426, 28] on span "Save" at bounding box center [1426, 23] width 27 height 14
click at [1434, 18] on span "Save" at bounding box center [1426, 23] width 27 height 14
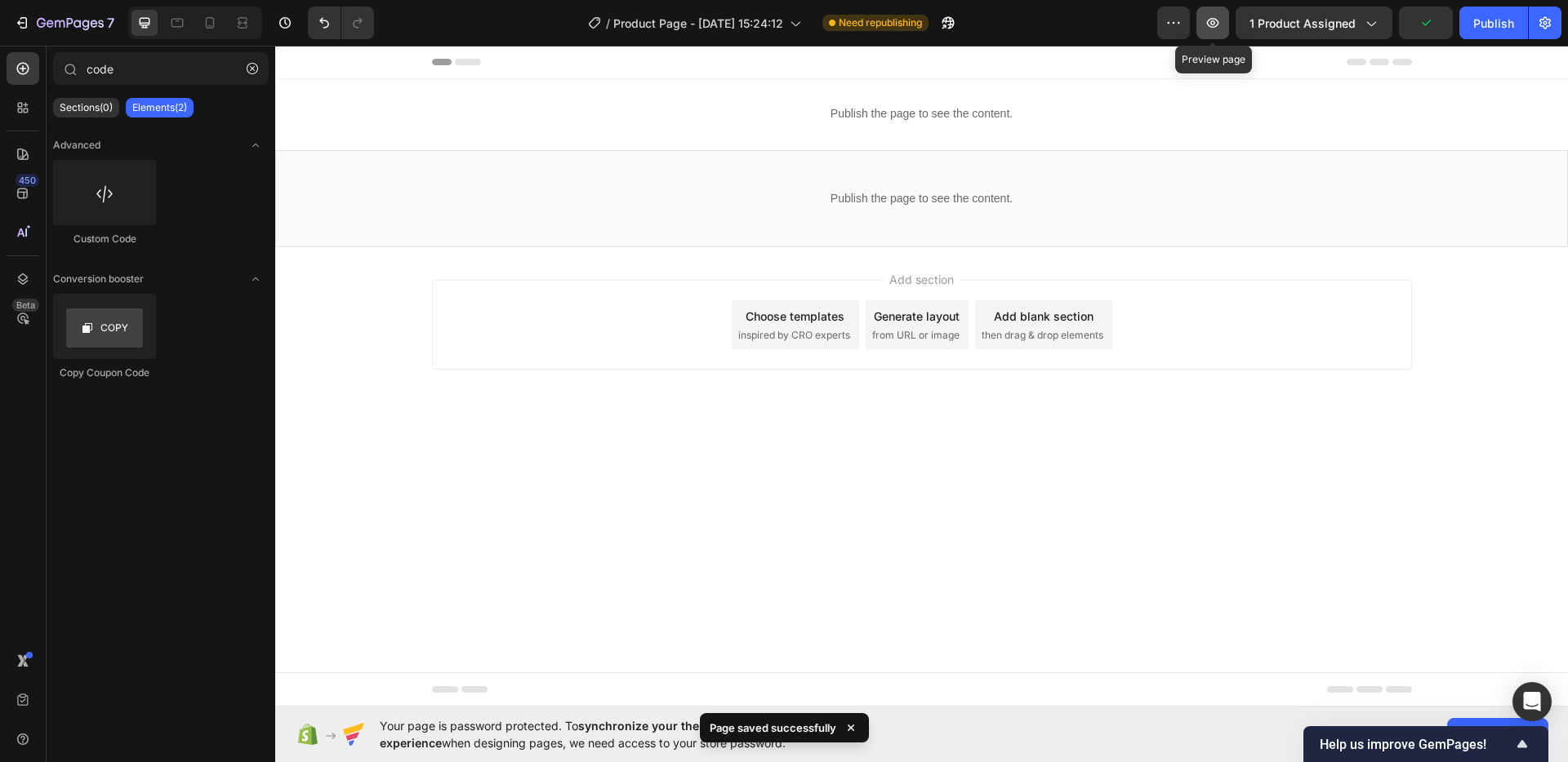
click at [1214, 20] on icon "button" at bounding box center [1213, 22] width 5 height 5
click at [798, 444] on div "Add section Choose templates inspired by CRO experts Generate layout from URL o…" at bounding box center [921, 347] width 1292 height 201
click at [737, 270] on div "Add section Choose templates inspired by CRO experts Generate layout from URL o…" at bounding box center [921, 347] width 1292 height 201
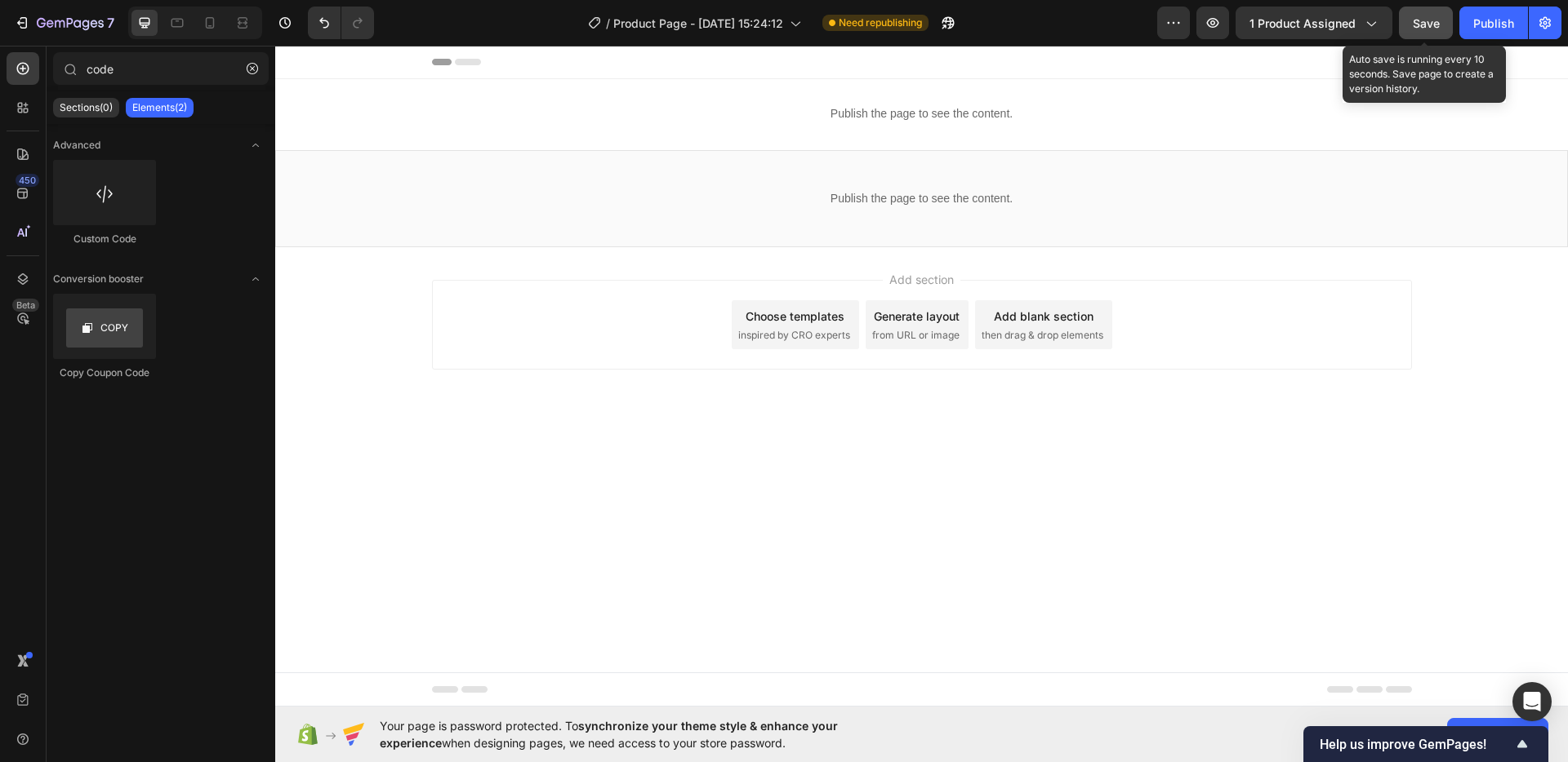
click at [1424, 12] on button "Save" at bounding box center [1426, 23] width 54 height 33
click at [1426, 29] on span "Save" at bounding box center [1426, 23] width 27 height 14
